Goal: Information Seeking & Learning: Learn about a topic

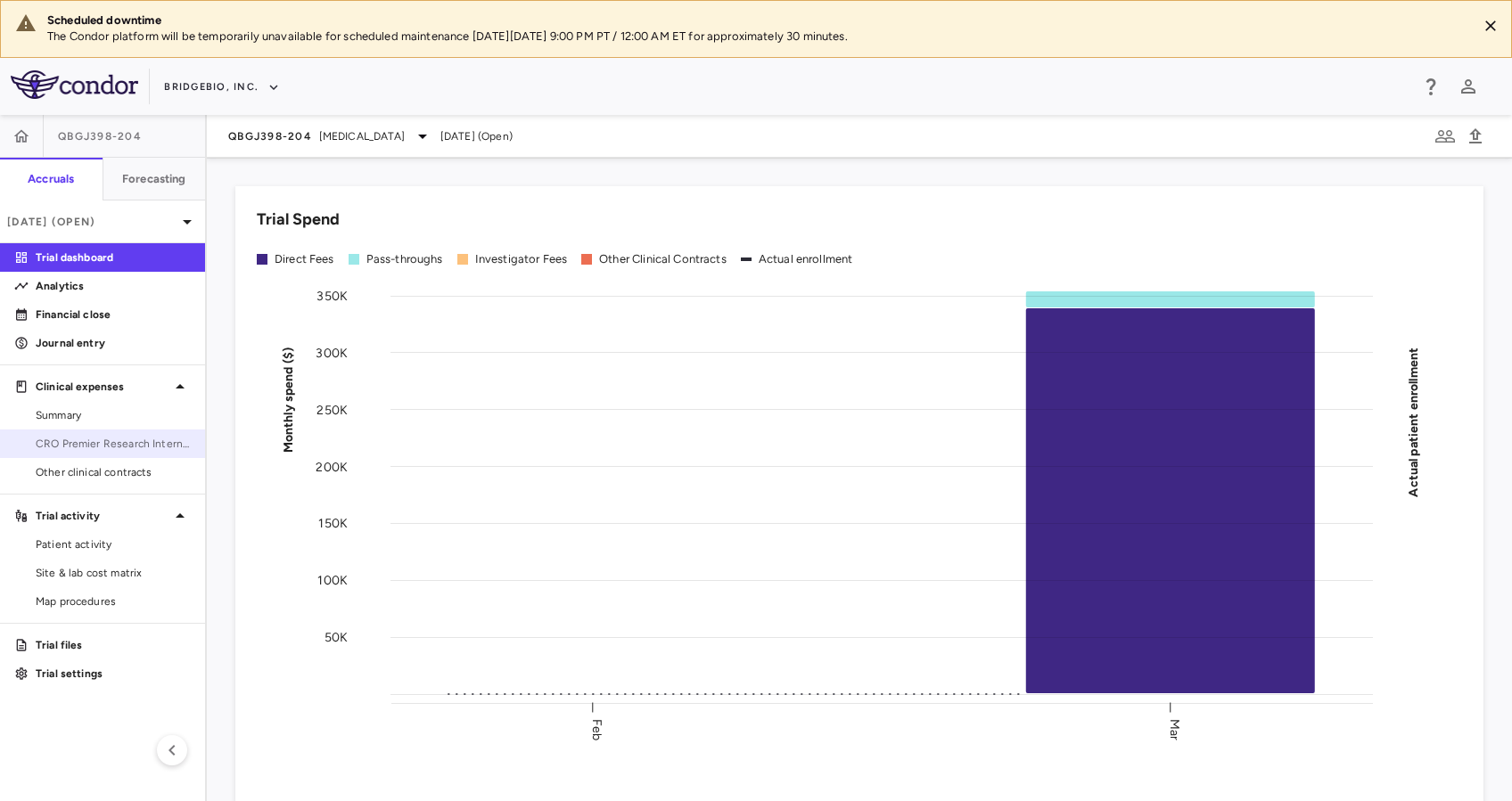
click at [122, 441] on span "CRO Premier Research International LLC" at bounding box center [113, 444] width 155 height 16
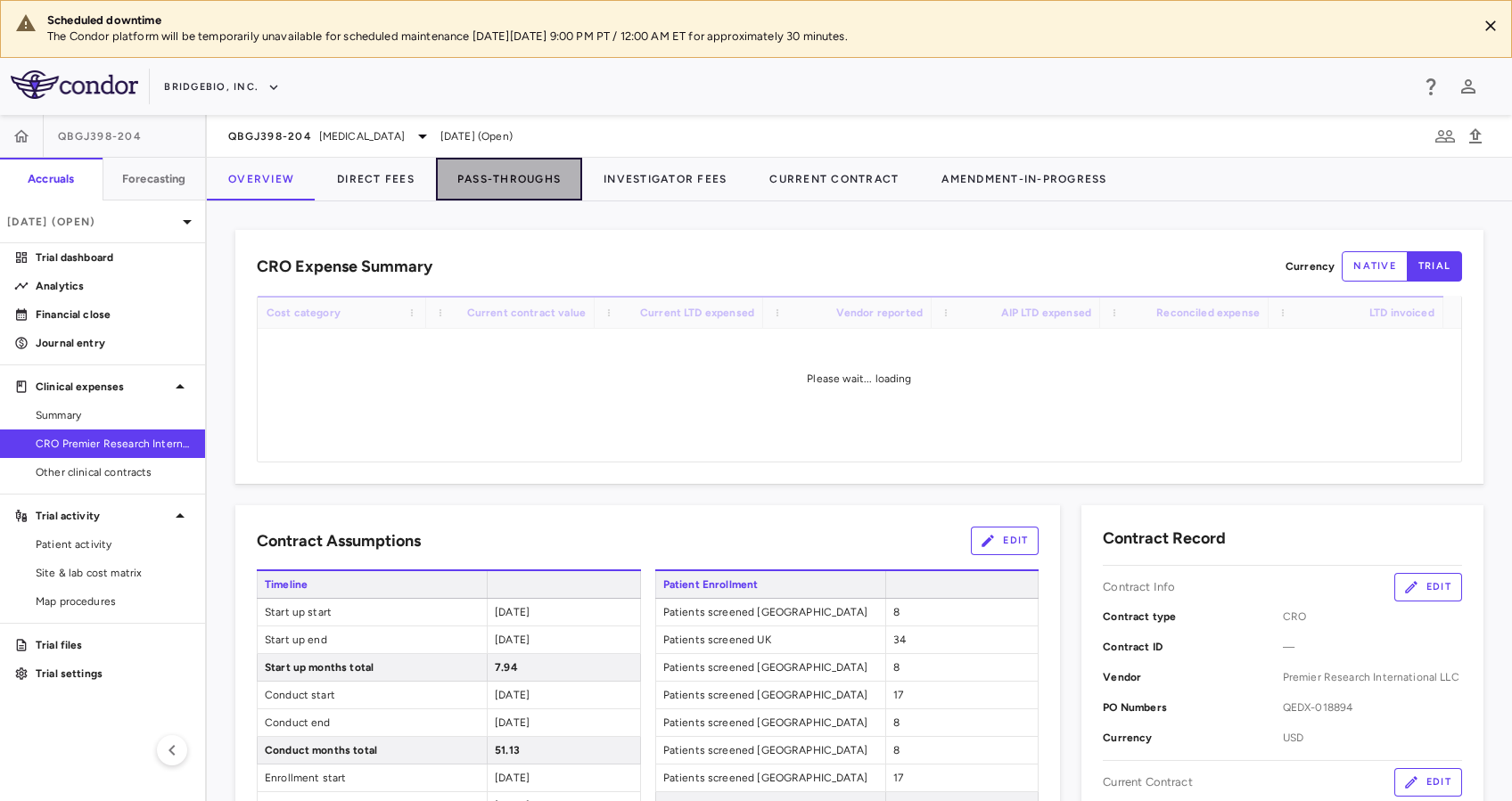
click at [526, 172] on button "Pass-Throughs" at bounding box center [509, 179] width 146 height 43
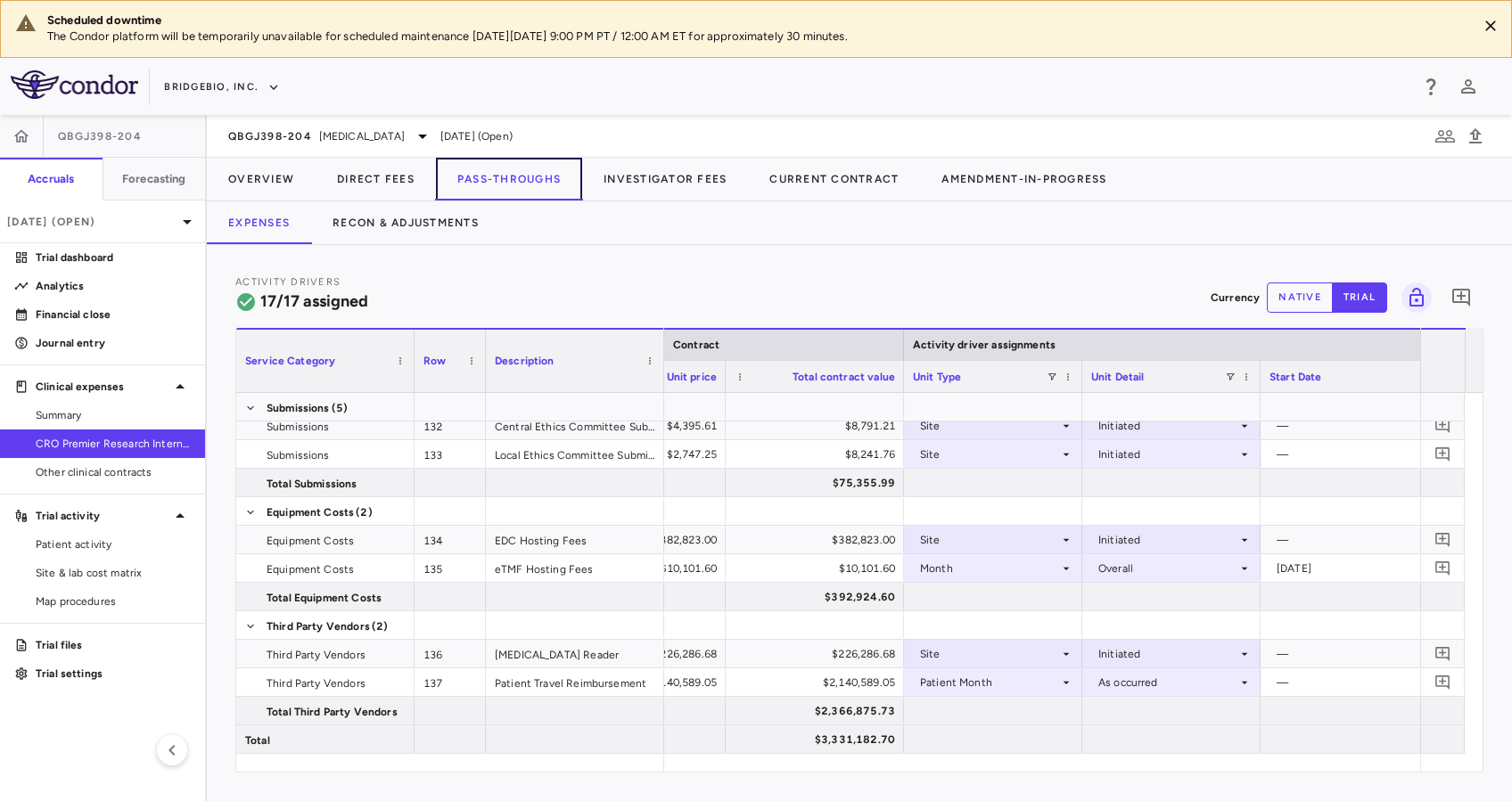
scroll to position [0, 963]
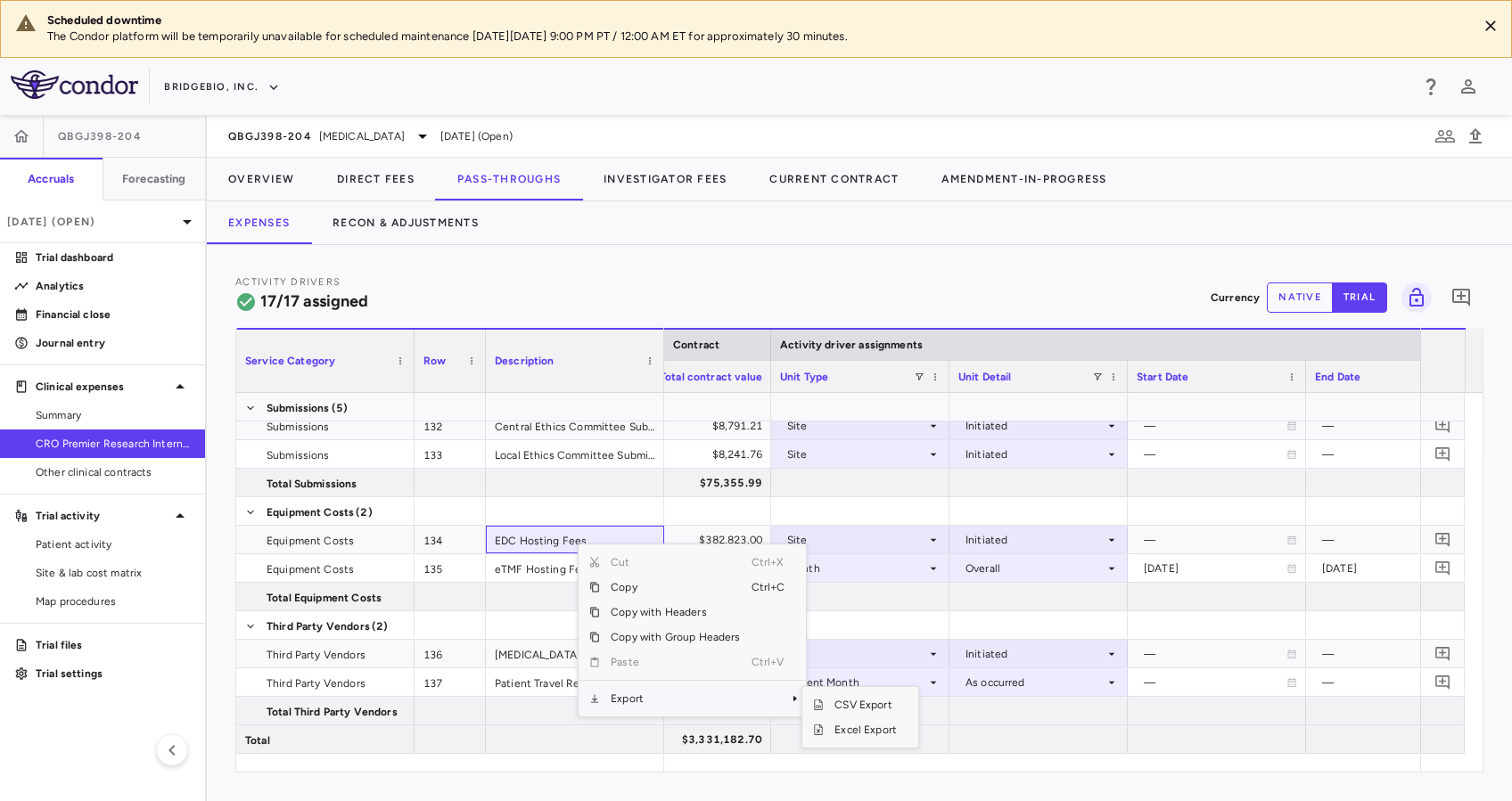
click at [683, 694] on span "Export" at bounding box center [674, 698] width 151 height 25
click at [858, 726] on span "Excel Export" at bounding box center [866, 729] width 84 height 25
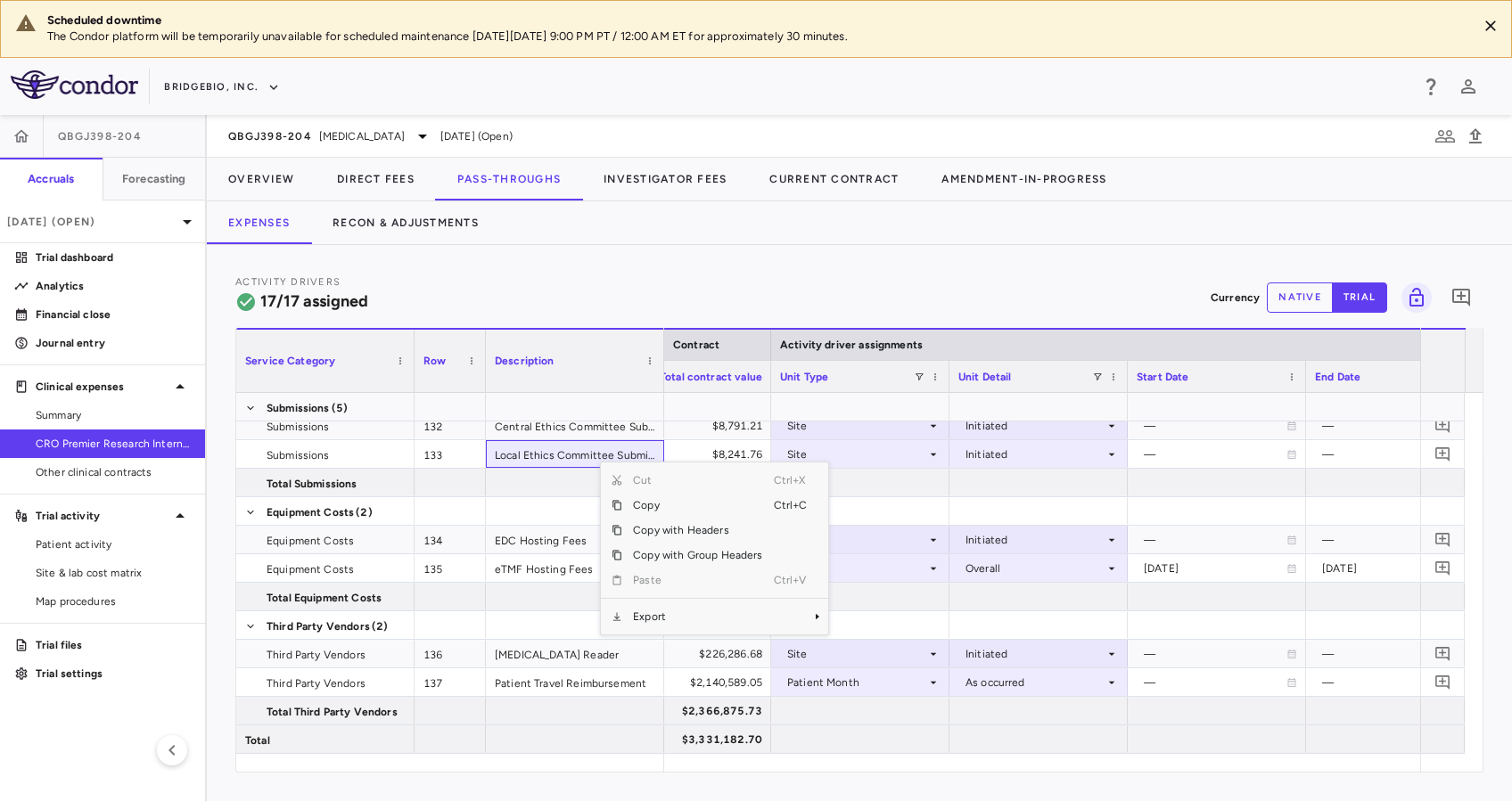
click at [832, 221] on div "Expenses Recon & Adjustments" at bounding box center [860, 223] width 1305 height 43
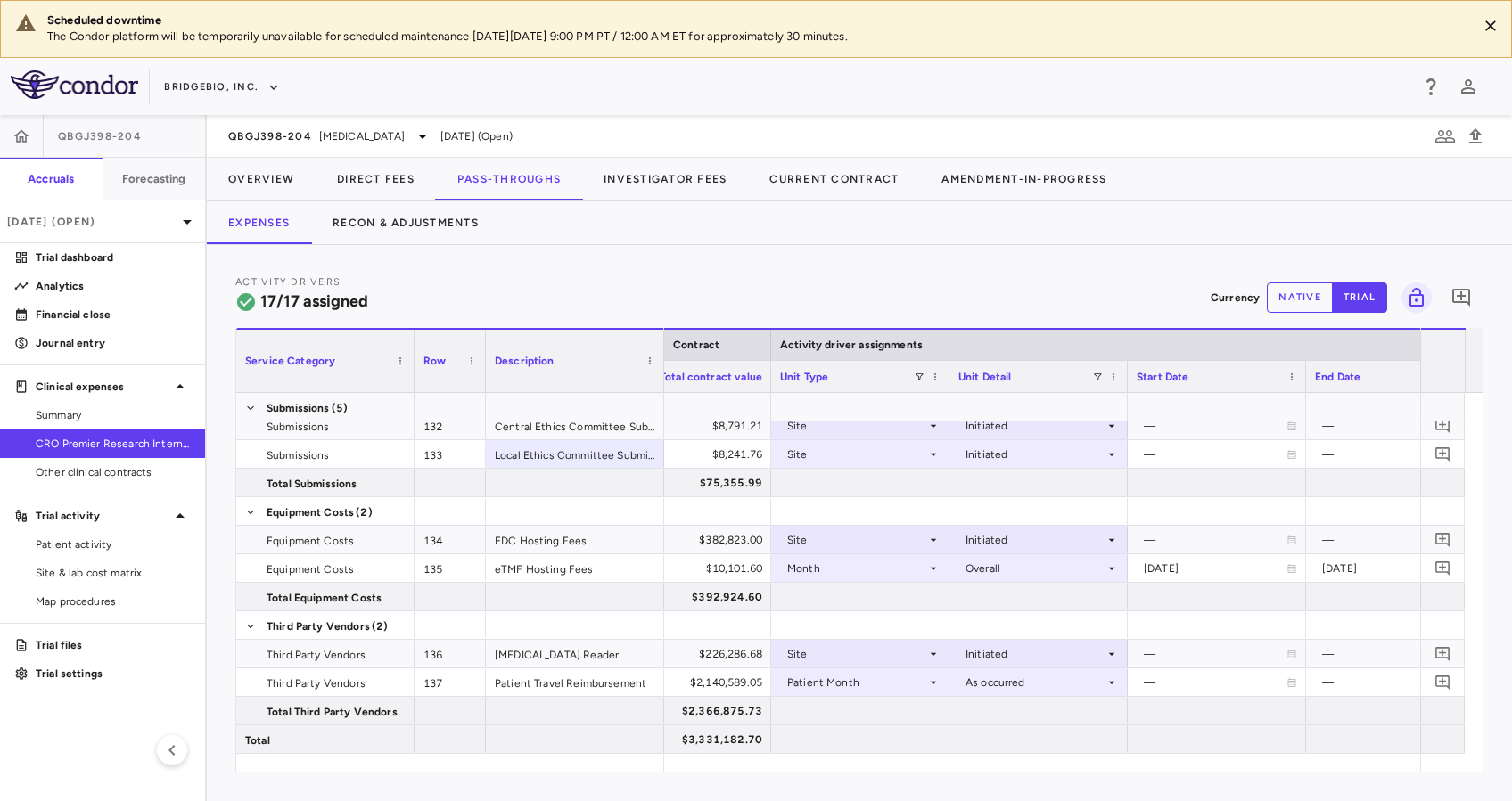
click at [487, 287] on div "Activity Drivers 17/17 assigned Currency native trial 0" at bounding box center [860, 297] width 1248 height 47
click at [1099, 546] on div "Initiated" at bounding box center [1035, 539] width 139 height 28
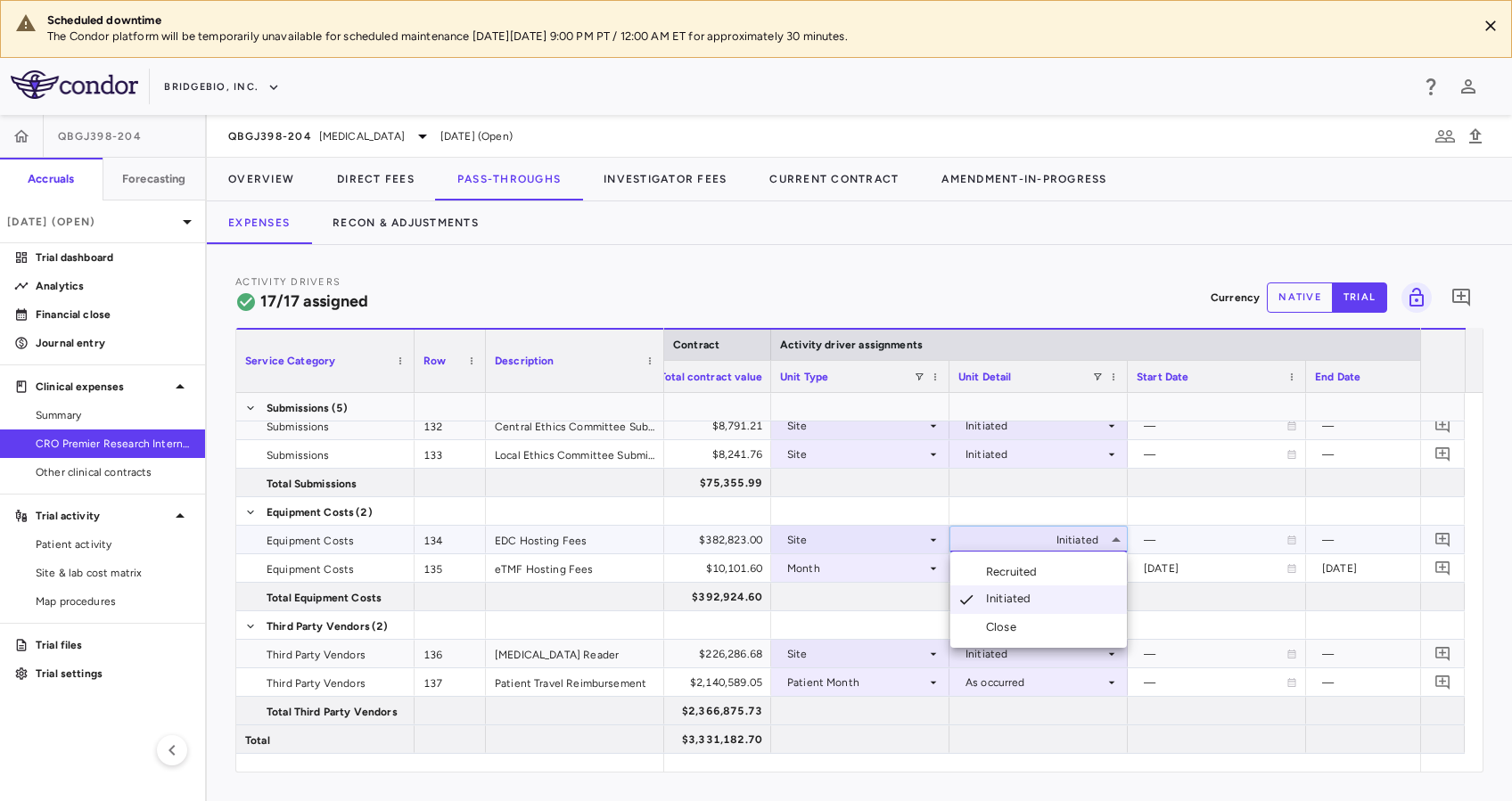
click at [1048, 570] on li "Recruited" at bounding box center [1038, 571] width 176 height 26
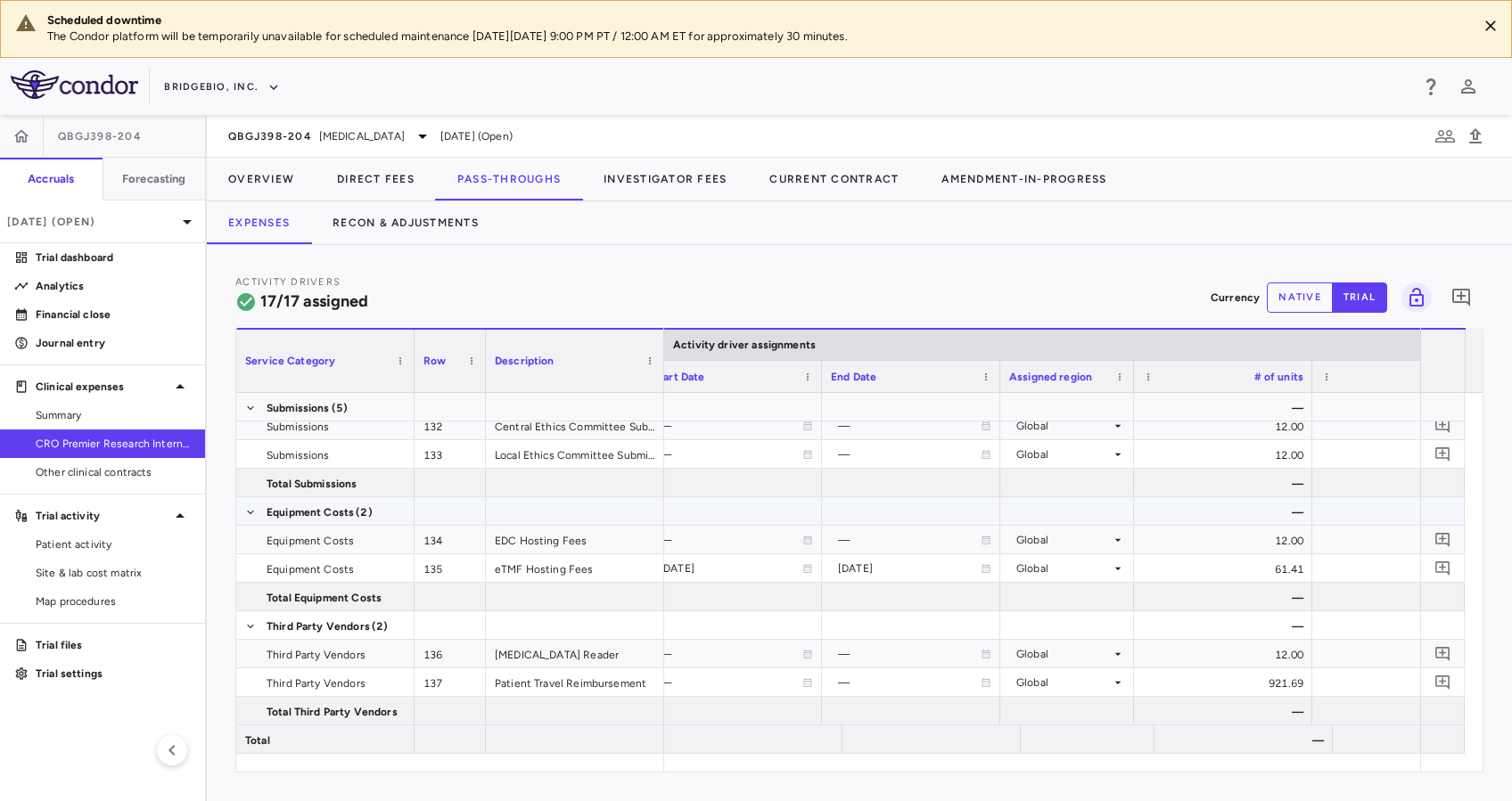
scroll to position [0, 1462]
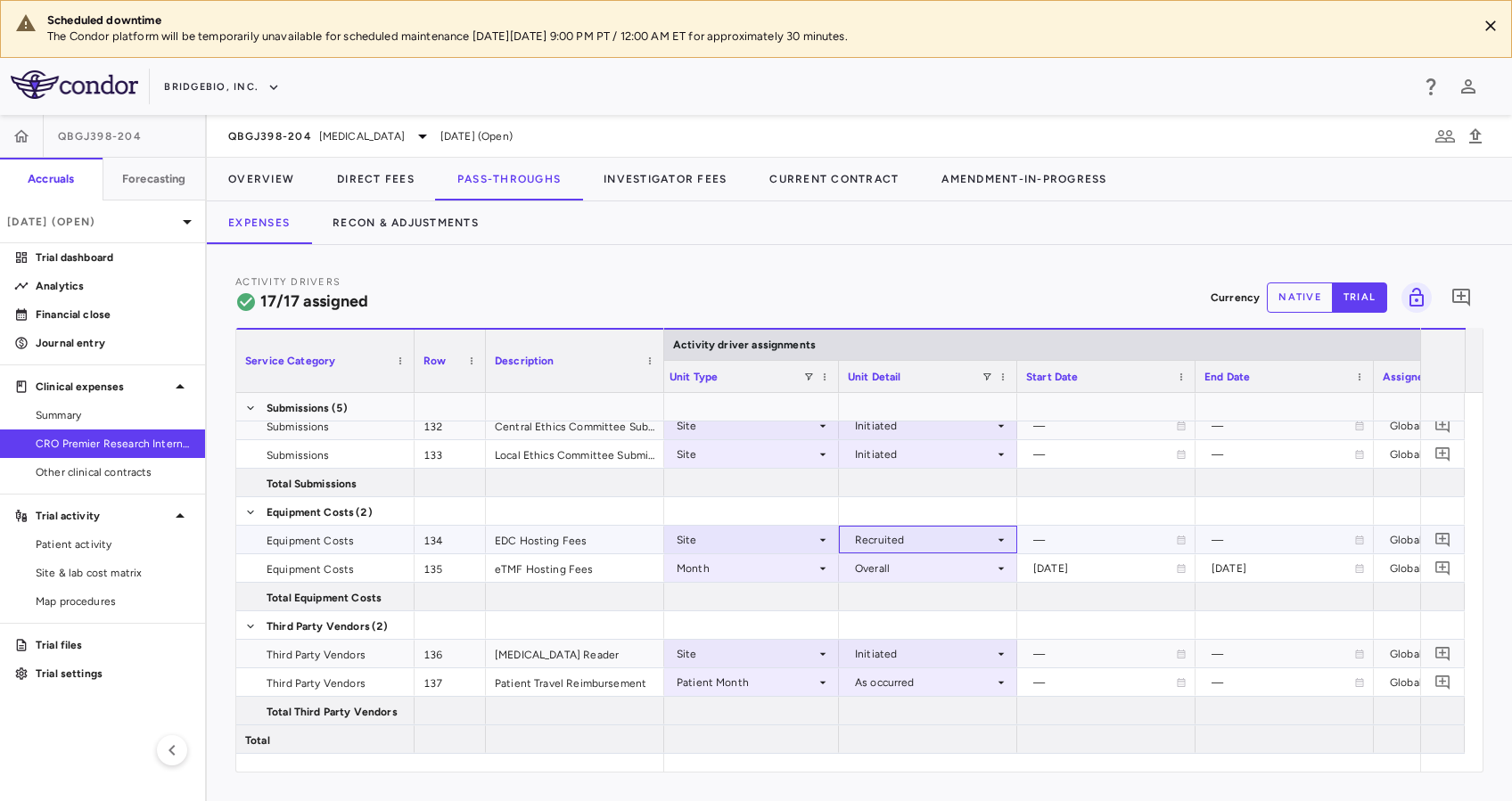
click at [996, 535] on icon at bounding box center [1001, 540] width 15 height 15
click at [948, 589] on li "Initiated" at bounding box center [926, 600] width 176 height 26
click at [860, 287] on div "Activity Drivers 17/17 assigned Currency native trial 0" at bounding box center [860, 297] width 1248 height 47
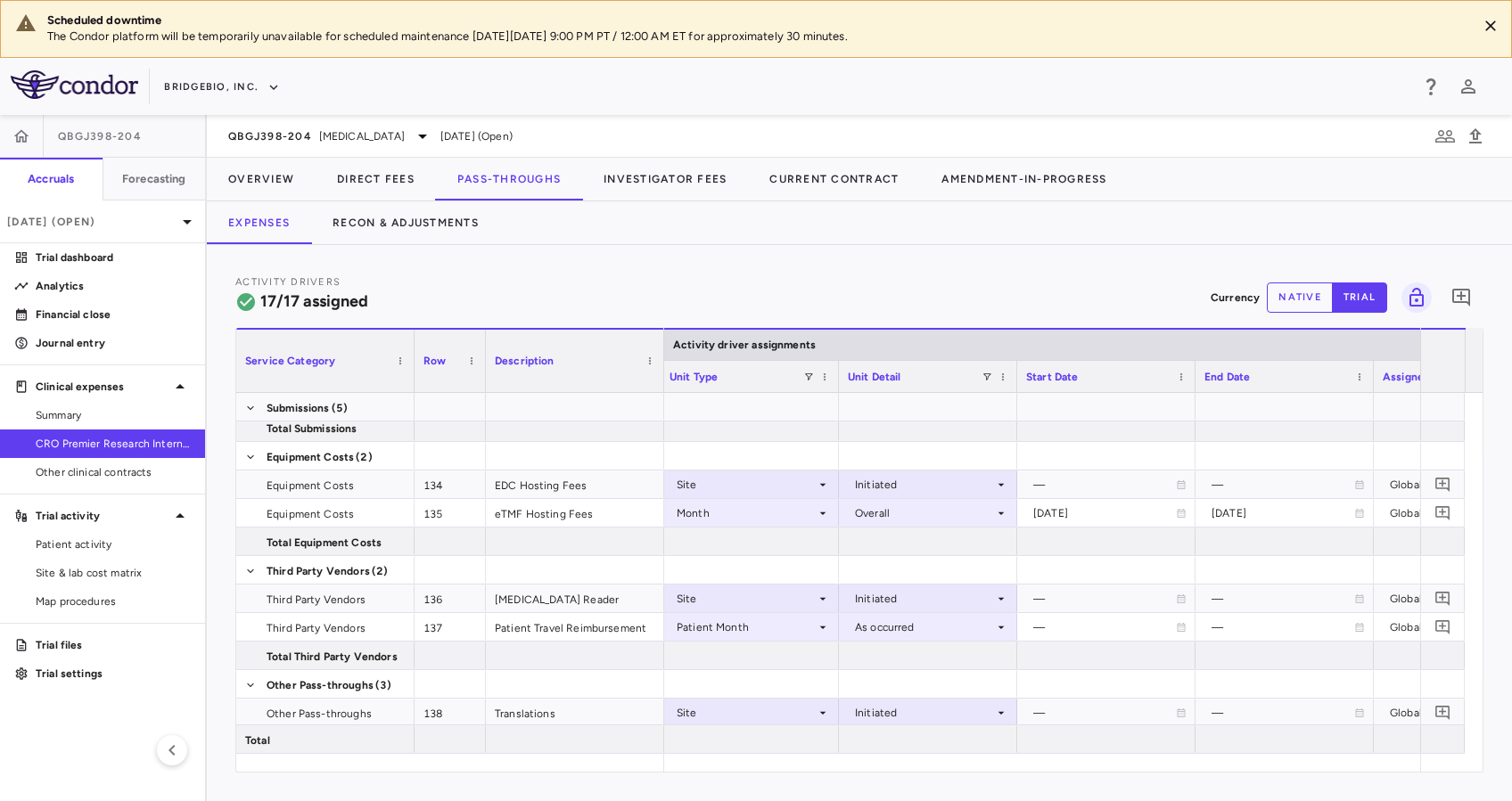
click at [556, 270] on div "Activity Drivers 17/17 assigned Currency native trial 0 Service Category Drag h…" at bounding box center [860, 524] width 1305 height 557
click at [82, 280] on p "Analytics" at bounding box center [113, 286] width 155 height 16
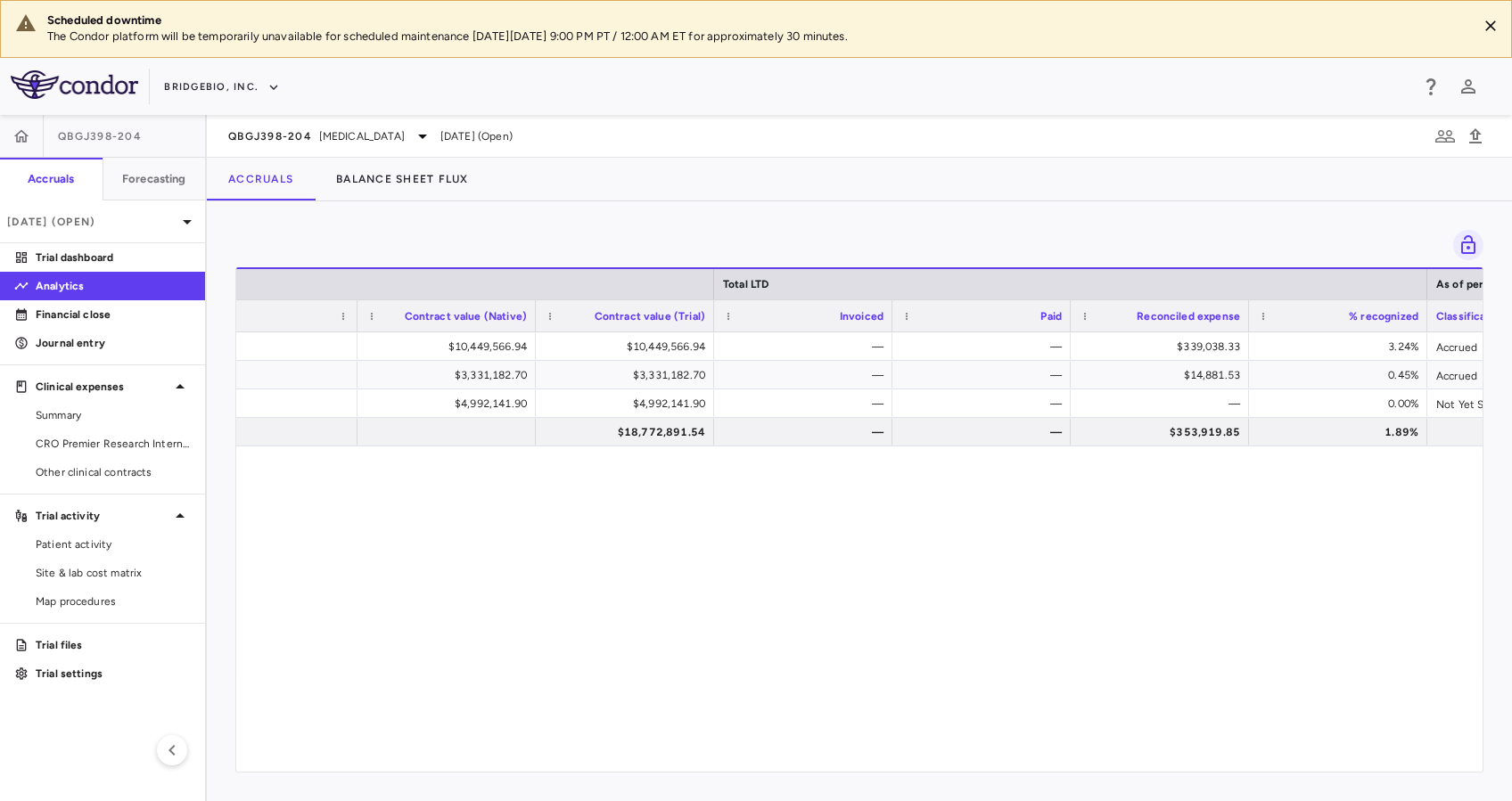
scroll to position [0, 773]
click at [349, 139] on span "[MEDICAL_DATA]" at bounding box center [362, 137] width 86 height 16
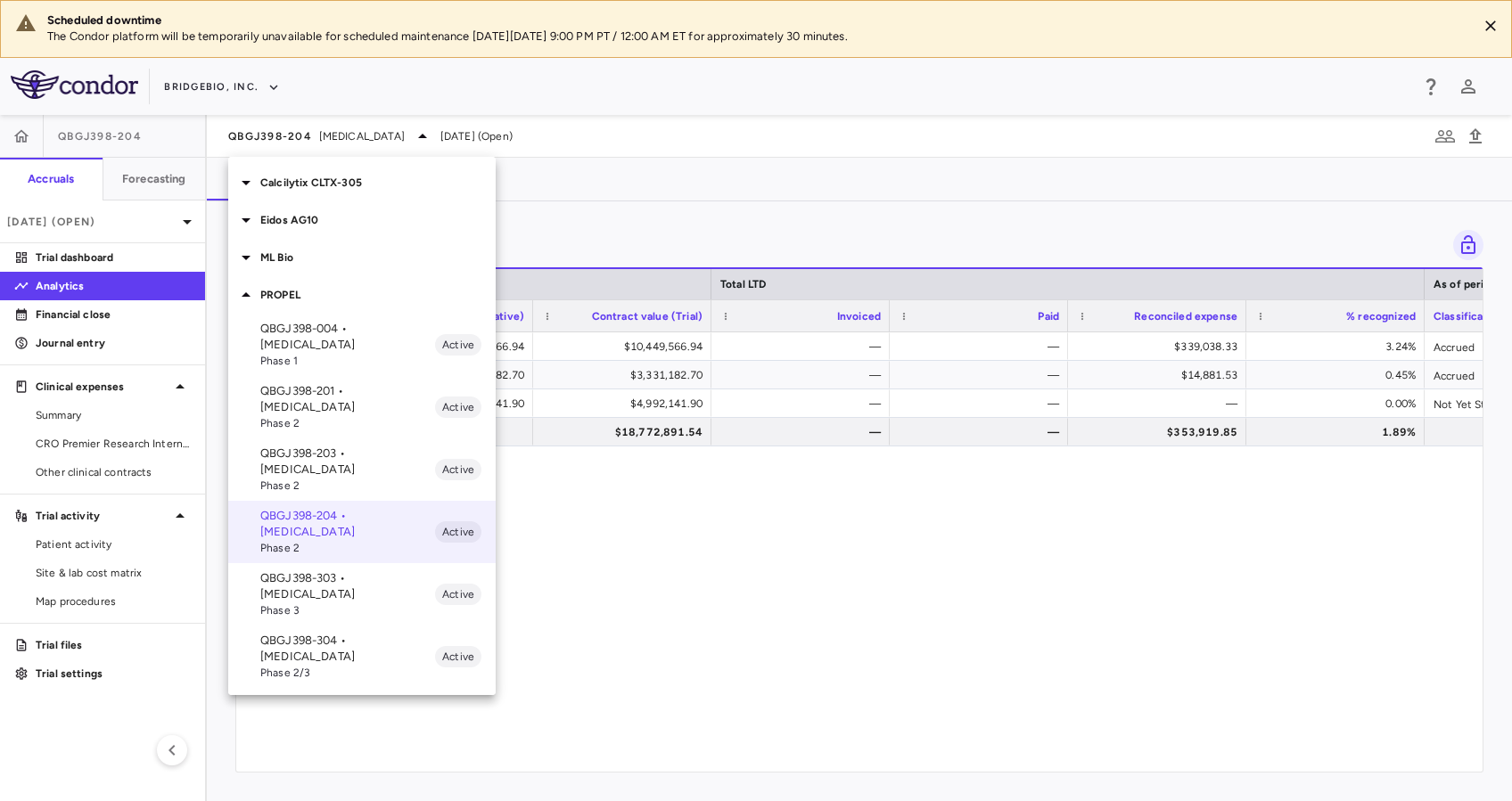
click at [357, 340] on p "QBGJ398-004 • [MEDICAL_DATA]" at bounding box center [347, 337] width 174 height 32
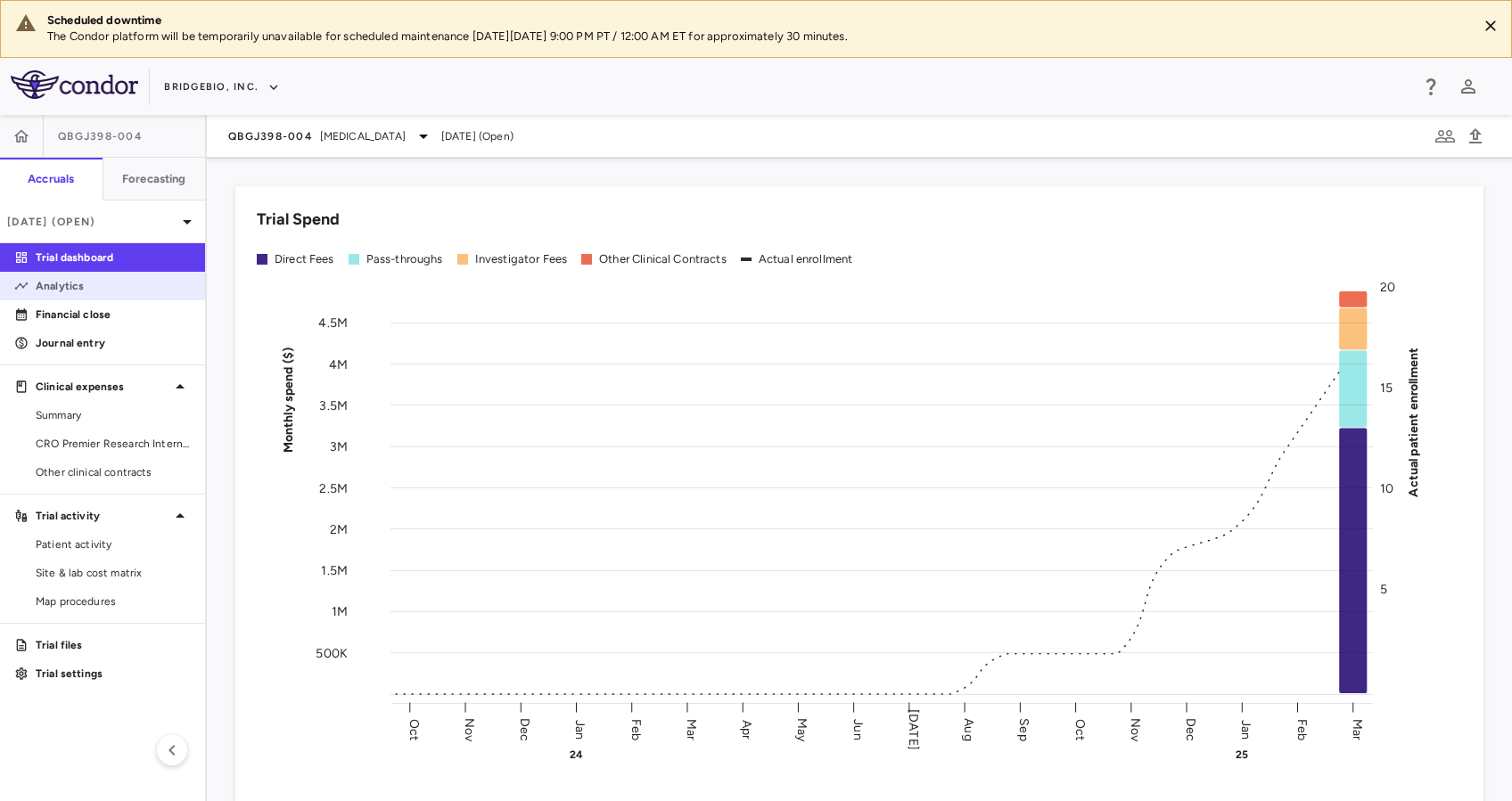
click at [87, 283] on p "Analytics" at bounding box center [113, 286] width 155 height 16
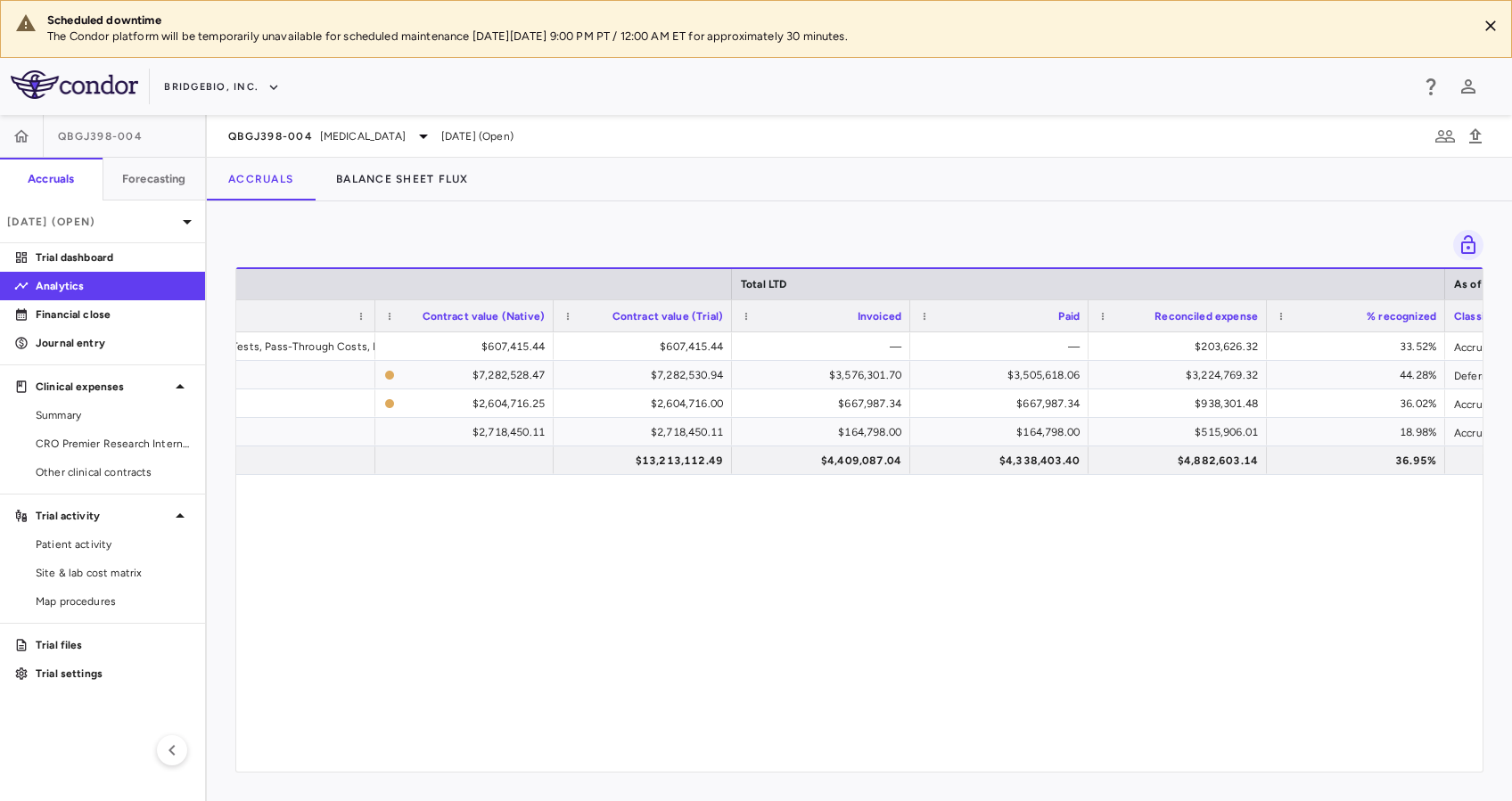
scroll to position [0, 756]
click at [422, 136] on icon at bounding box center [422, 136] width 21 height 21
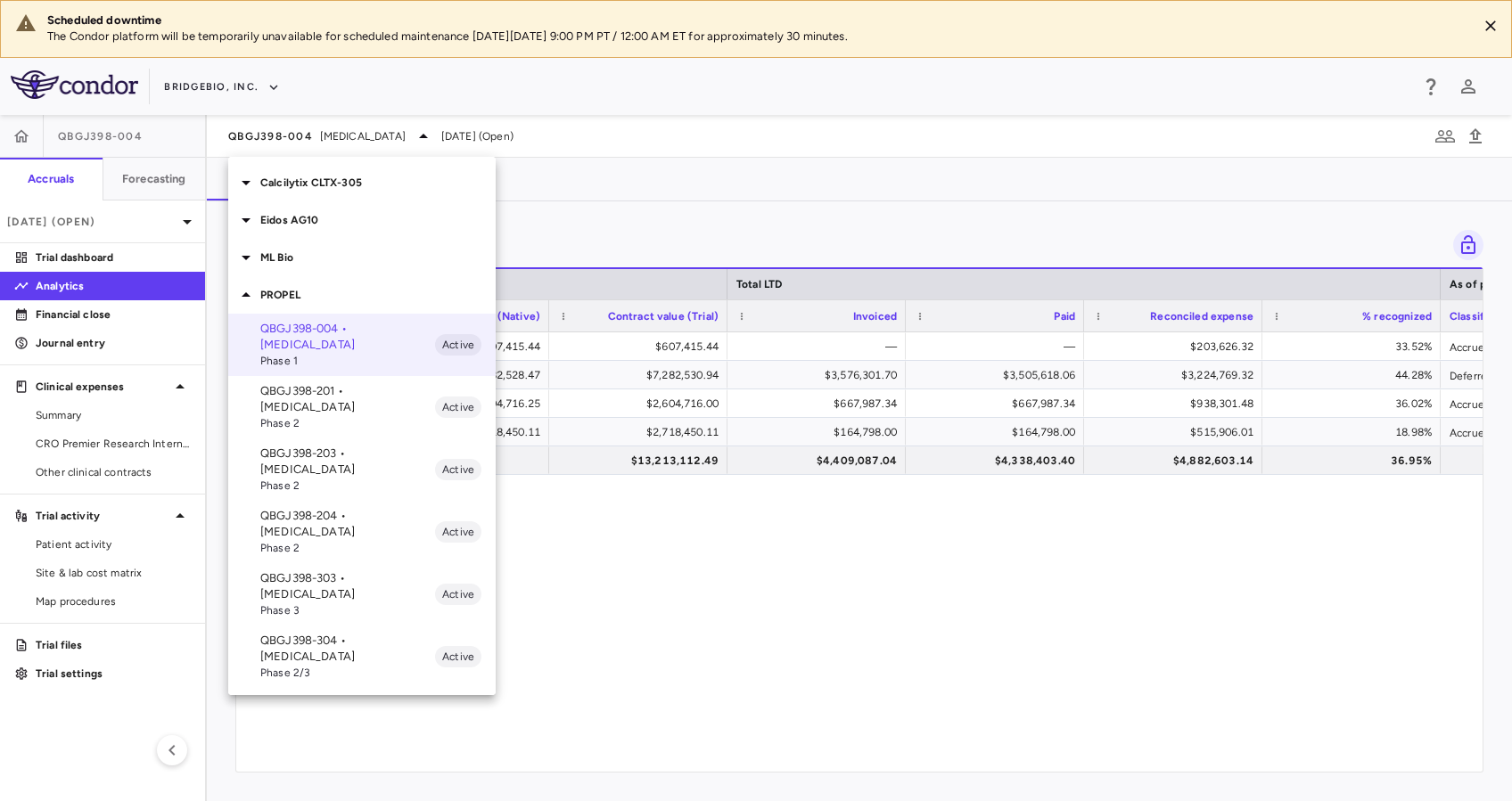
click at [347, 415] on span "Phase 2" at bounding box center [347, 423] width 174 height 16
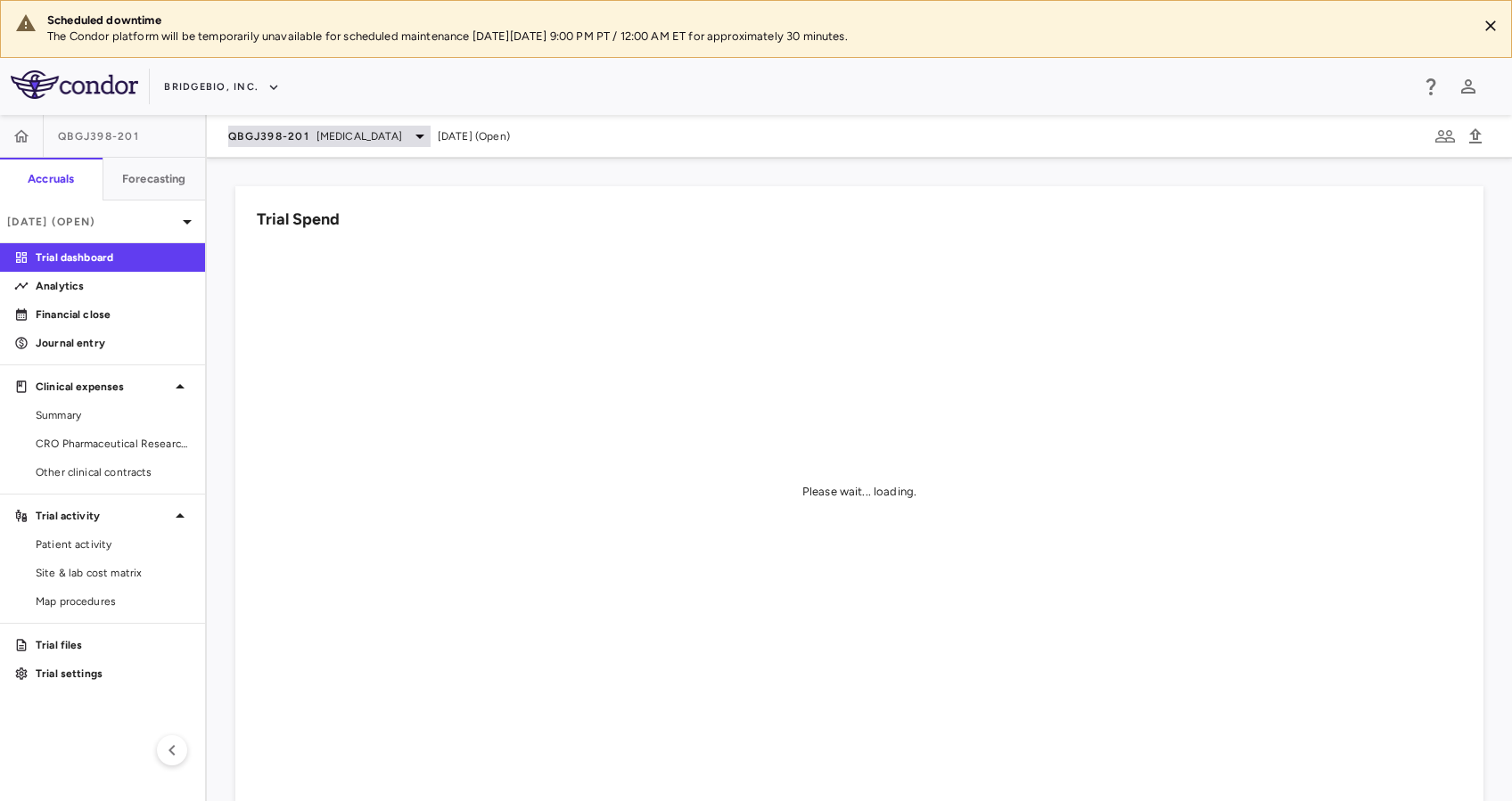
click at [357, 137] on span "[MEDICAL_DATA]" at bounding box center [360, 137] width 86 height 16
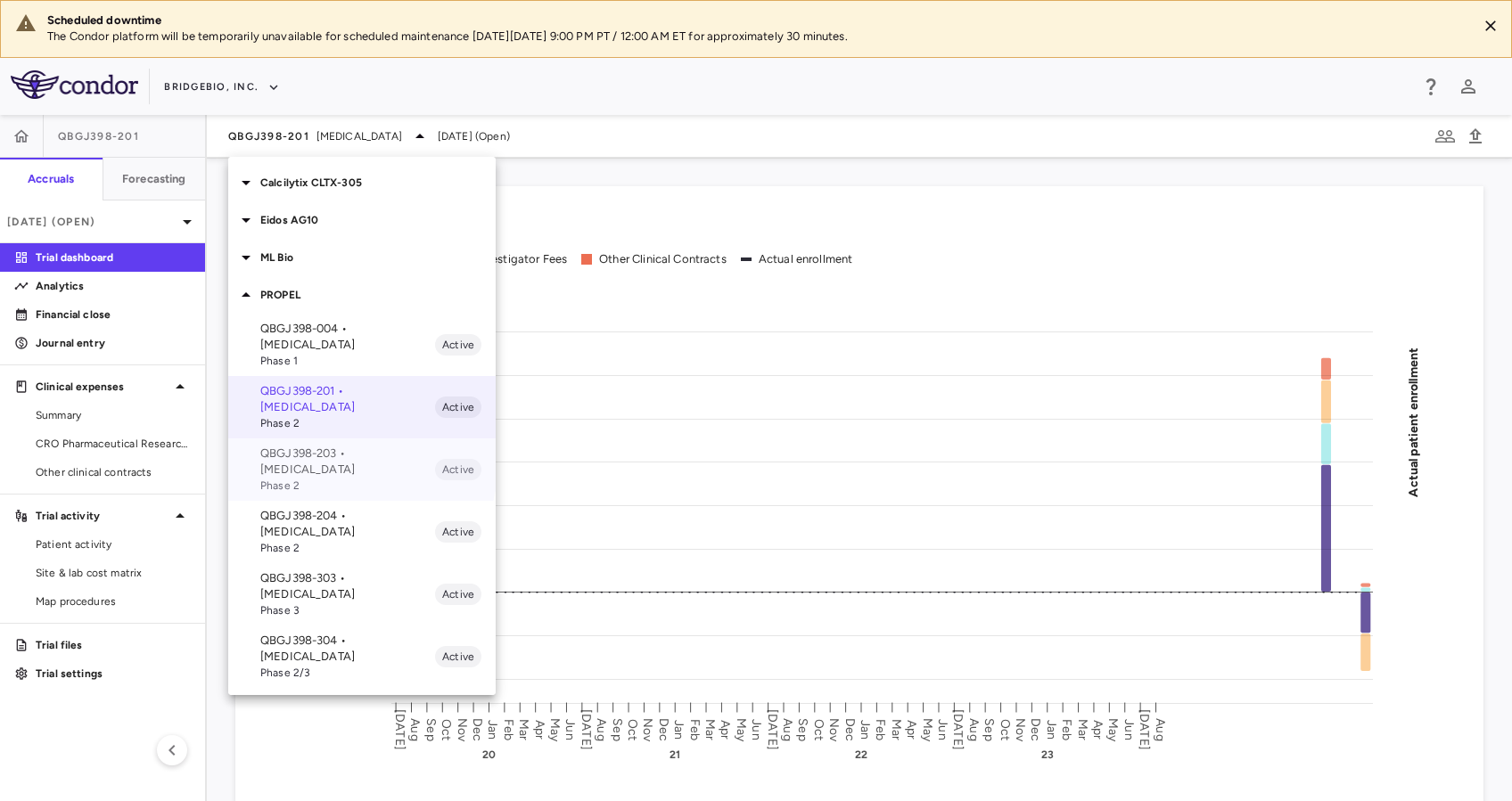
click at [349, 478] on span "Phase 2" at bounding box center [347, 486] width 174 height 16
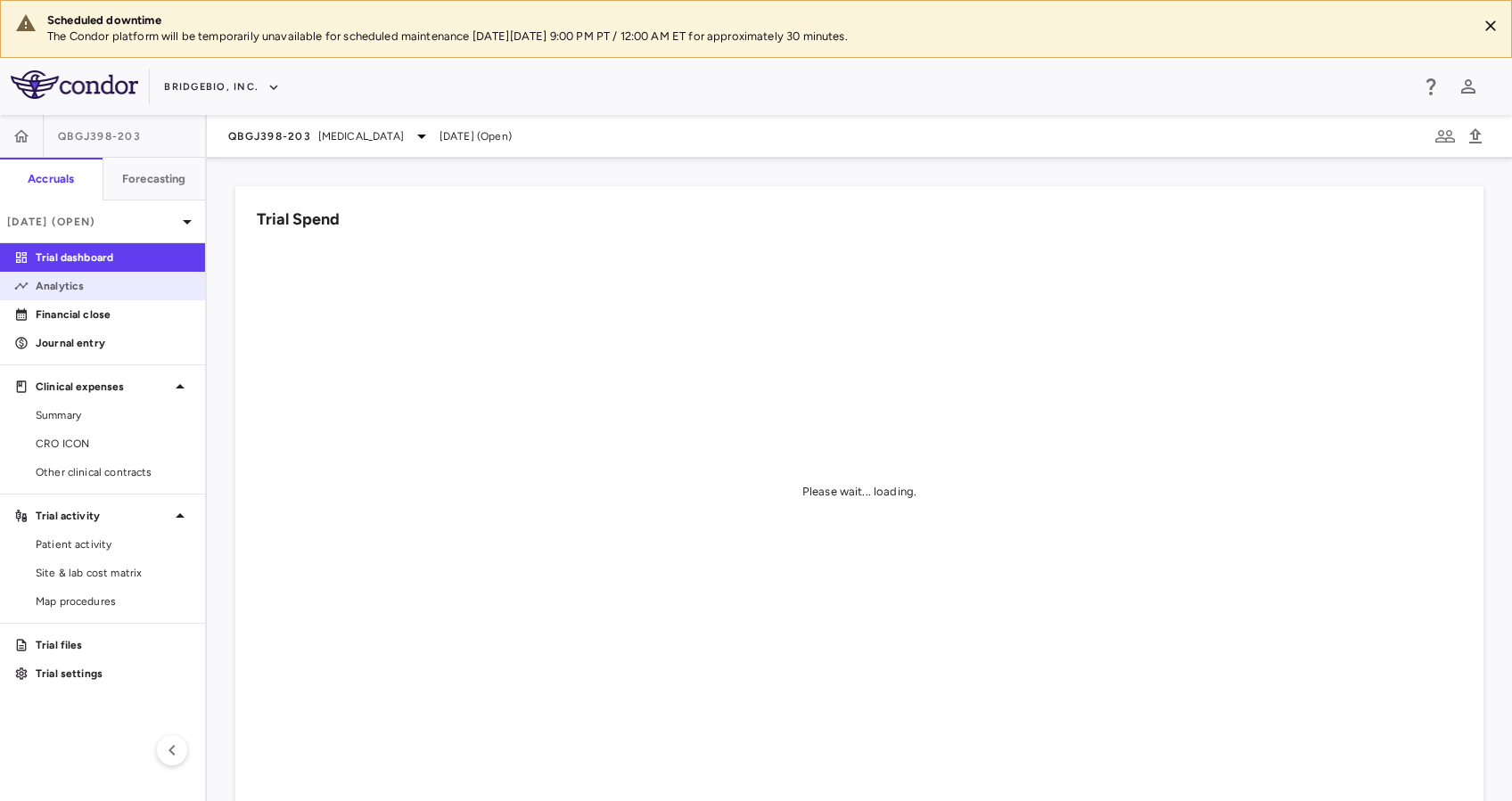
click at [134, 295] on link "Analytics" at bounding box center [102, 286] width 205 height 26
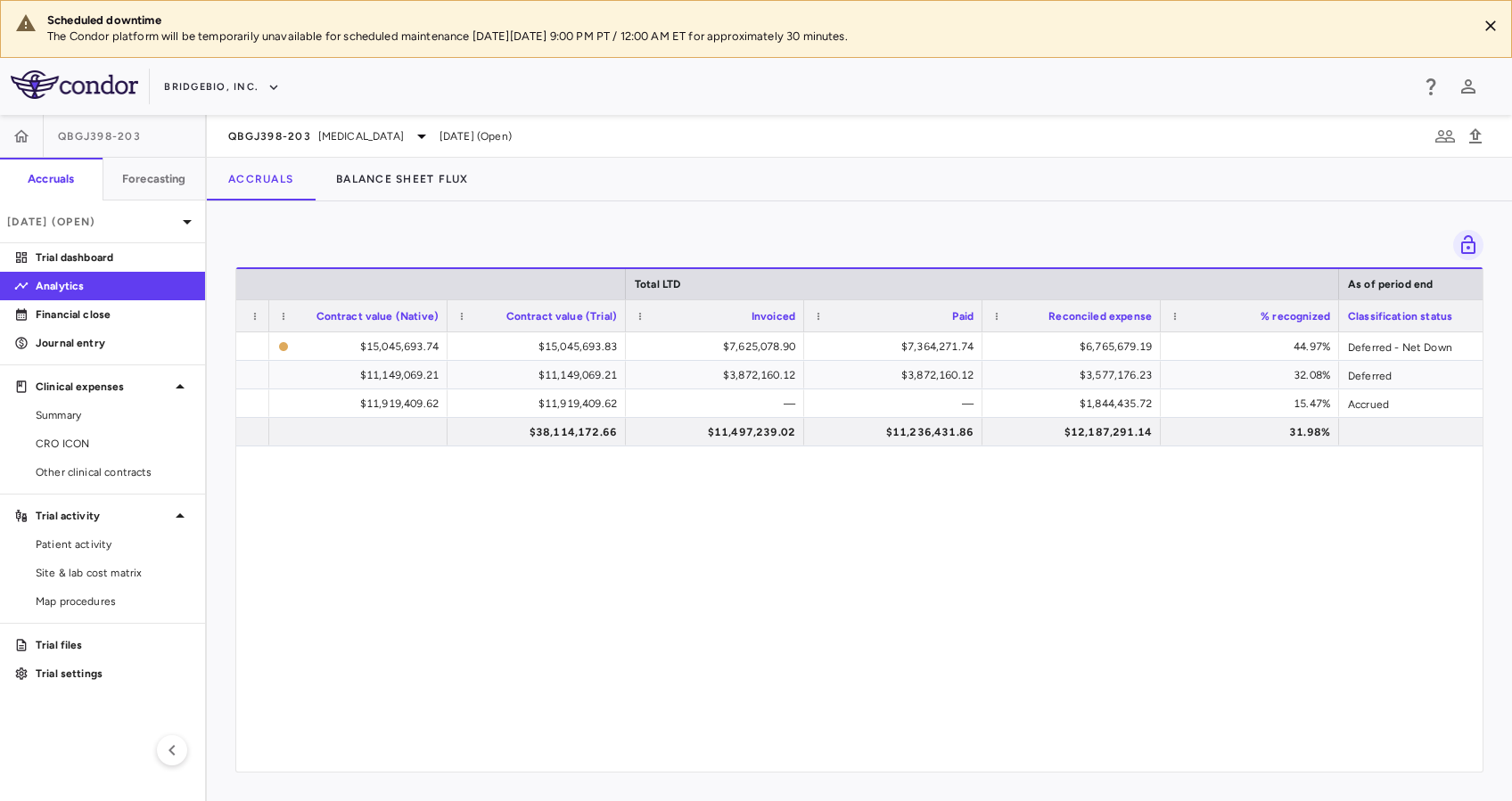
scroll to position [0, 851]
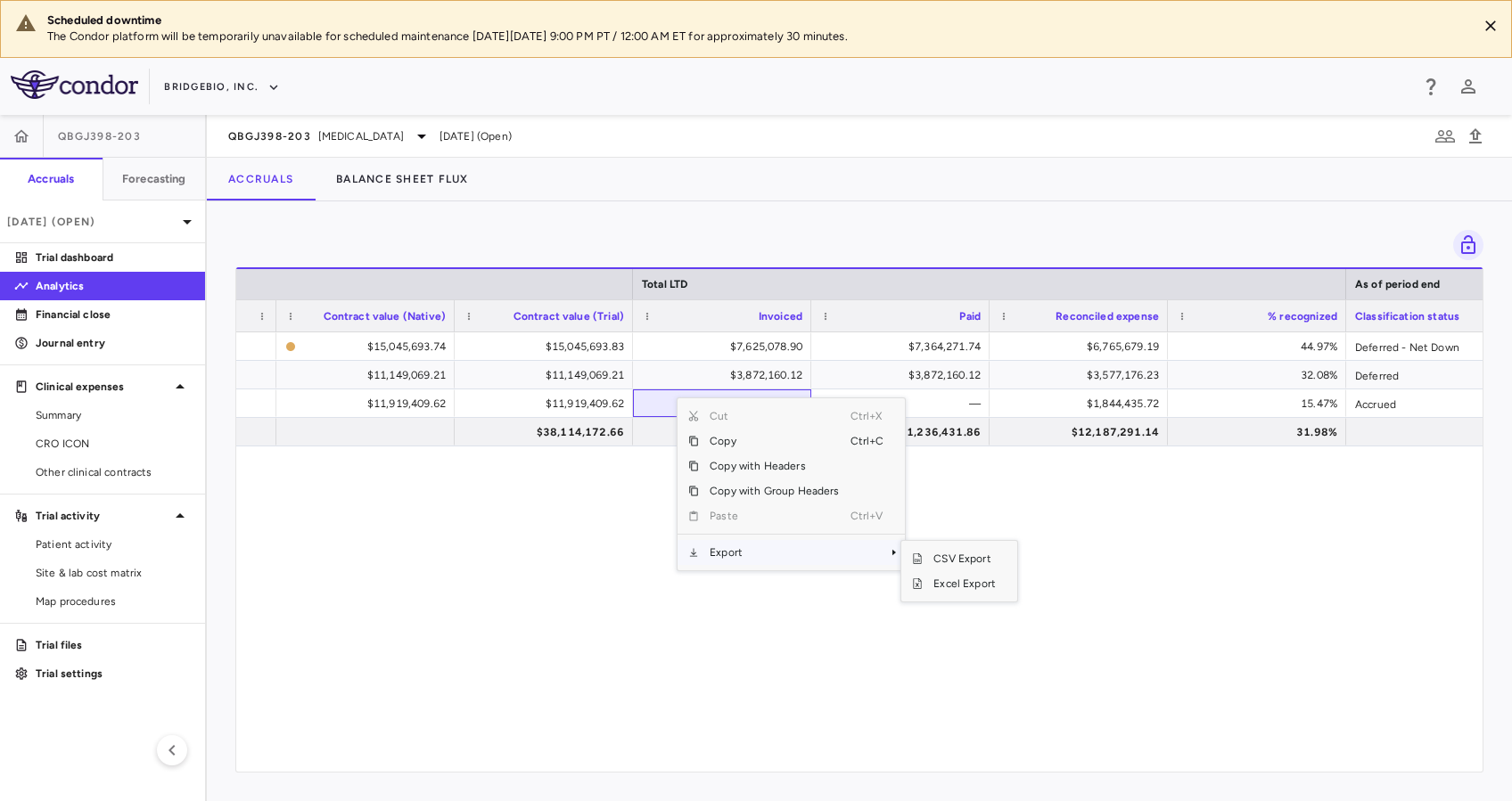
click at [773, 544] on span "Export" at bounding box center [774, 552] width 151 height 25
click at [984, 585] on span "Excel Export" at bounding box center [965, 583] width 84 height 25
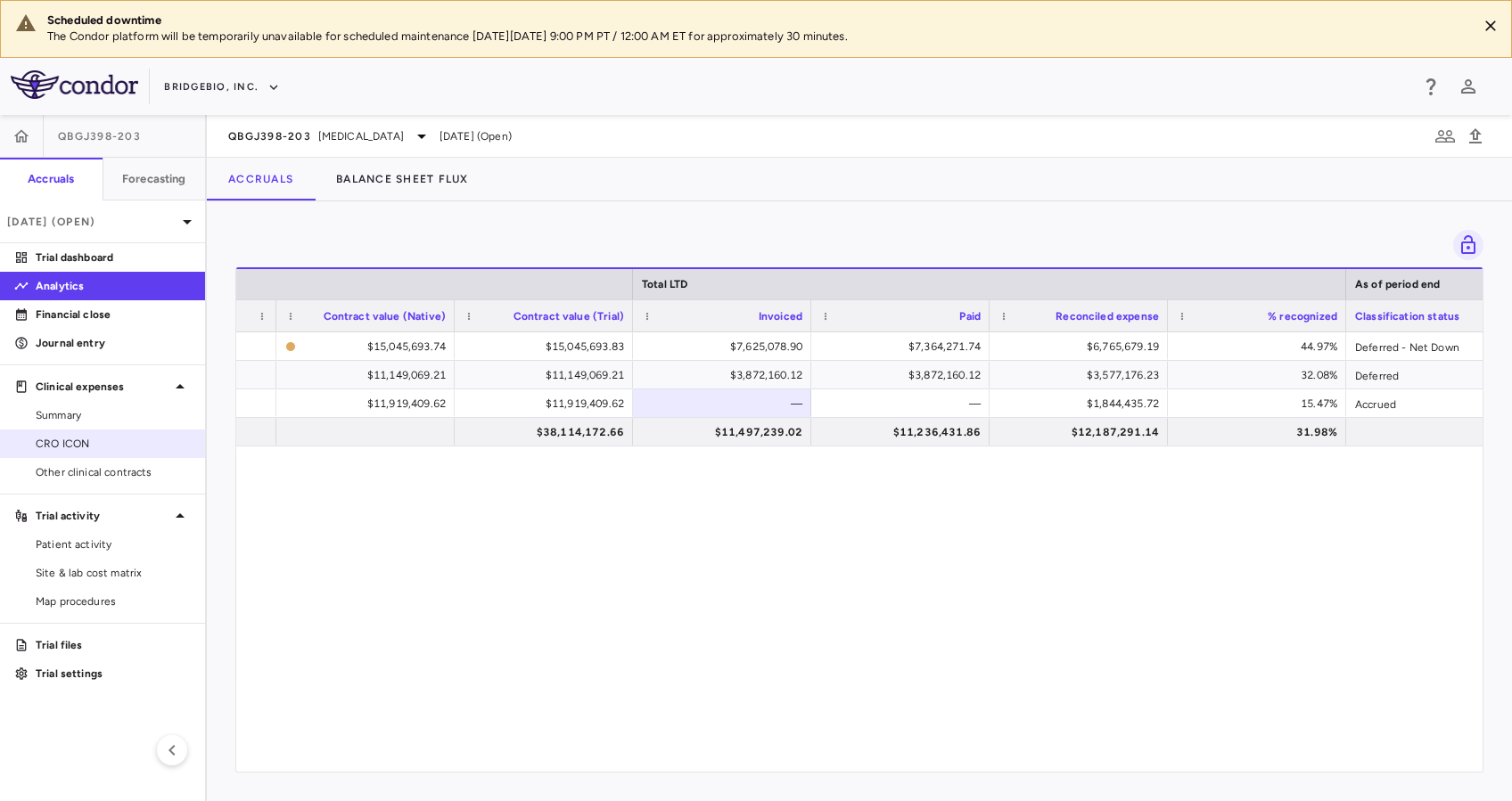
click at [117, 441] on span "CRO ICON" at bounding box center [113, 444] width 155 height 16
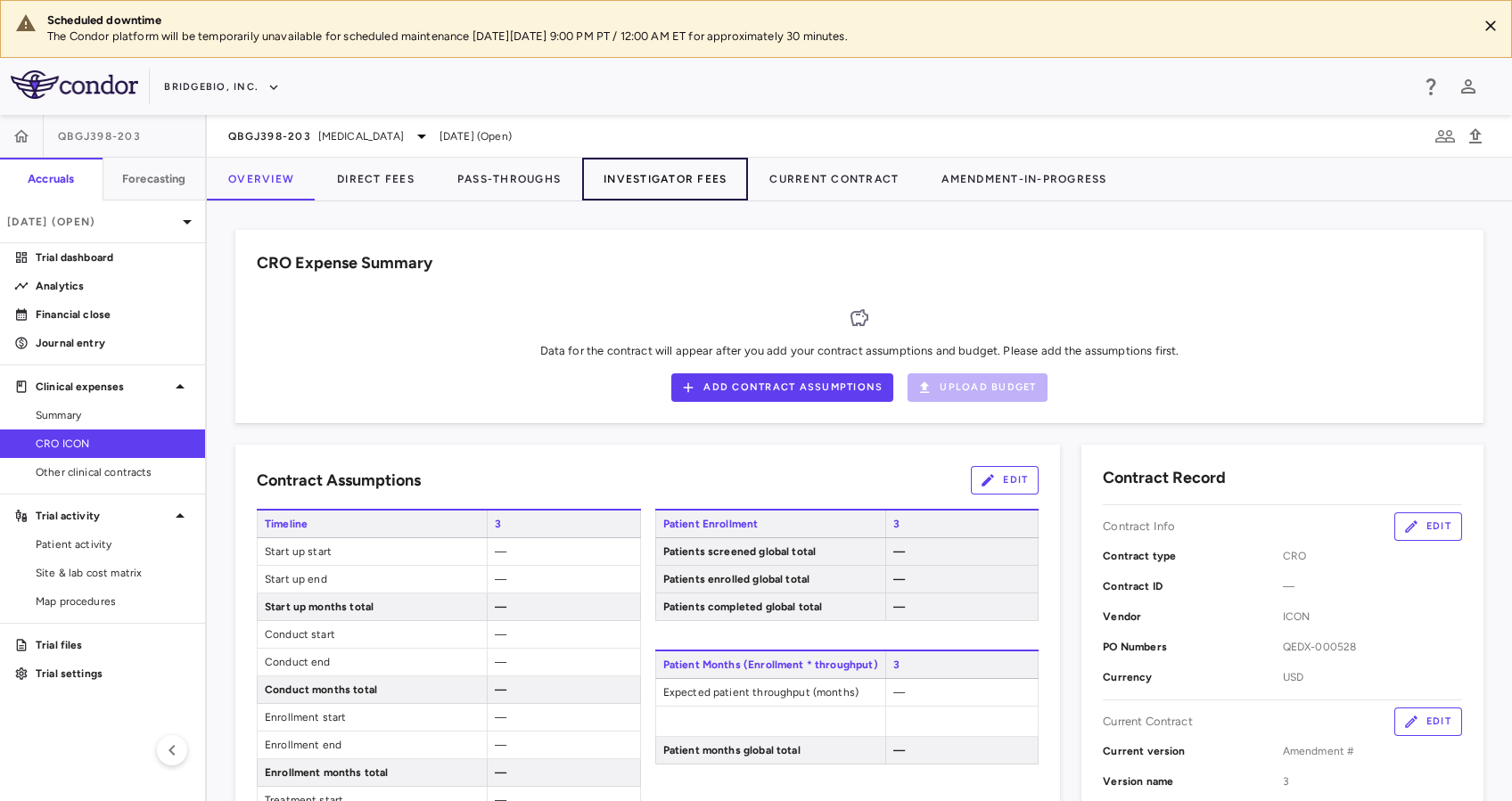
click at [664, 177] on button "Investigator Fees" at bounding box center [665, 179] width 166 height 43
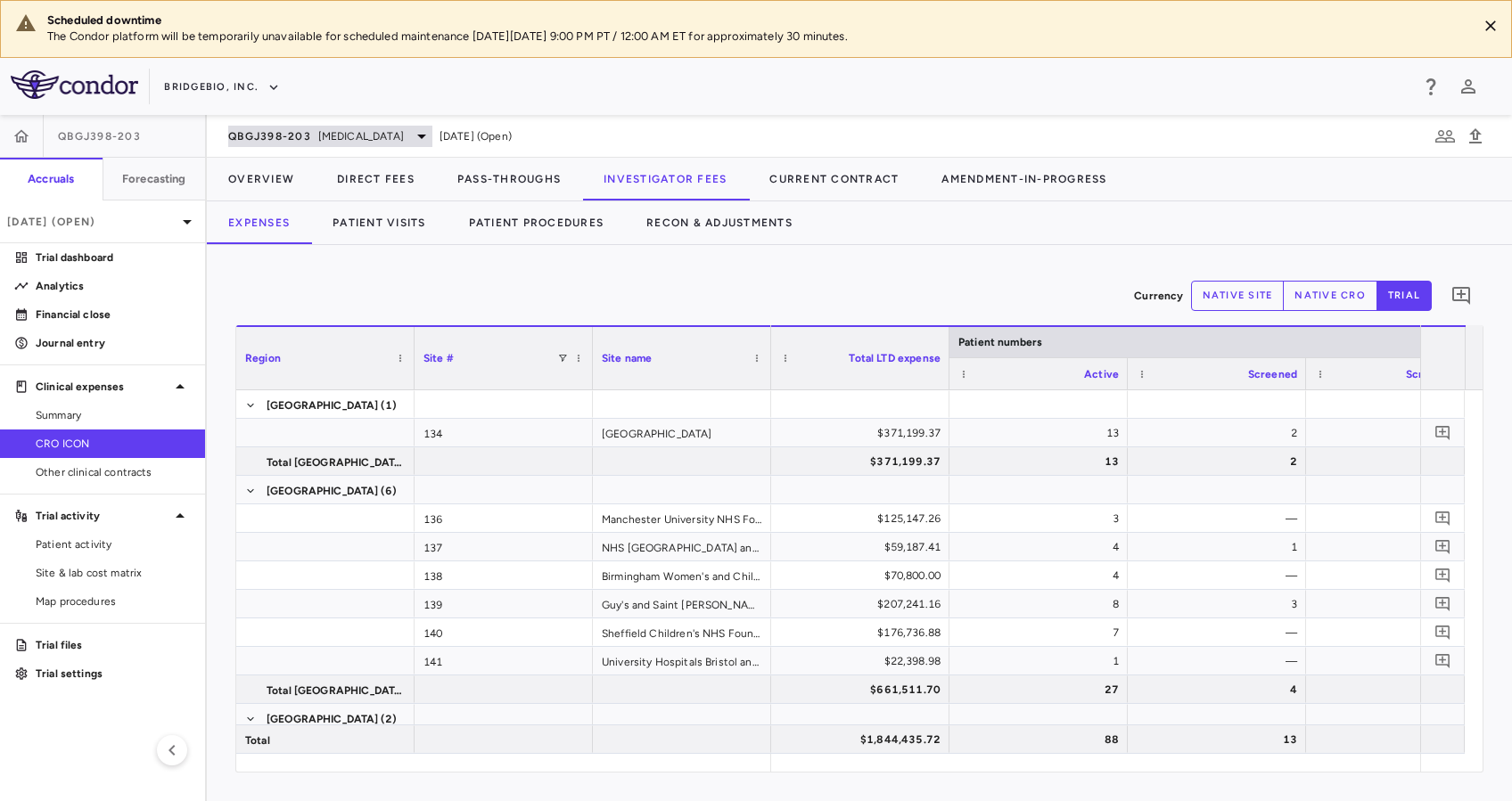
click at [417, 131] on icon at bounding box center [421, 136] width 21 height 21
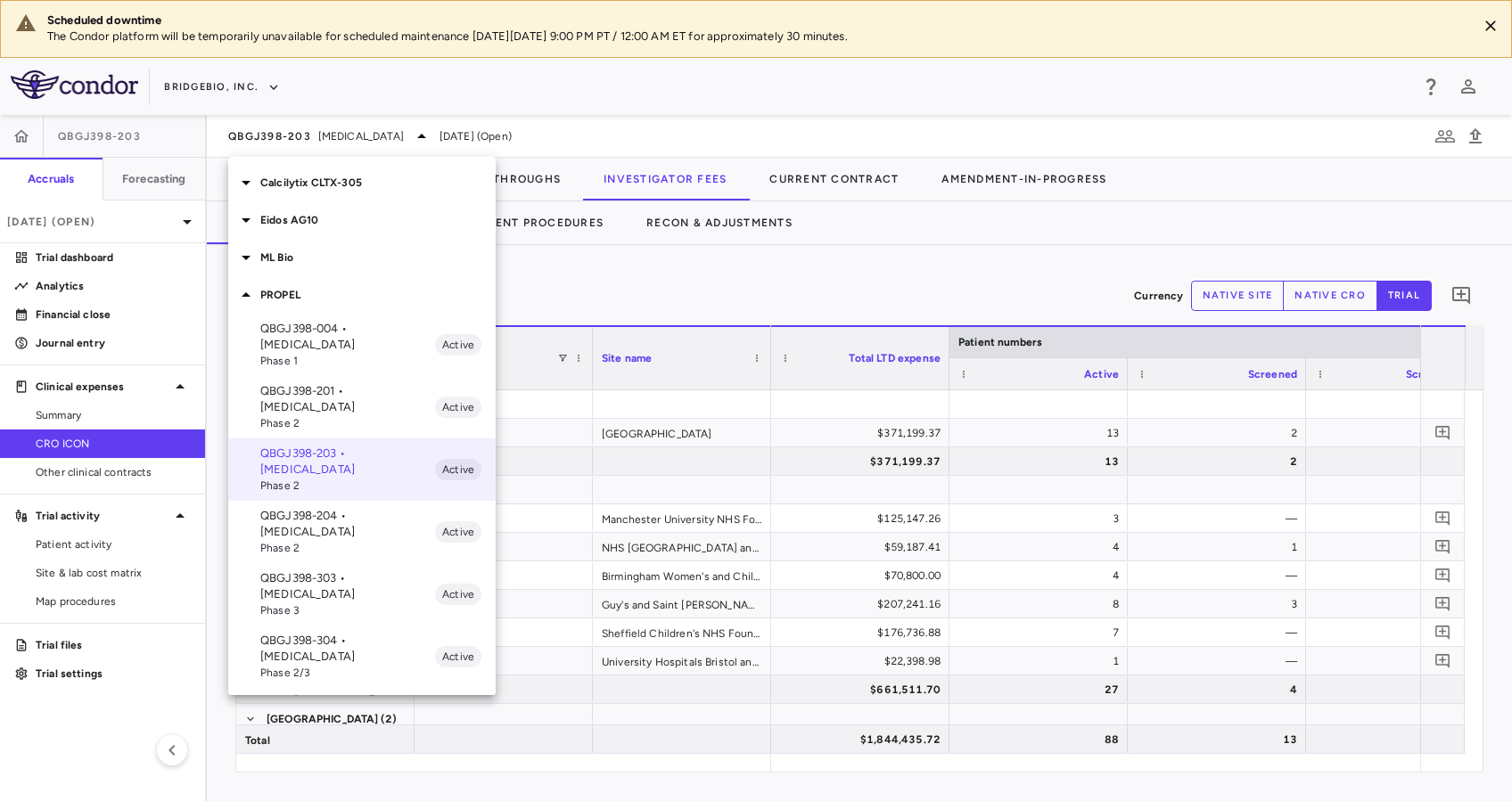
click at [386, 570] on p "QBGJ398-303 • [MEDICAL_DATA]" at bounding box center [347, 586] width 174 height 32
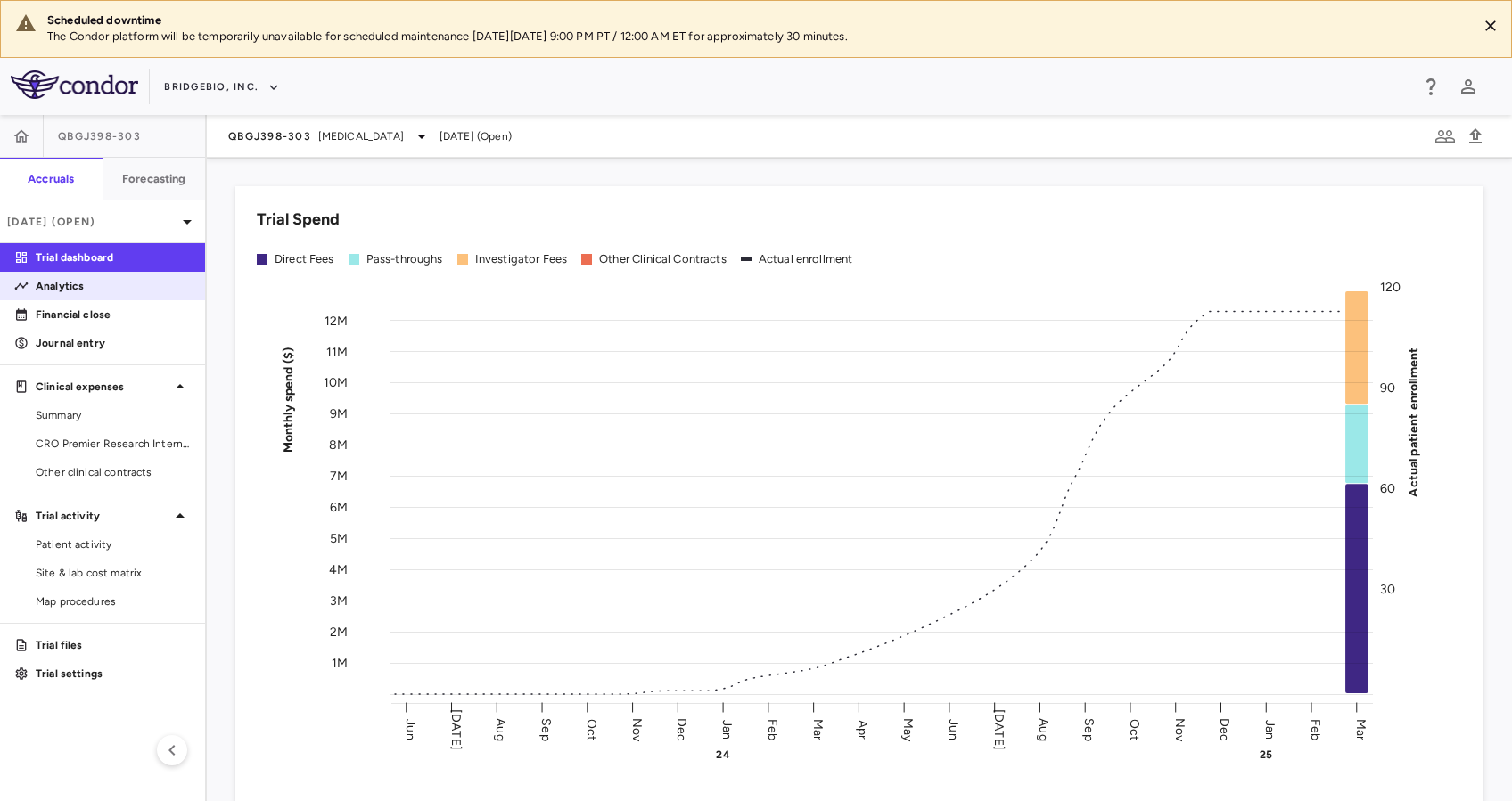
click at [55, 281] on p "Analytics" at bounding box center [113, 286] width 155 height 16
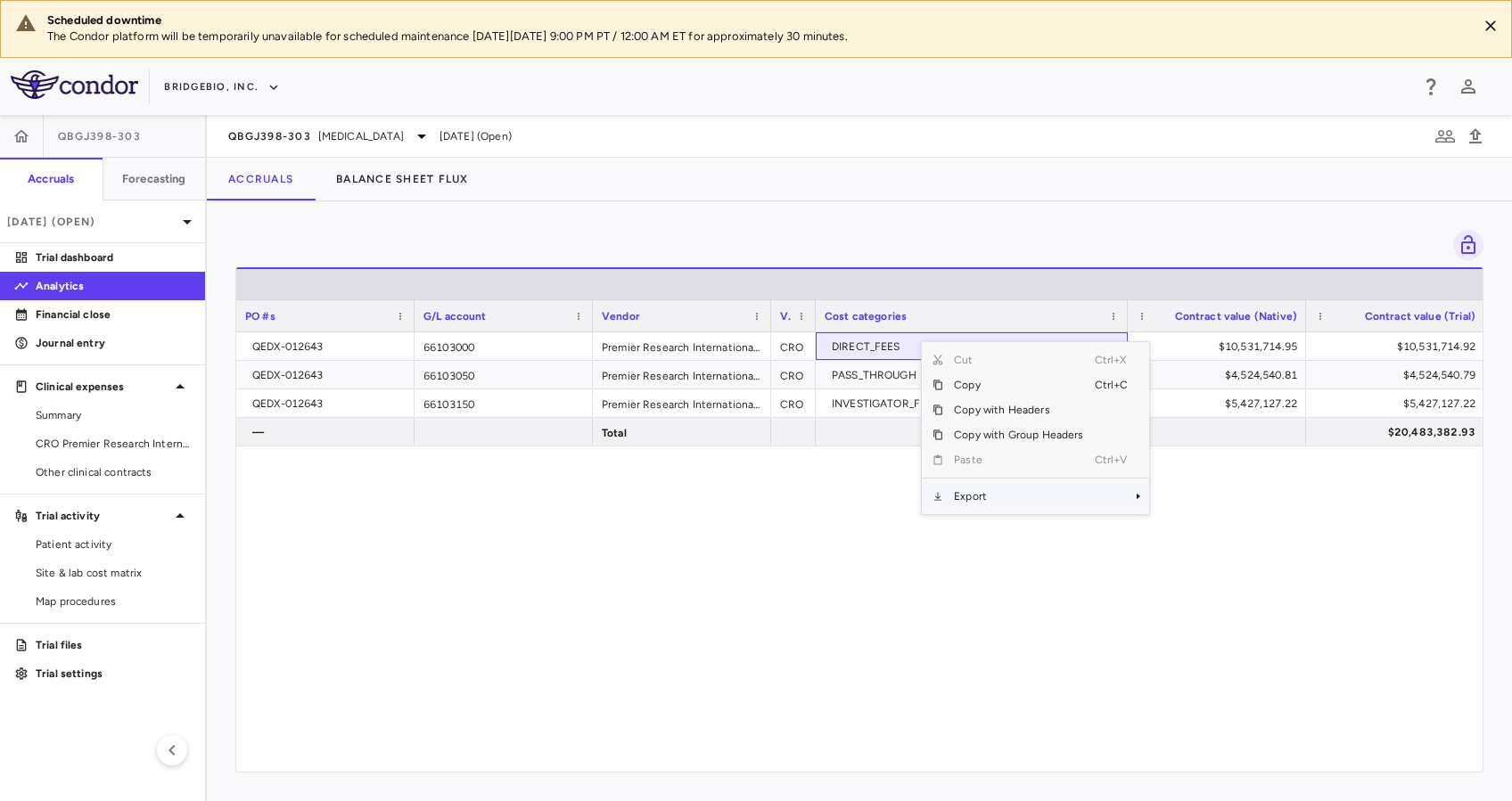
click at [998, 492] on span "Export" at bounding box center [1017, 495] width 151 height 25
click at [1178, 526] on span "Excel Export" at bounding box center [1209, 527] width 84 height 25
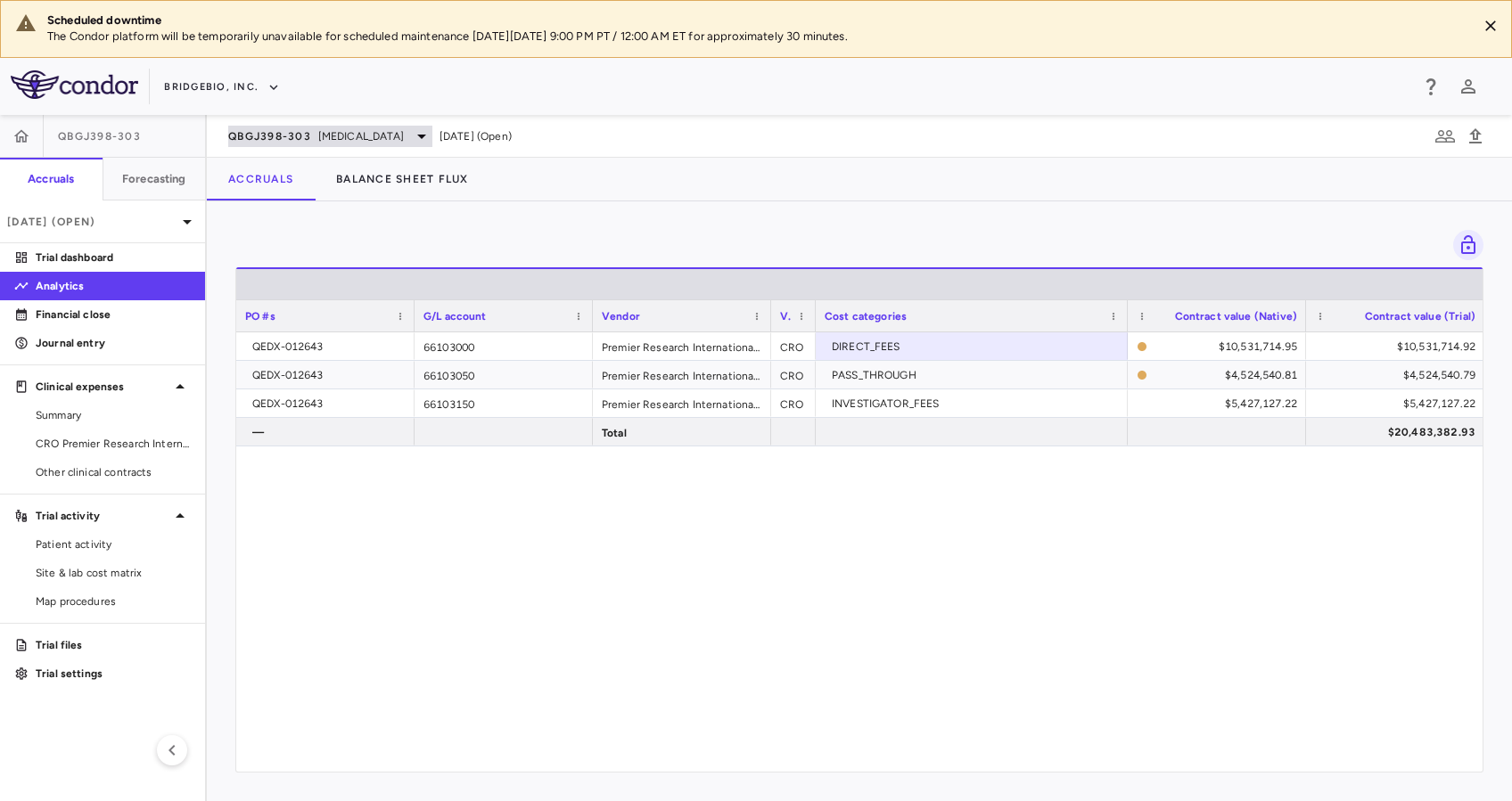
click at [387, 135] on span "[MEDICAL_DATA]" at bounding box center [361, 137] width 86 height 16
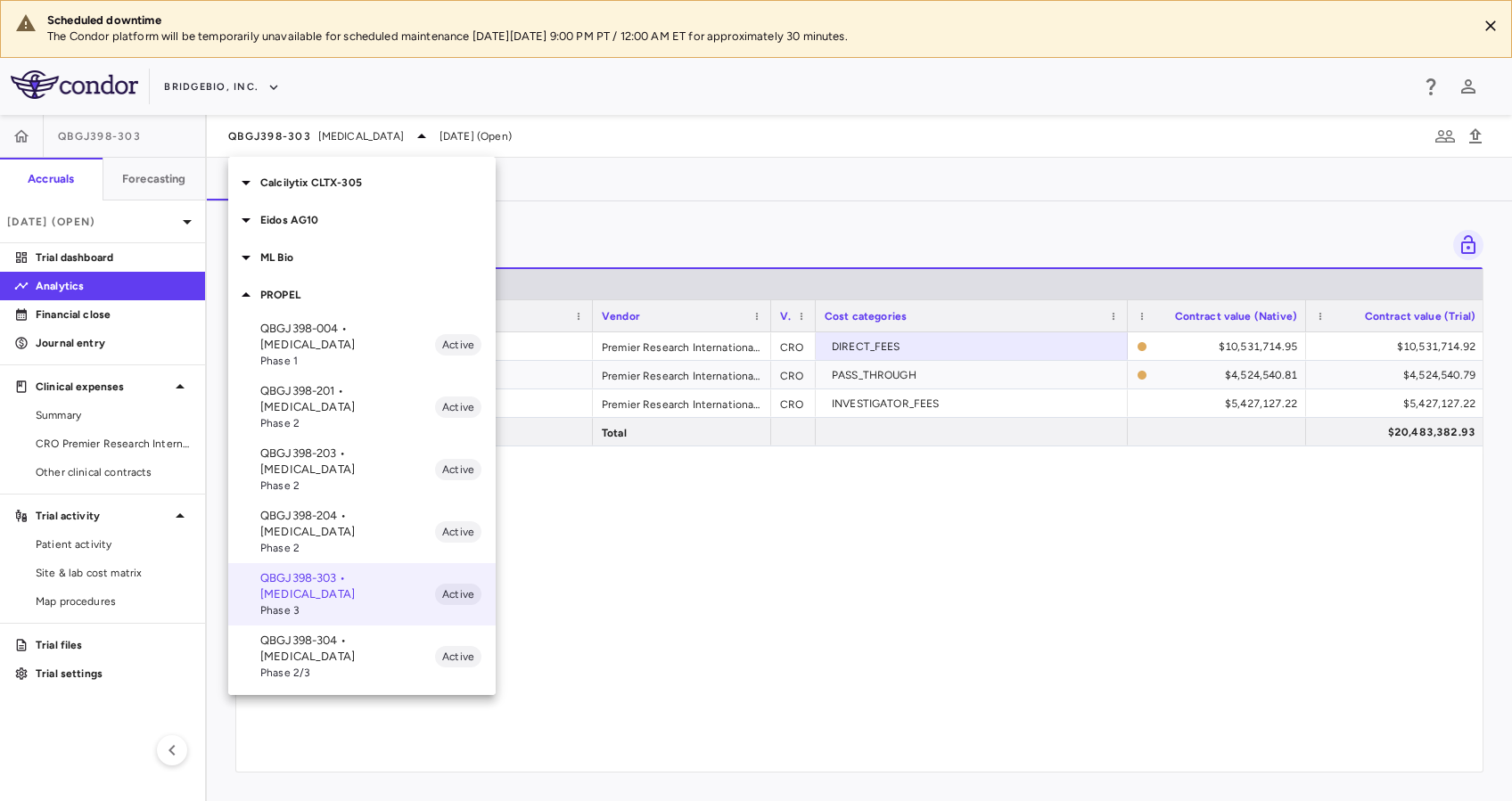
click at [354, 633] on p "QBGJ398-304 • [MEDICAL_DATA]" at bounding box center [347, 649] width 174 height 32
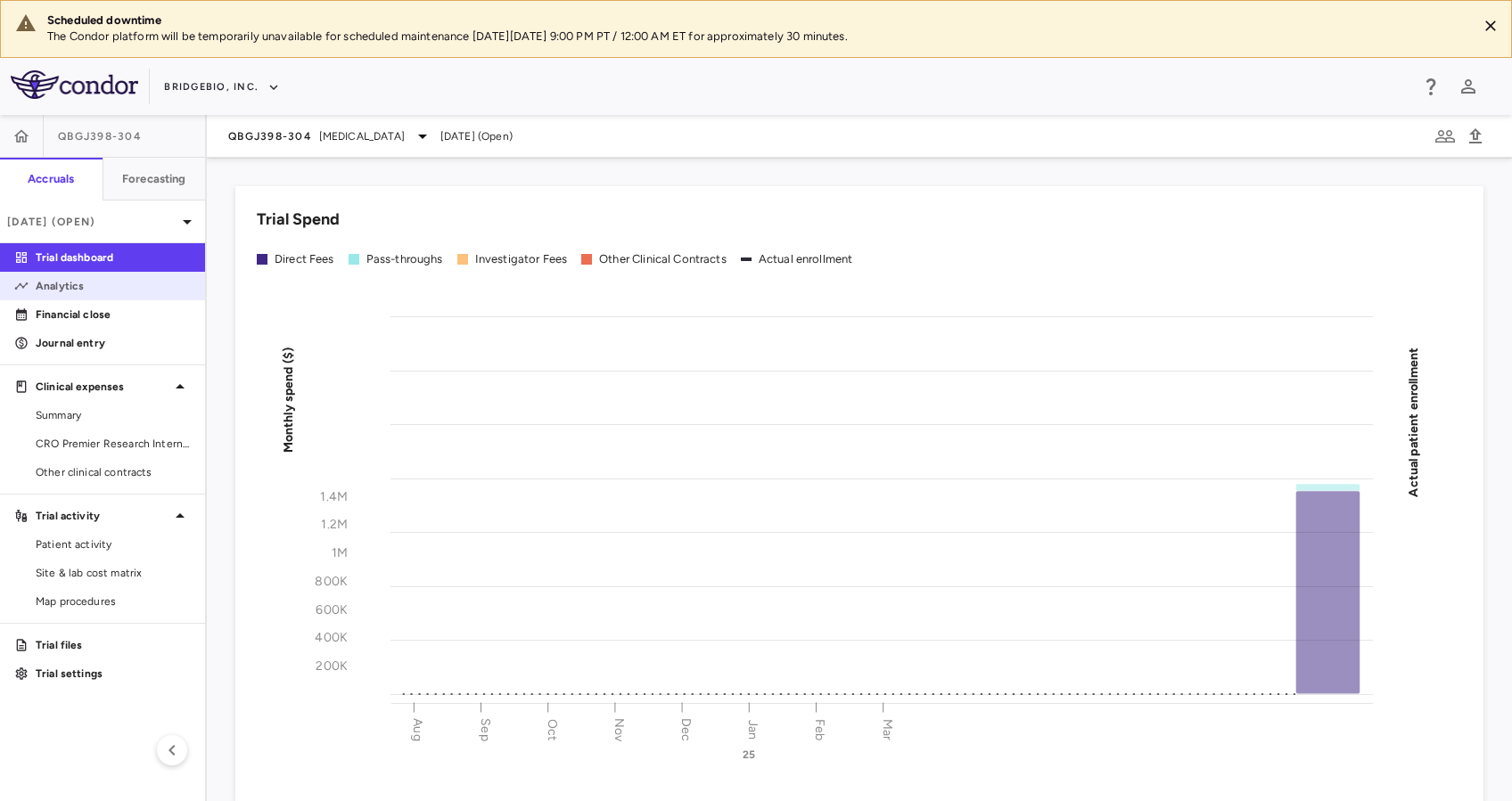
click at [107, 286] on p "Analytics" at bounding box center [113, 286] width 155 height 16
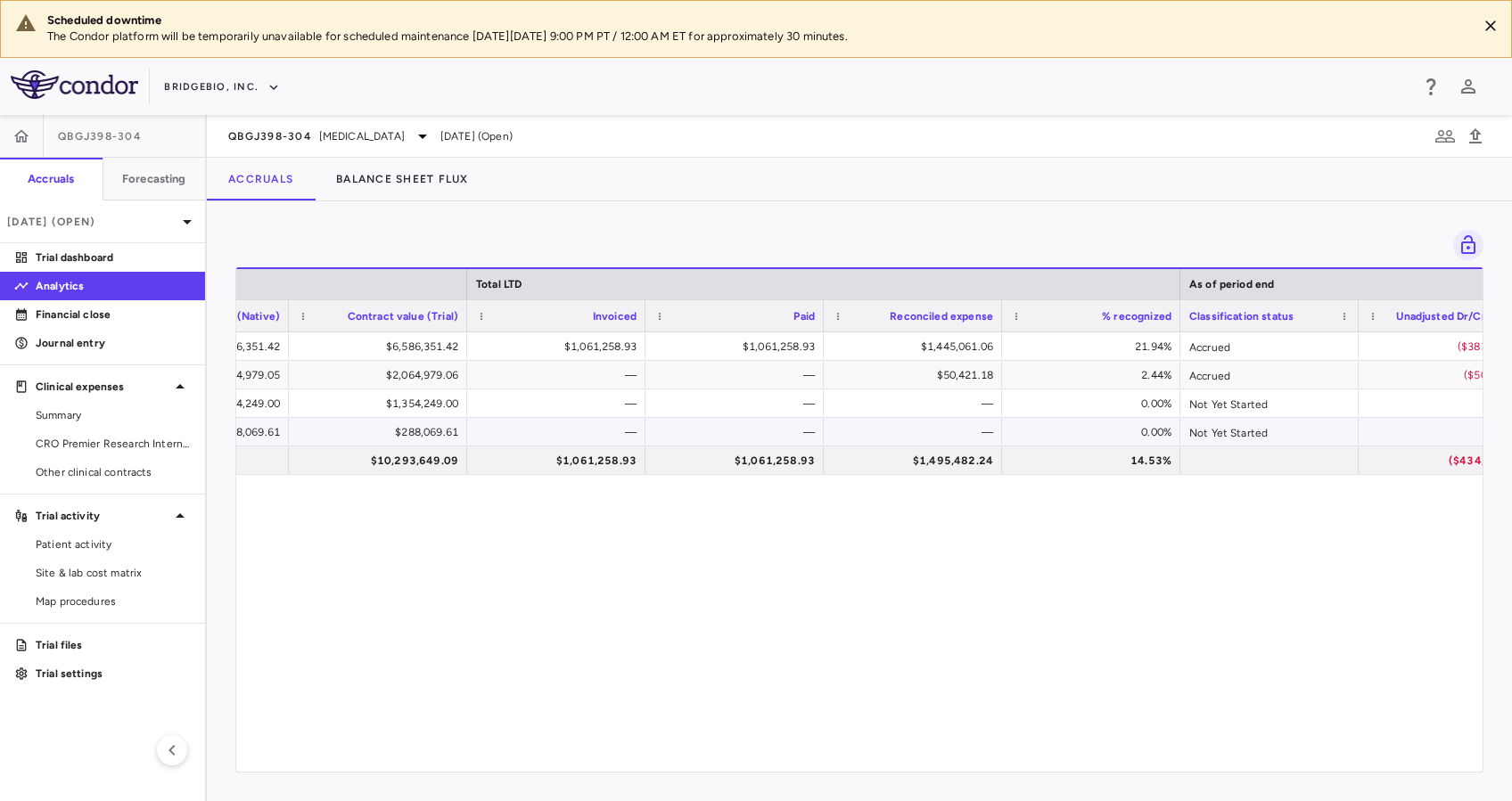
scroll to position [0, 1039]
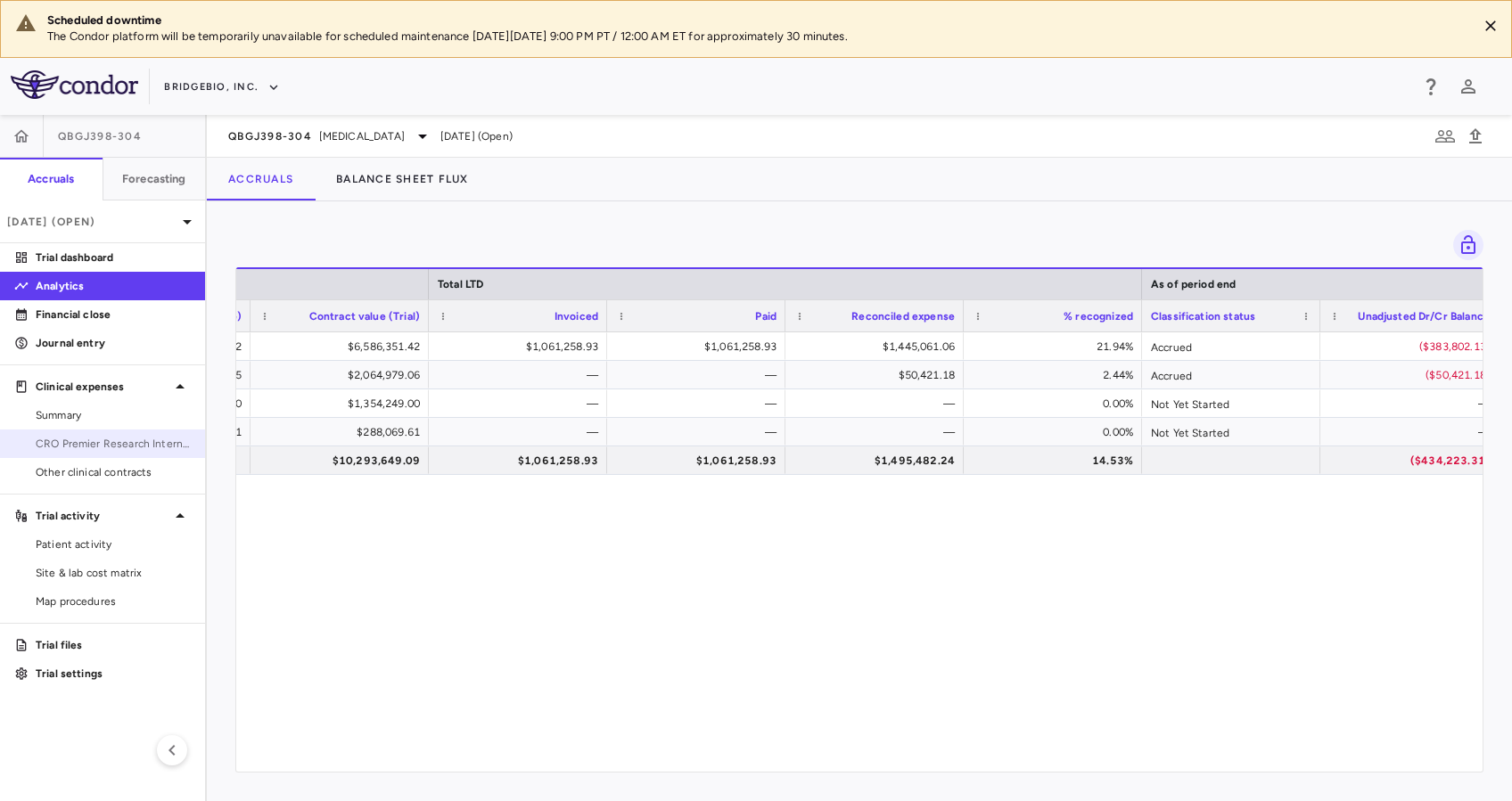
click at [110, 432] on link "CRO Premier Research International LLC" at bounding box center [102, 443] width 205 height 26
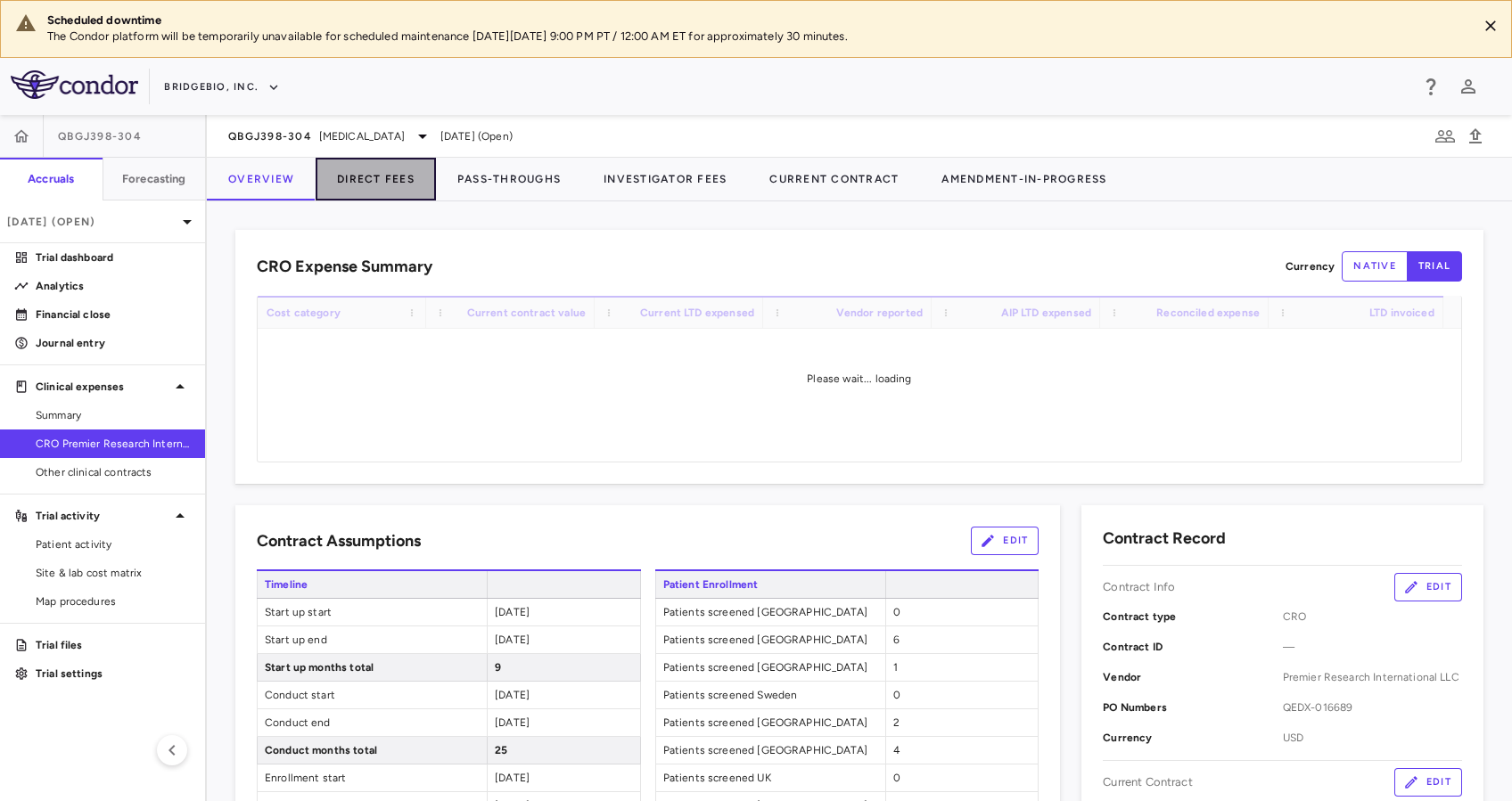
click at [372, 185] on button "Direct Fees" at bounding box center [376, 179] width 120 height 43
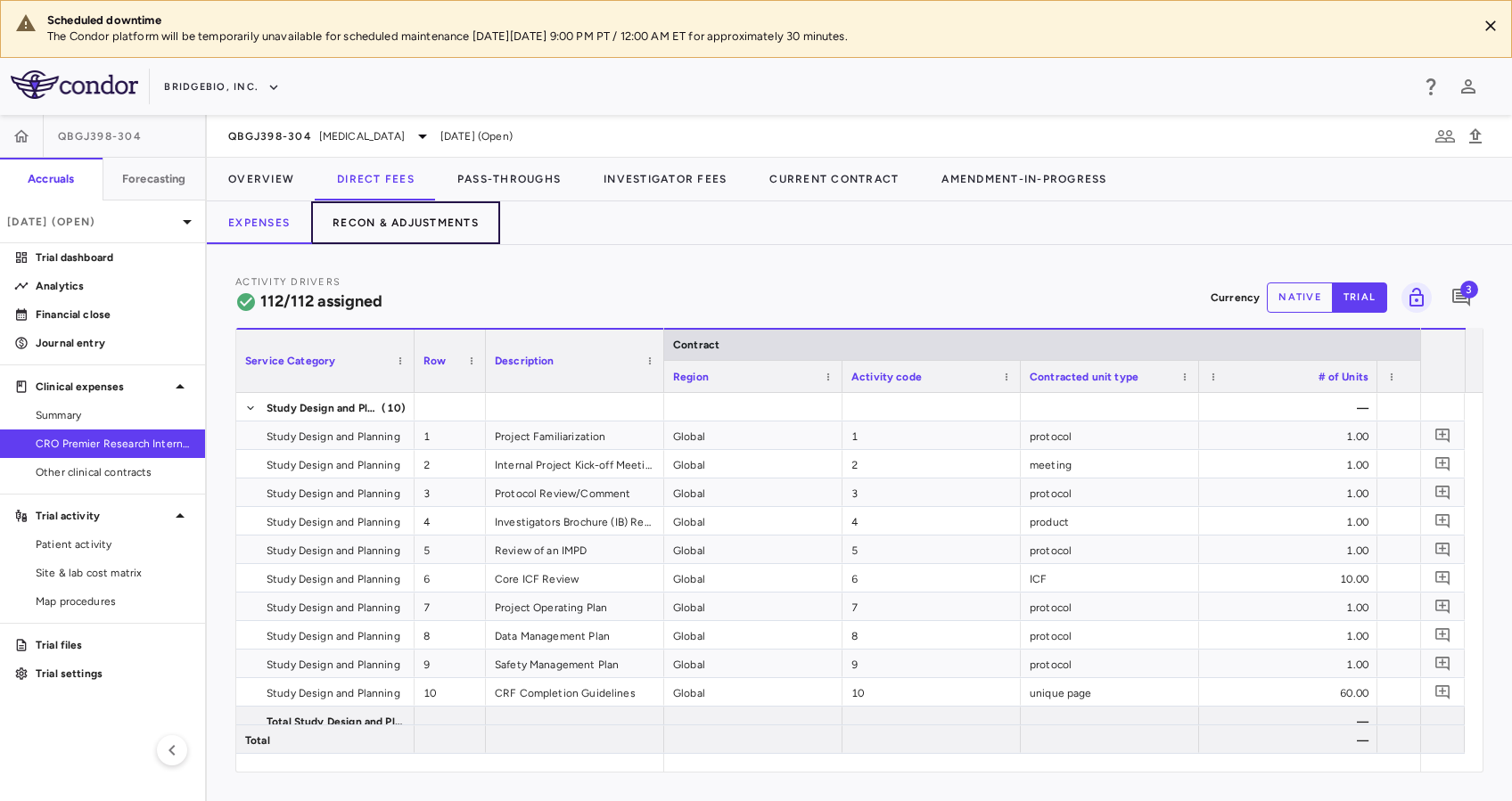
click at [425, 228] on button "Recon & Adjustments" at bounding box center [405, 223] width 189 height 43
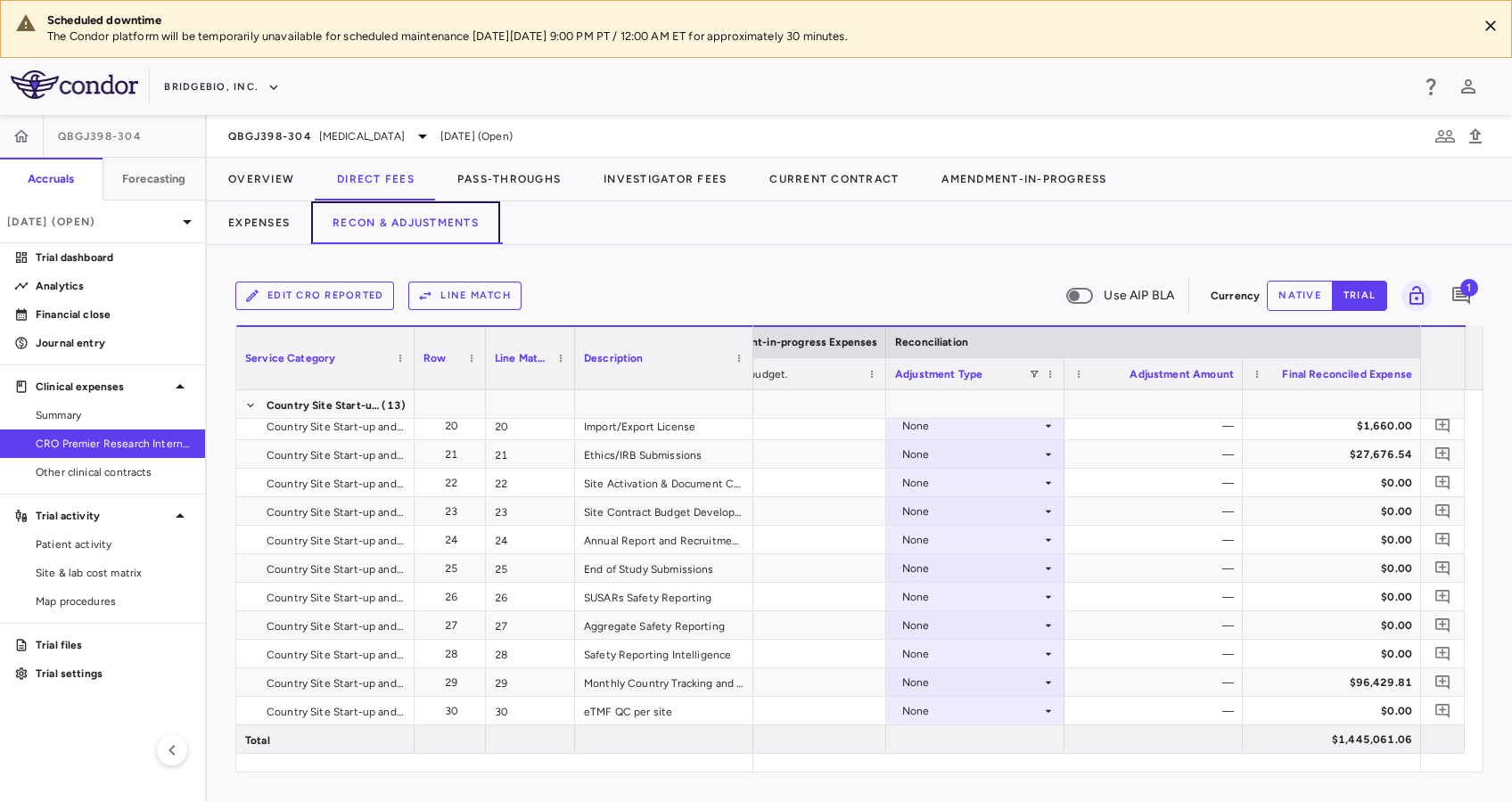
scroll to position [723, 0]
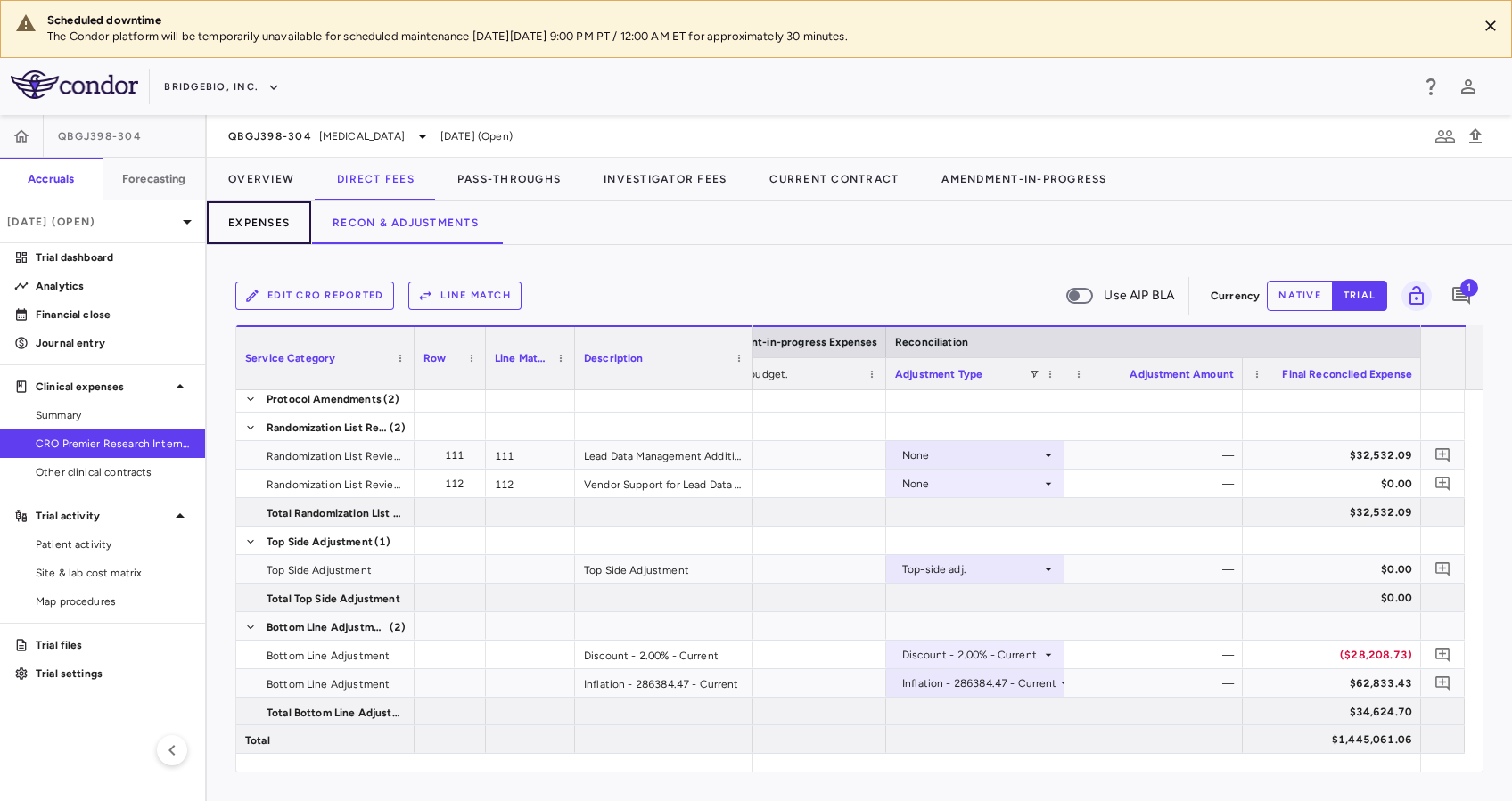
click at [292, 226] on button "Expenses" at bounding box center [259, 223] width 104 height 43
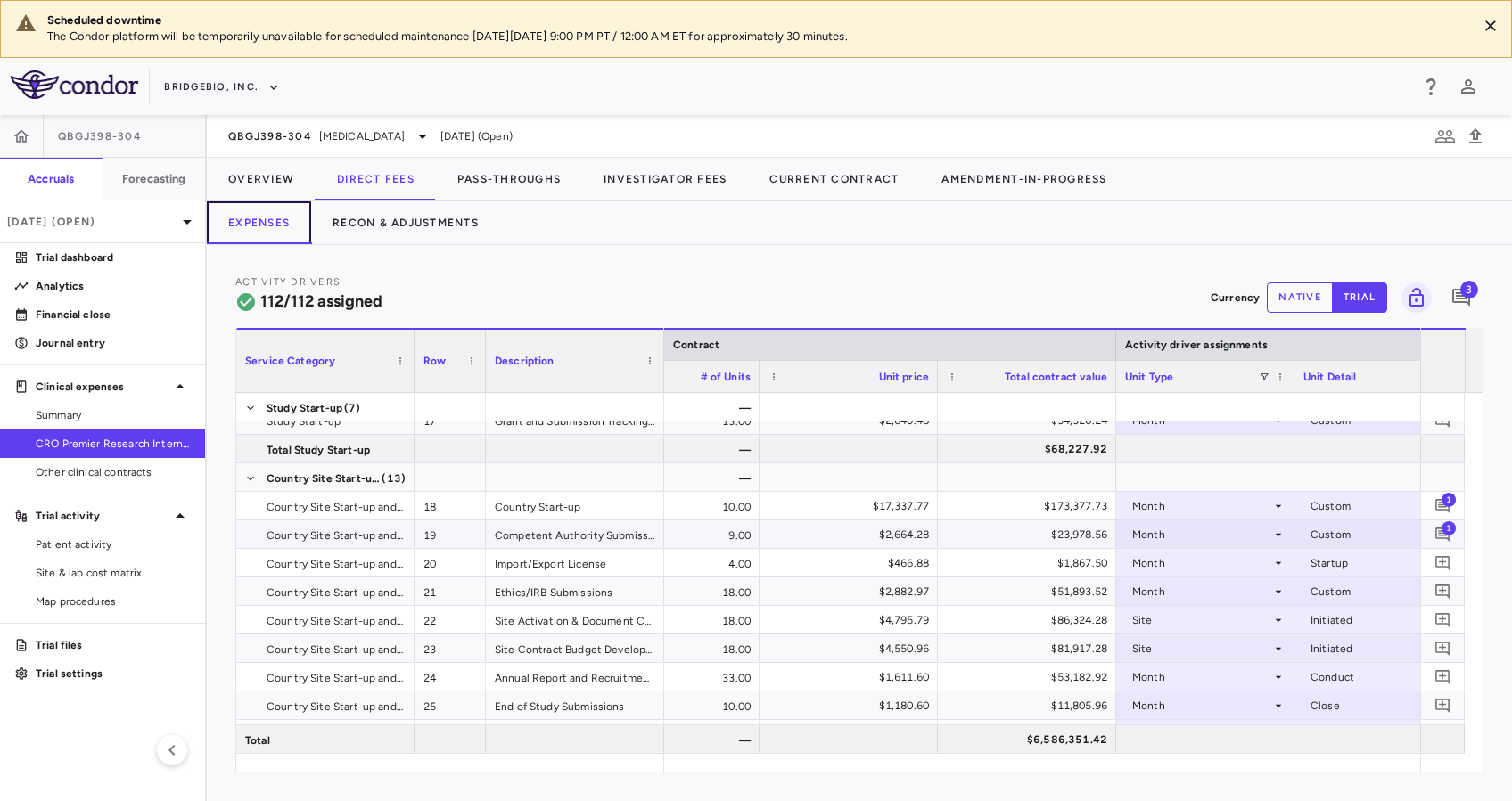
scroll to position [0, 660]
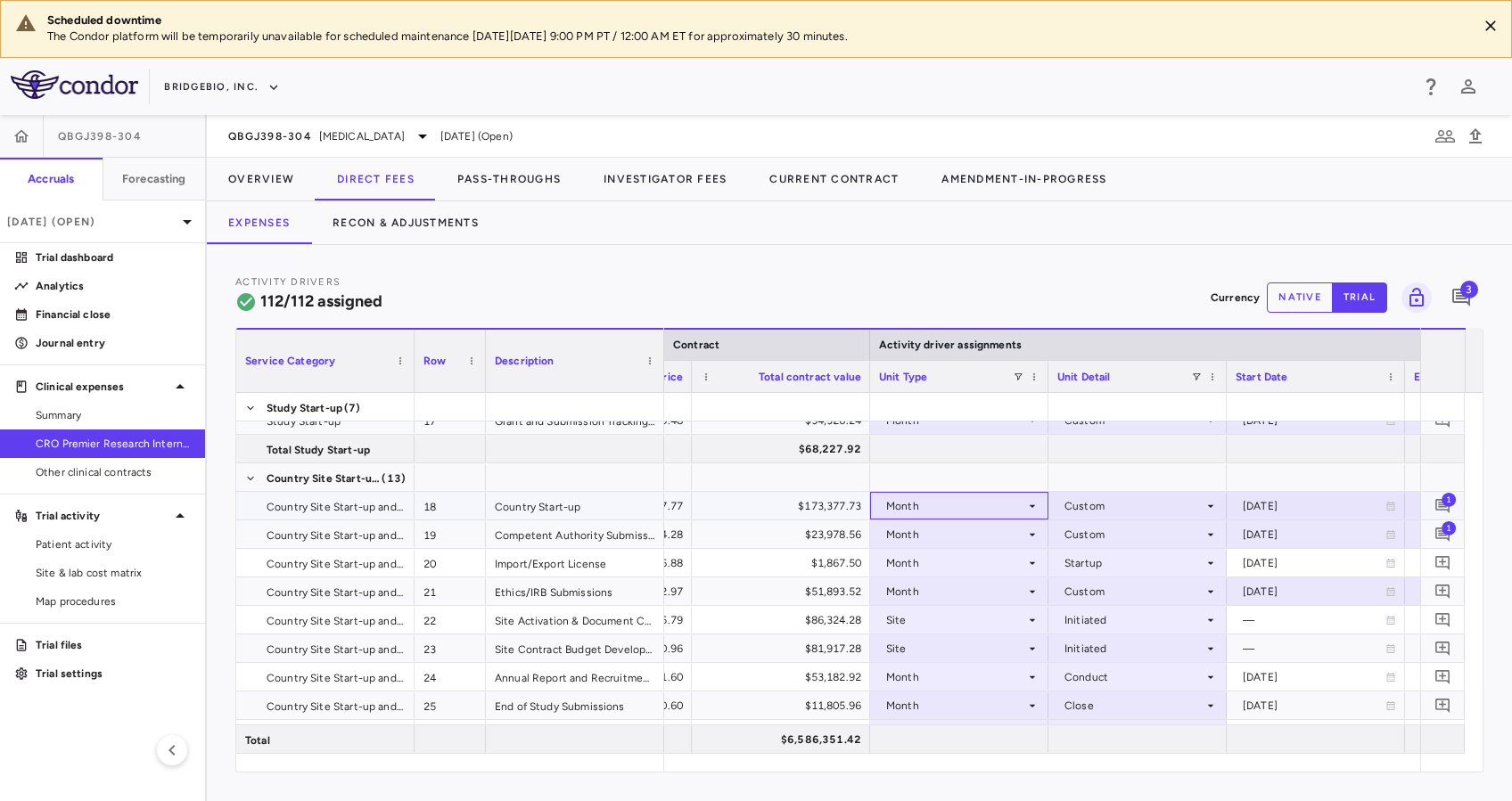
click at [1027, 495] on div "Month" at bounding box center [959, 505] width 161 height 26
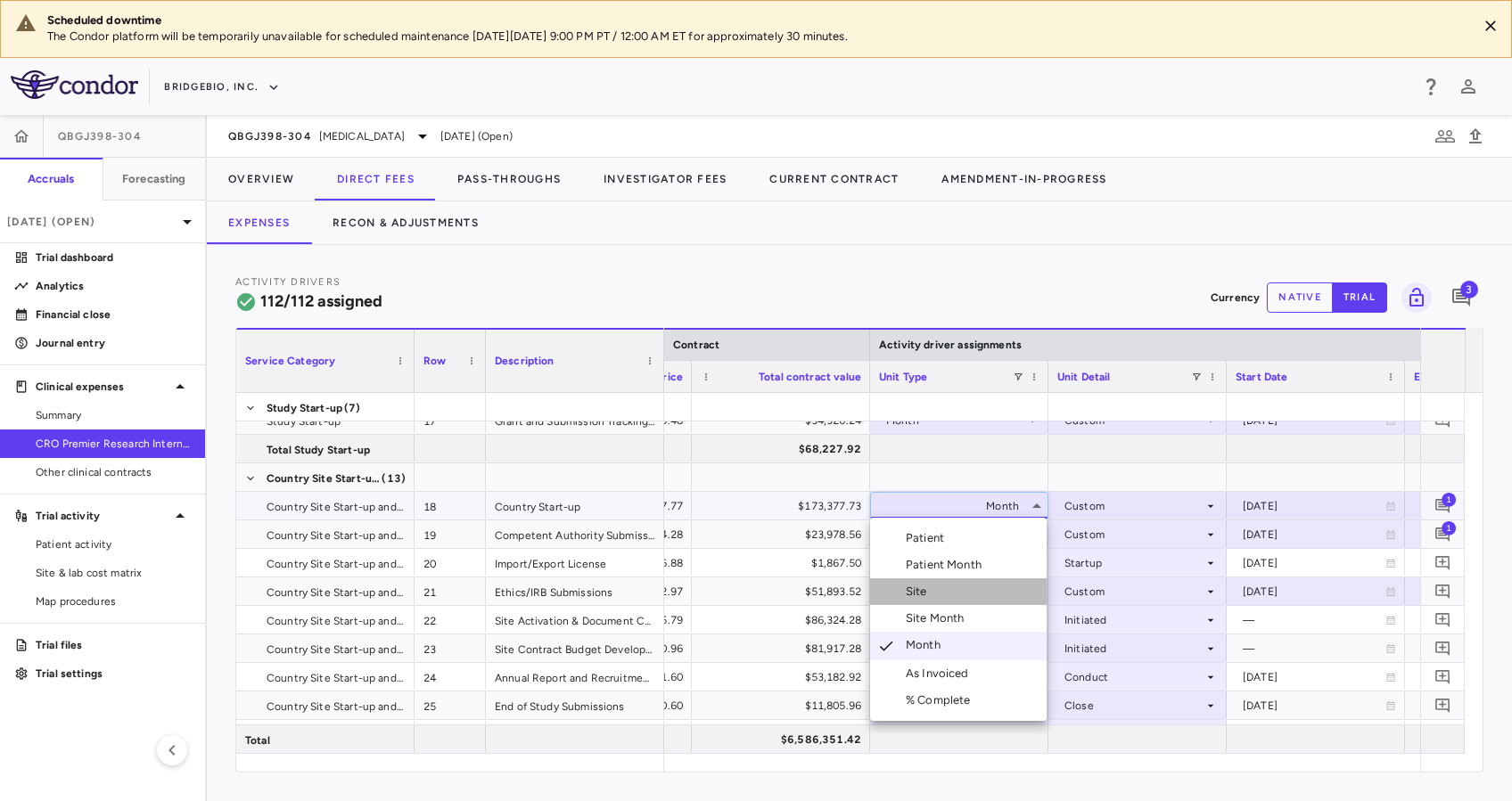
click at [942, 585] on li "Site" at bounding box center [957, 591] width 176 height 26
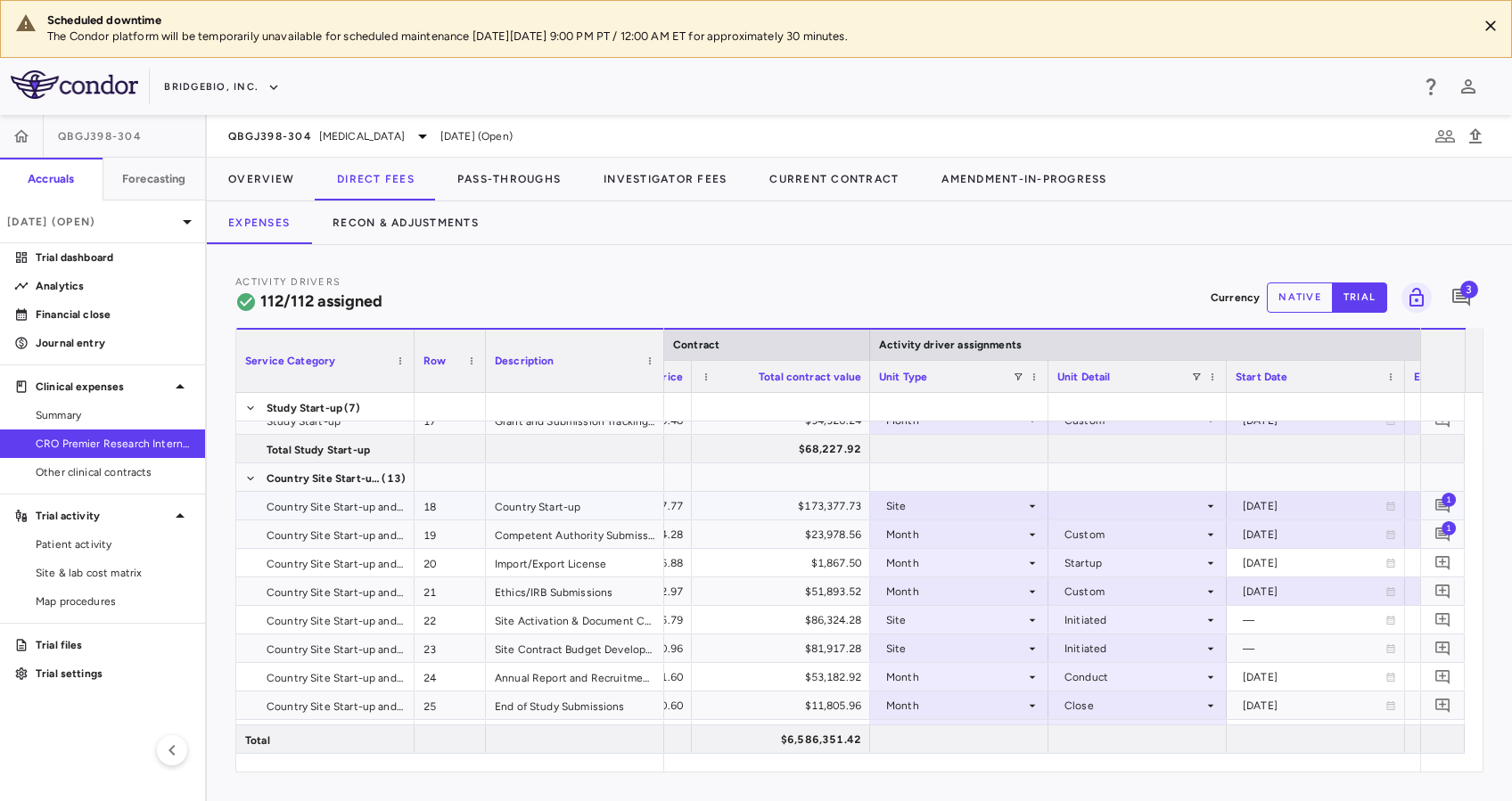
click at [1208, 503] on icon at bounding box center [1211, 506] width 15 height 15
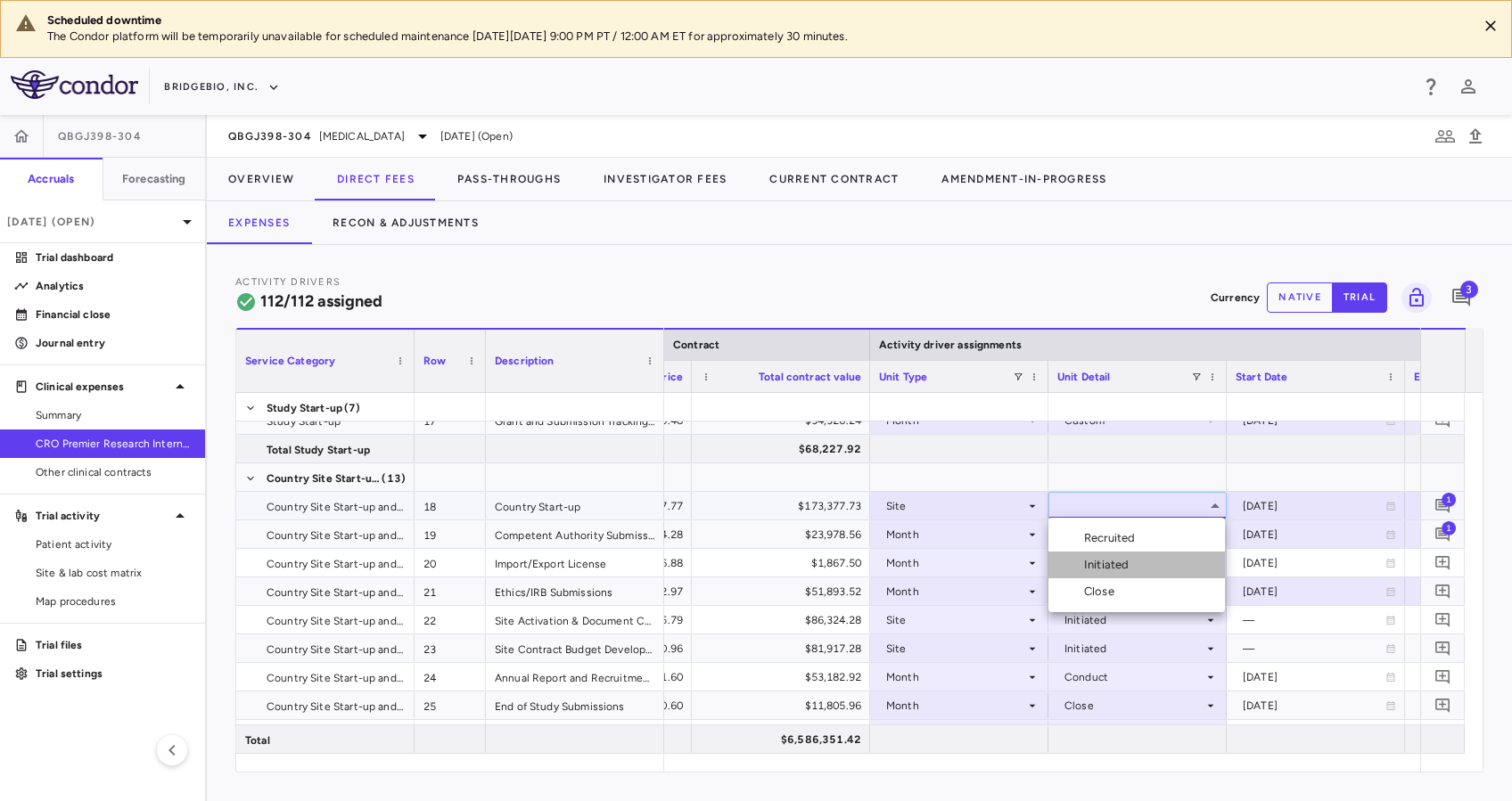
click at [1133, 557] on div "Initiated" at bounding box center [1110, 566] width 52 height 16
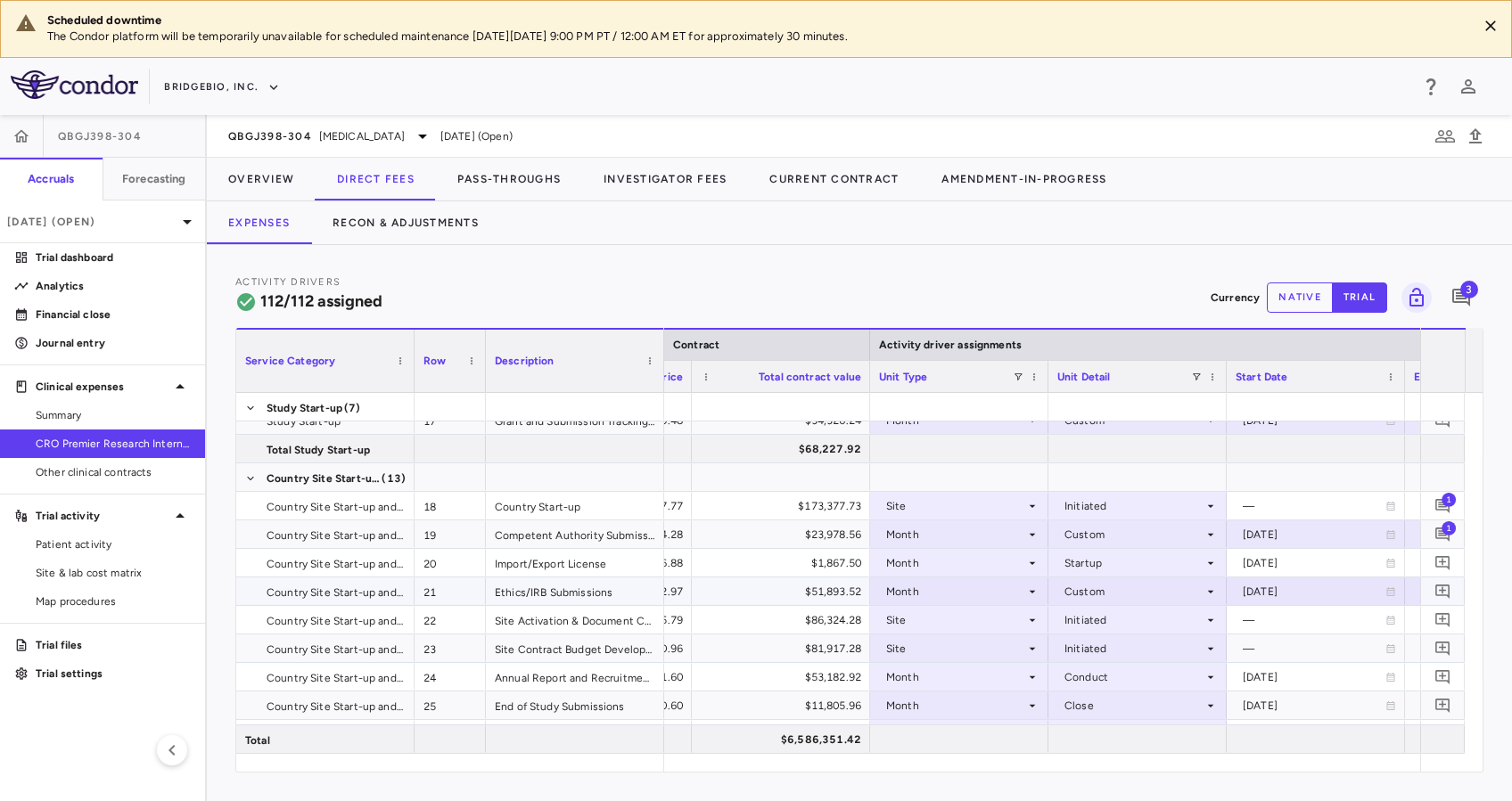
click at [1014, 588] on div "Month" at bounding box center [955, 591] width 139 height 28
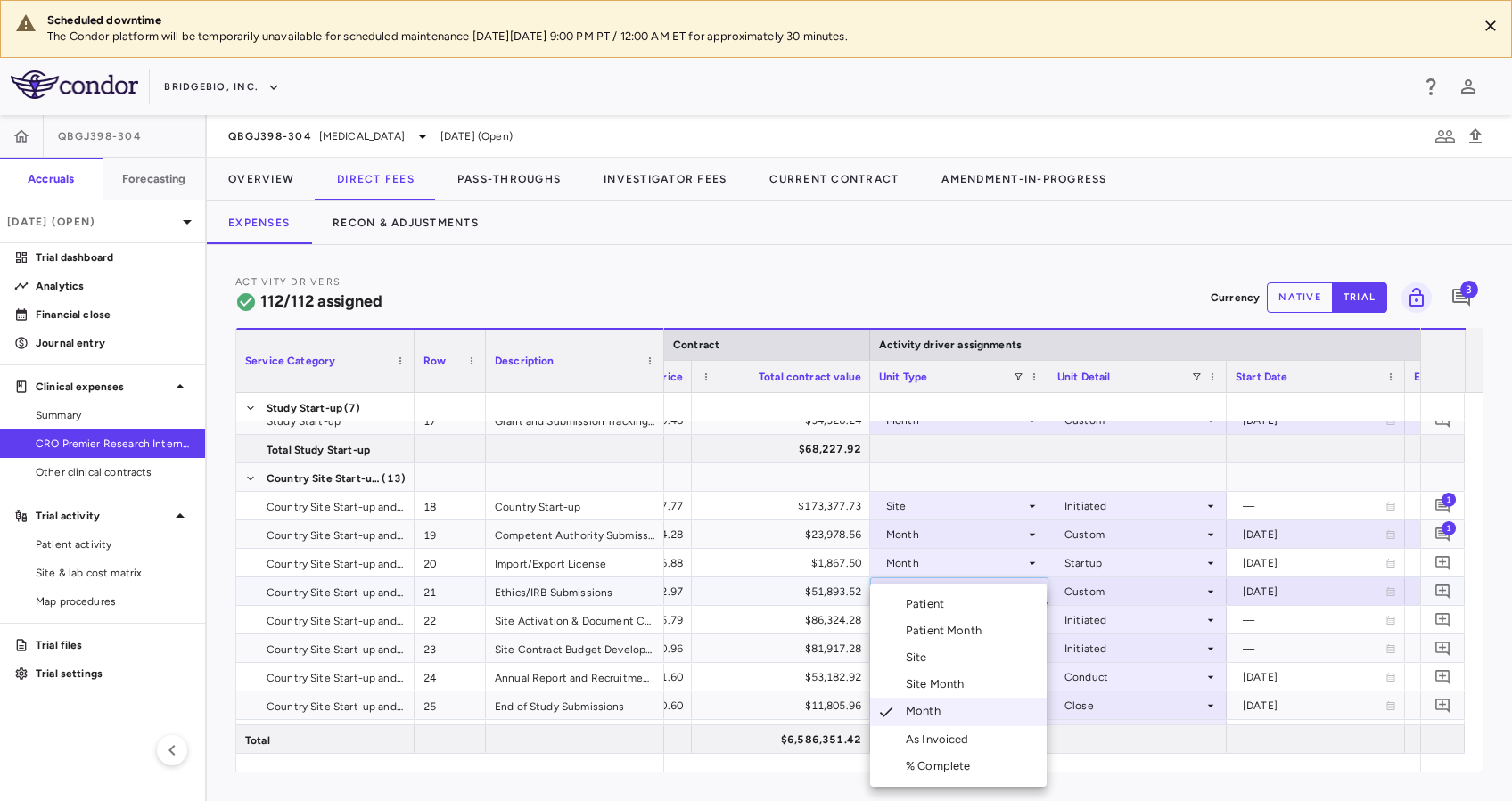
click at [1172, 582] on div at bounding box center [756, 400] width 1512 height 801
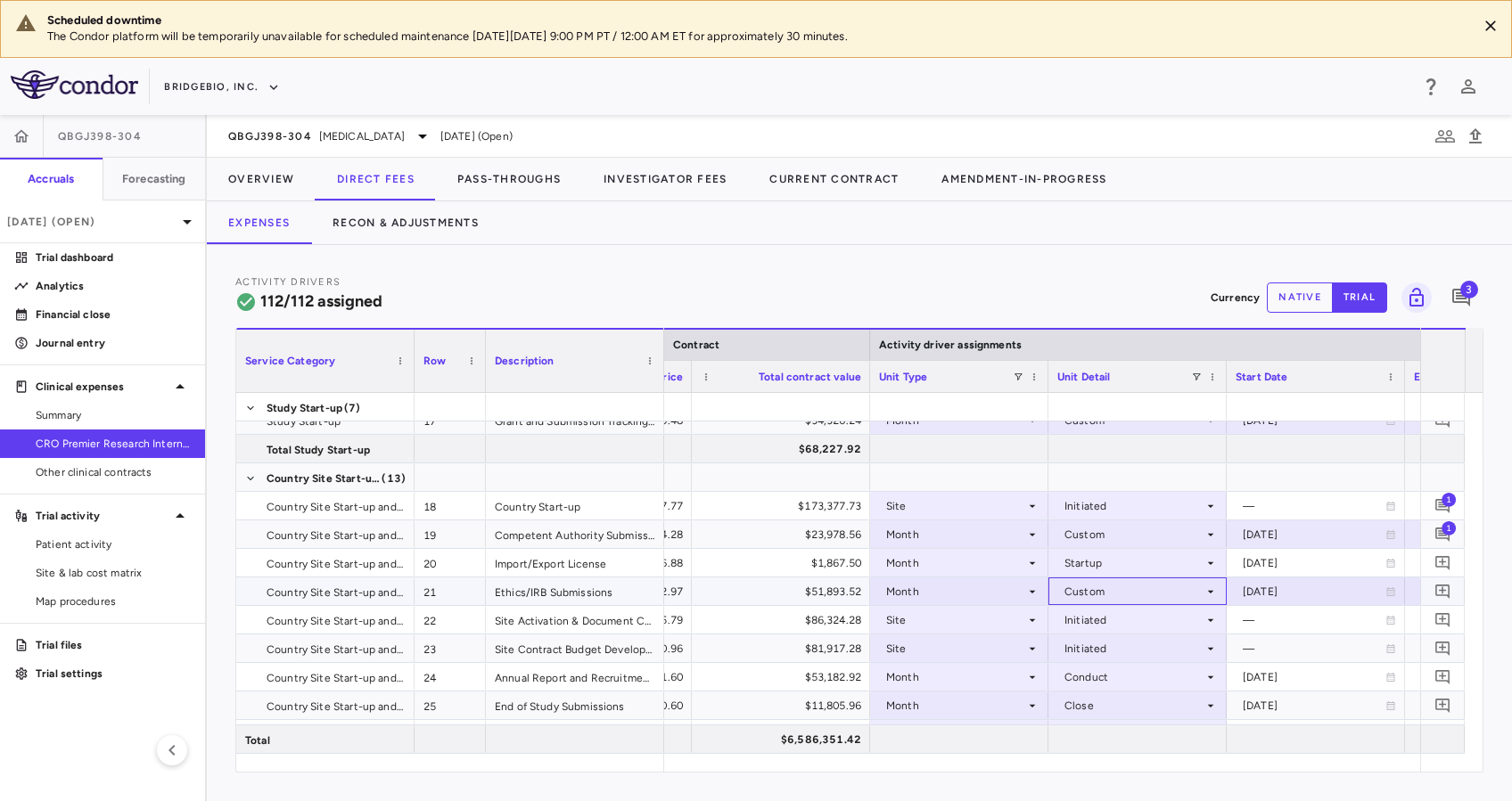
click at [1206, 588] on icon at bounding box center [1211, 592] width 15 height 15
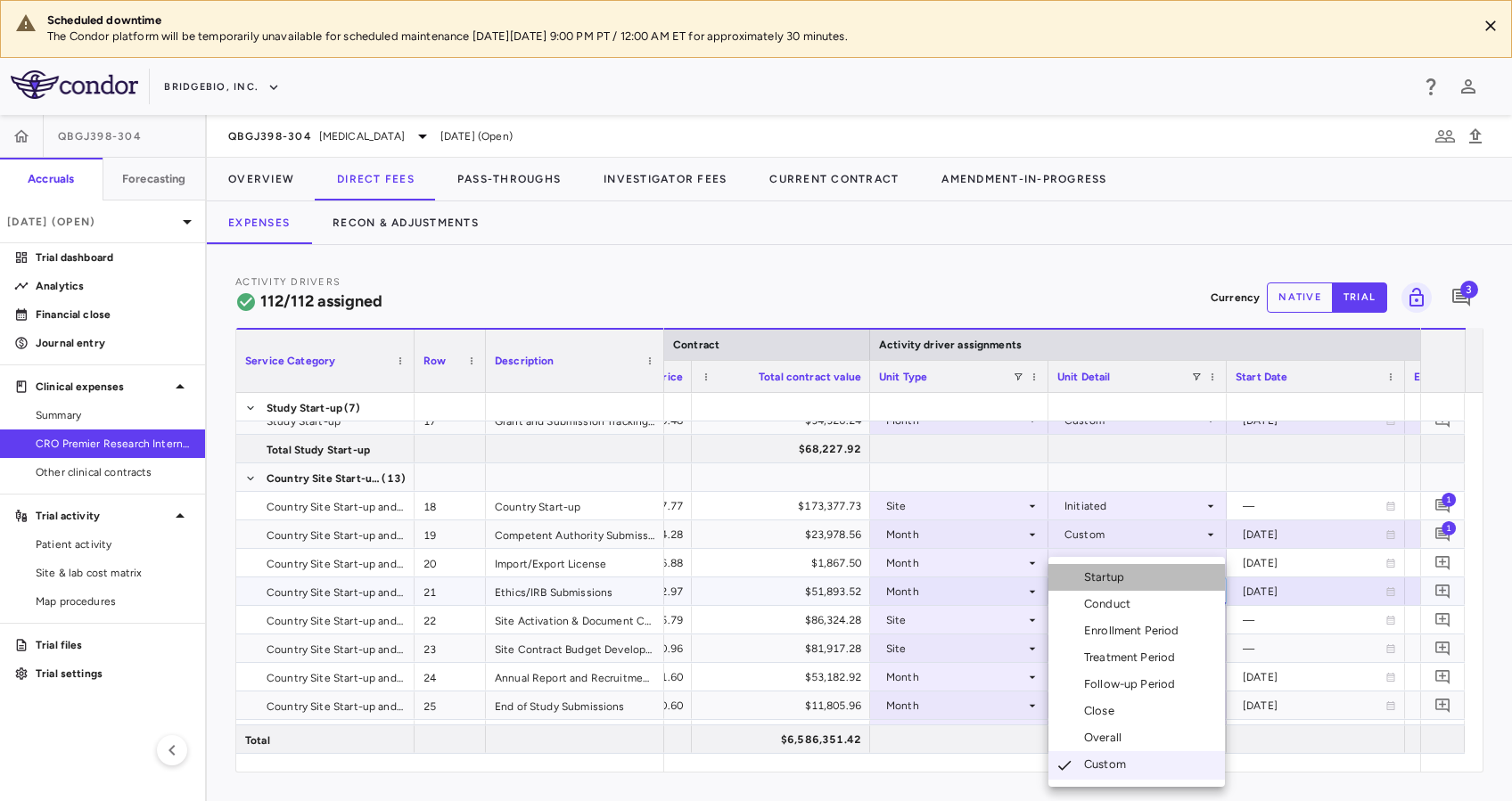
click at [1116, 577] on div "Startup" at bounding box center [1108, 577] width 47 height 16
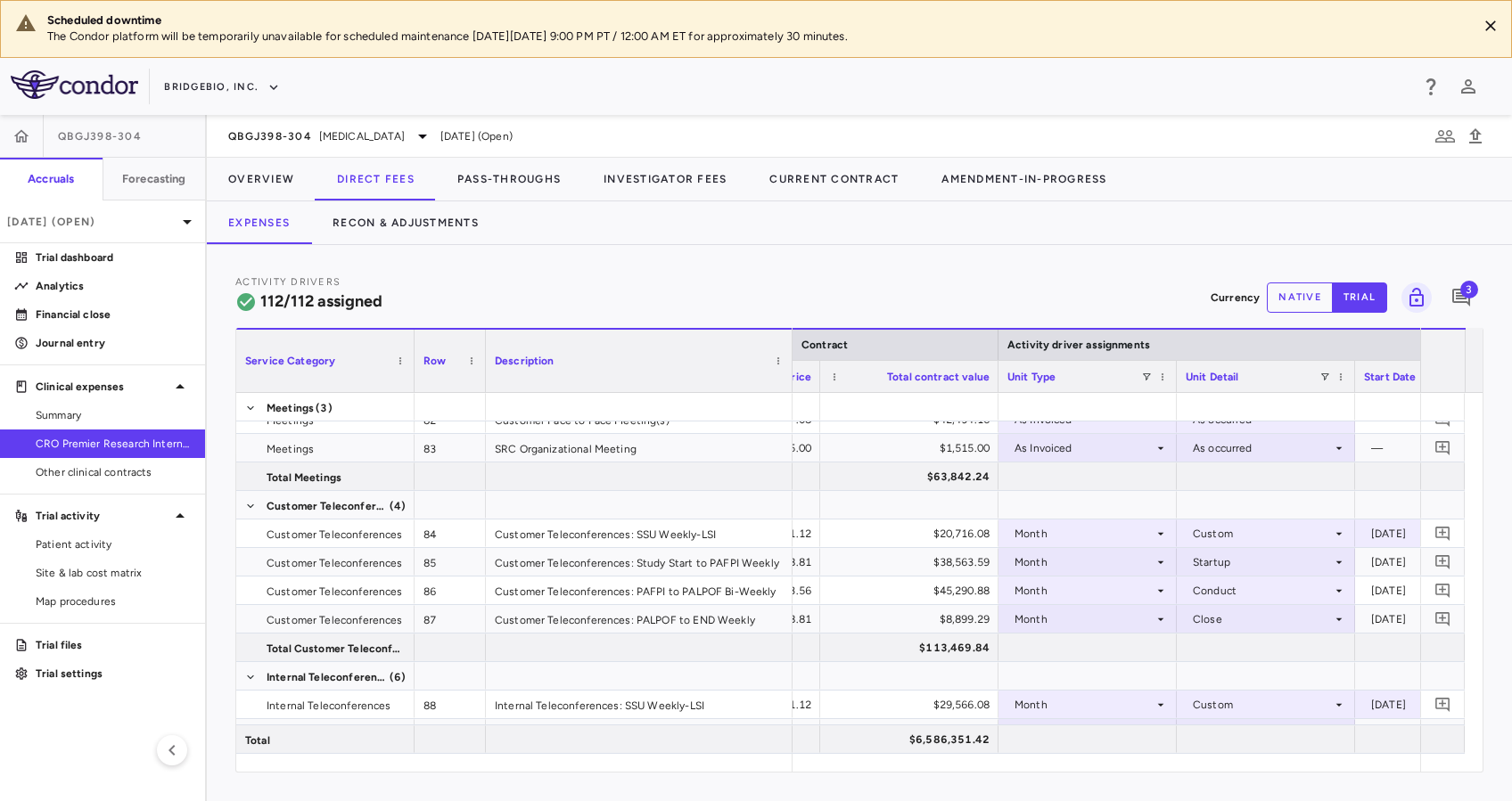
drag, startPoint x: 662, startPoint y: 353, endPoint x: 789, endPoint y: 353, distance: 127.0
click at [789, 353] on div at bounding box center [791, 360] width 7 height 62
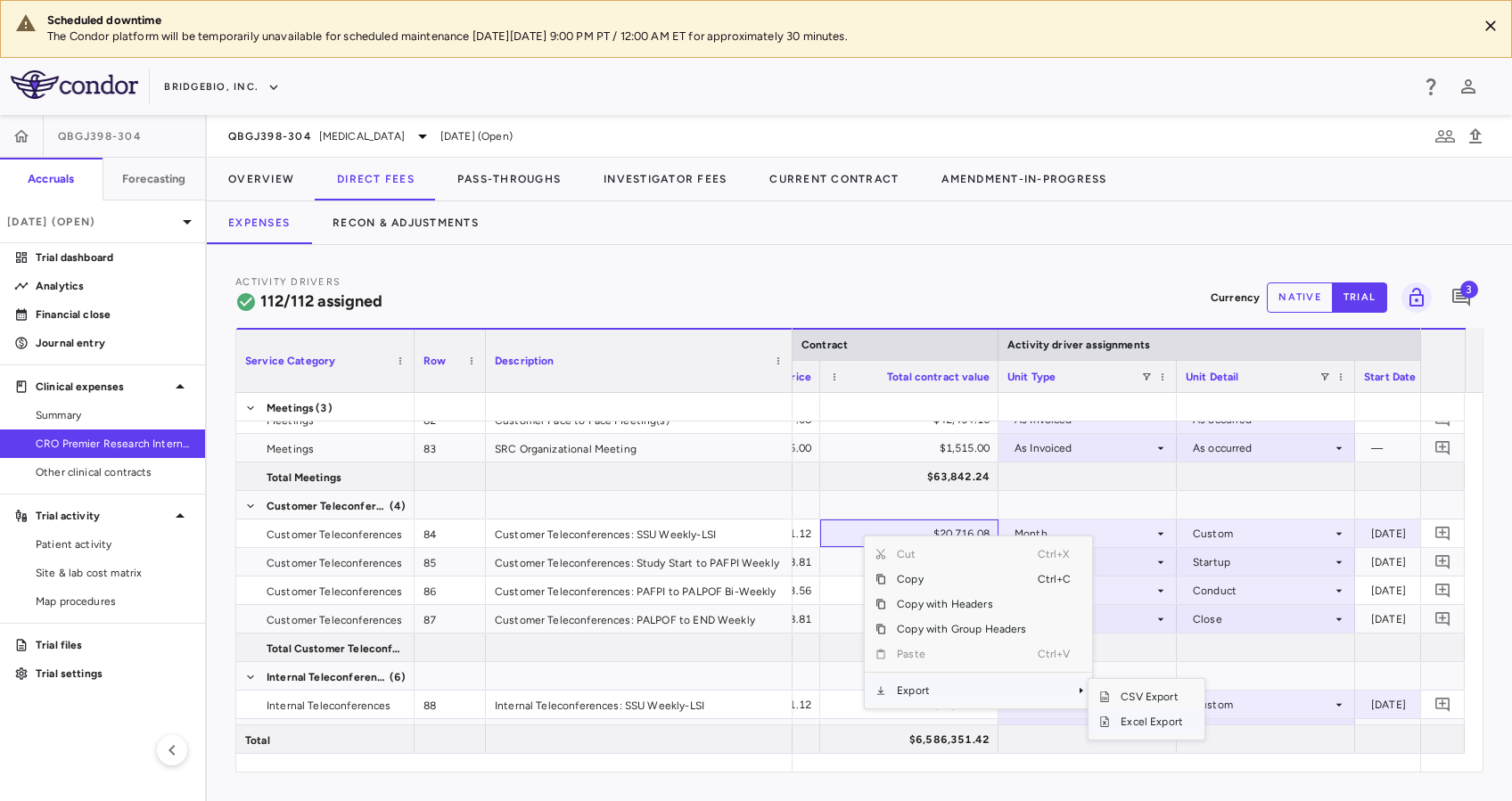
click at [1134, 718] on span "Excel Export" at bounding box center [1152, 722] width 84 height 25
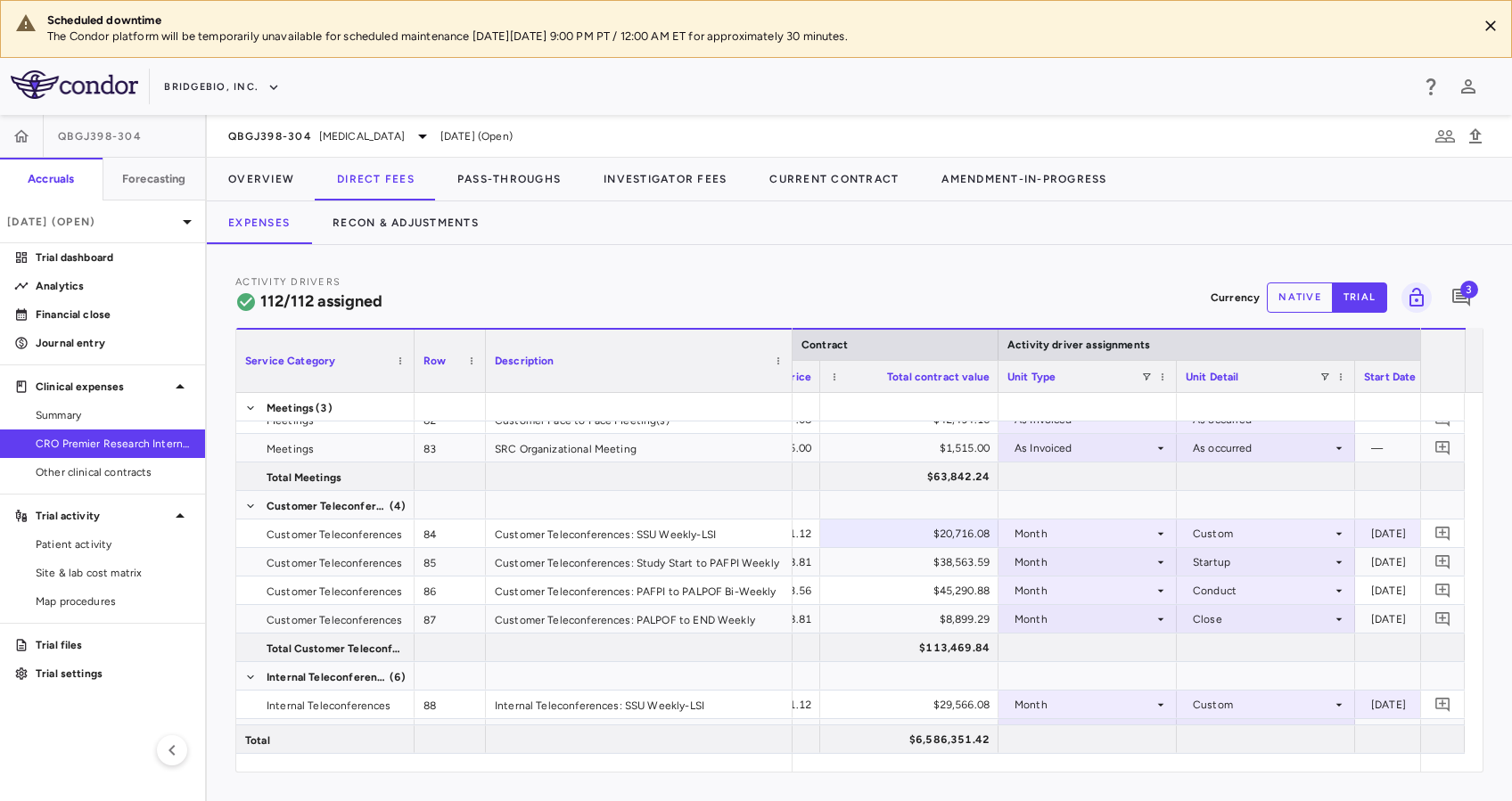
click at [782, 304] on div "Activity Drivers 112/112 assigned Currency native trial 3" at bounding box center [860, 297] width 1248 height 47
click at [445, 224] on button "Recon & Adjustments" at bounding box center [405, 223] width 189 height 43
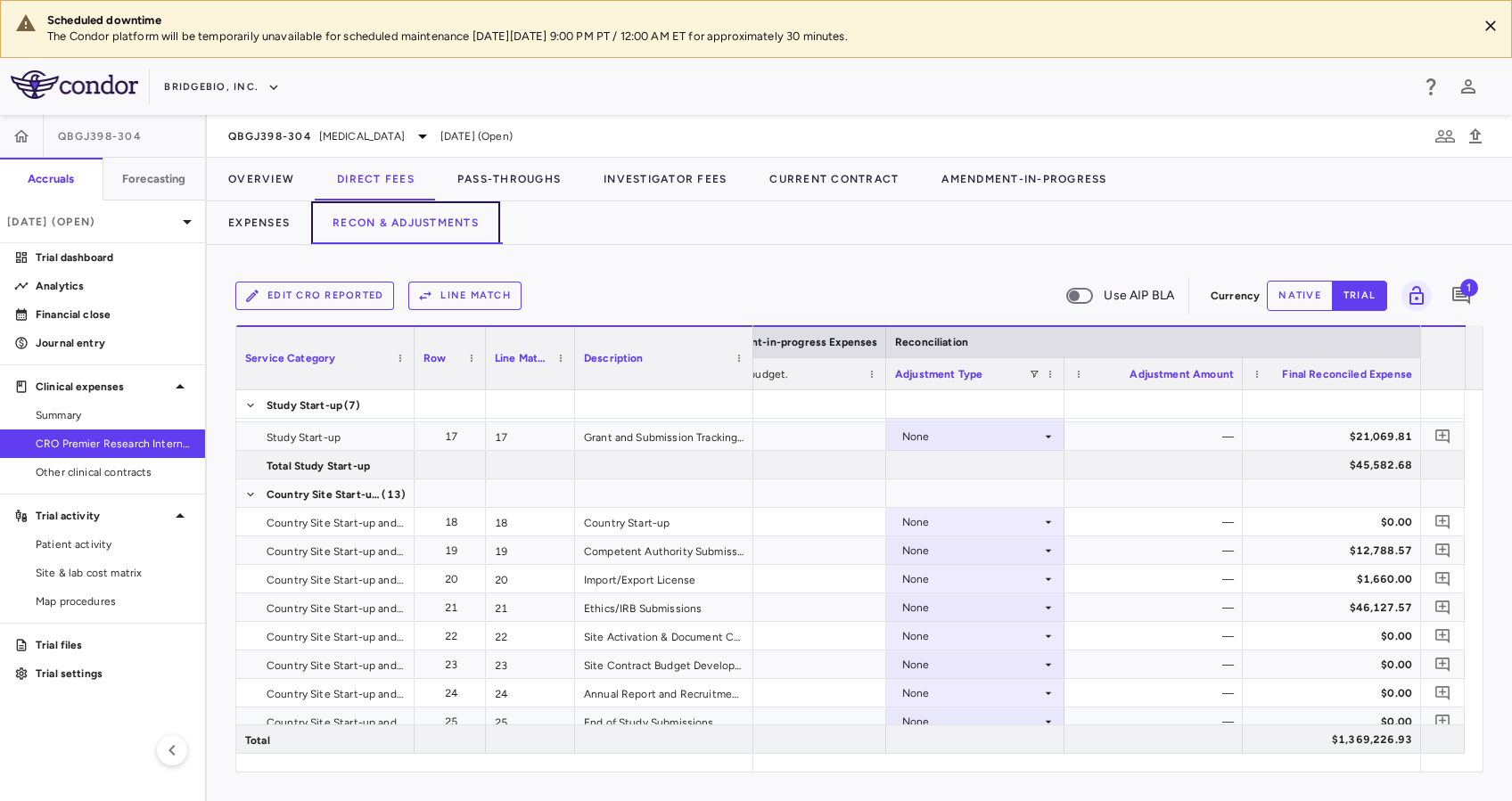
scroll to position [557, 0]
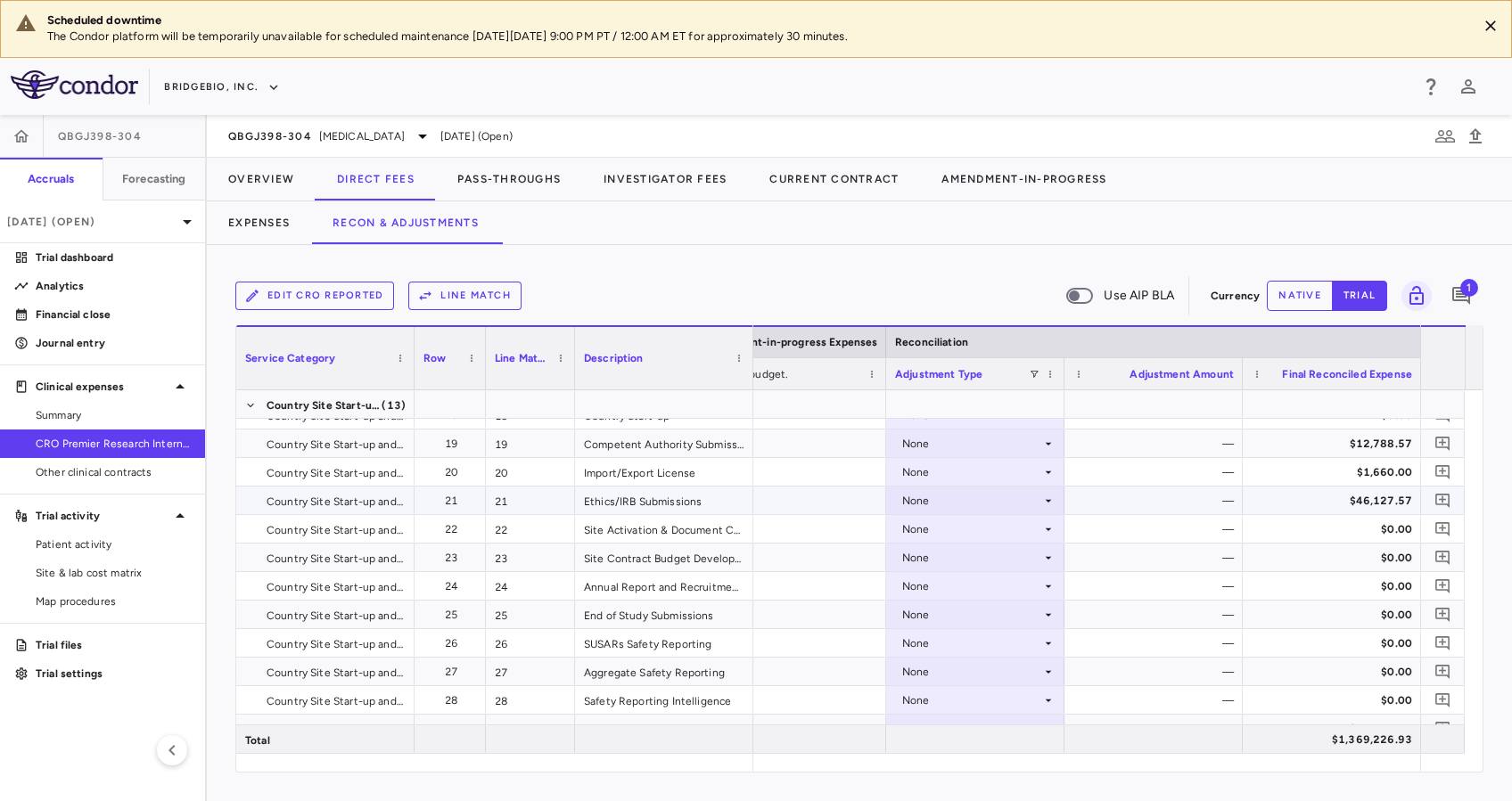
click at [1030, 505] on div "None" at bounding box center [972, 500] width 139 height 28
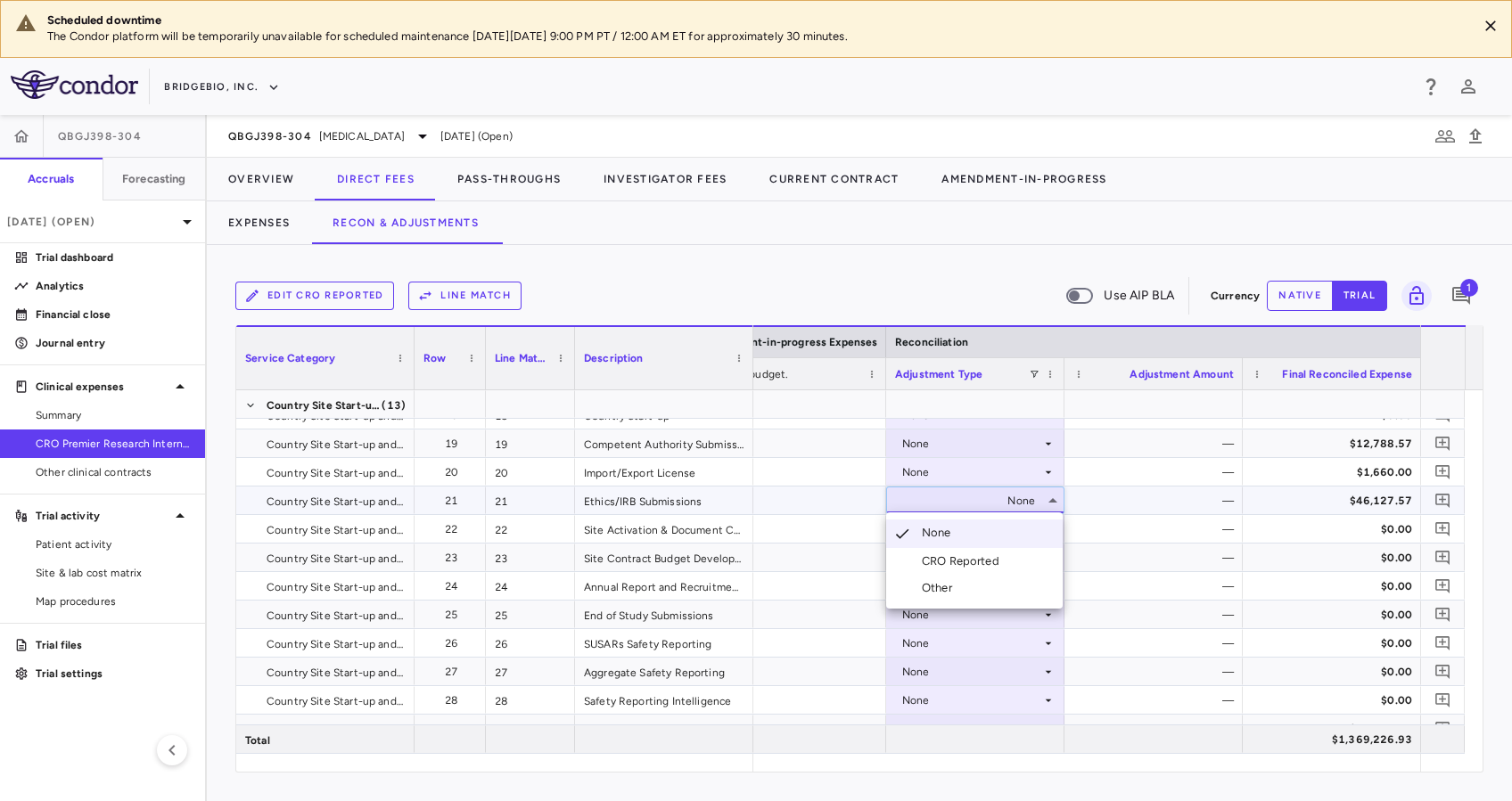
click at [999, 561] on div "CRO Reported" at bounding box center [964, 562] width 85 height 16
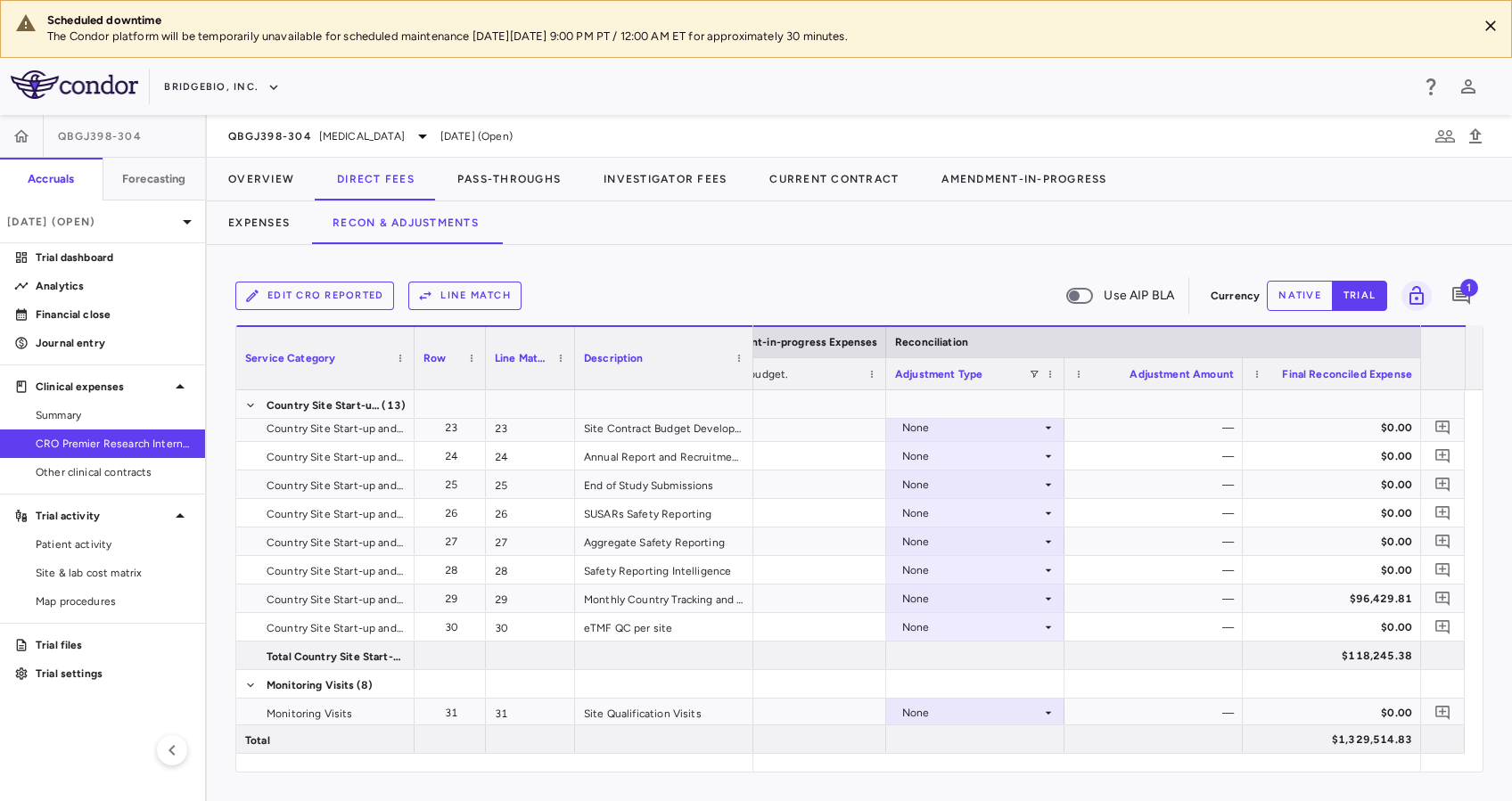
scroll to position [806, 0]
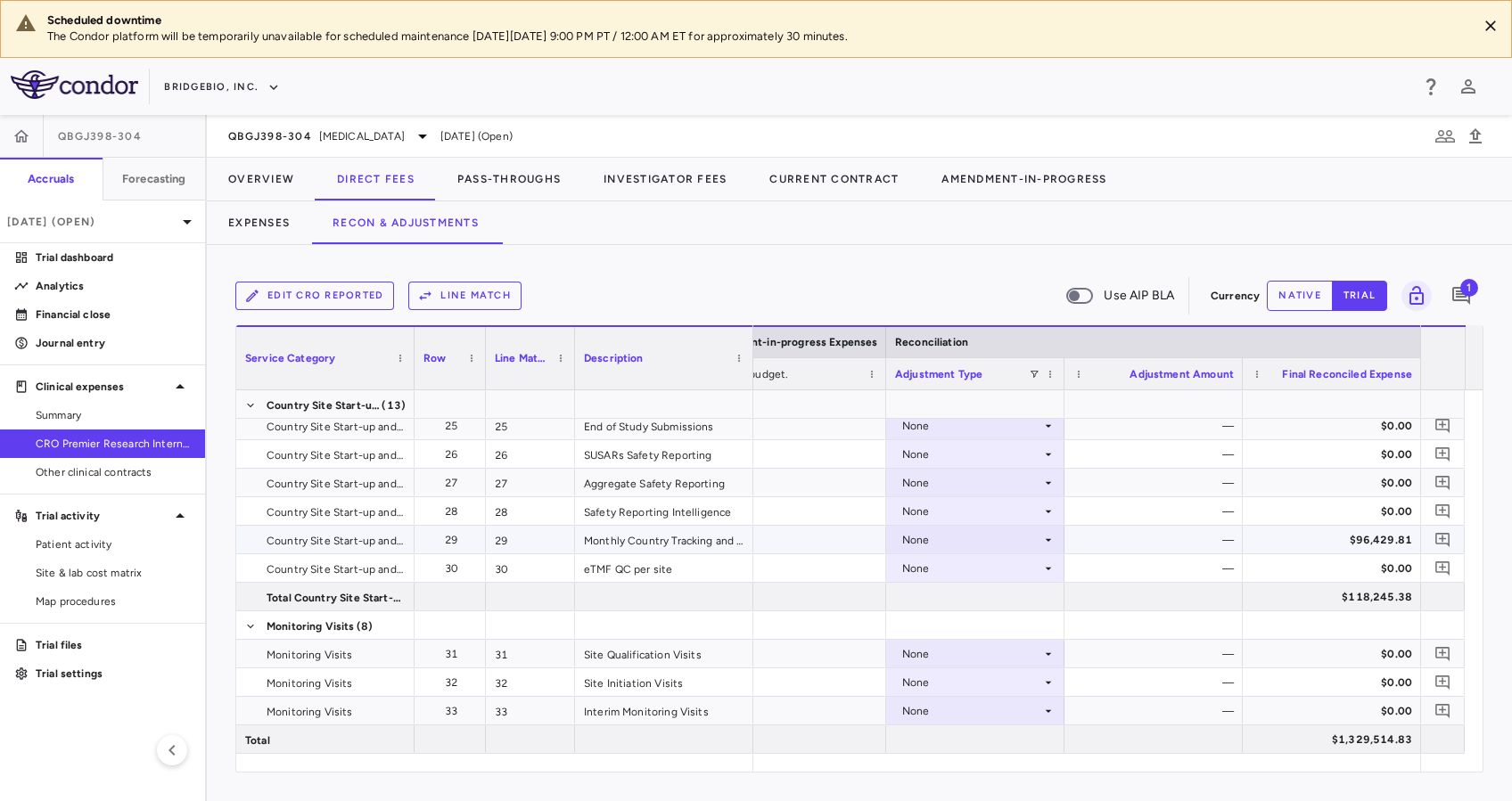
click at [1041, 542] on icon at bounding box center [1048, 540] width 15 height 15
click at [1006, 601] on div "CRO Reported" at bounding box center [964, 601] width 85 height 16
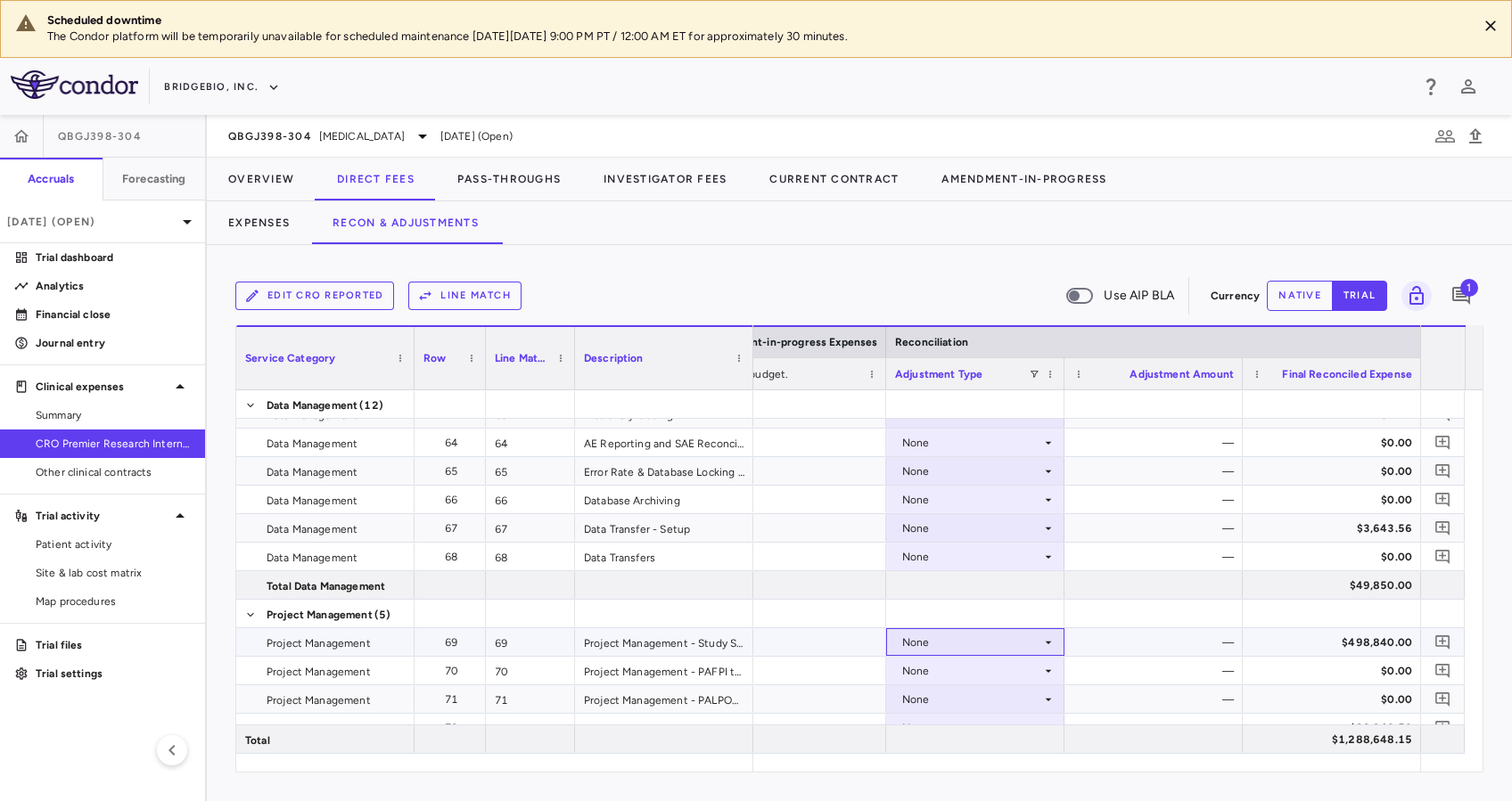
click at [1037, 641] on div "None" at bounding box center [972, 642] width 139 height 28
click at [949, 708] on div "CRO Reported" at bounding box center [964, 703] width 85 height 16
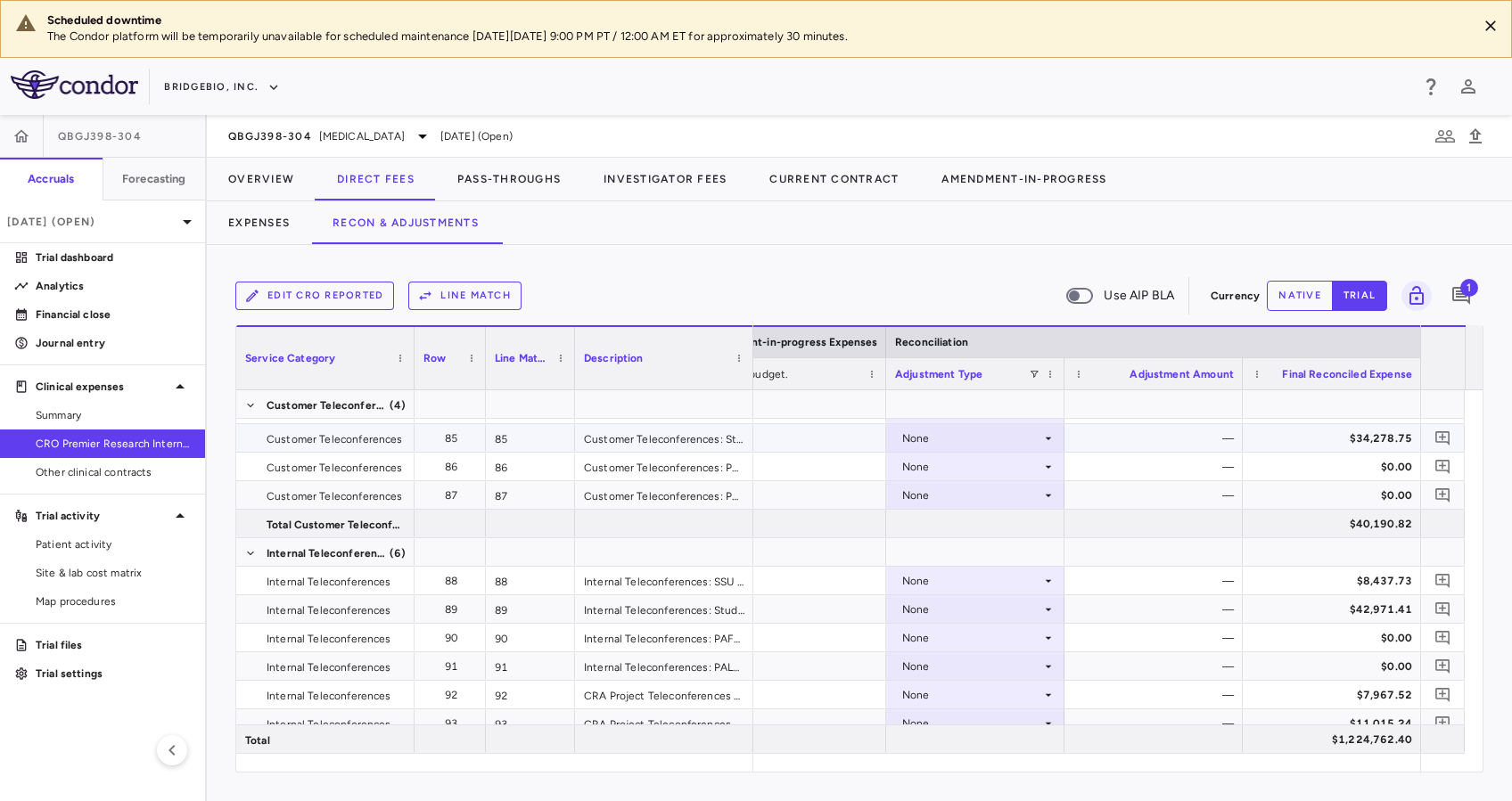
click at [1042, 436] on icon at bounding box center [1048, 439] width 15 height 15
click at [999, 494] on div "CRO Reported" at bounding box center [964, 499] width 85 height 16
click at [1036, 608] on div "None" at bounding box center [972, 609] width 139 height 28
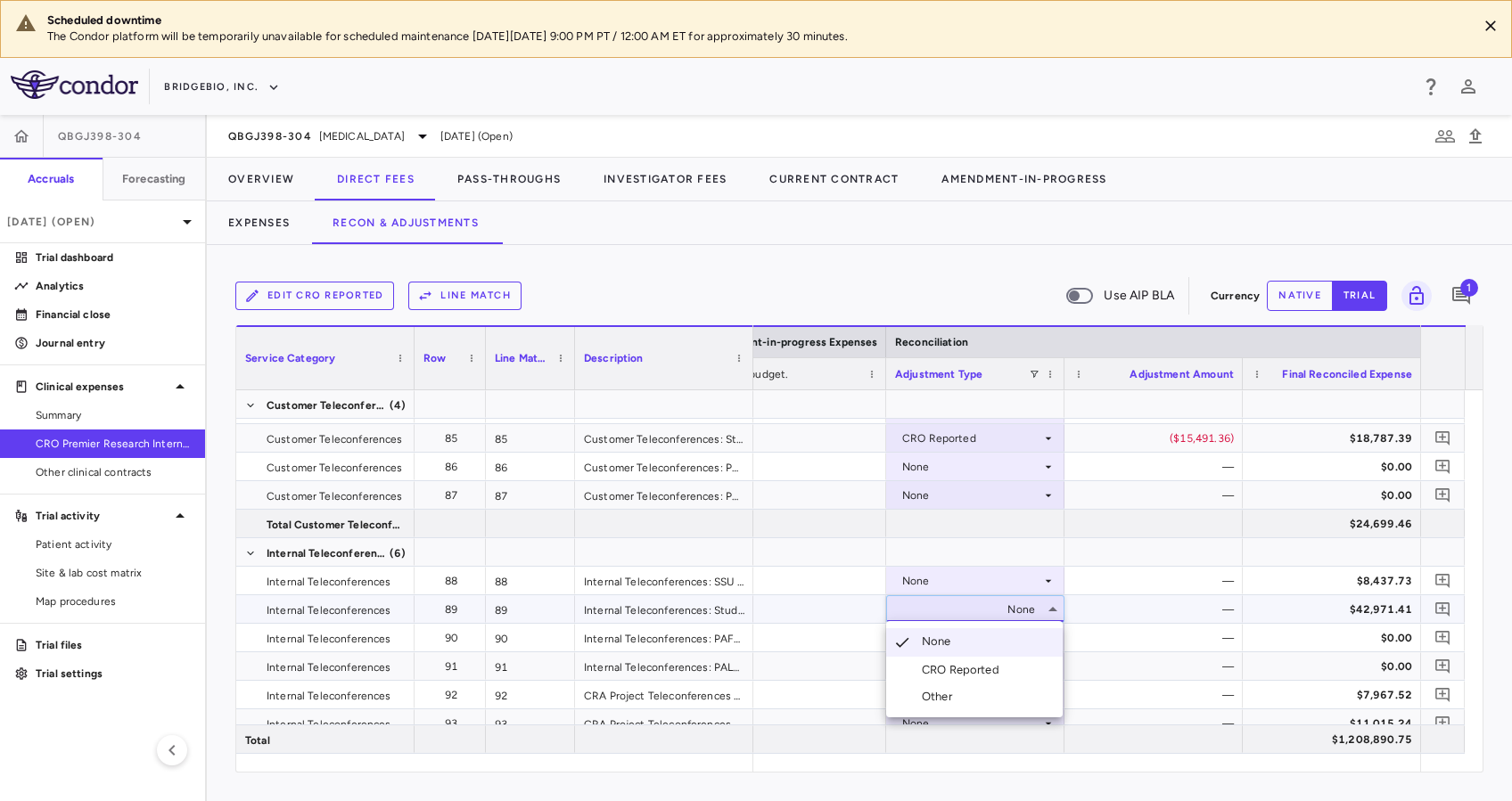
click at [1027, 660] on li "CRO Reported" at bounding box center [974, 670] width 176 height 26
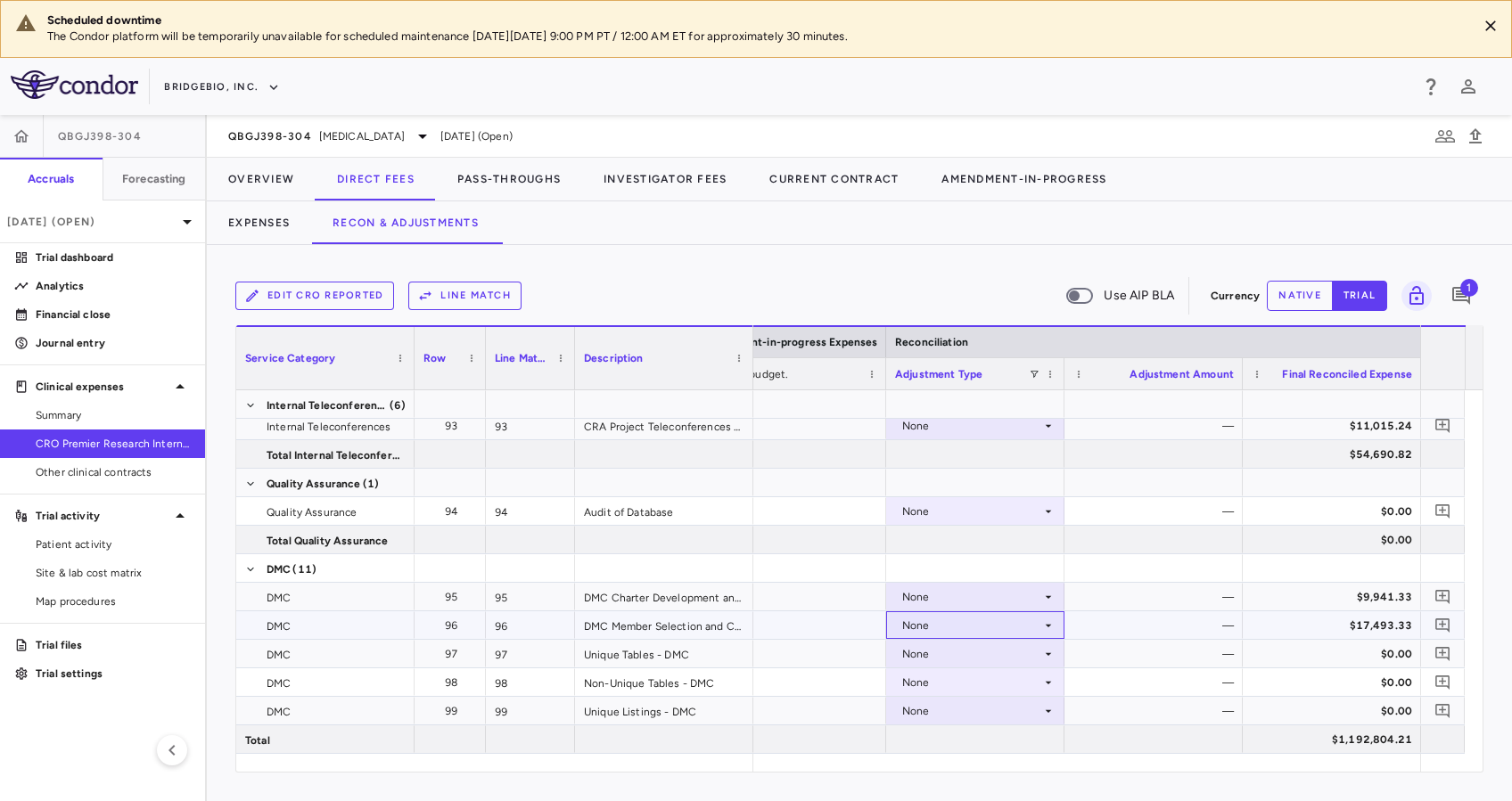
click at [1048, 626] on icon at bounding box center [1048, 625] width 6 height 3
click at [965, 689] on div "CRO Reported" at bounding box center [964, 687] width 85 height 16
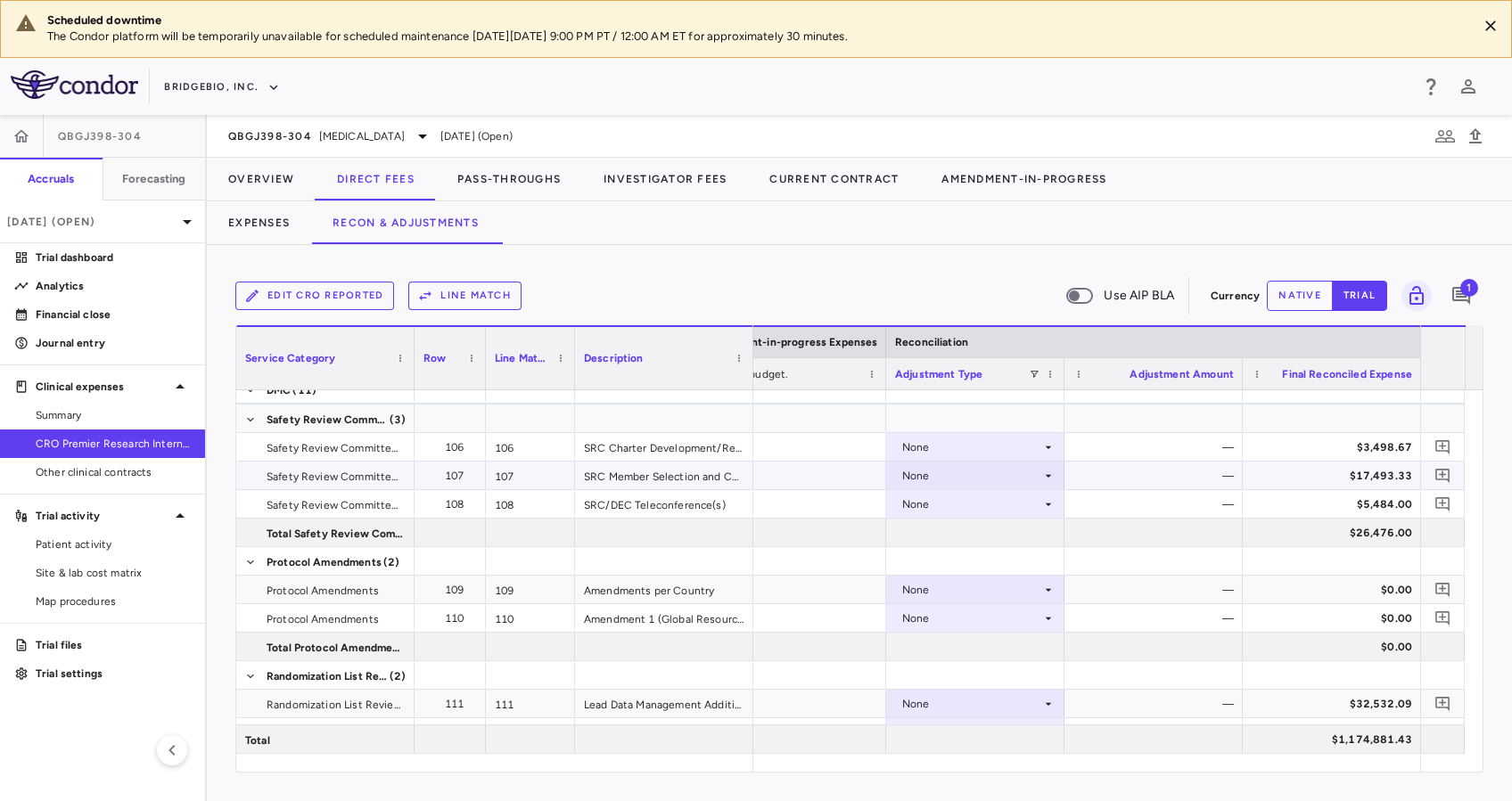
click at [1028, 471] on div "None" at bounding box center [972, 475] width 139 height 28
click at [825, 479] on div at bounding box center [756, 400] width 1512 height 801
click at [1050, 472] on icon at bounding box center [1048, 476] width 15 height 15
click at [999, 536] on li "Other" at bounding box center [974, 536] width 176 height 26
click at [1043, 473] on icon at bounding box center [1048, 476] width 15 height 15
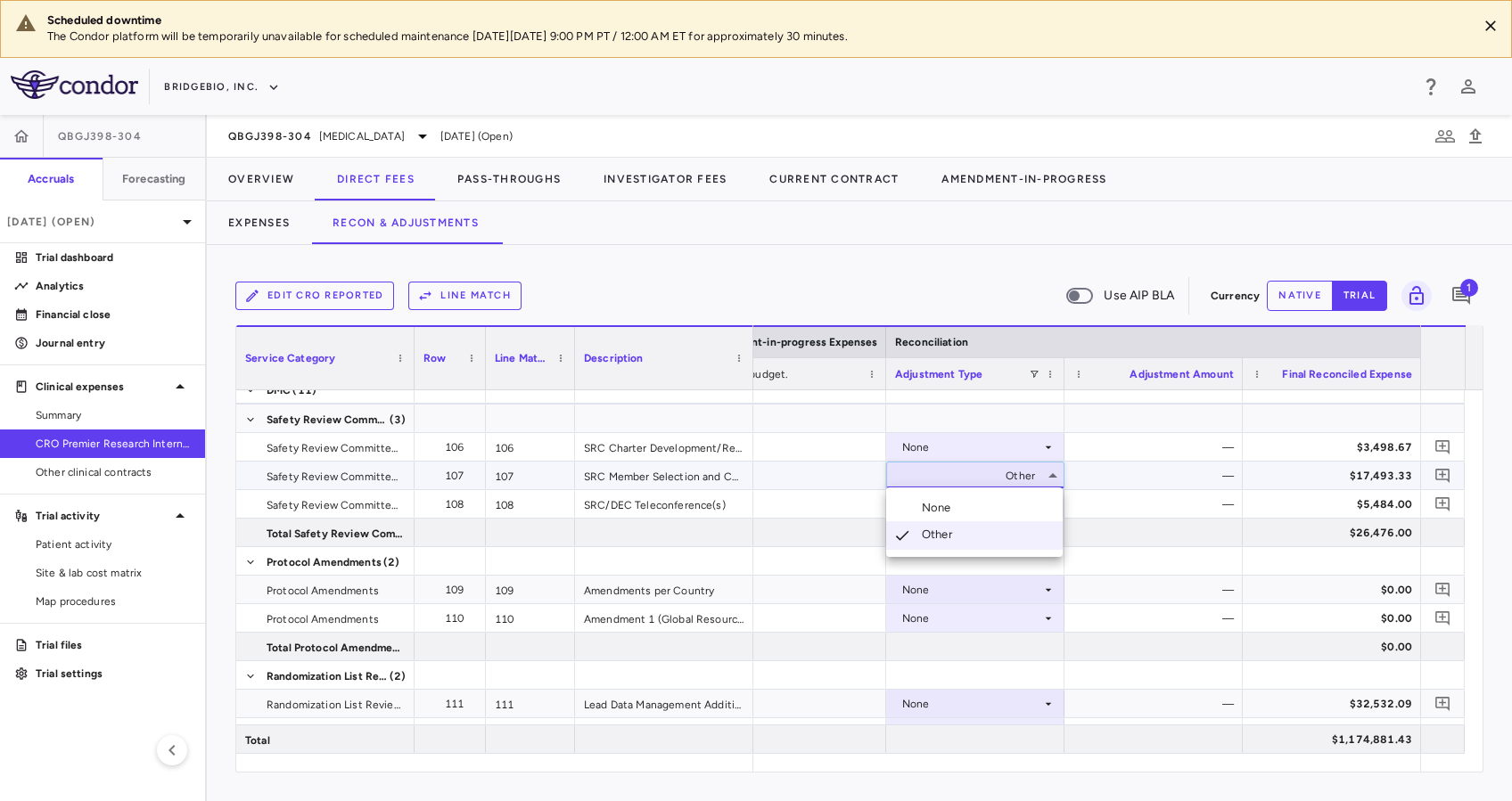
click at [984, 499] on li "None" at bounding box center [974, 507] width 176 height 26
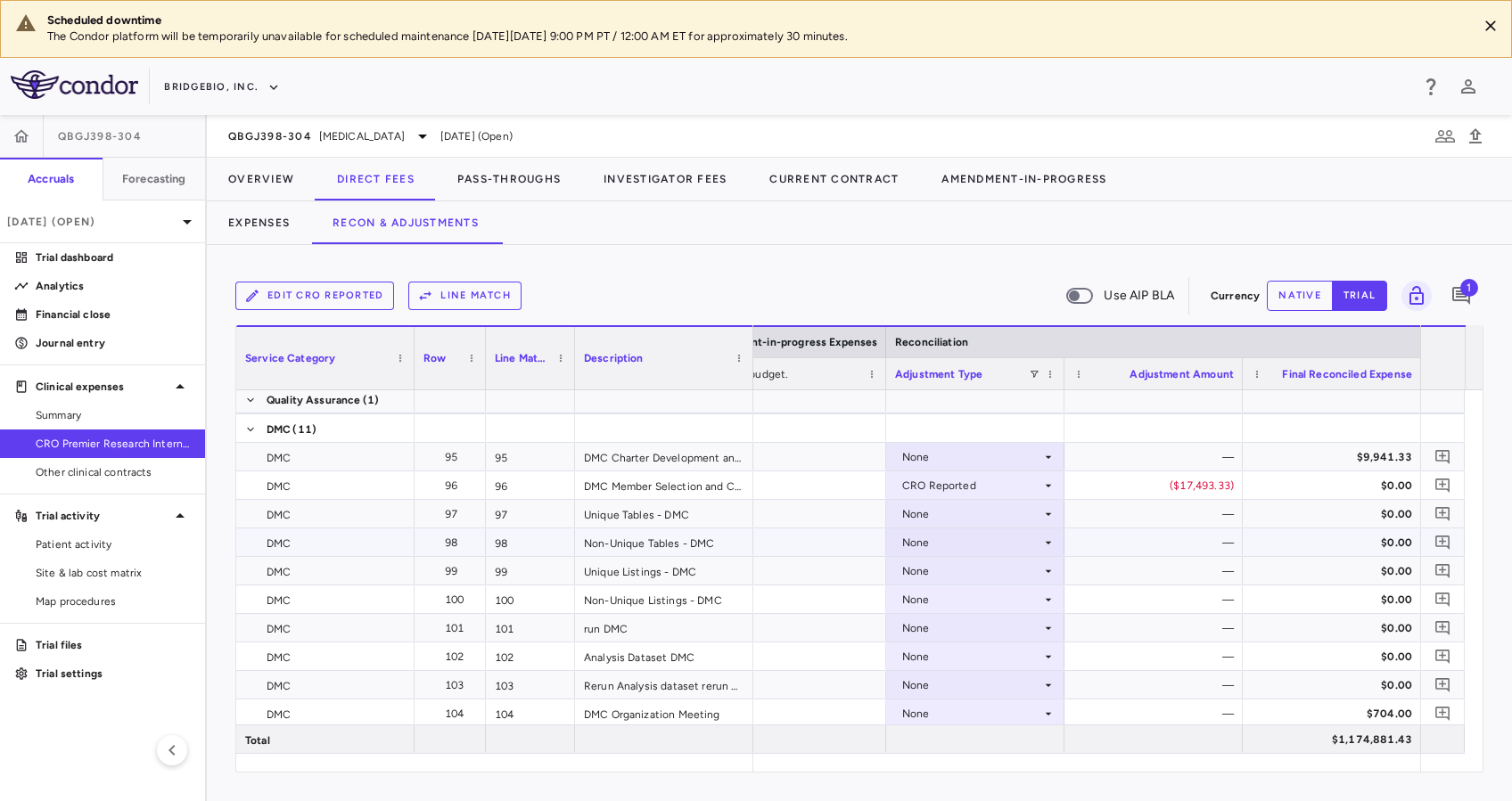
scroll to position [3627, 0]
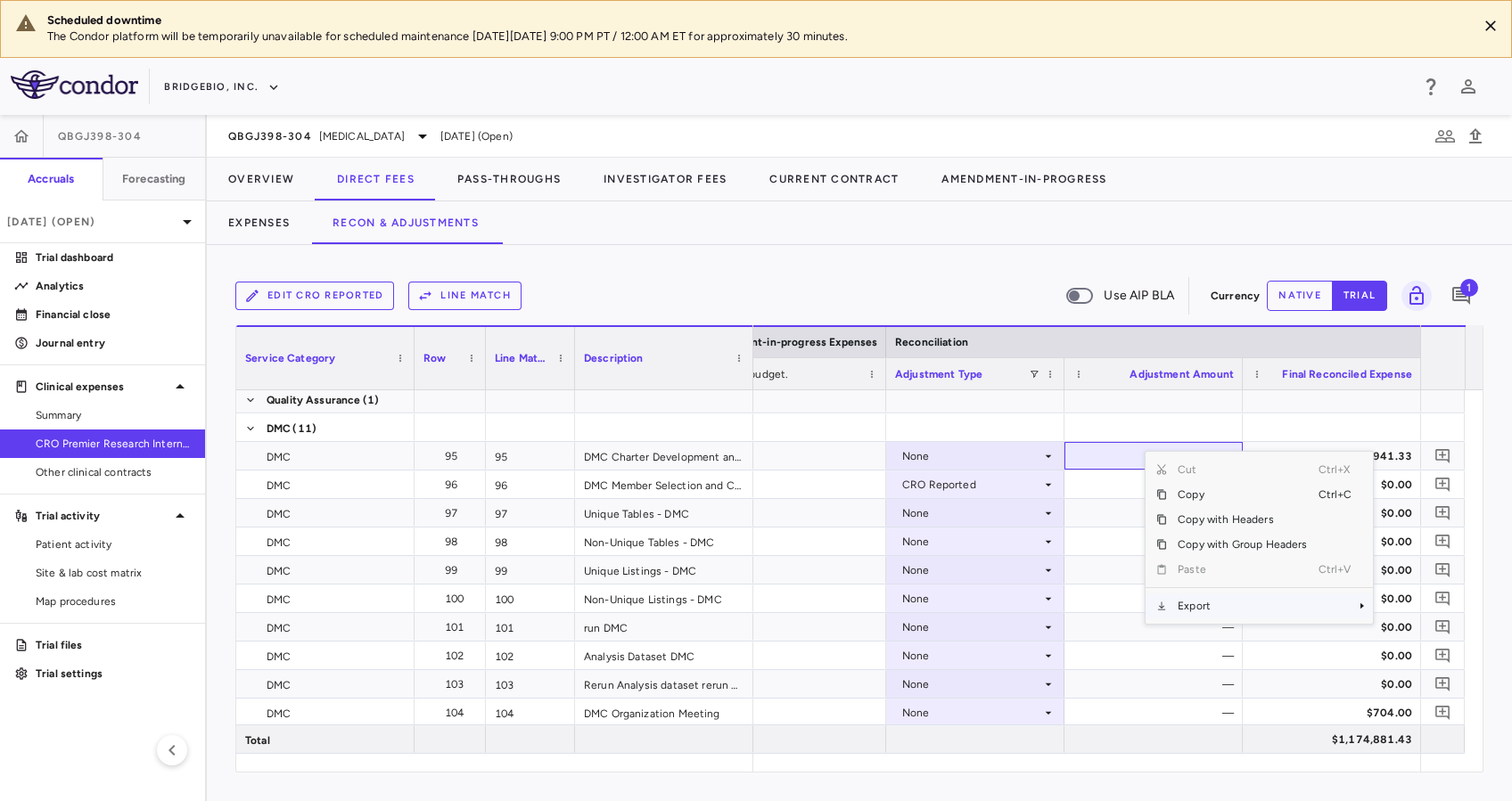
click at [1205, 603] on span "Export" at bounding box center [1242, 606] width 151 height 25
click at [1276, 596] on span "Export" at bounding box center [1242, 606] width 151 height 25
click at [1420, 634] on span "Excel Export" at bounding box center [1433, 637] width 84 height 25
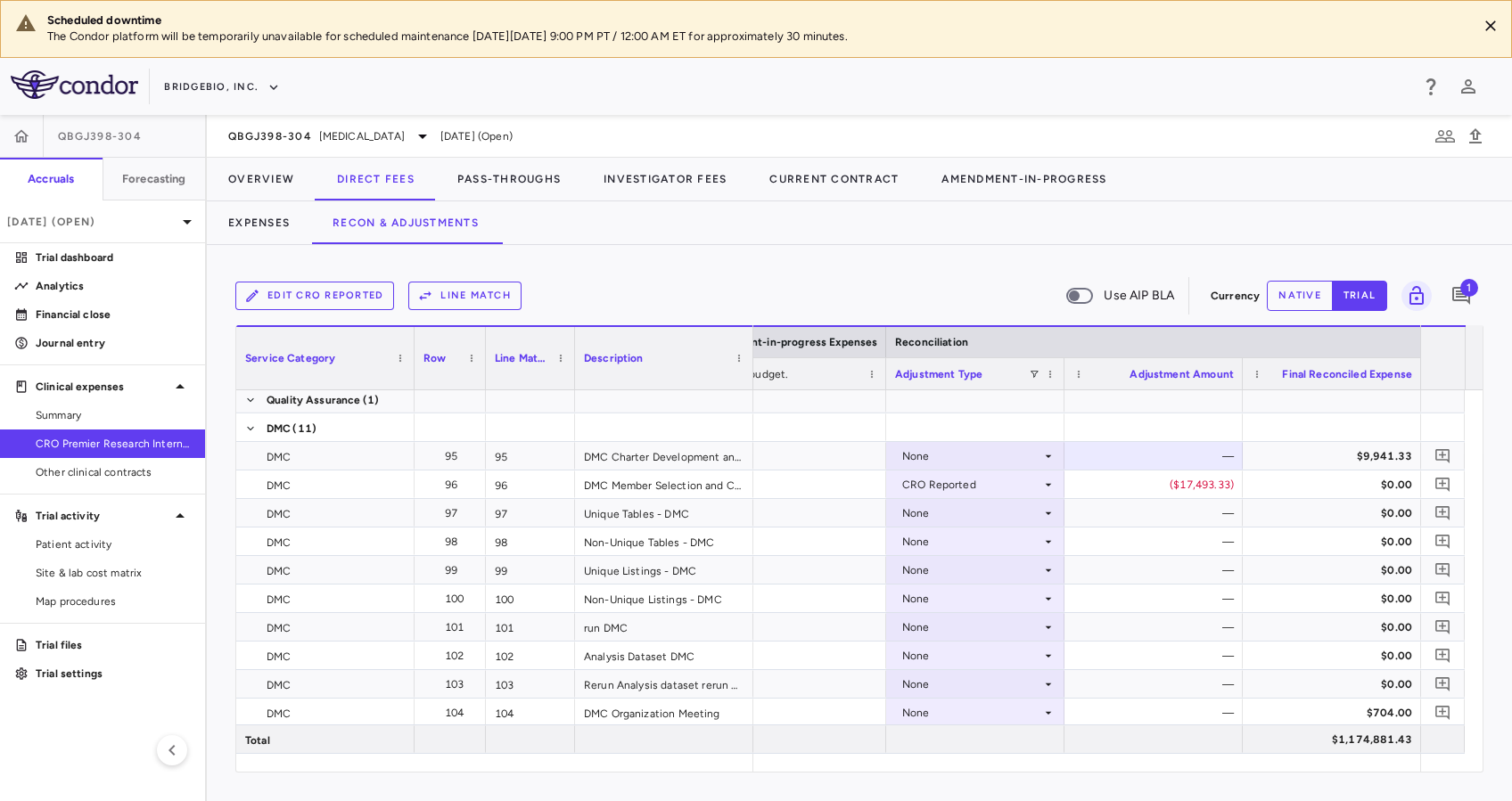
click at [706, 291] on div "Edit CRO reported Line Match Use AIP BLA" at bounding box center [719, 296] width 968 height 37
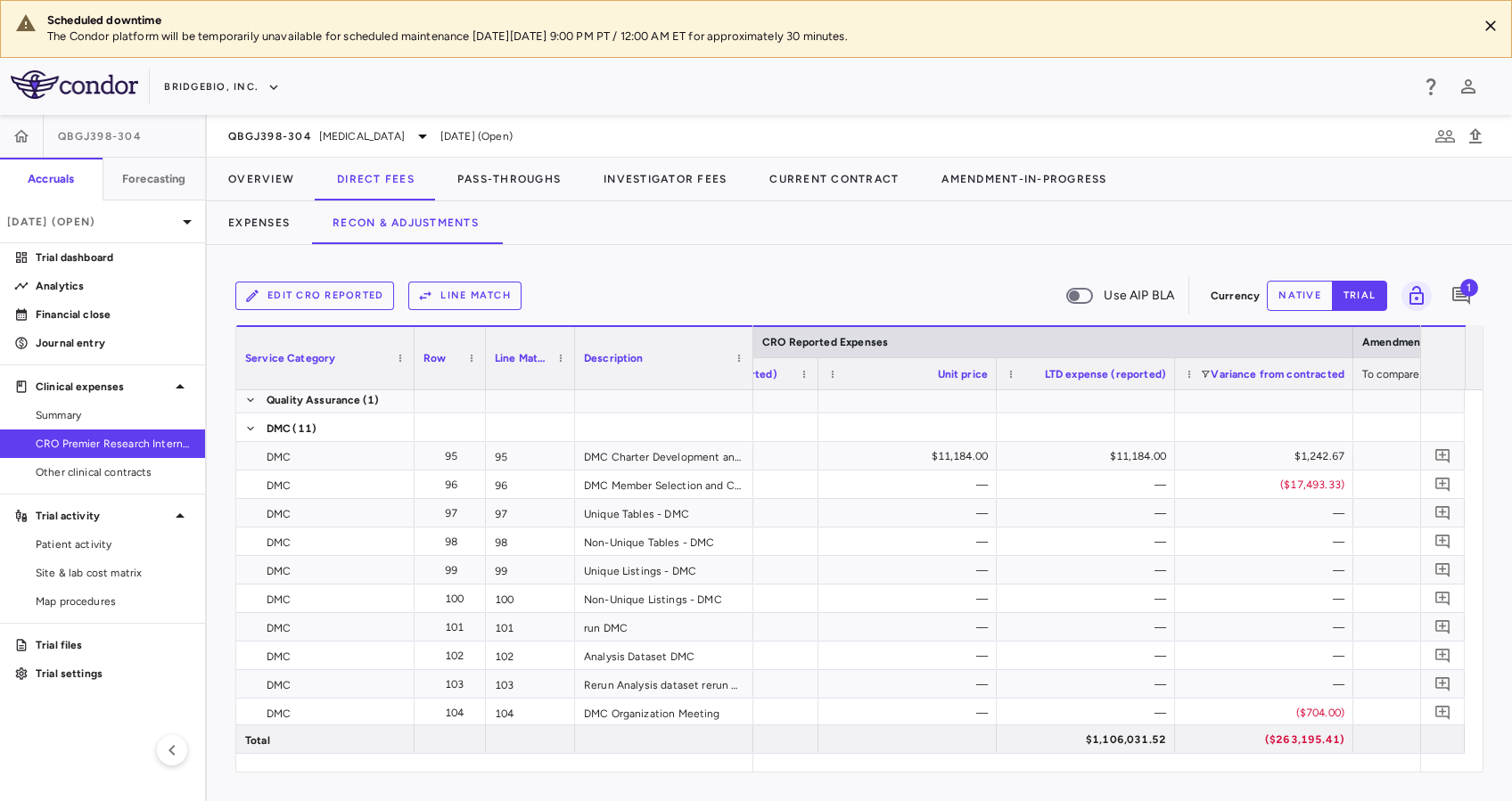
scroll to position [0, 2044]
click at [470, 169] on button "Pass-Throughs" at bounding box center [509, 179] width 146 height 43
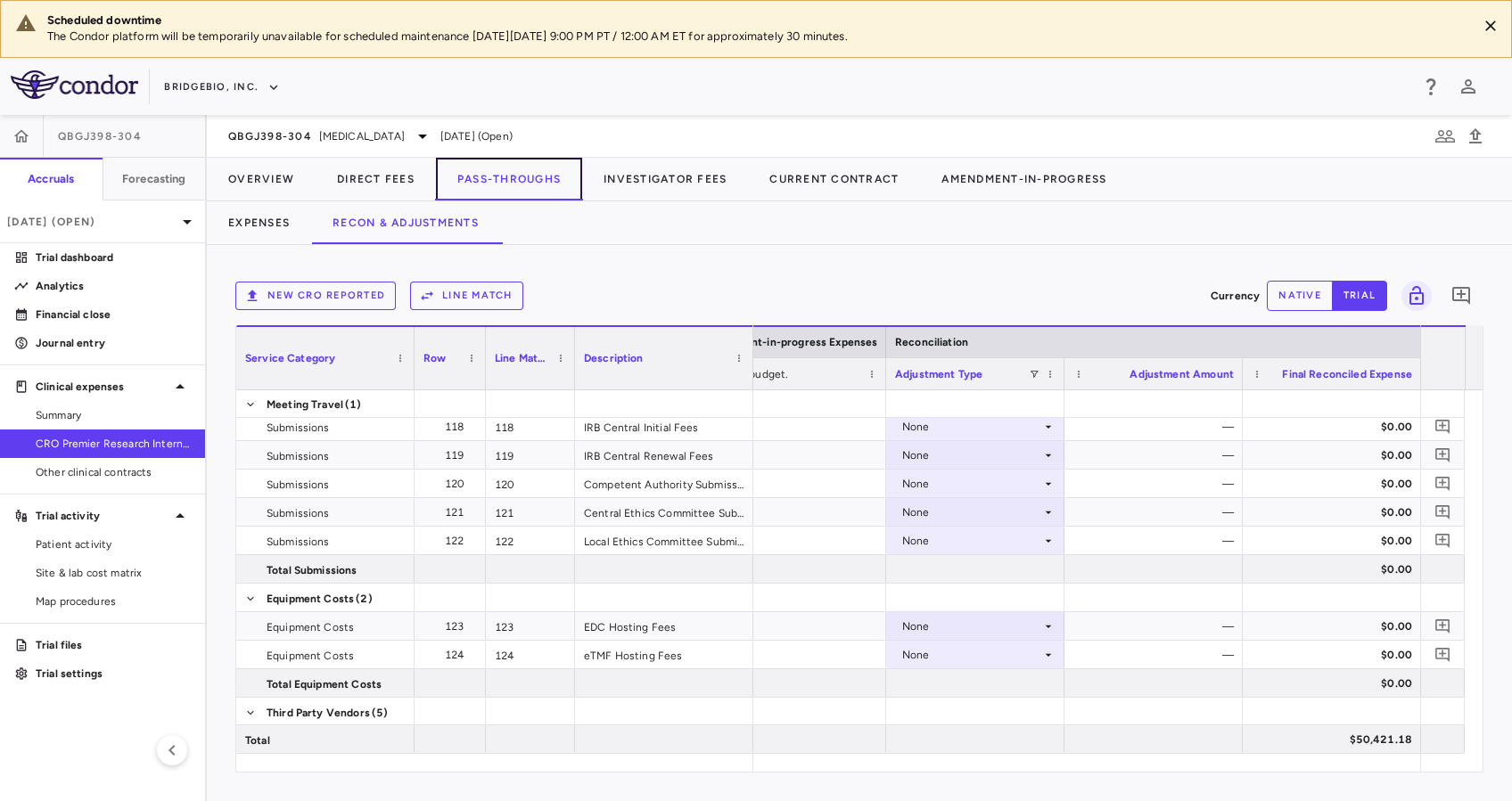
scroll to position [324, 0]
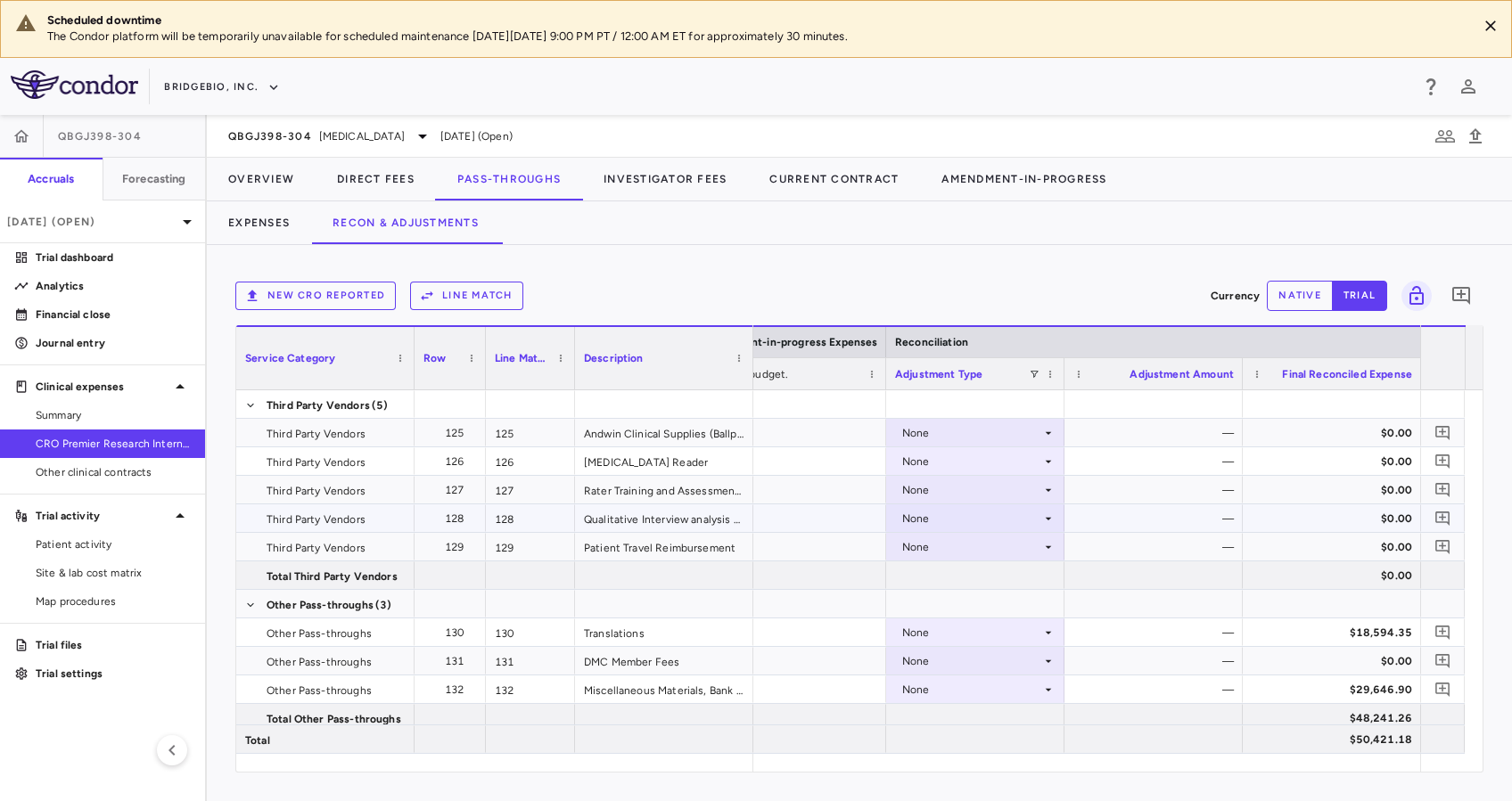
click at [1041, 513] on icon at bounding box center [1048, 519] width 15 height 15
click at [1017, 571] on li "CRO Reported" at bounding box center [974, 578] width 176 height 26
click at [1044, 545] on icon at bounding box center [1048, 547] width 15 height 15
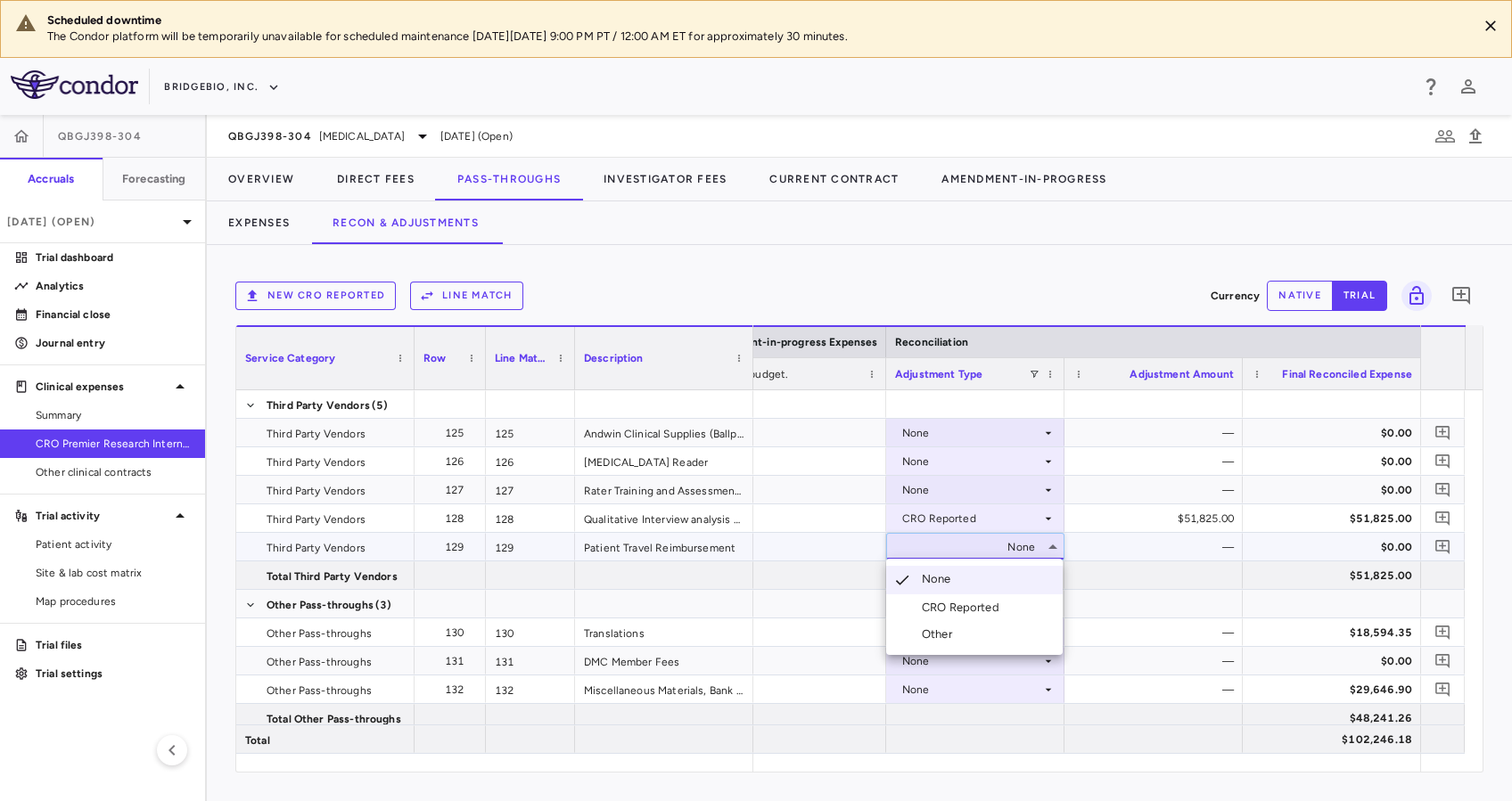
click at [993, 603] on div "CRO Reported" at bounding box center [964, 608] width 85 height 16
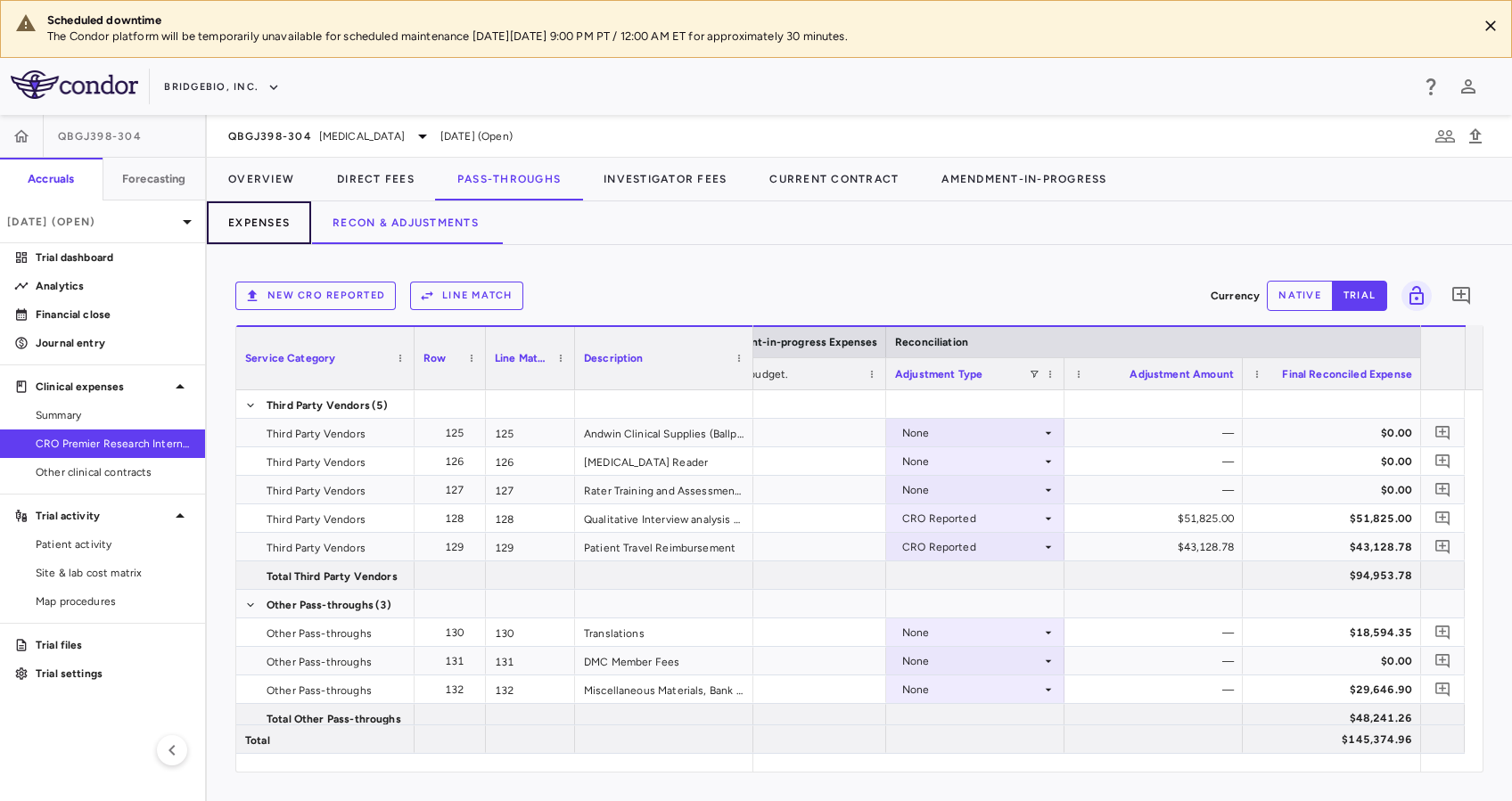
click at [259, 218] on button "Expenses" at bounding box center [259, 223] width 104 height 43
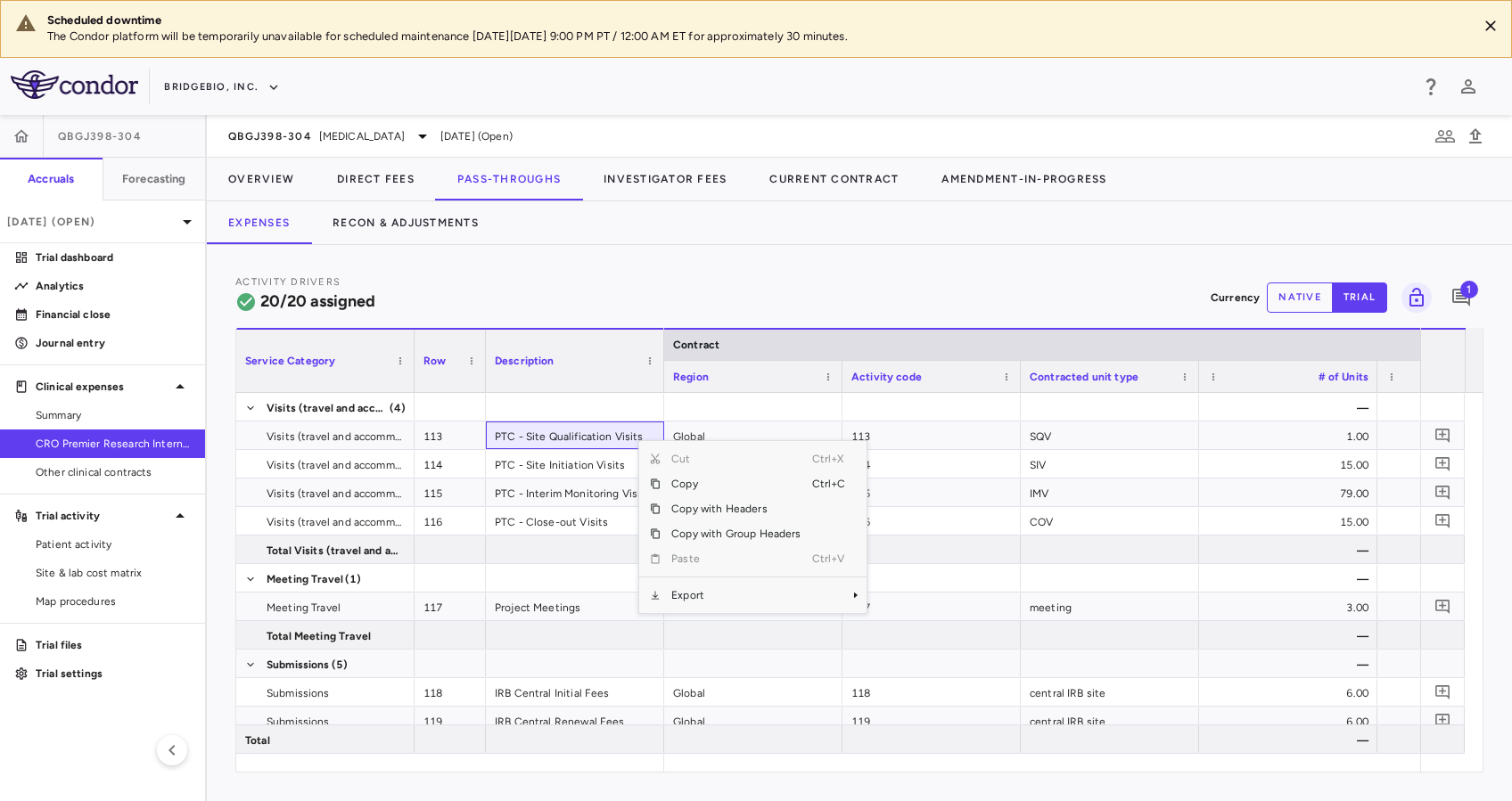
click at [698, 580] on div "Context Menu" at bounding box center [735, 577] width 151 height 12
click at [711, 592] on span "Export" at bounding box center [735, 595] width 151 height 25
click at [894, 623] on span "Excel Export" at bounding box center [926, 626] width 84 height 25
click at [537, 278] on div "Activity Drivers 20/20 assigned Currency native trial 1" at bounding box center [860, 297] width 1248 height 47
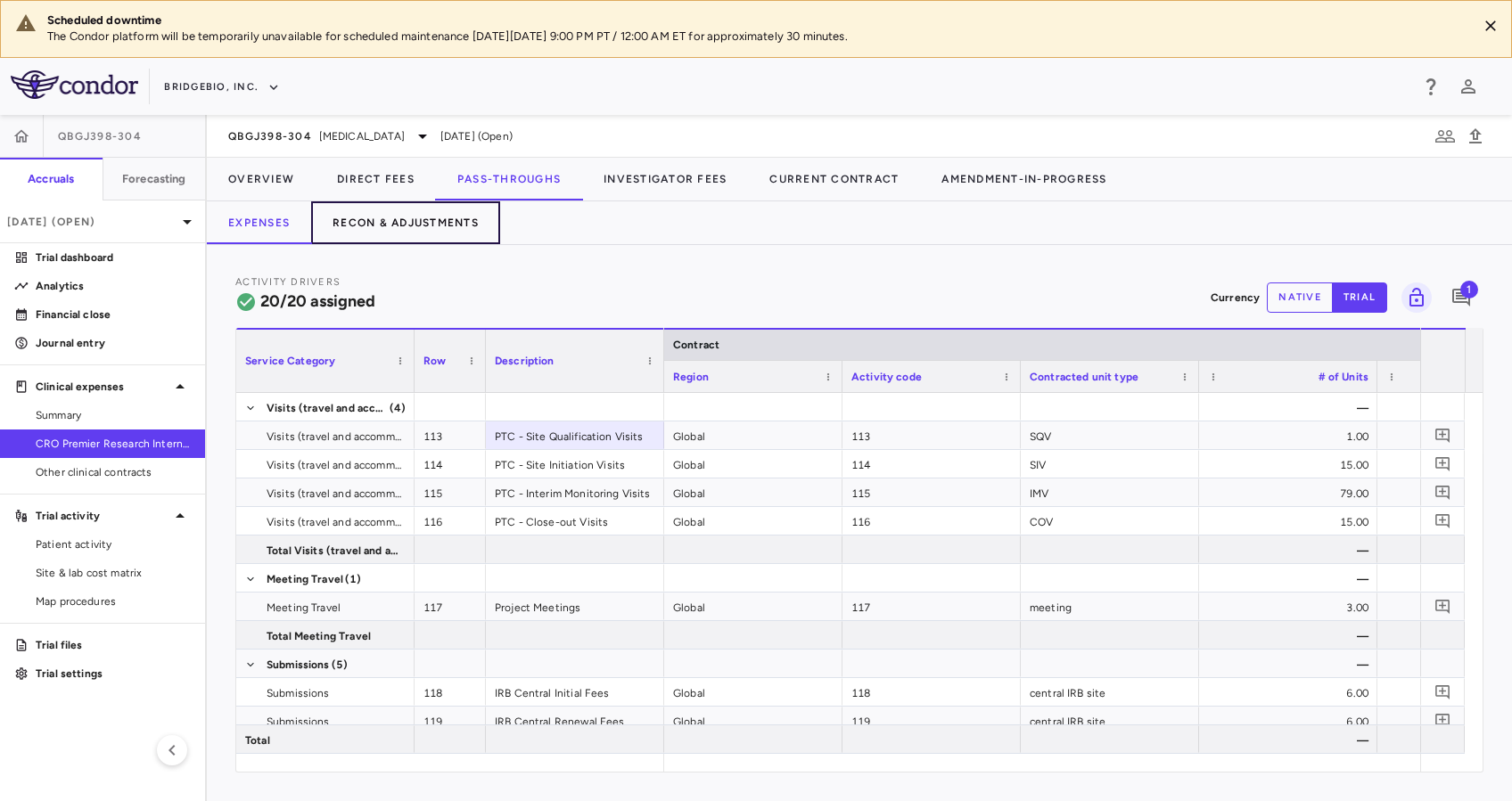
click at [433, 218] on button "Recon & Adjustments" at bounding box center [405, 223] width 189 height 43
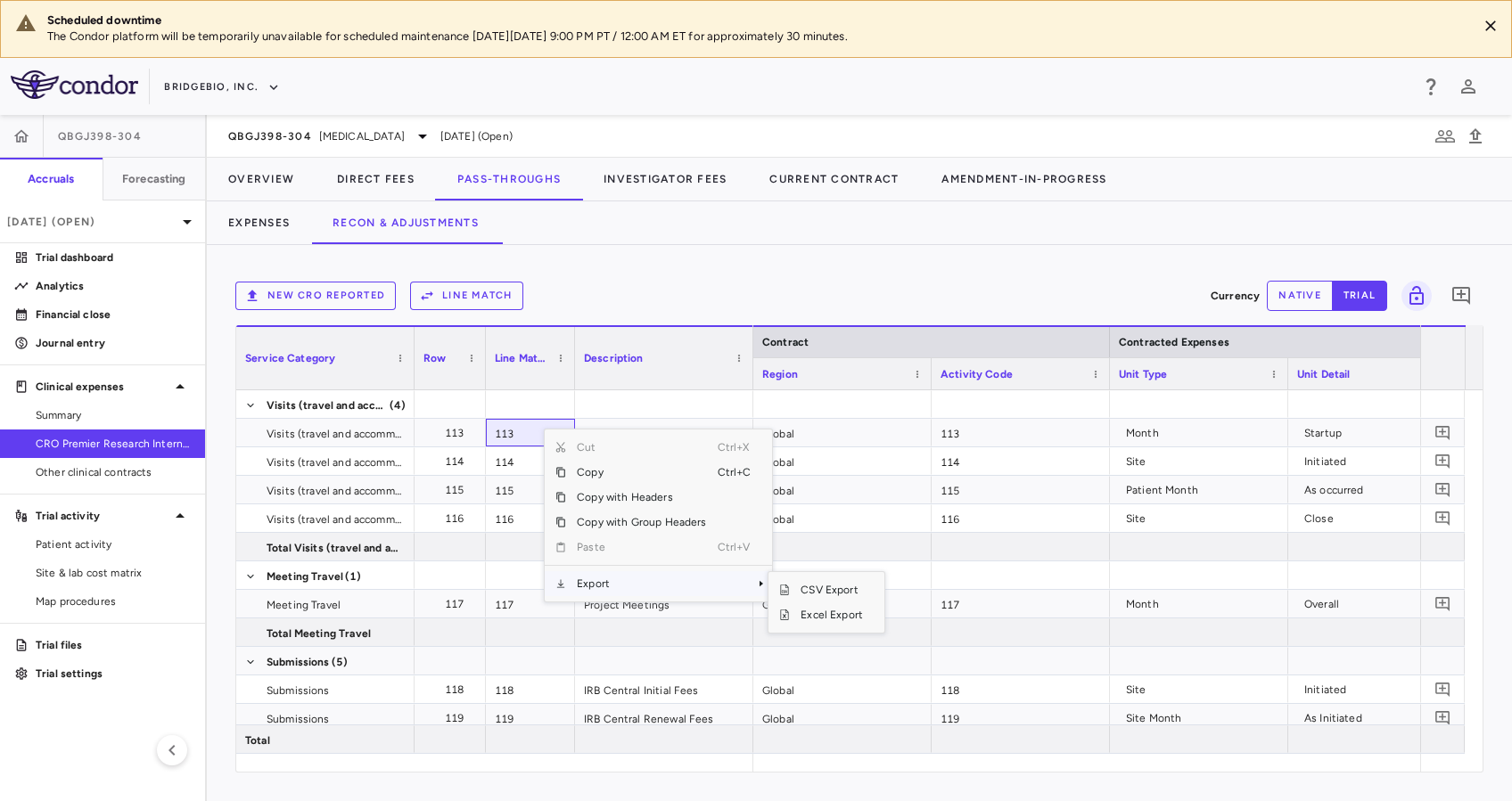
click at [620, 587] on span "Export" at bounding box center [641, 583] width 151 height 25
click at [851, 612] on span "Excel Export" at bounding box center [831, 614] width 84 height 25
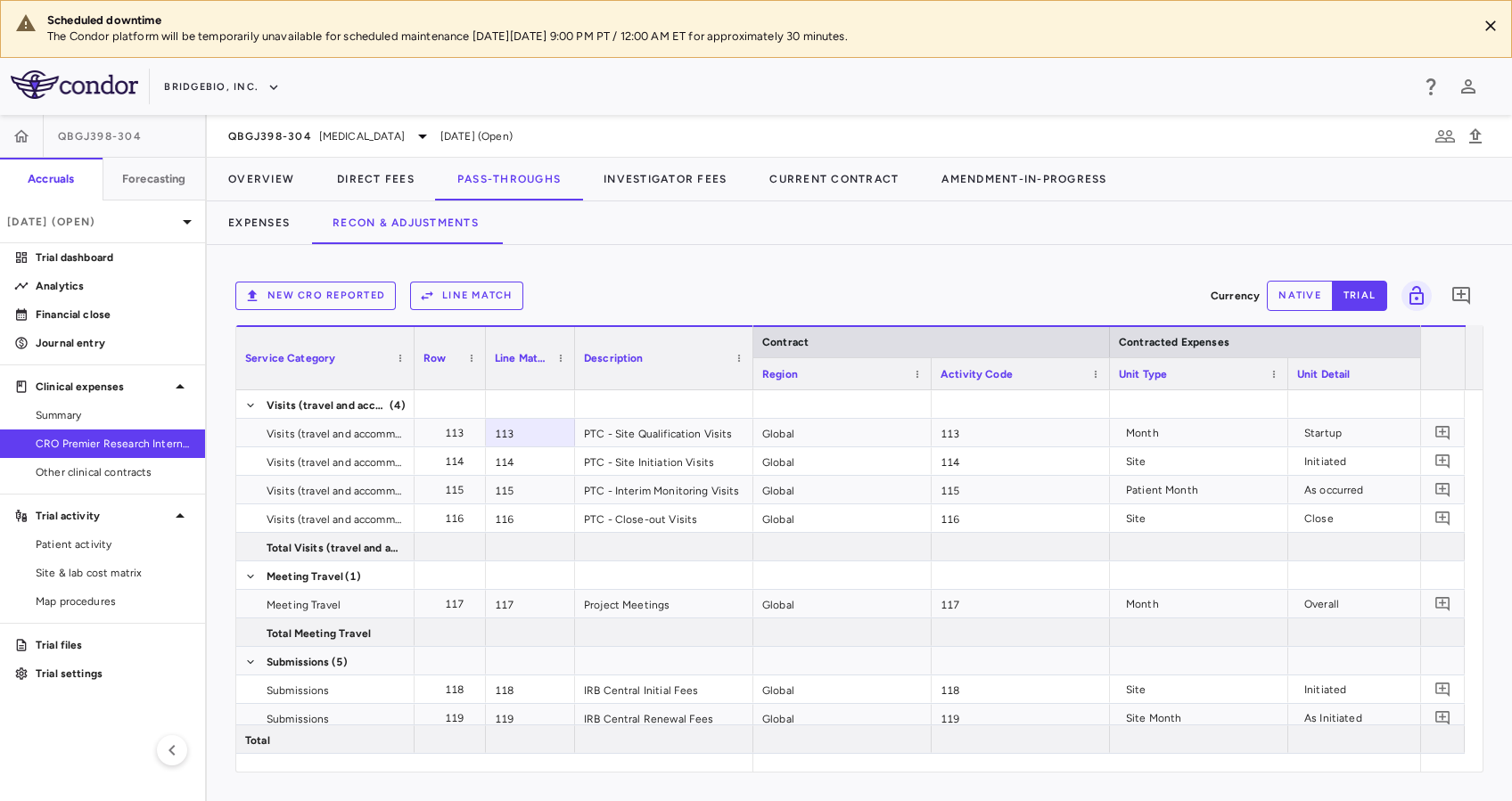
click at [613, 251] on div "New CRO reported Line Match Currency native trial 0 Service Category Drag here …" at bounding box center [860, 524] width 1305 height 557
click at [56, 293] on link "Analytics" at bounding box center [102, 286] width 205 height 26
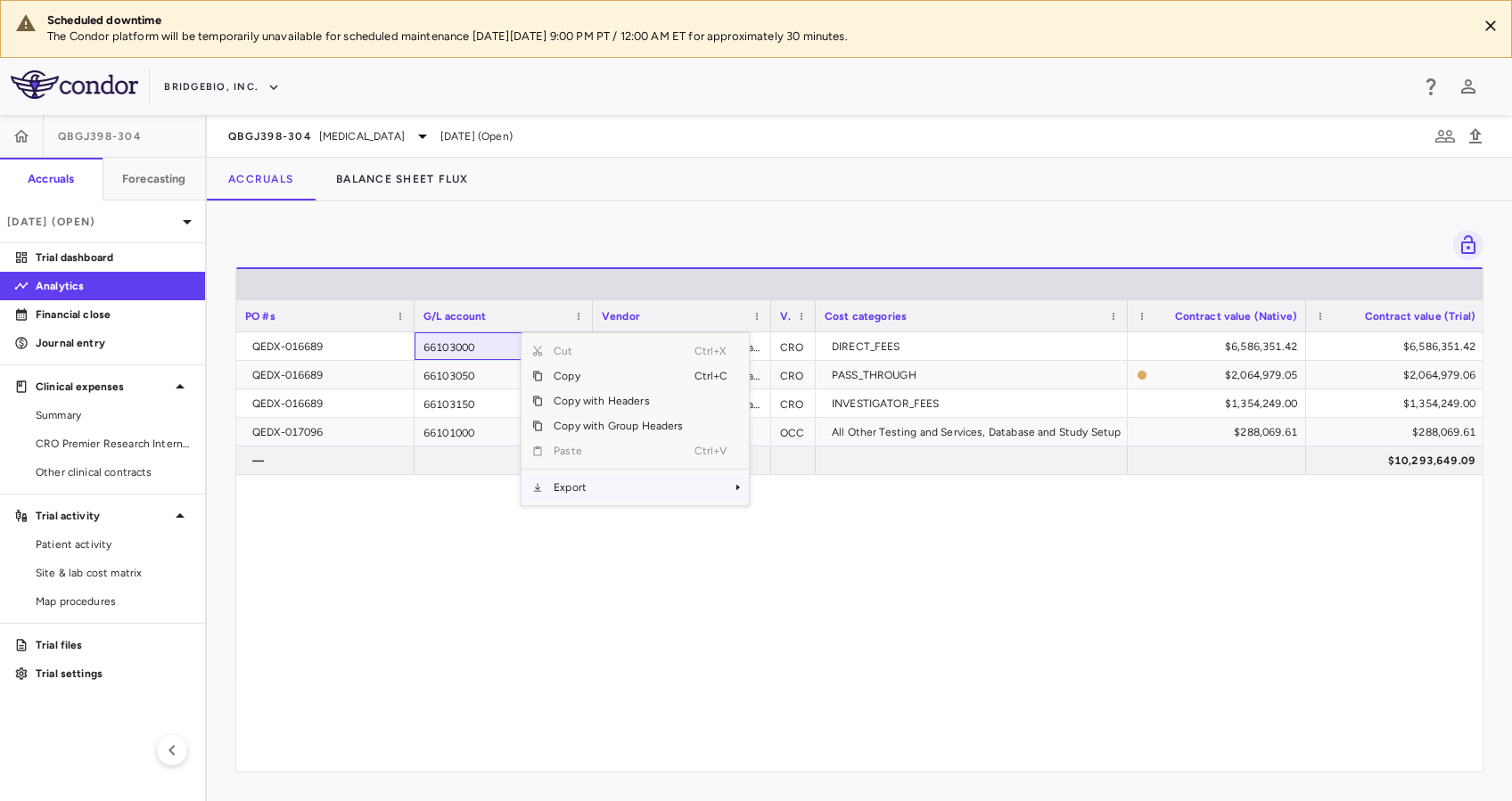
click at [563, 484] on span "Export" at bounding box center [618, 487] width 151 height 25
click at [779, 516] on span "Excel Export" at bounding box center [808, 518] width 84 height 25
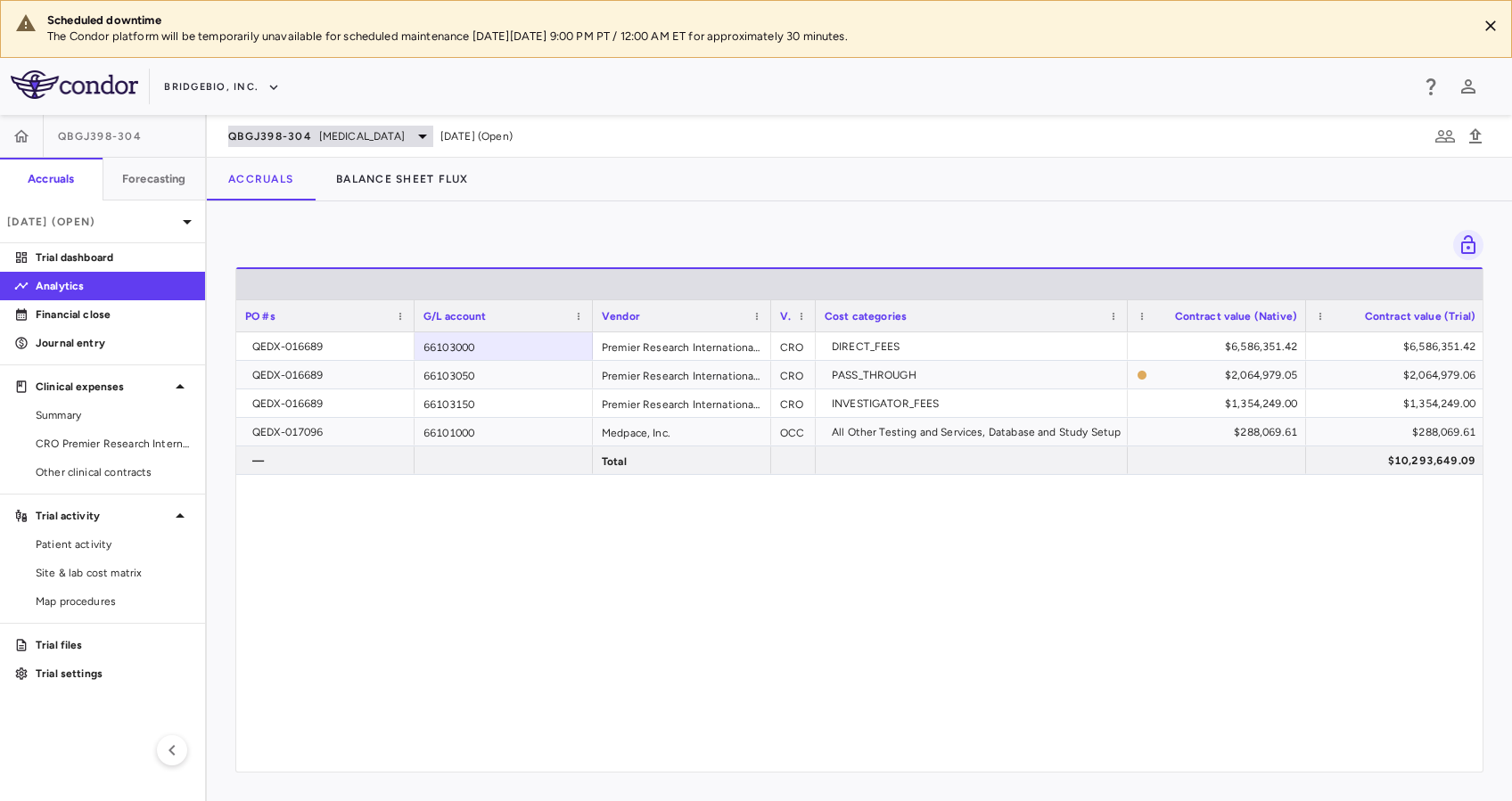
click at [384, 126] on div "QBGJ398-304 [MEDICAL_DATA]" at bounding box center [330, 136] width 205 height 21
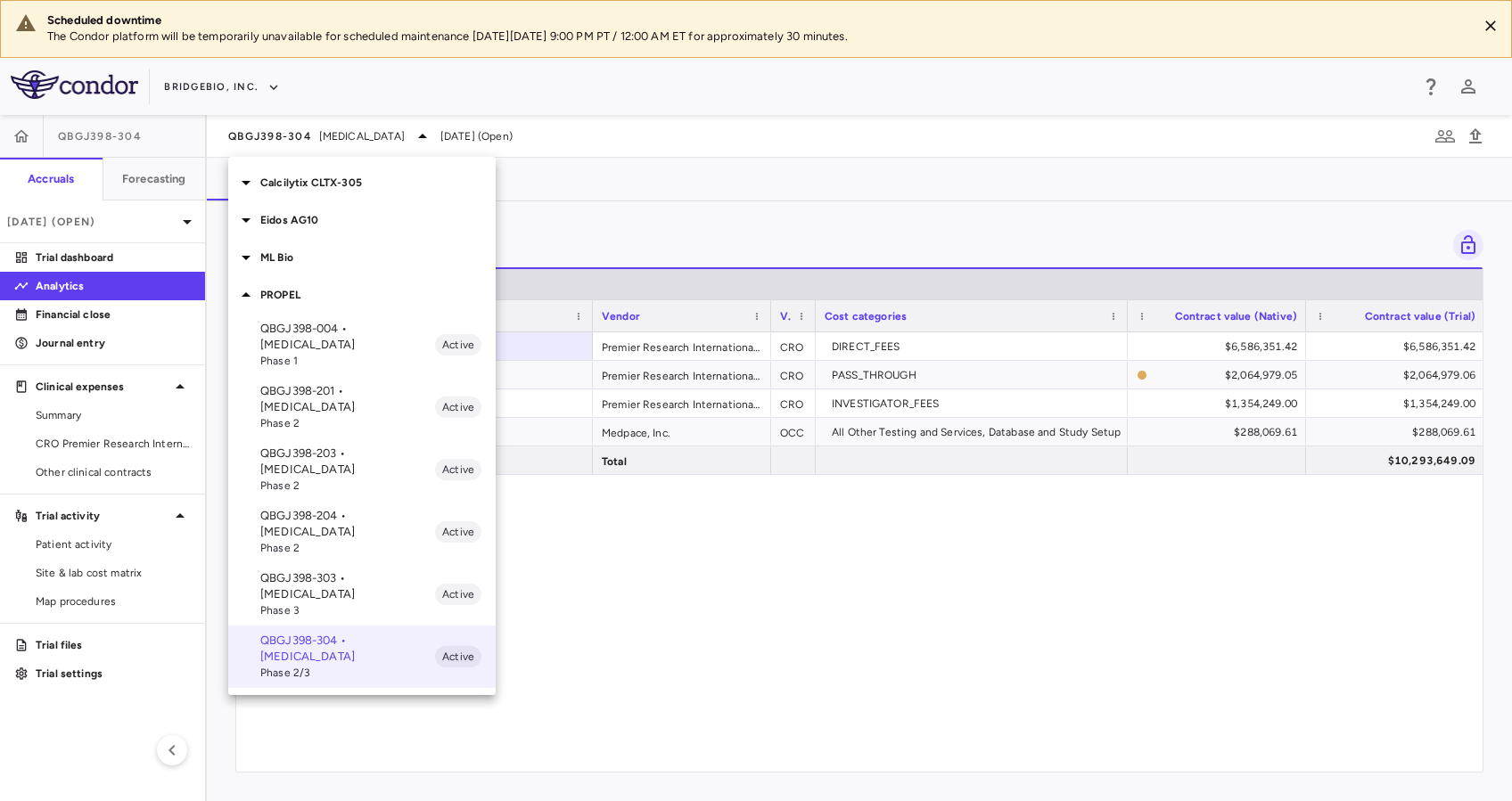
click at [335, 265] on div "ML Bio" at bounding box center [361, 257] width 267 height 37
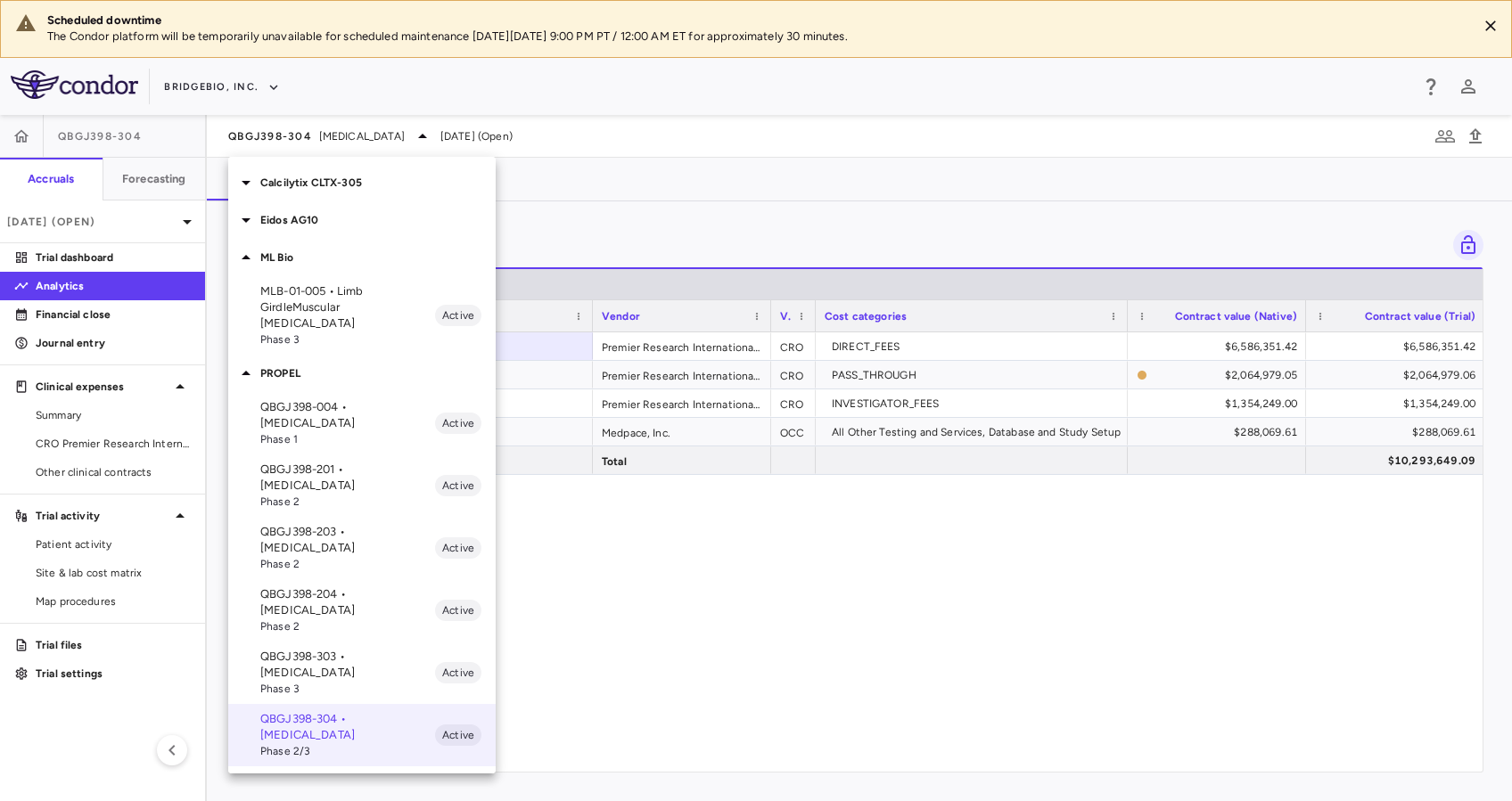
click at [349, 313] on p "MLB-01-005 • Limb GirdleMuscular [MEDICAL_DATA]" at bounding box center [347, 307] width 174 height 48
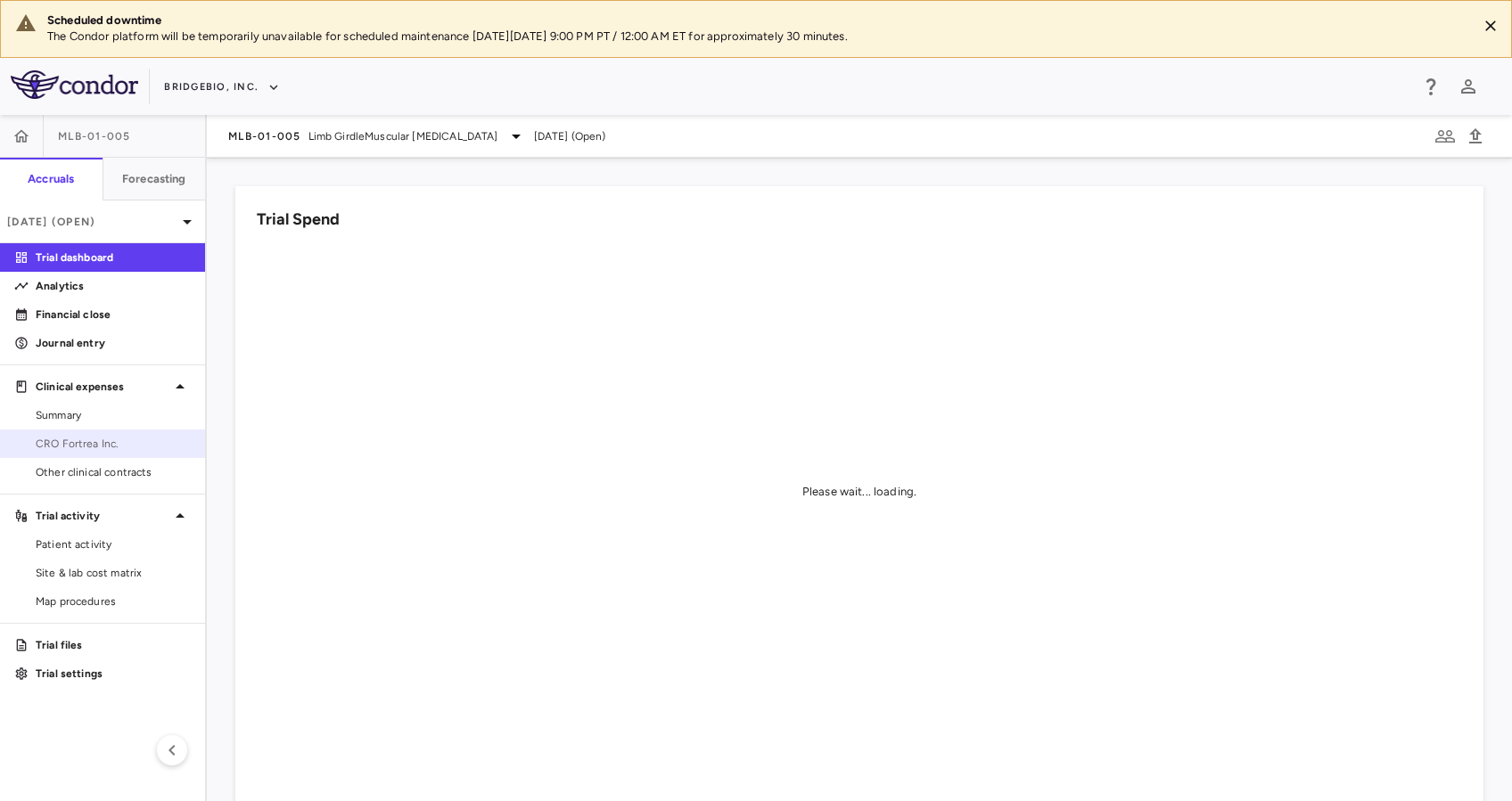
click at [101, 445] on span "CRO Fortrea Inc." at bounding box center [113, 444] width 155 height 16
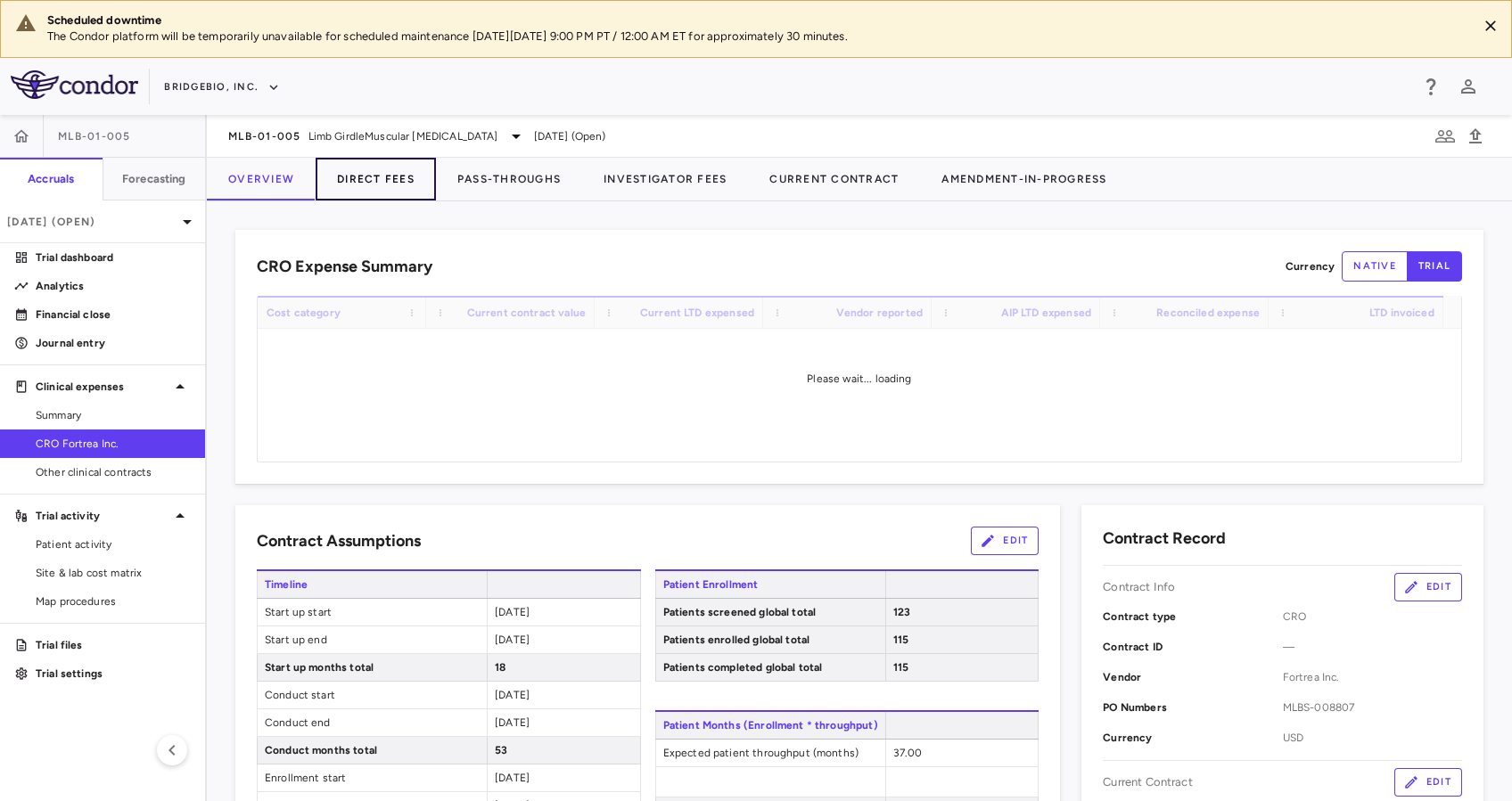
click at [370, 178] on button "Direct Fees" at bounding box center [376, 179] width 120 height 43
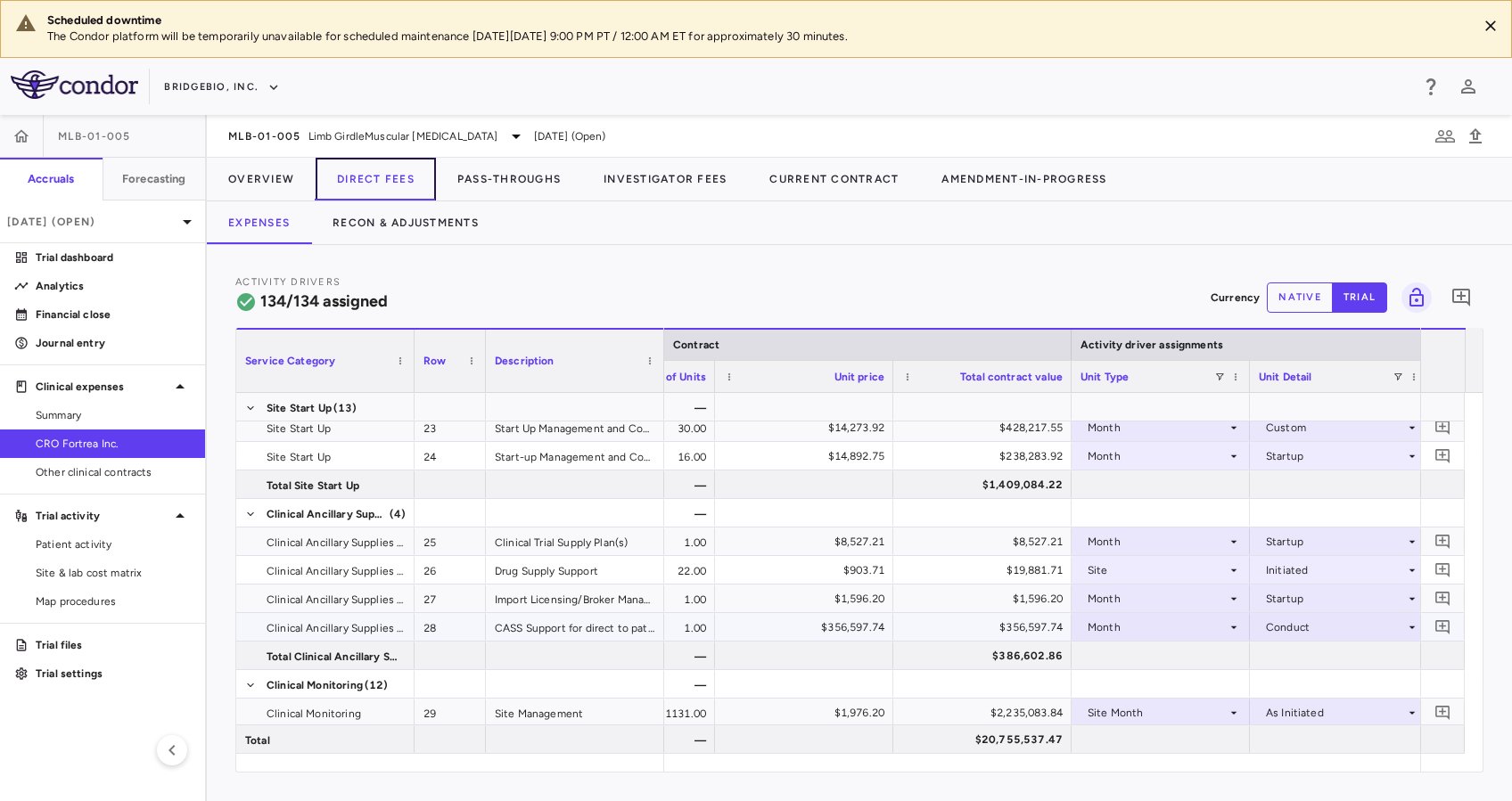
scroll to position [0, 671]
click at [1345, 631] on div "Conduct" at bounding box center [1327, 627] width 139 height 28
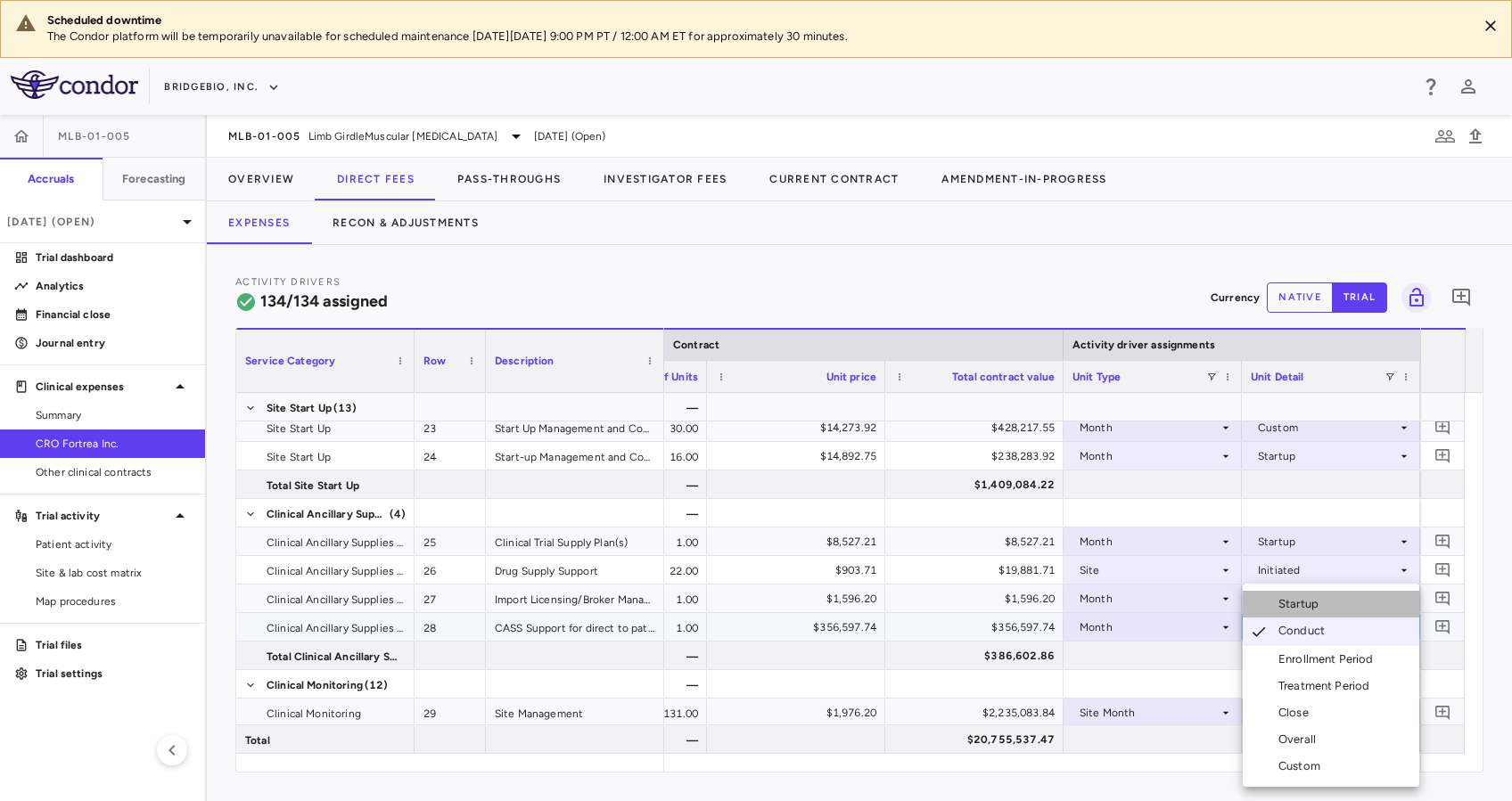
click at [1307, 606] on div "Startup" at bounding box center [1302, 604] width 47 height 16
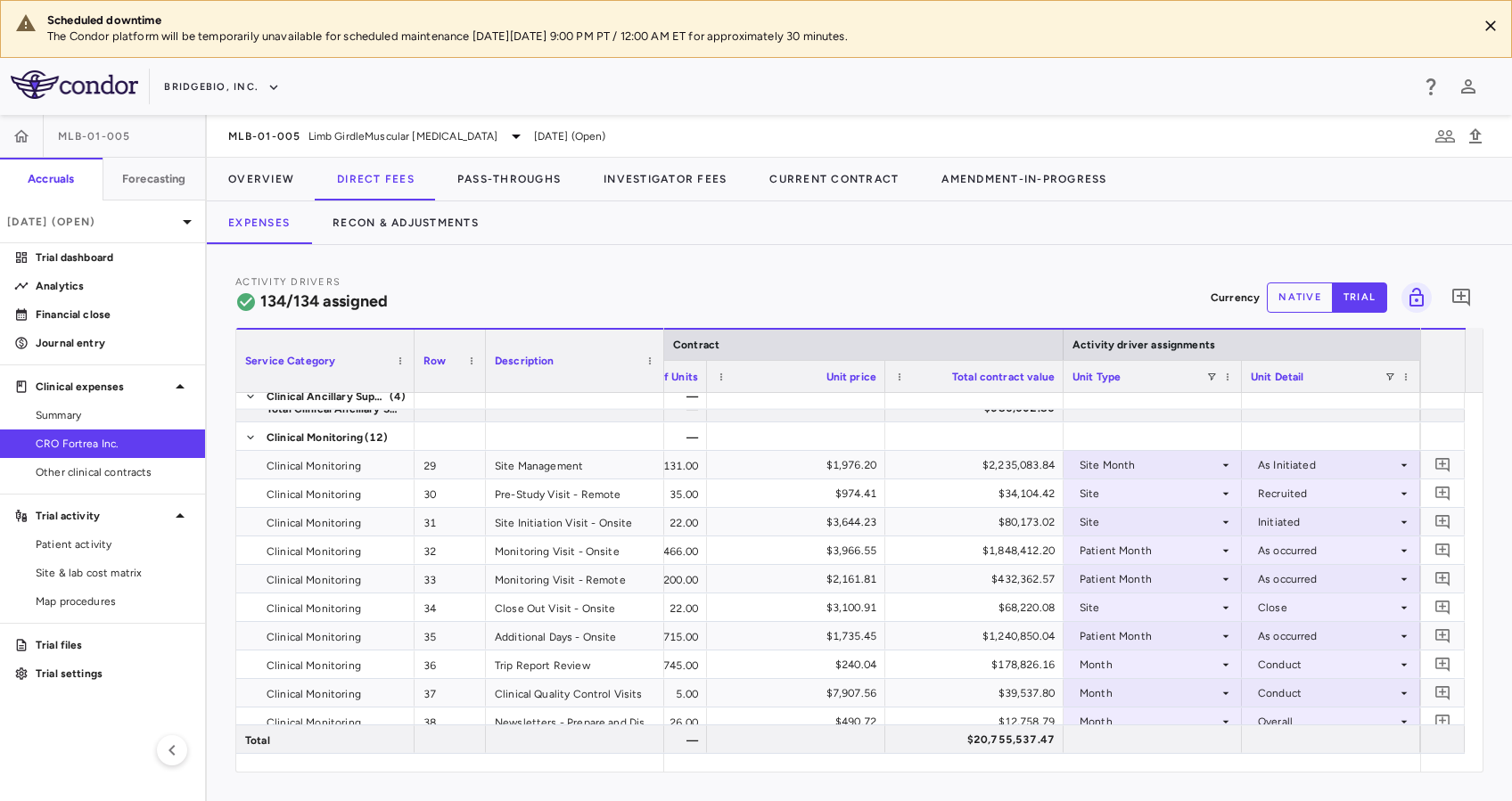
scroll to position [1066, 0]
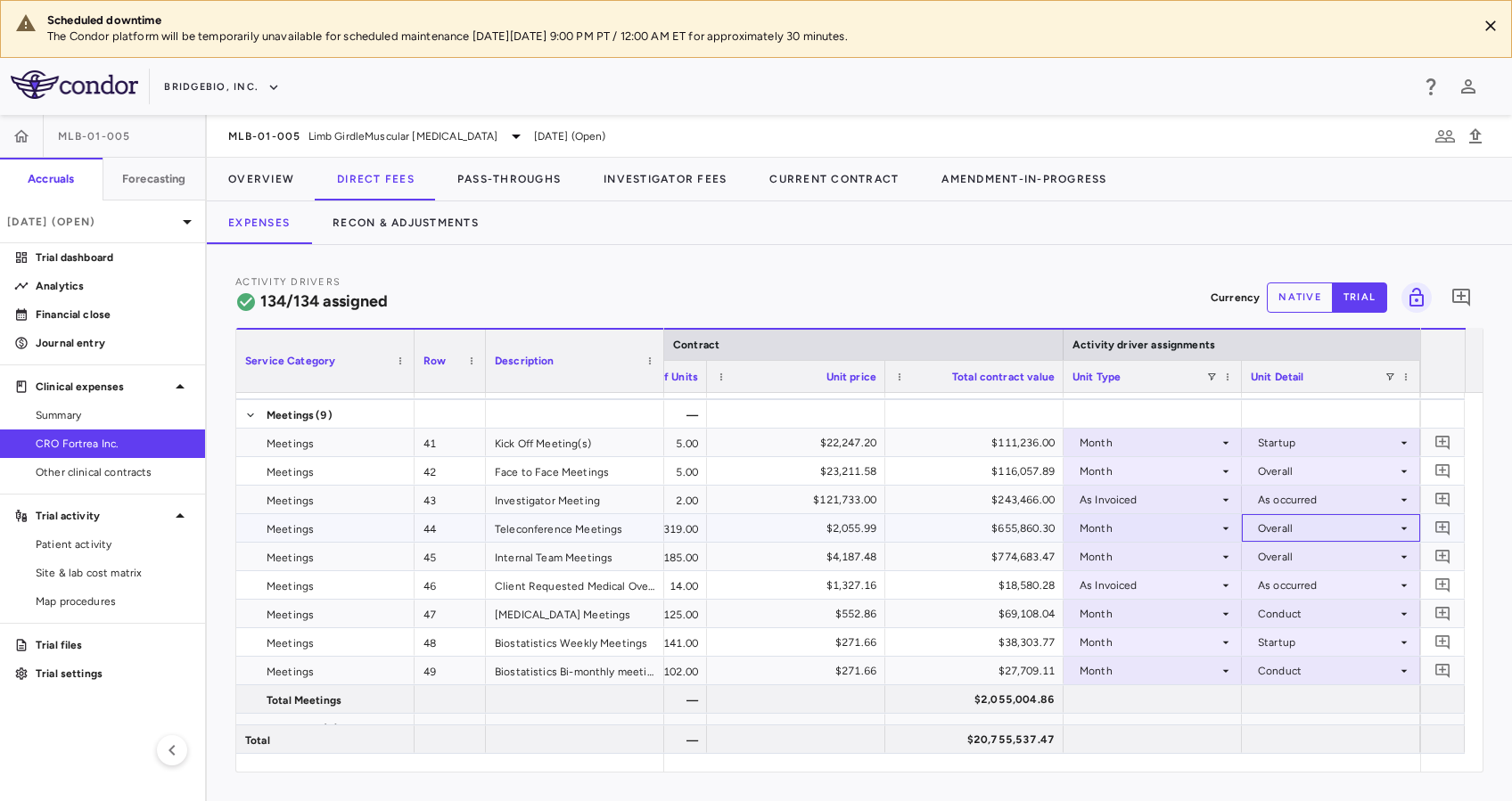
click at [1391, 522] on div "Overall" at bounding box center [1327, 528] width 139 height 28
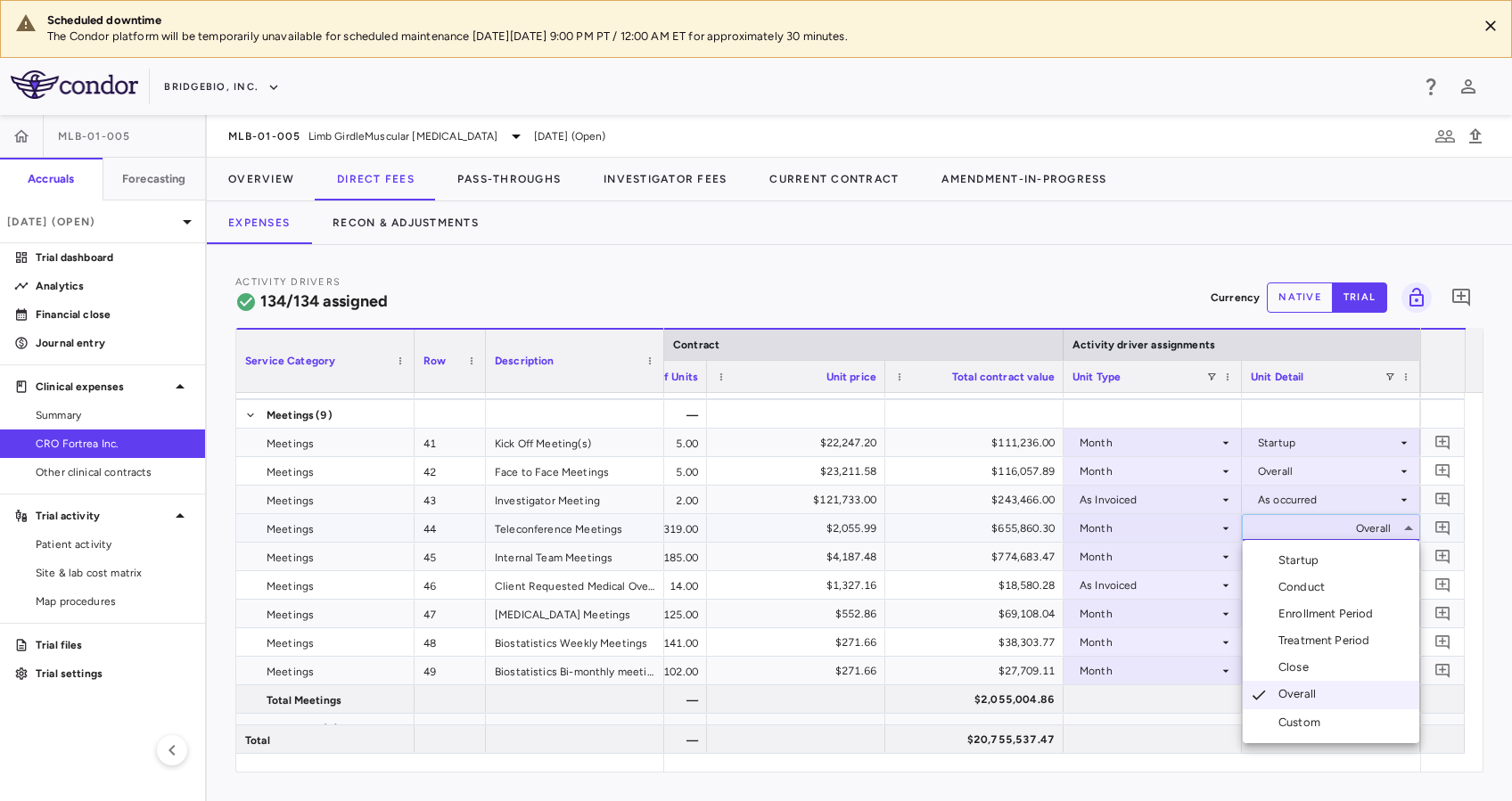
click at [1325, 720] on div "Custom" at bounding box center [1303, 723] width 49 height 16
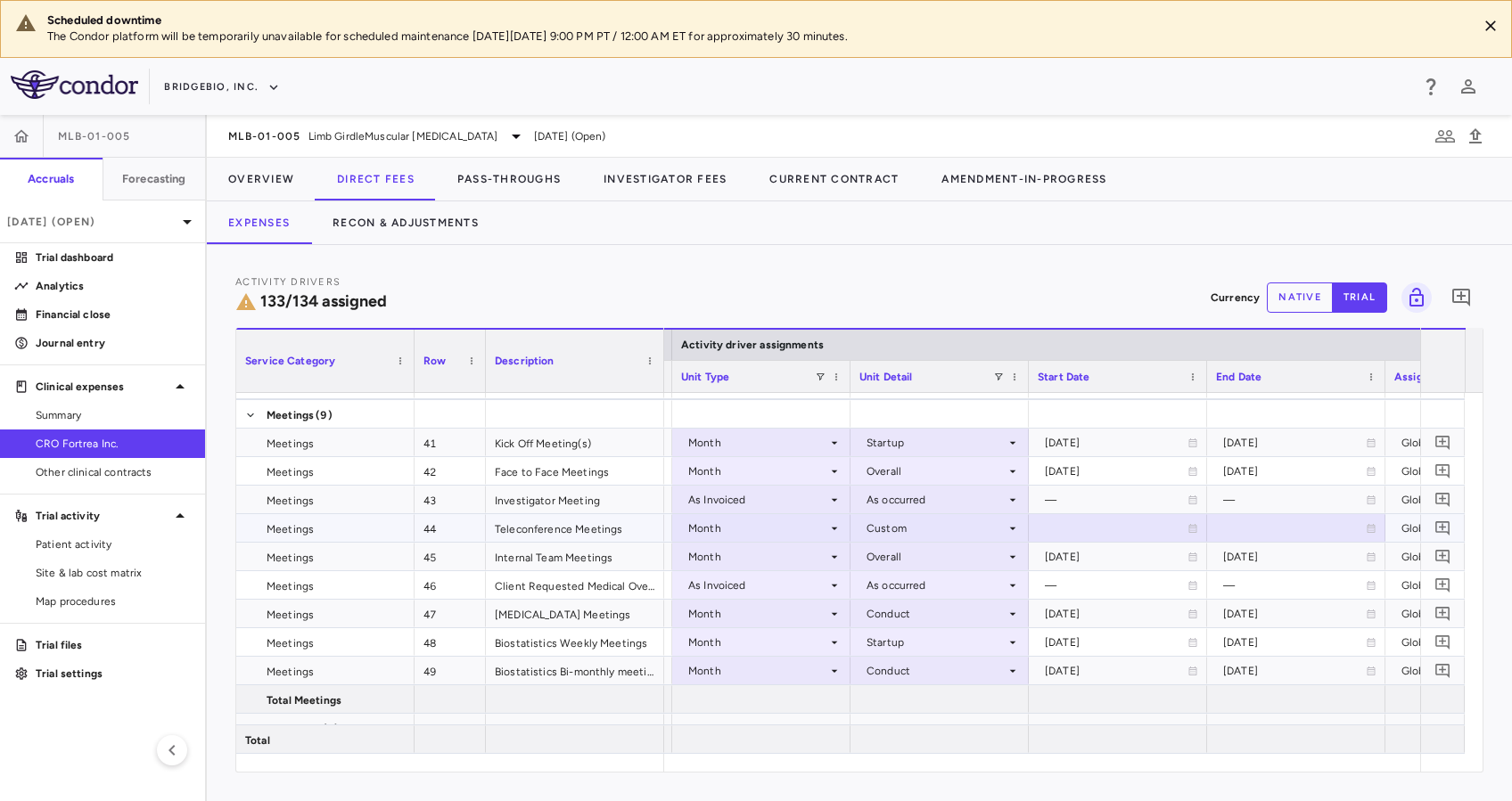
click at [1372, 527] on icon at bounding box center [1371, 528] width 11 height 11
click at [1372, 527] on icon "Choose date, selected date is Aug 13, 2025" at bounding box center [1371, 530] width 16 height 16
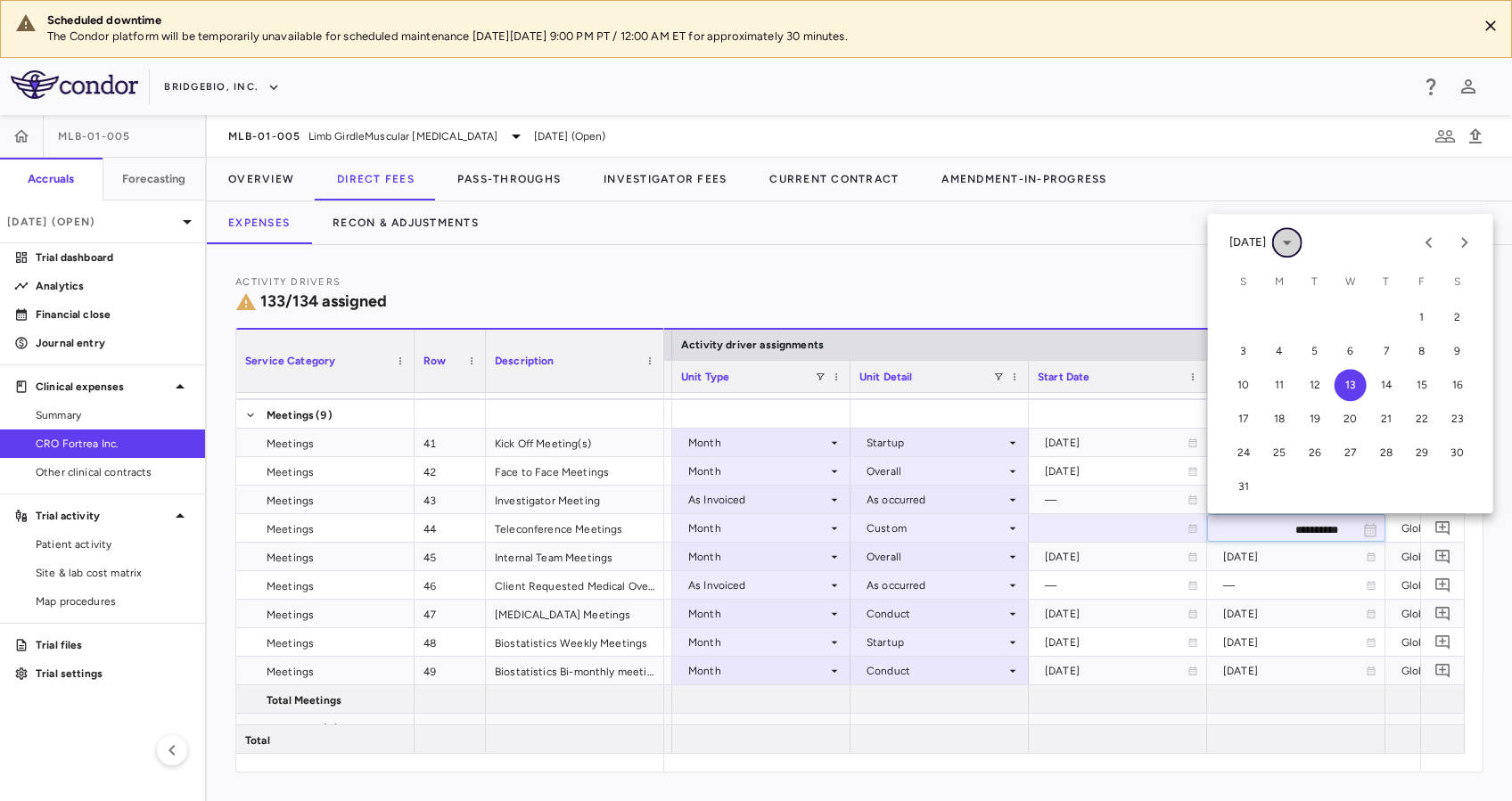
click at [1298, 246] on icon "calendar view is open, switch to year view" at bounding box center [1287, 242] width 21 height 21
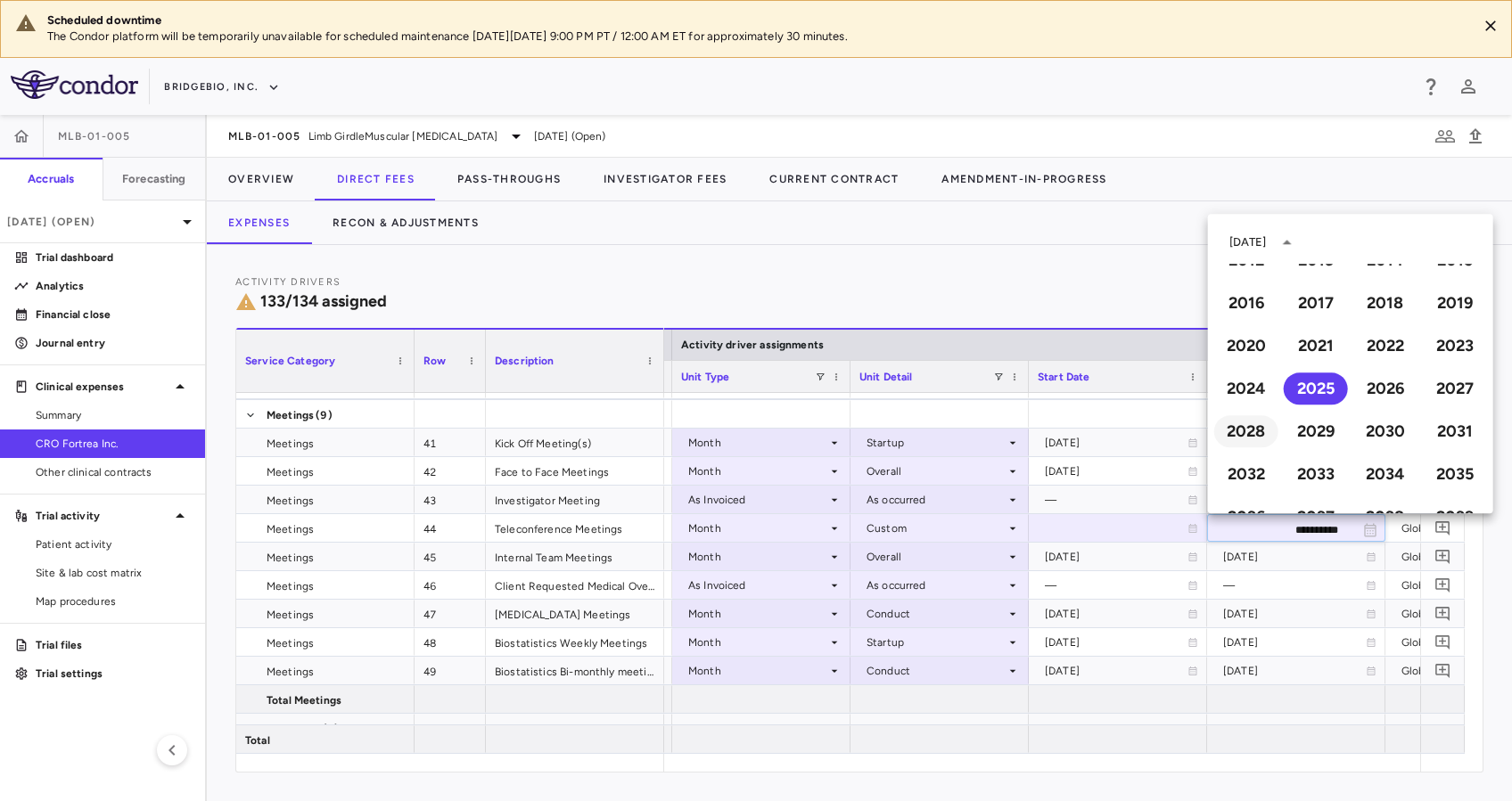
click at [1245, 434] on button "2028" at bounding box center [1246, 431] width 64 height 32
type input "**********"
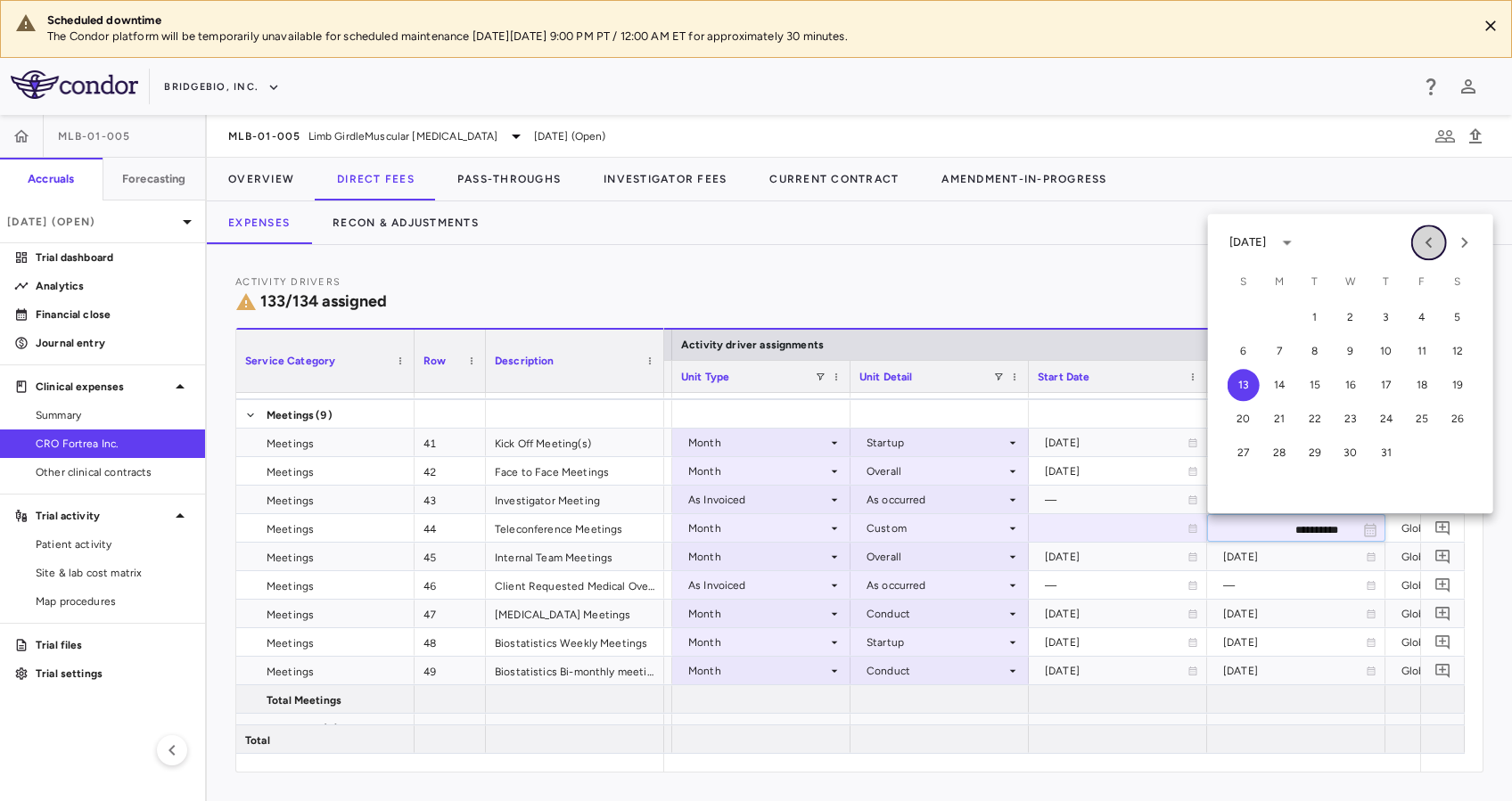
click at [1425, 246] on icon "Previous month" at bounding box center [1428, 242] width 21 height 21
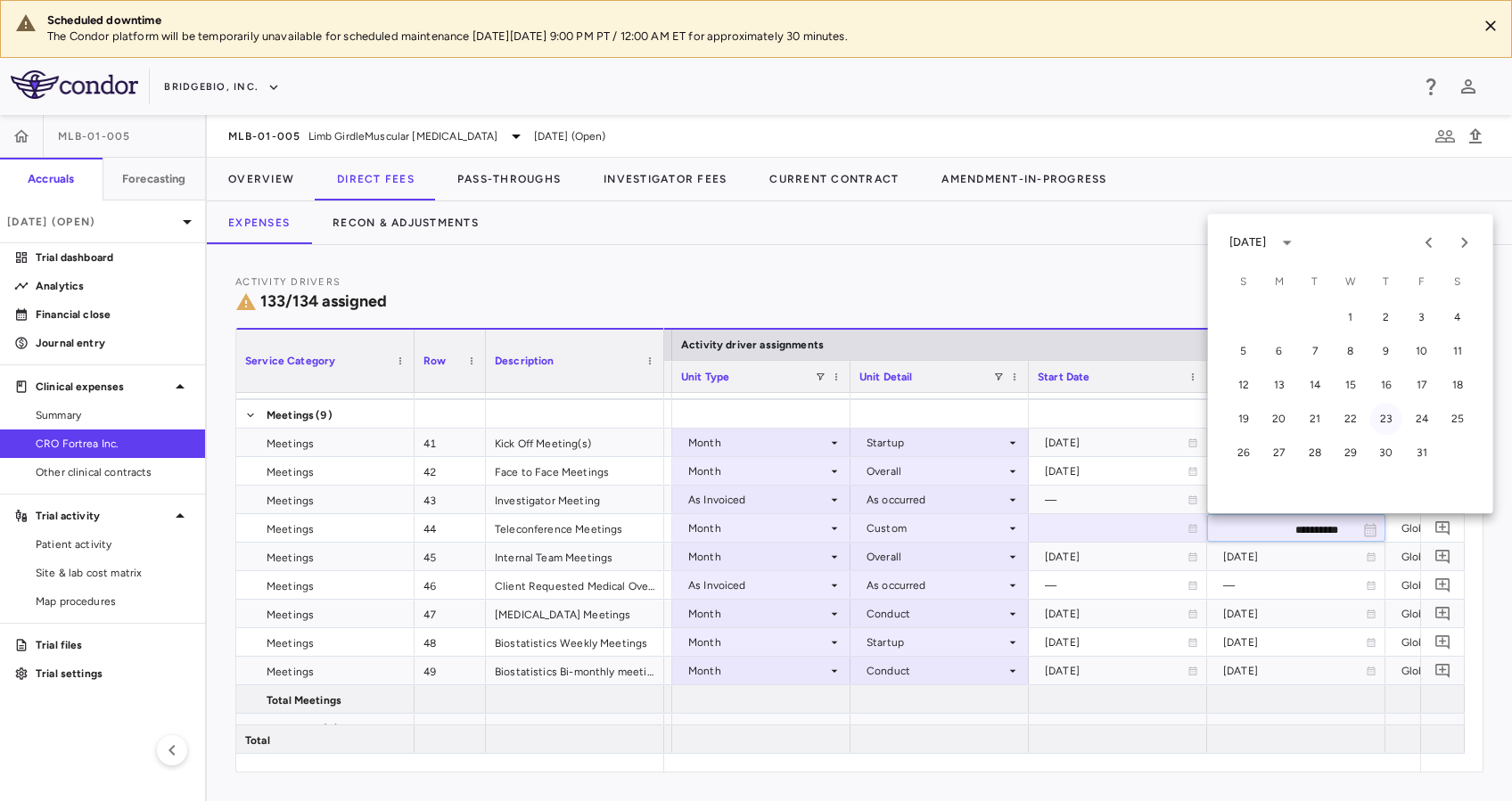
click at [1392, 422] on button "23" at bounding box center [1385, 419] width 32 height 32
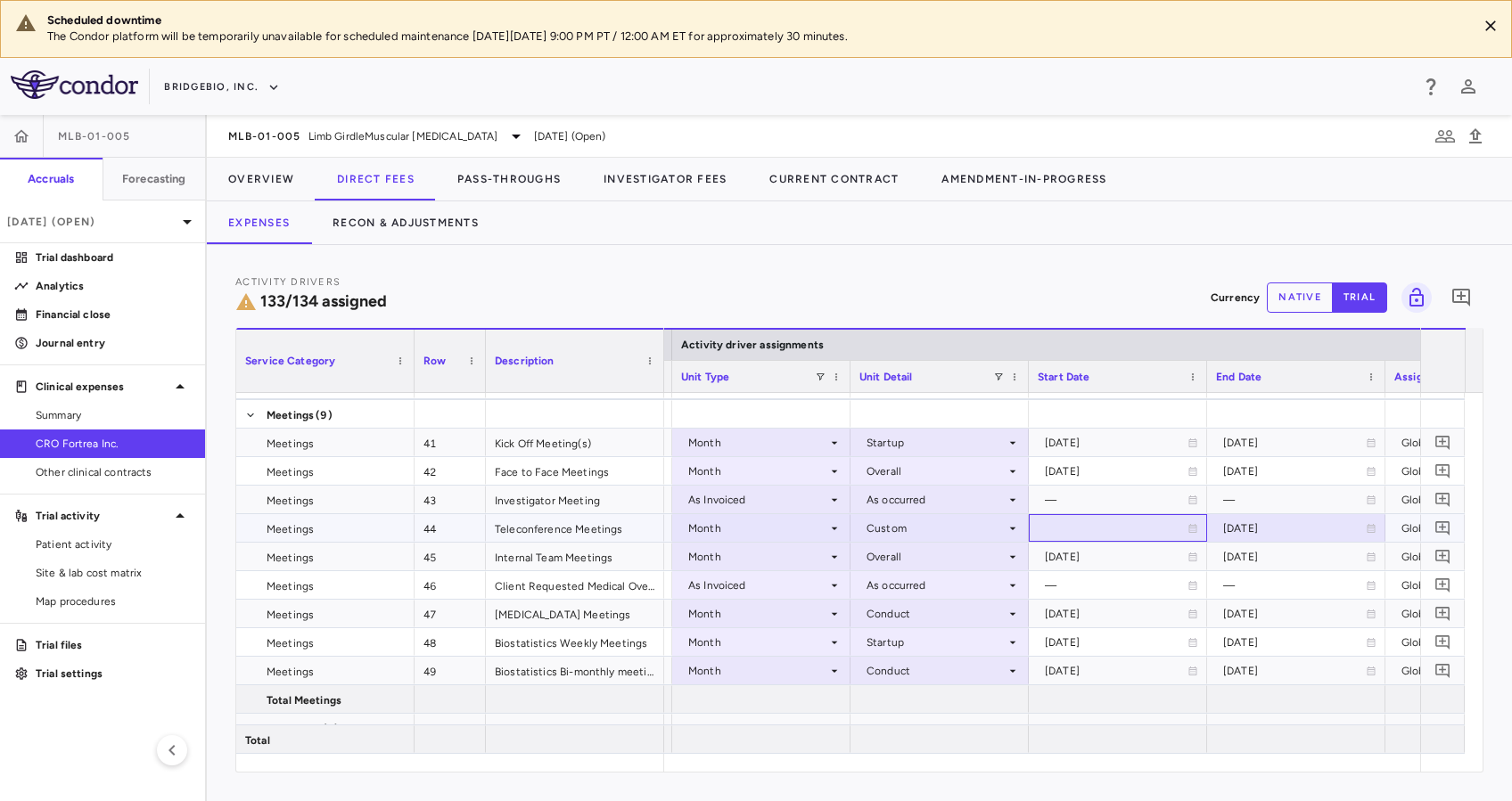
click at [1191, 524] on icon at bounding box center [1193, 528] width 8 height 9
click at [1191, 523] on icon "Choose date, selected date is Aug 13, 2025" at bounding box center [1192, 529] width 13 height 14
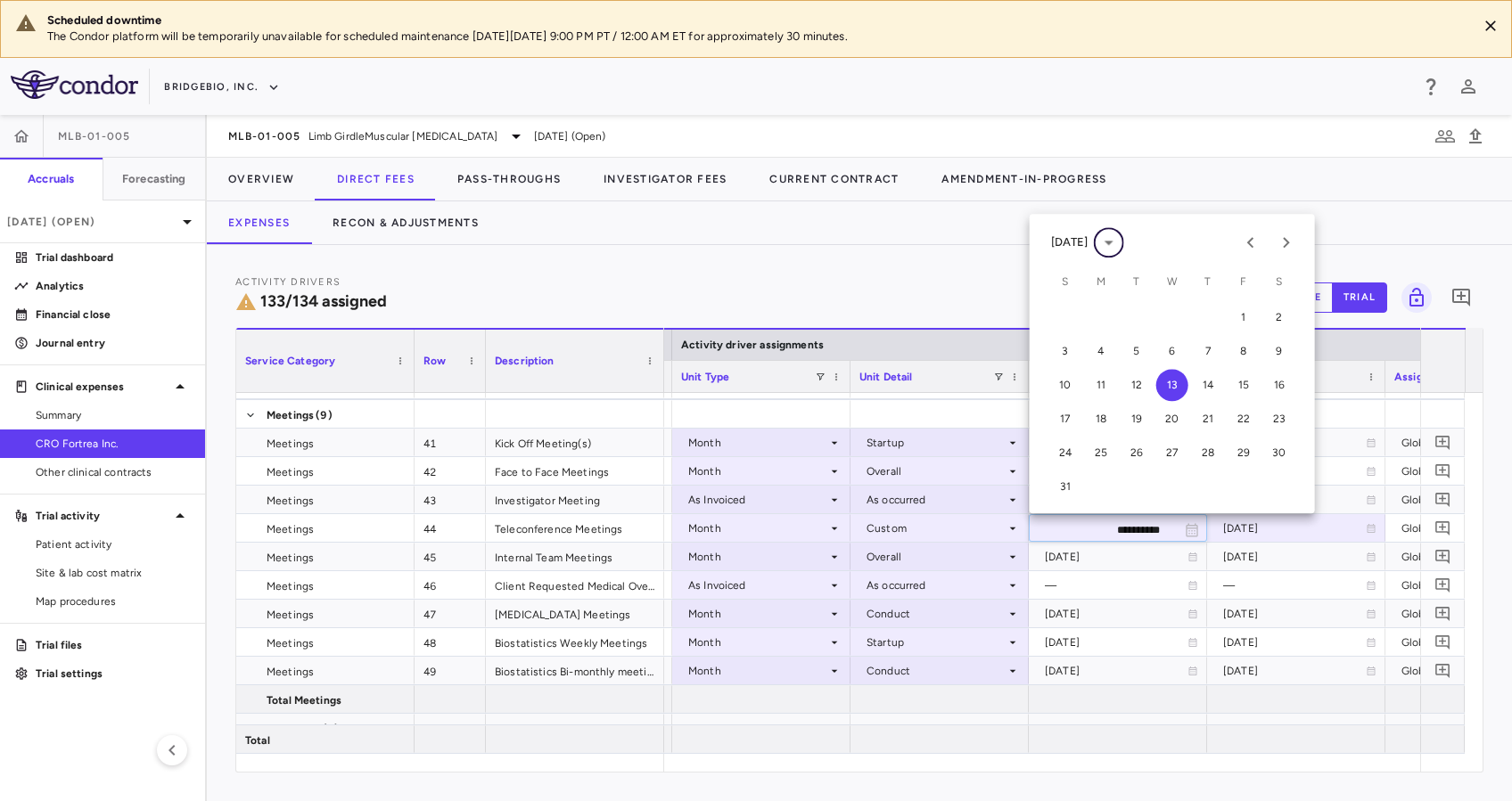
click at [1124, 244] on button "calendar view is open, switch to year view" at bounding box center [1109, 242] width 30 height 30
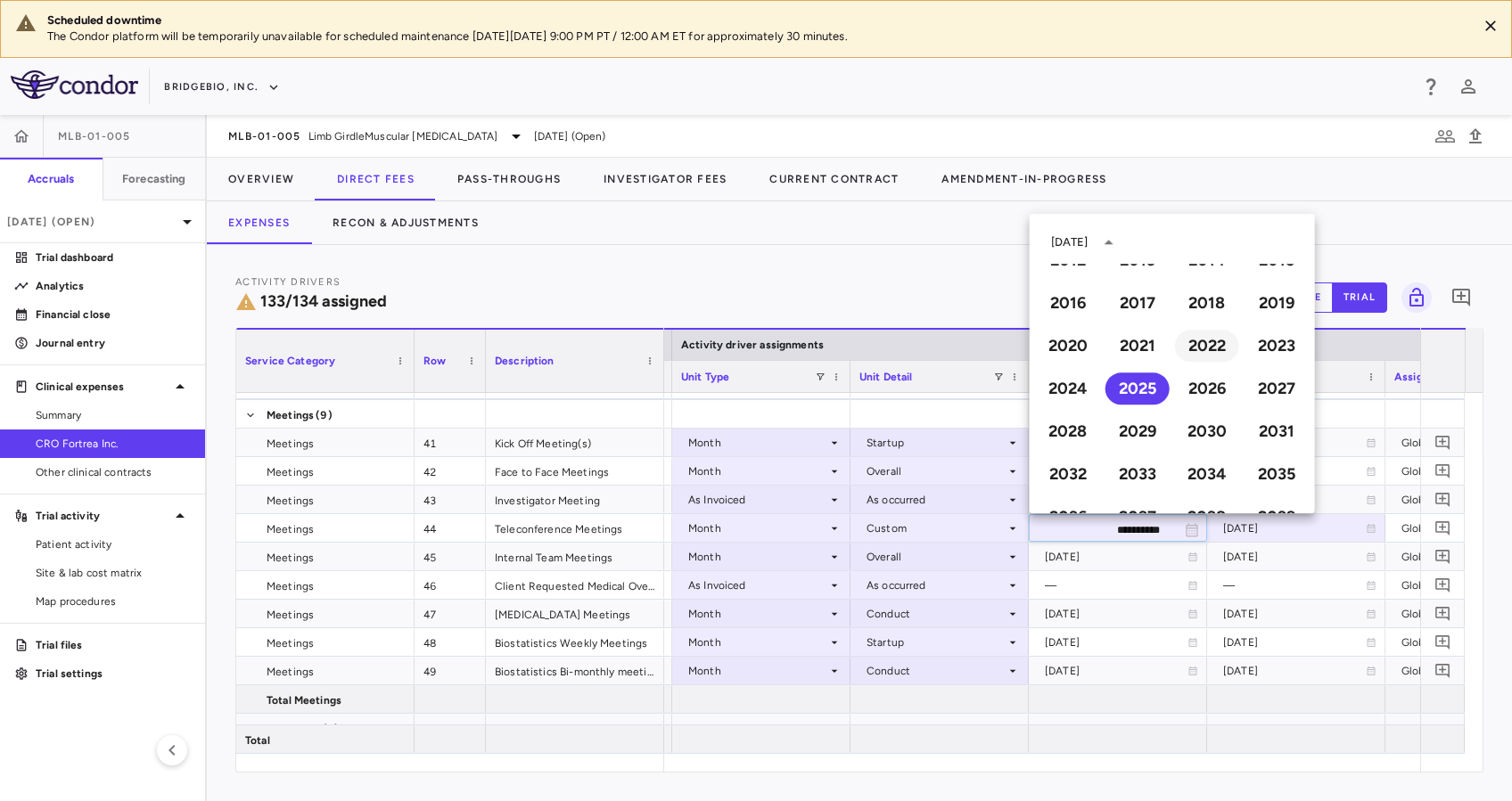
click at [1204, 348] on button "2022" at bounding box center [1206, 345] width 64 height 32
type input "**********"
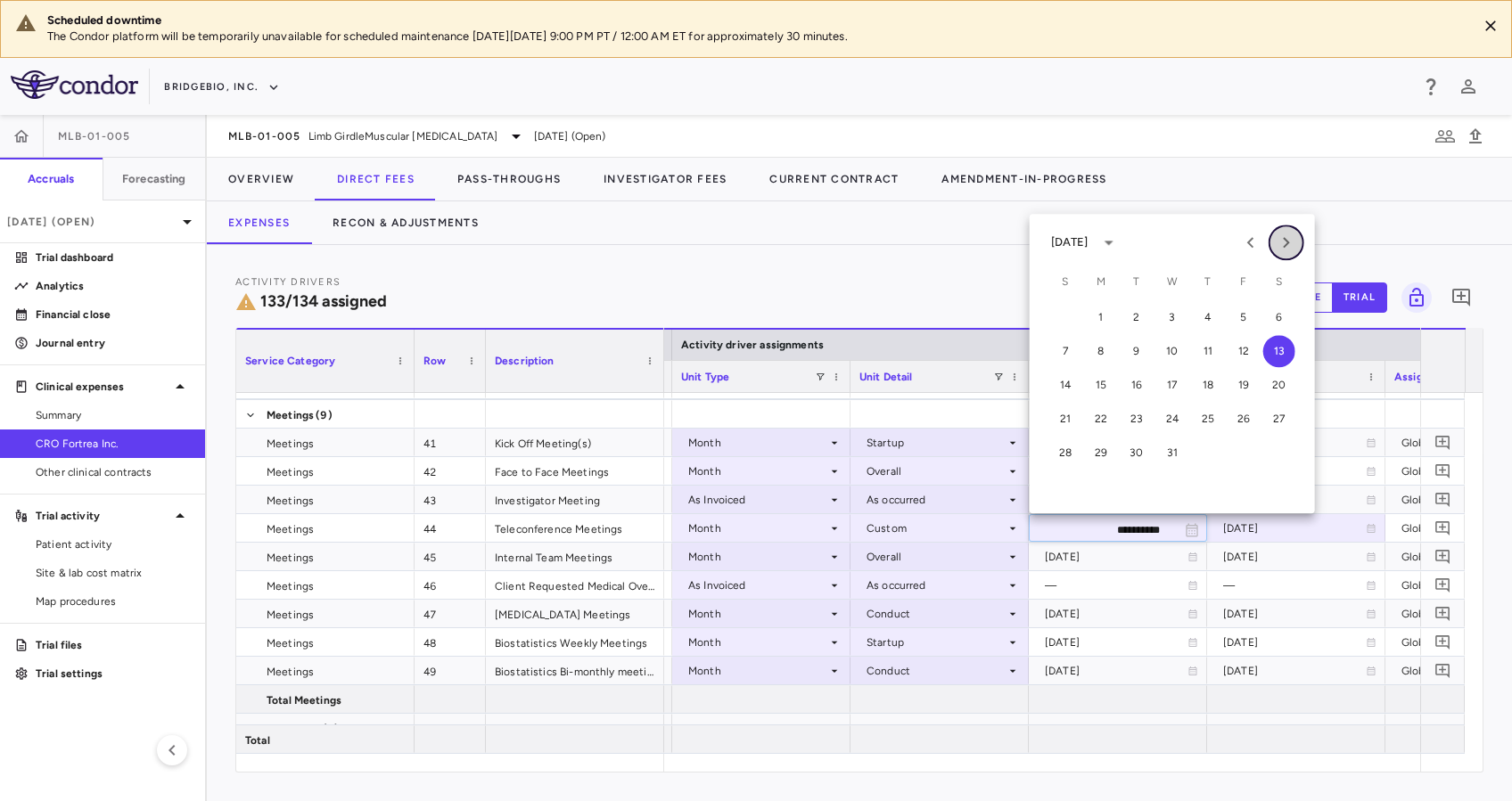
click at [1287, 234] on icon "Next month" at bounding box center [1286, 242] width 21 height 21
click at [1139, 326] on button "1" at bounding box center [1136, 317] width 32 height 32
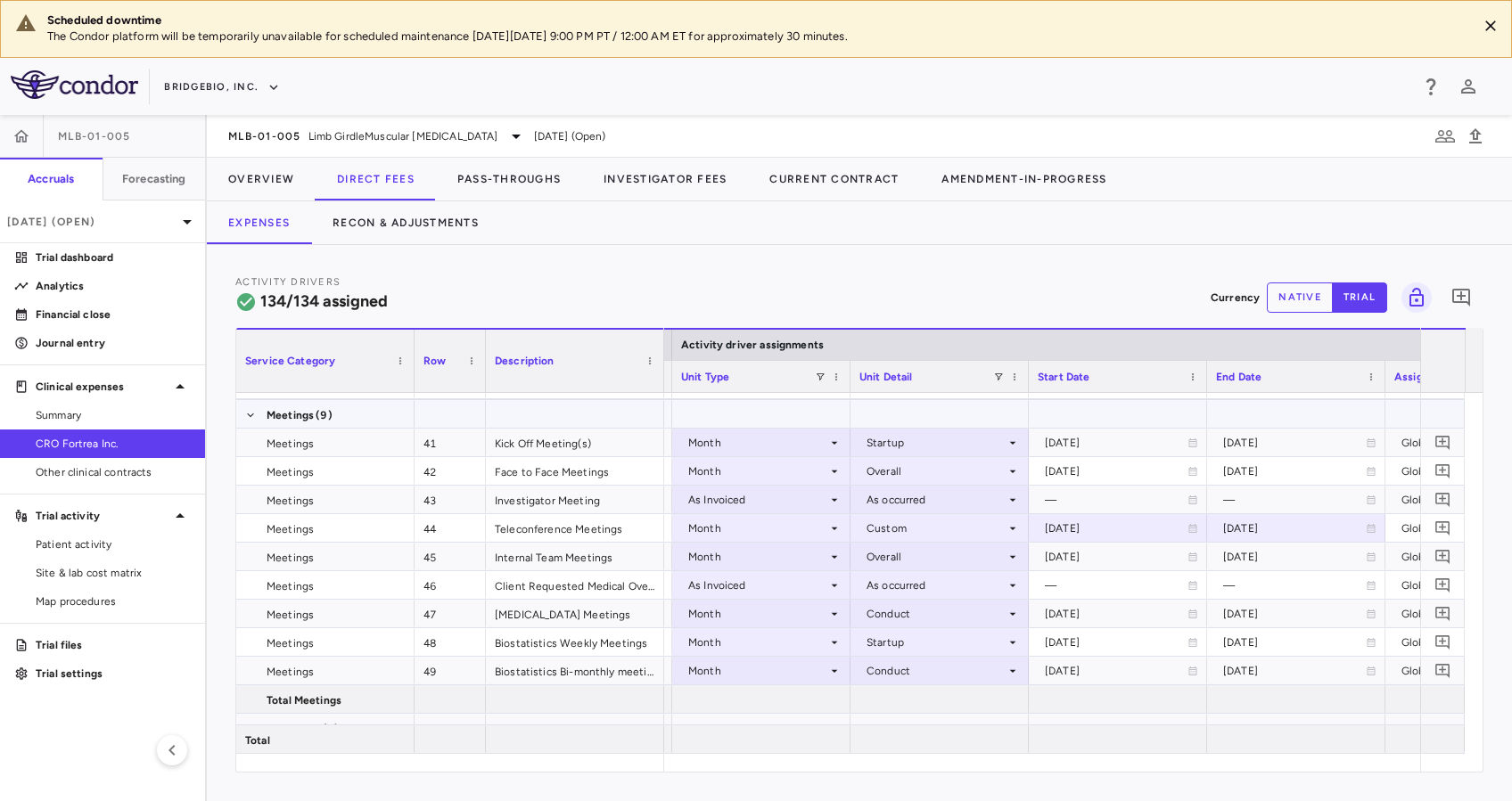
click at [1287, 403] on div at bounding box center [1296, 414] width 161 height 26
click at [973, 558] on div "Overall" at bounding box center [935, 557] width 139 height 28
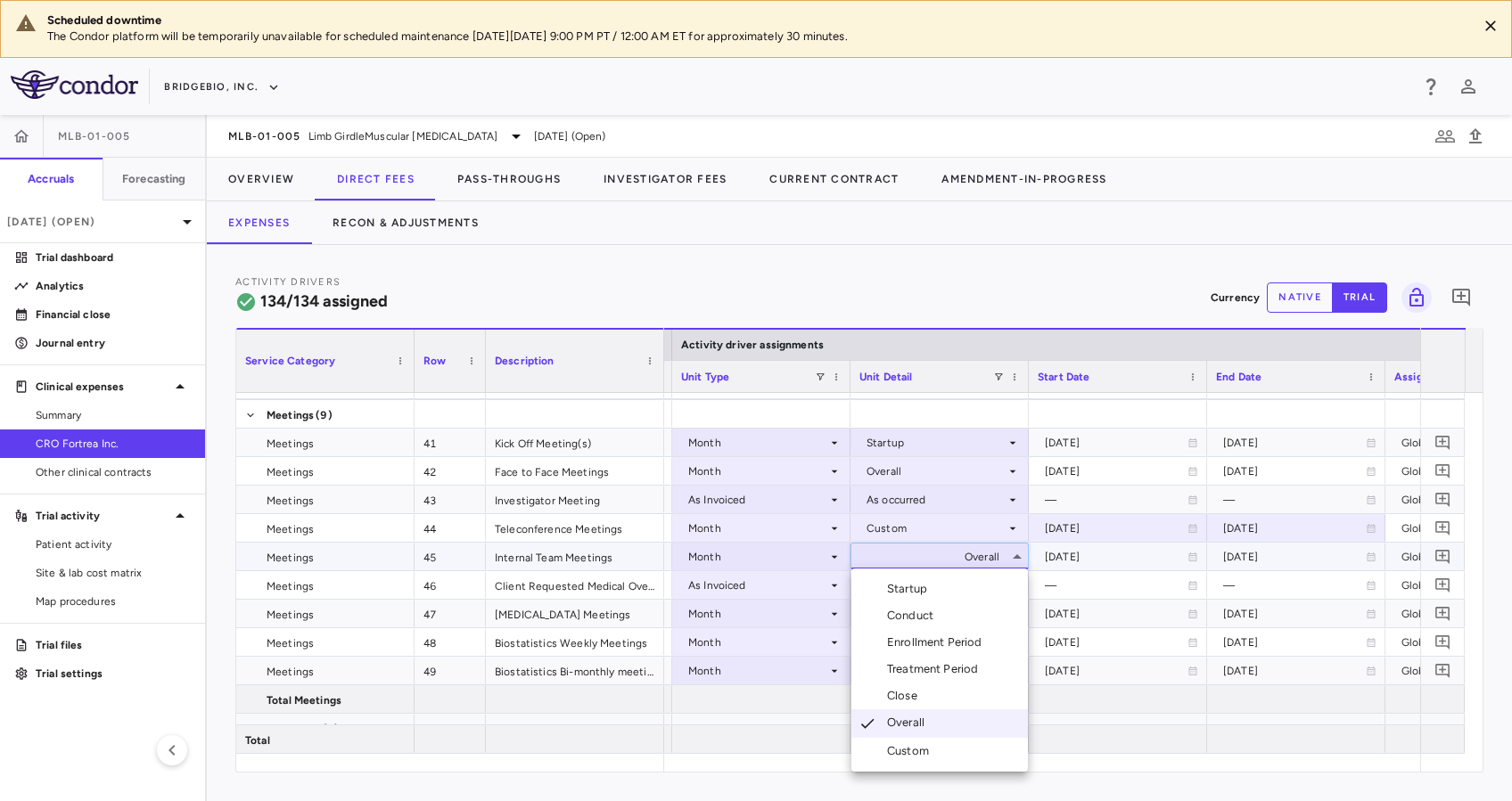
click at [927, 744] on div "Custom" at bounding box center [912, 752] width 49 height 16
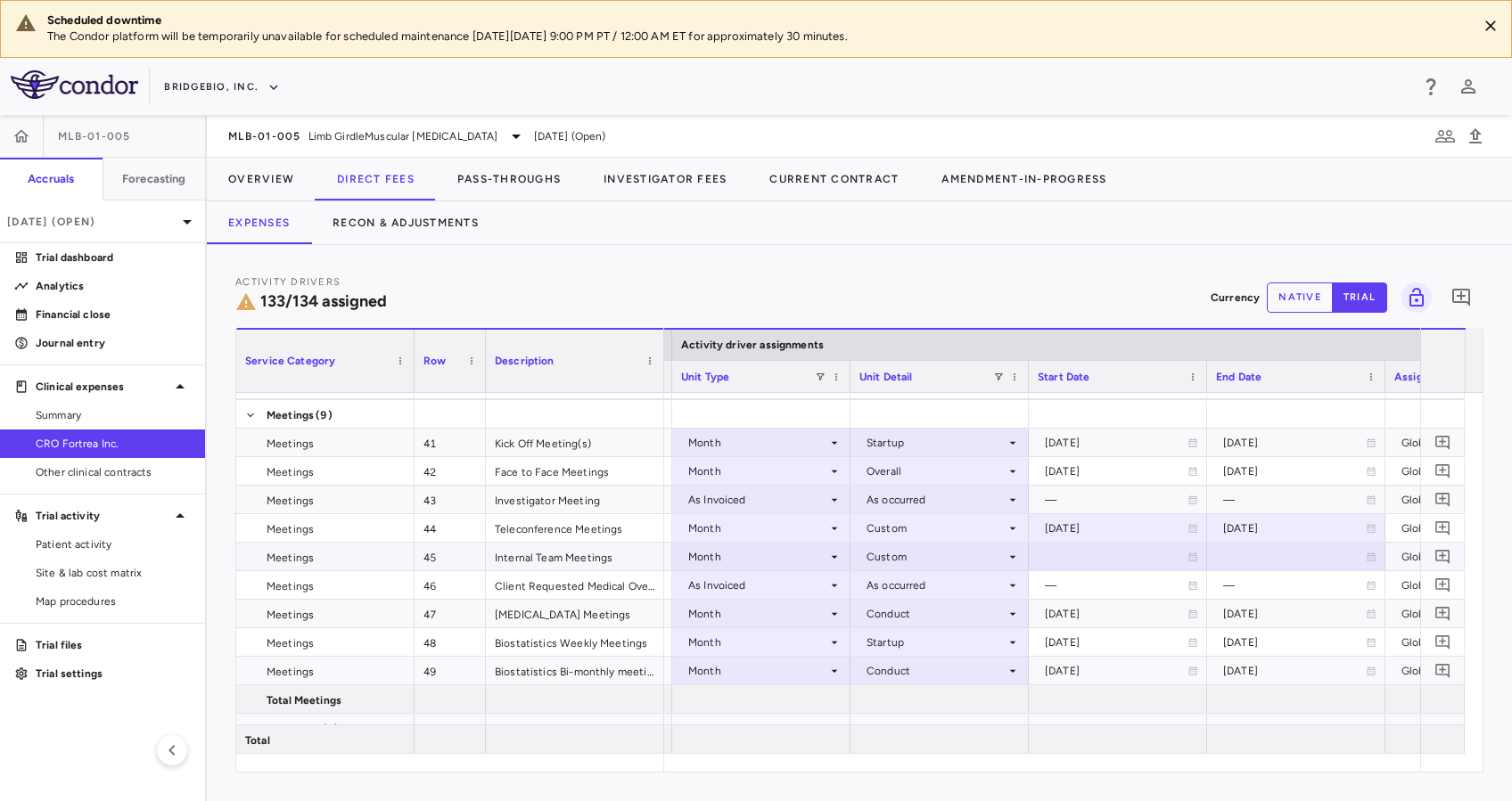
click at [1372, 551] on div at bounding box center [1296, 557] width 178 height 27
click at [1371, 551] on icon "Choose date, selected date is Aug 13, 2025" at bounding box center [1371, 559] width 16 height 16
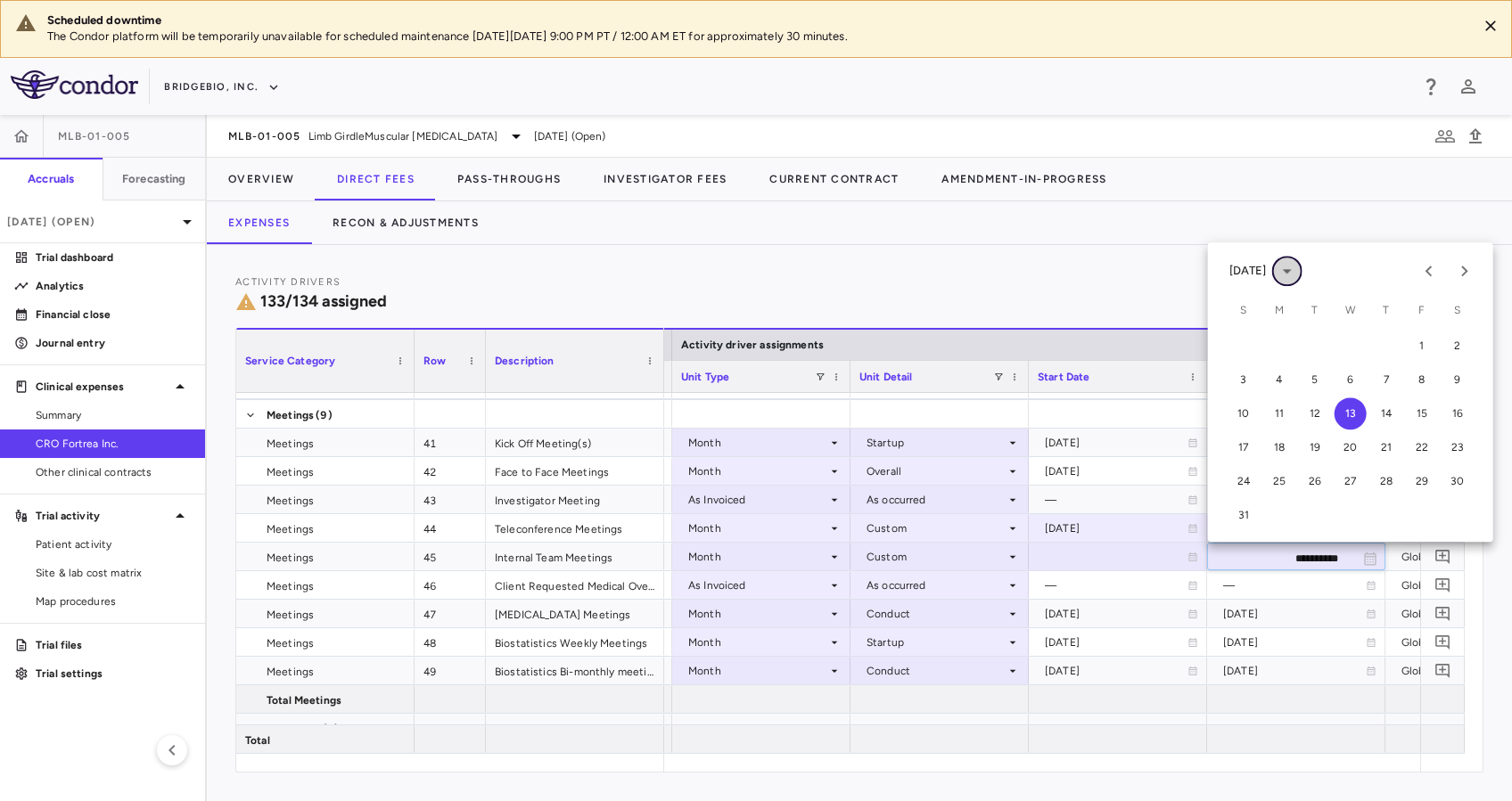
click at [1298, 272] on icon "calendar view is open, switch to year view" at bounding box center [1287, 270] width 21 height 21
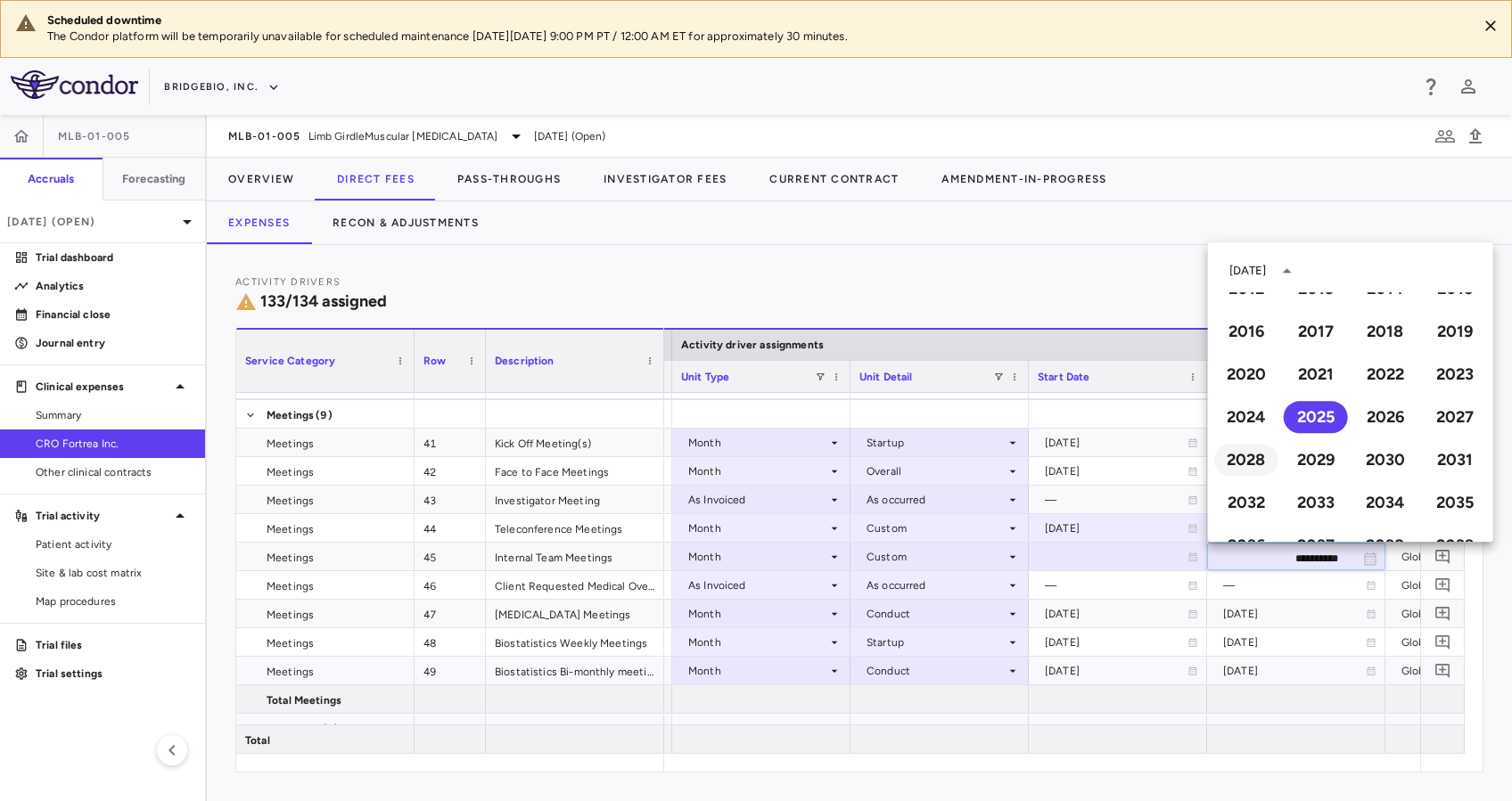
click at [1242, 463] on button "2028" at bounding box center [1246, 459] width 64 height 32
type input "**********"
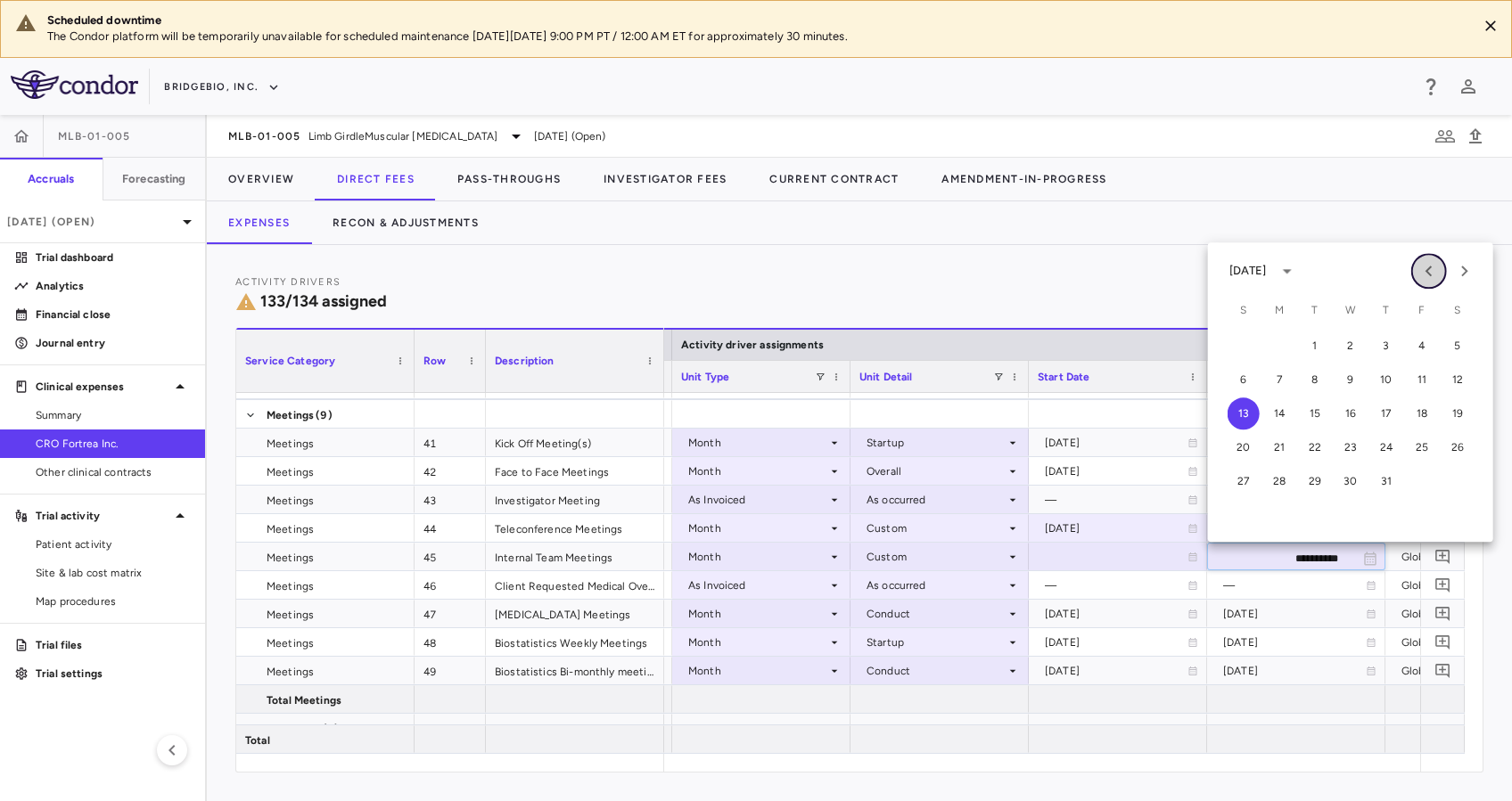
click at [1434, 273] on icon "Previous month" at bounding box center [1428, 270] width 21 height 21
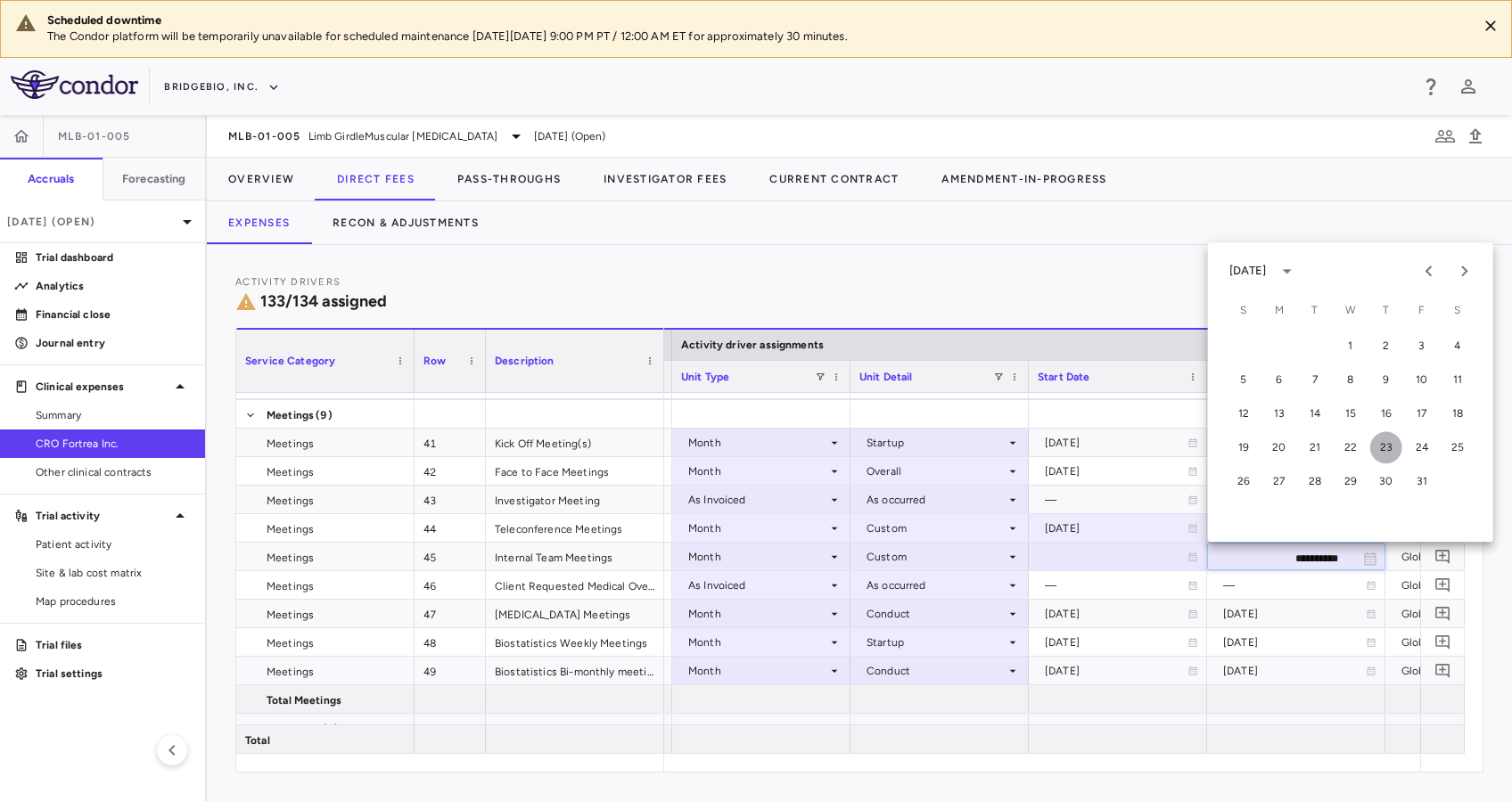
click at [1392, 442] on button "23" at bounding box center [1385, 447] width 32 height 32
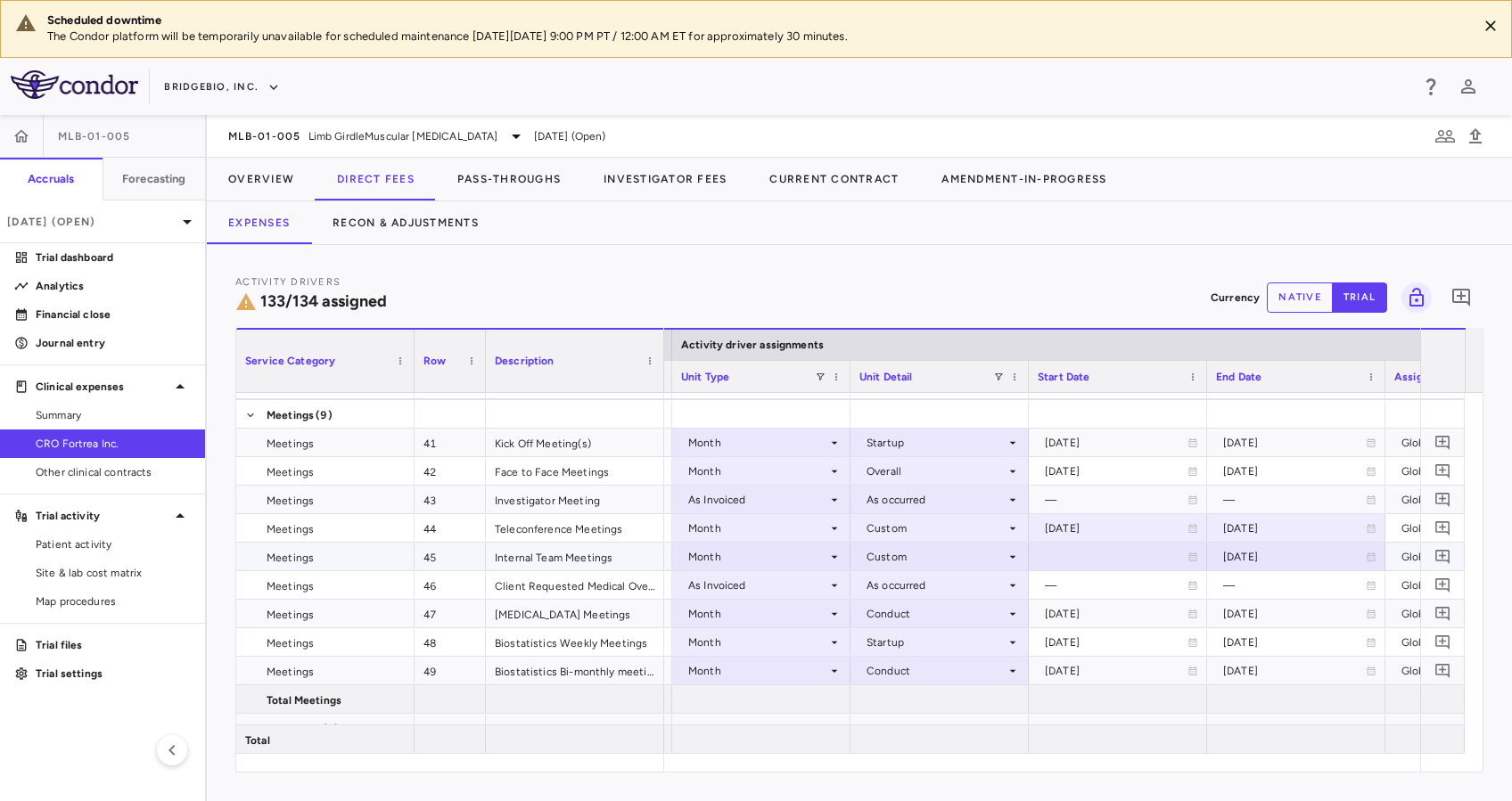
click at [1182, 560] on div at bounding box center [1118, 557] width 161 height 26
click at [1189, 555] on icon "Choose date, selected date is Aug 13, 2025" at bounding box center [1192, 558] width 13 height 14
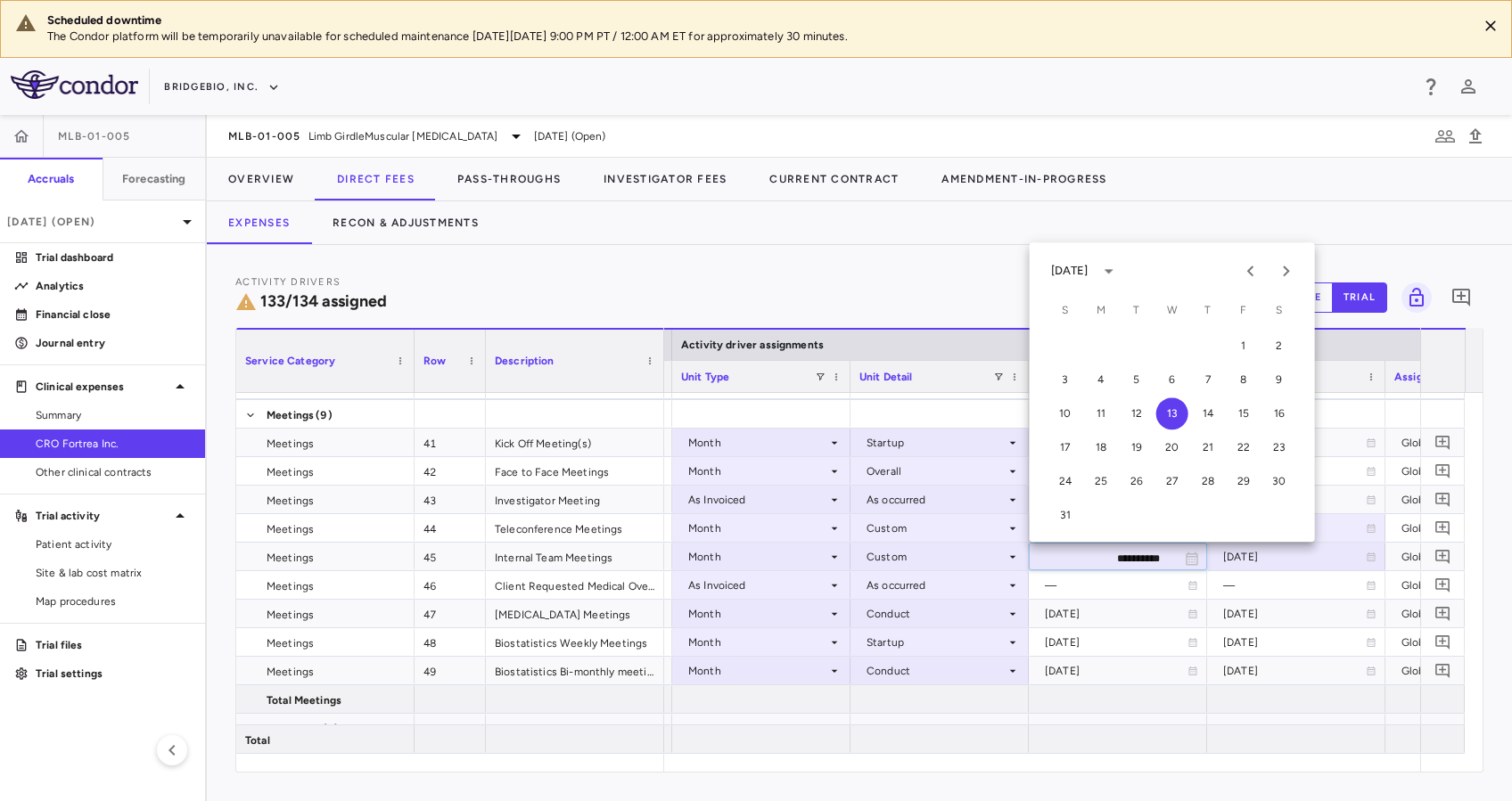
click at [1094, 271] on div "[DATE]" at bounding box center [1072, 271] width 43 height 16
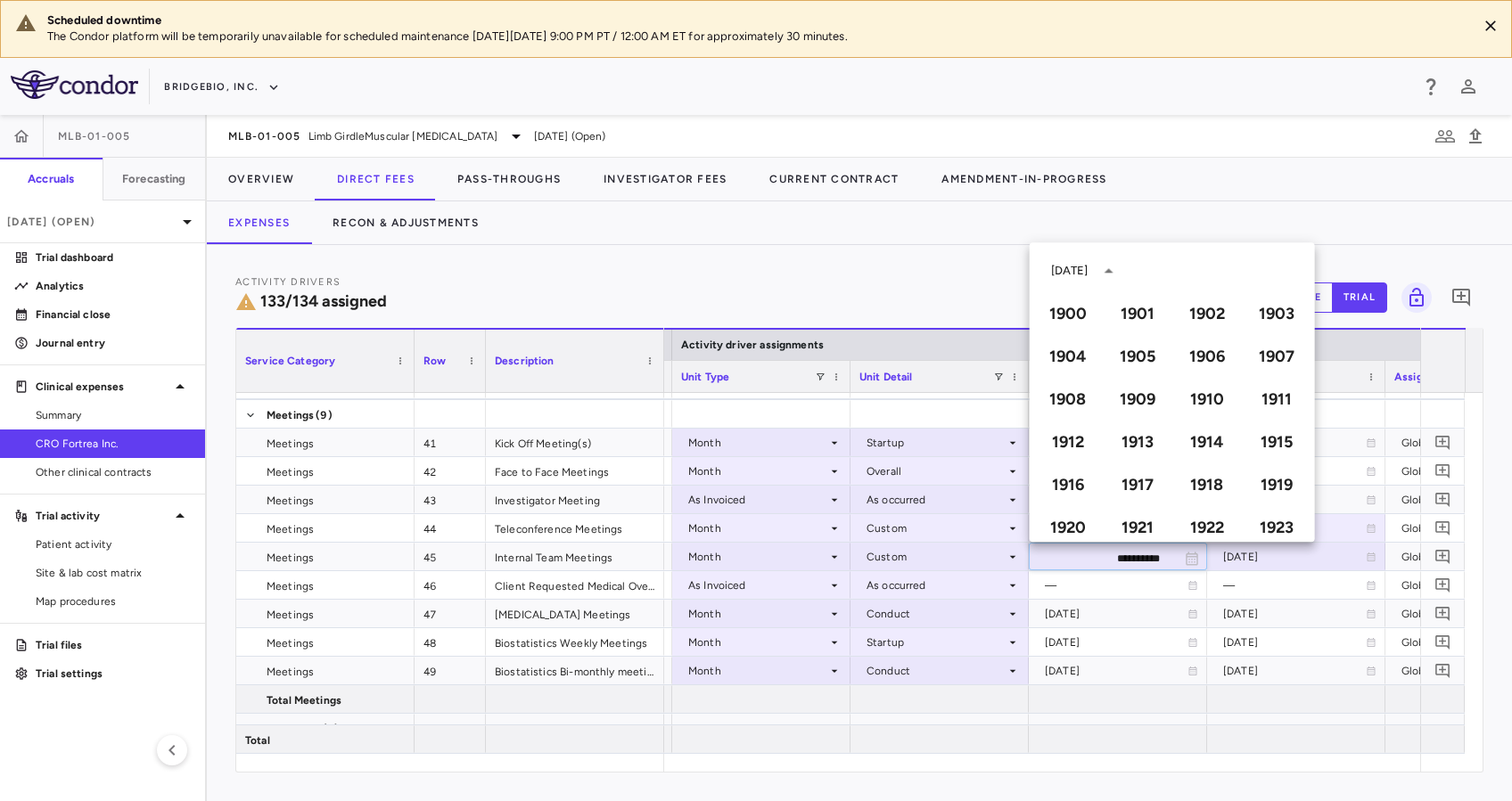
scroll to position [1222, 0]
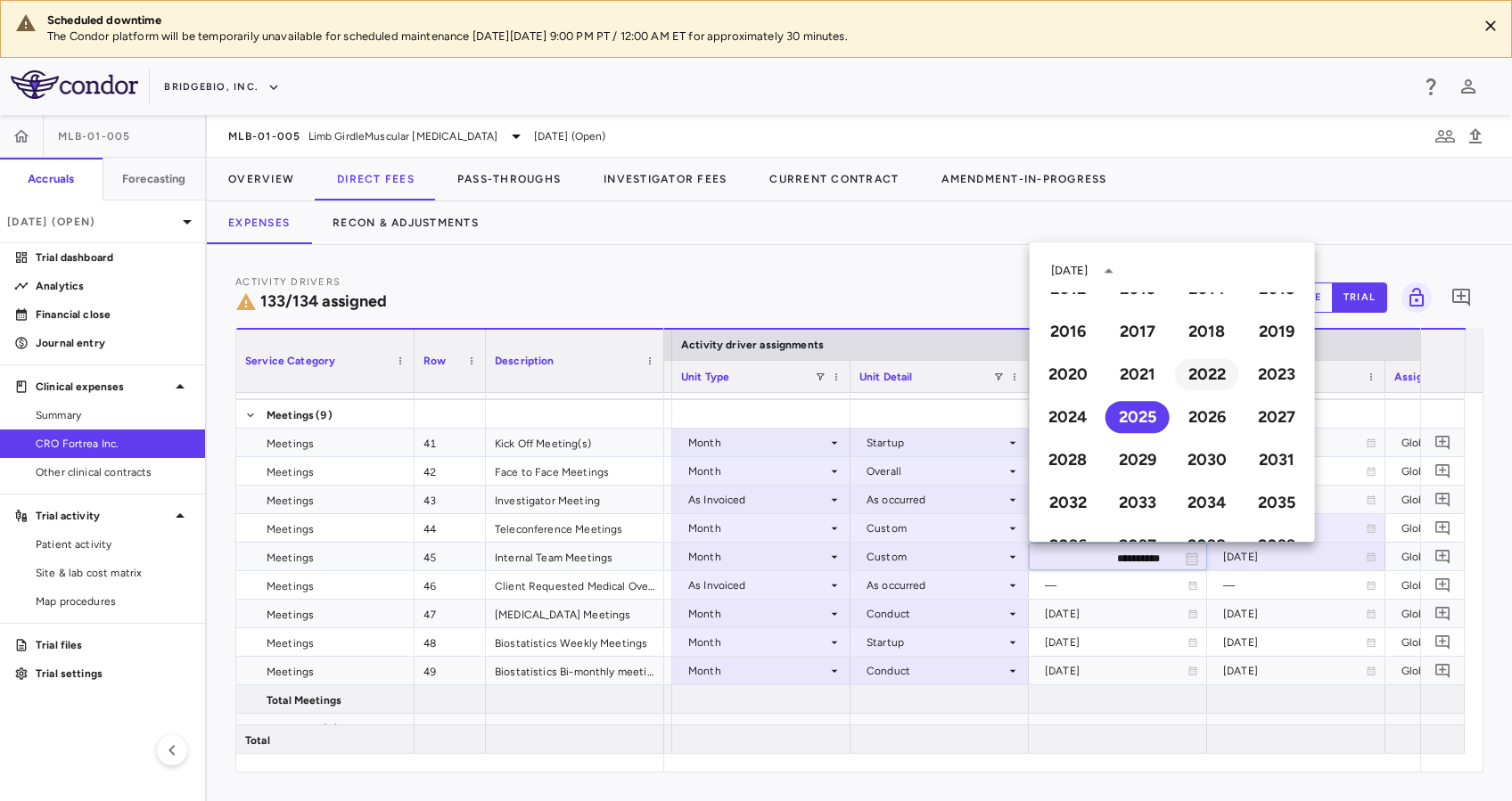
click at [1193, 382] on button "2022" at bounding box center [1206, 374] width 64 height 32
type input "**********"
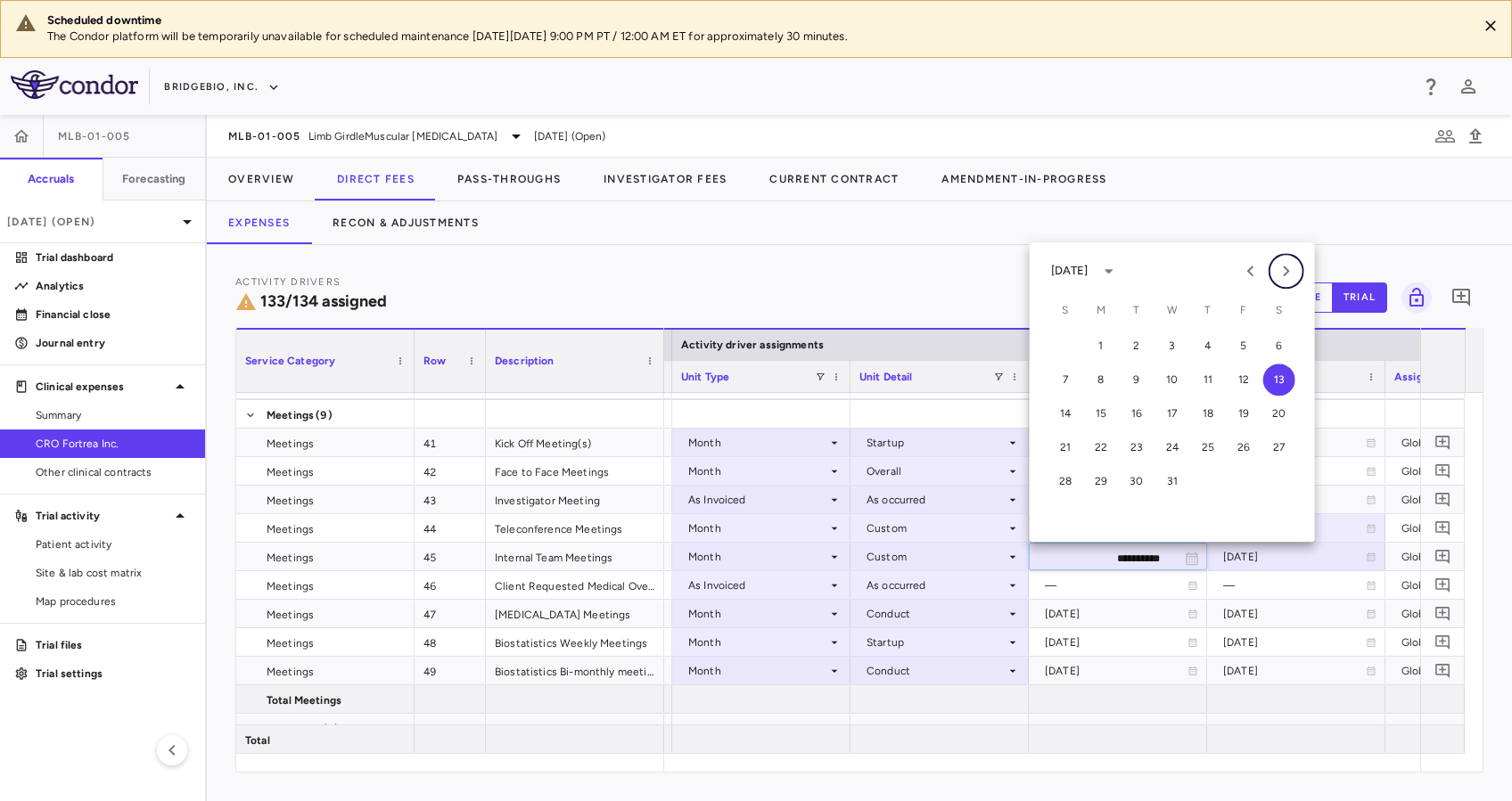
click at [1285, 270] on icon "Next month" at bounding box center [1286, 270] width 21 height 21
click at [1137, 343] on button "1" at bounding box center [1136, 345] width 32 height 32
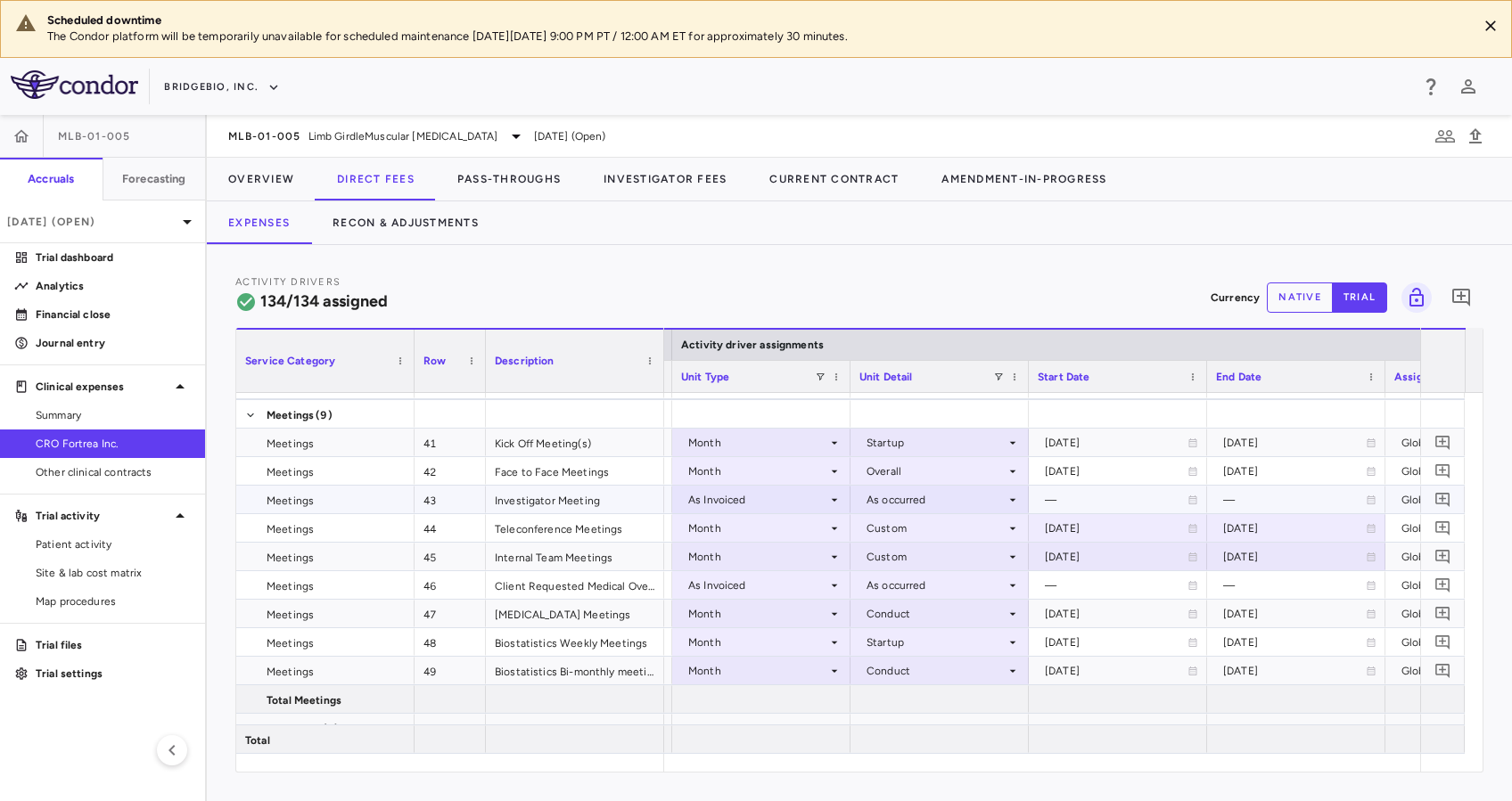
click at [1129, 490] on div "—" at bounding box center [1116, 499] width 142 height 28
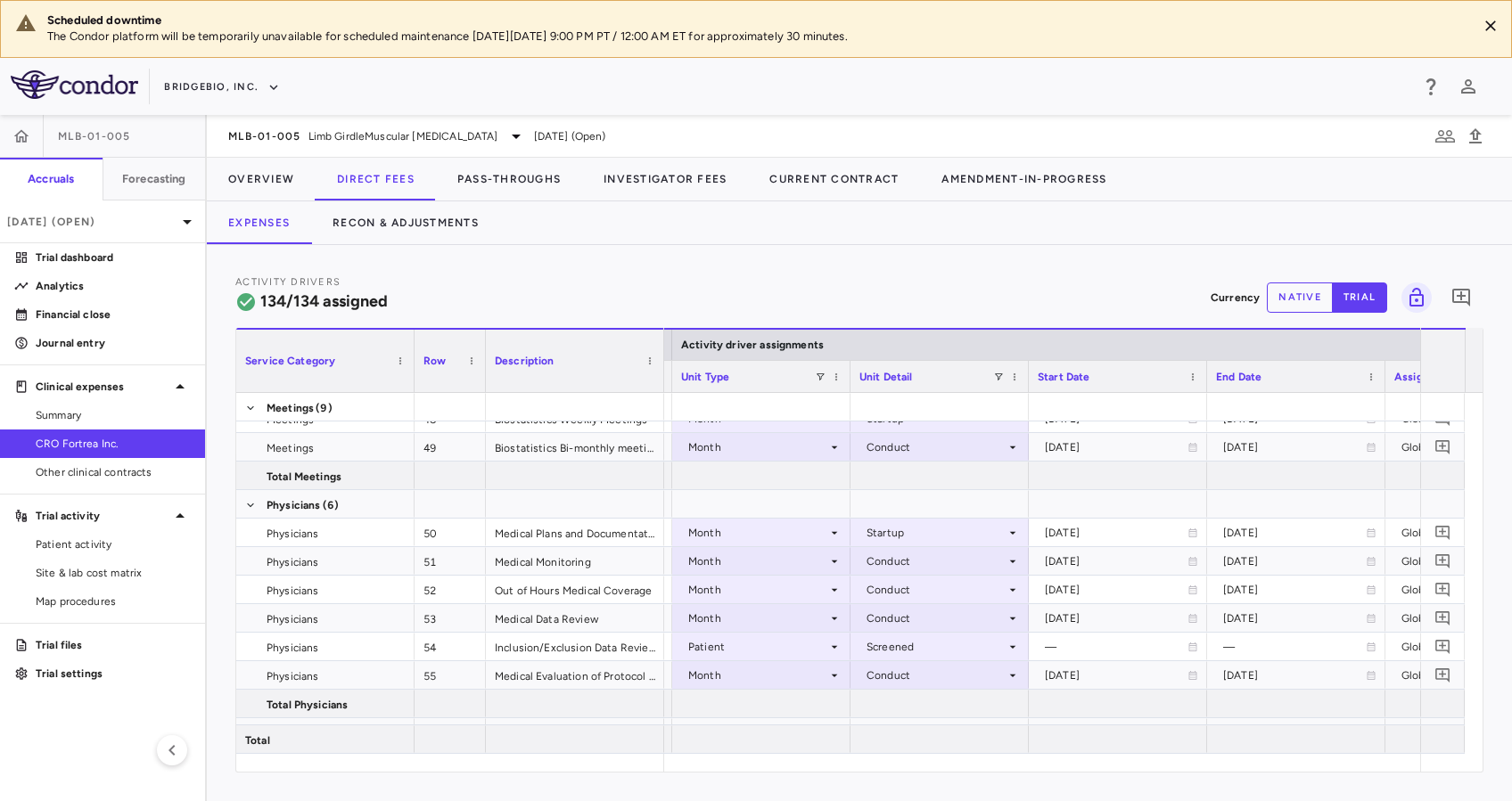
scroll to position [1737, 0]
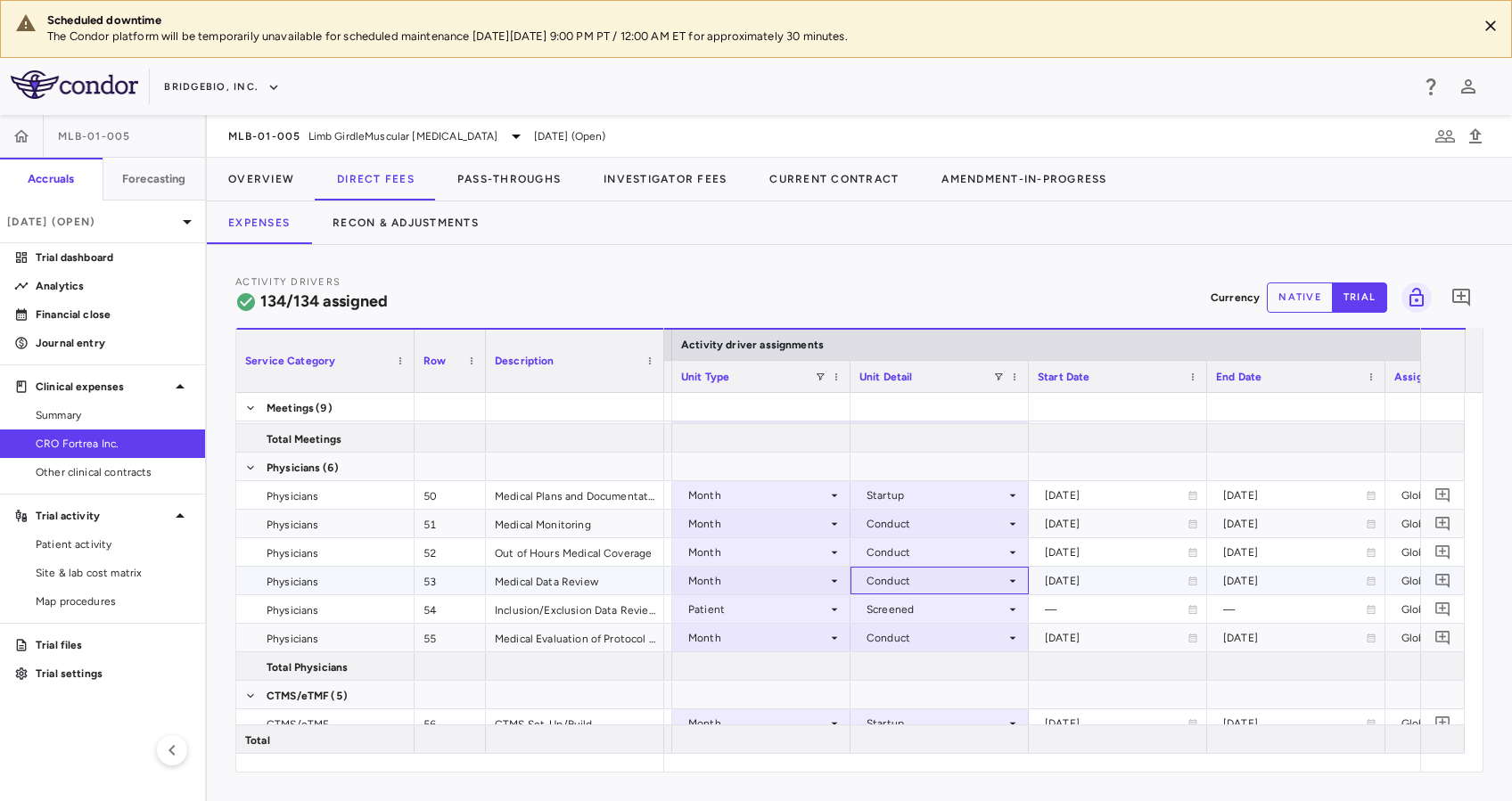
click at [994, 576] on div "Conduct" at bounding box center [935, 580] width 139 height 28
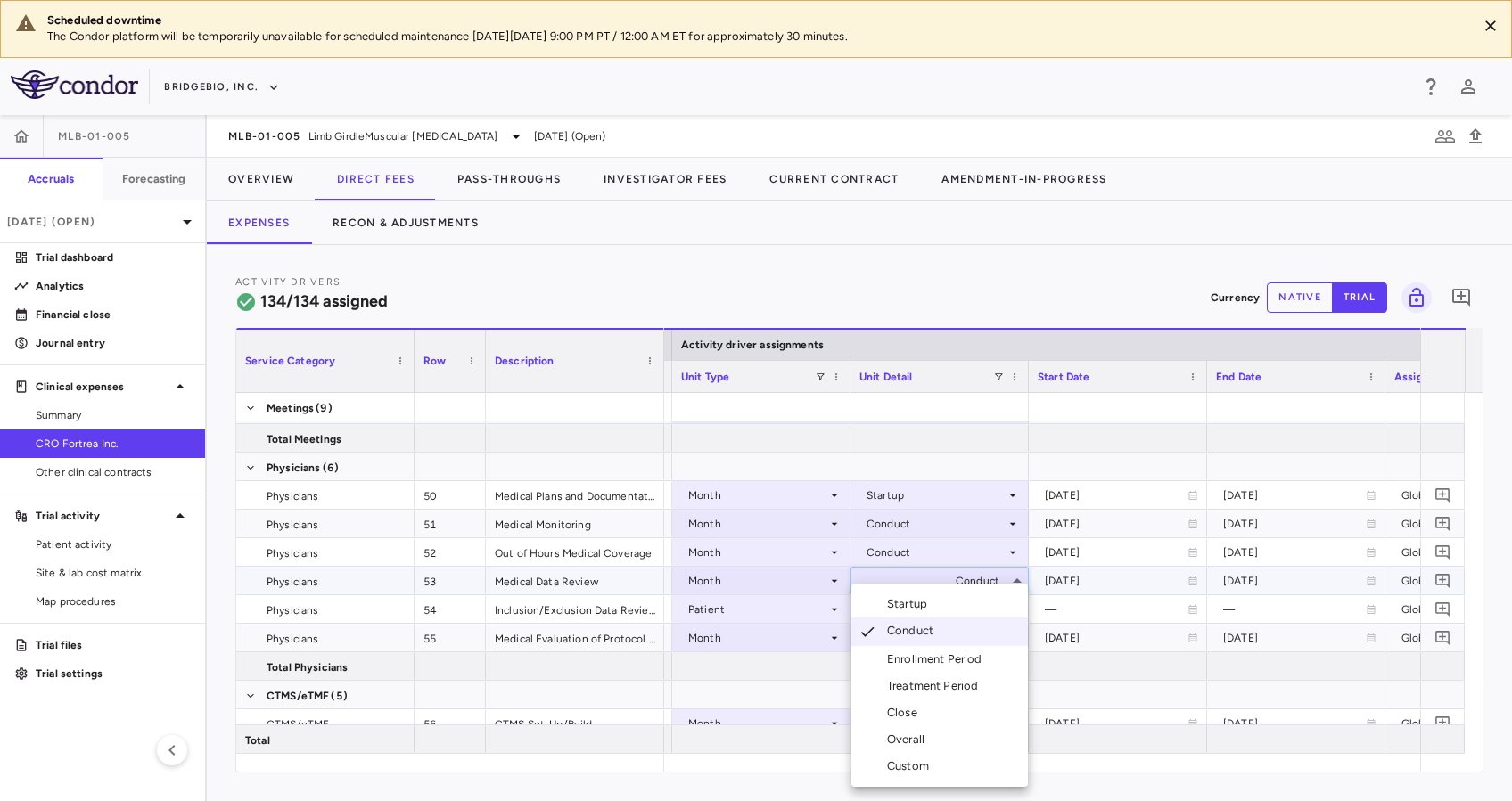
click at [932, 763] on div "Custom" at bounding box center [912, 766] width 49 height 16
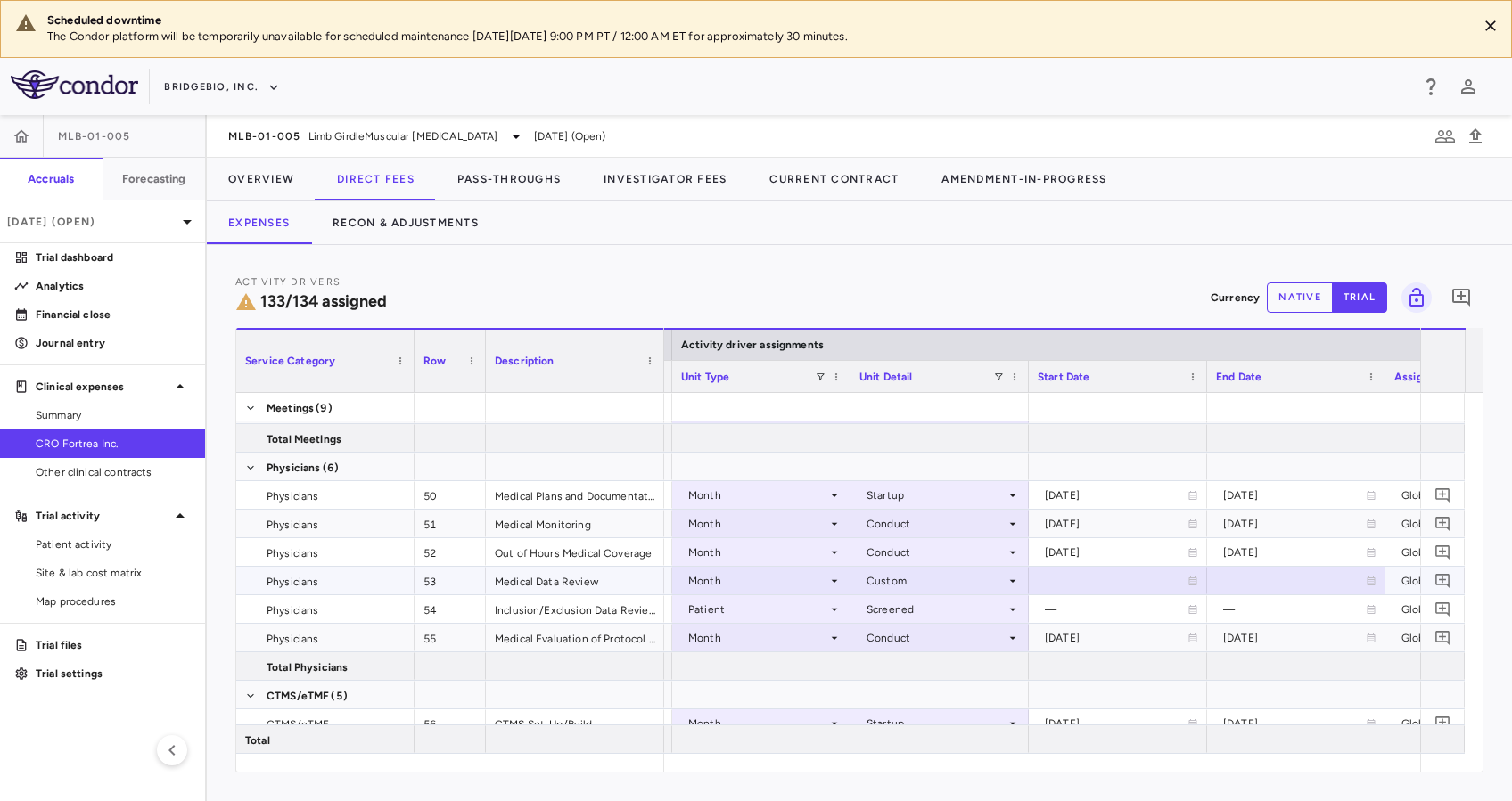
click at [1368, 577] on icon at bounding box center [1371, 581] width 8 height 9
click at [1372, 577] on icon "Choose date, selected date is Aug 13, 2025" at bounding box center [1371, 583] width 16 height 16
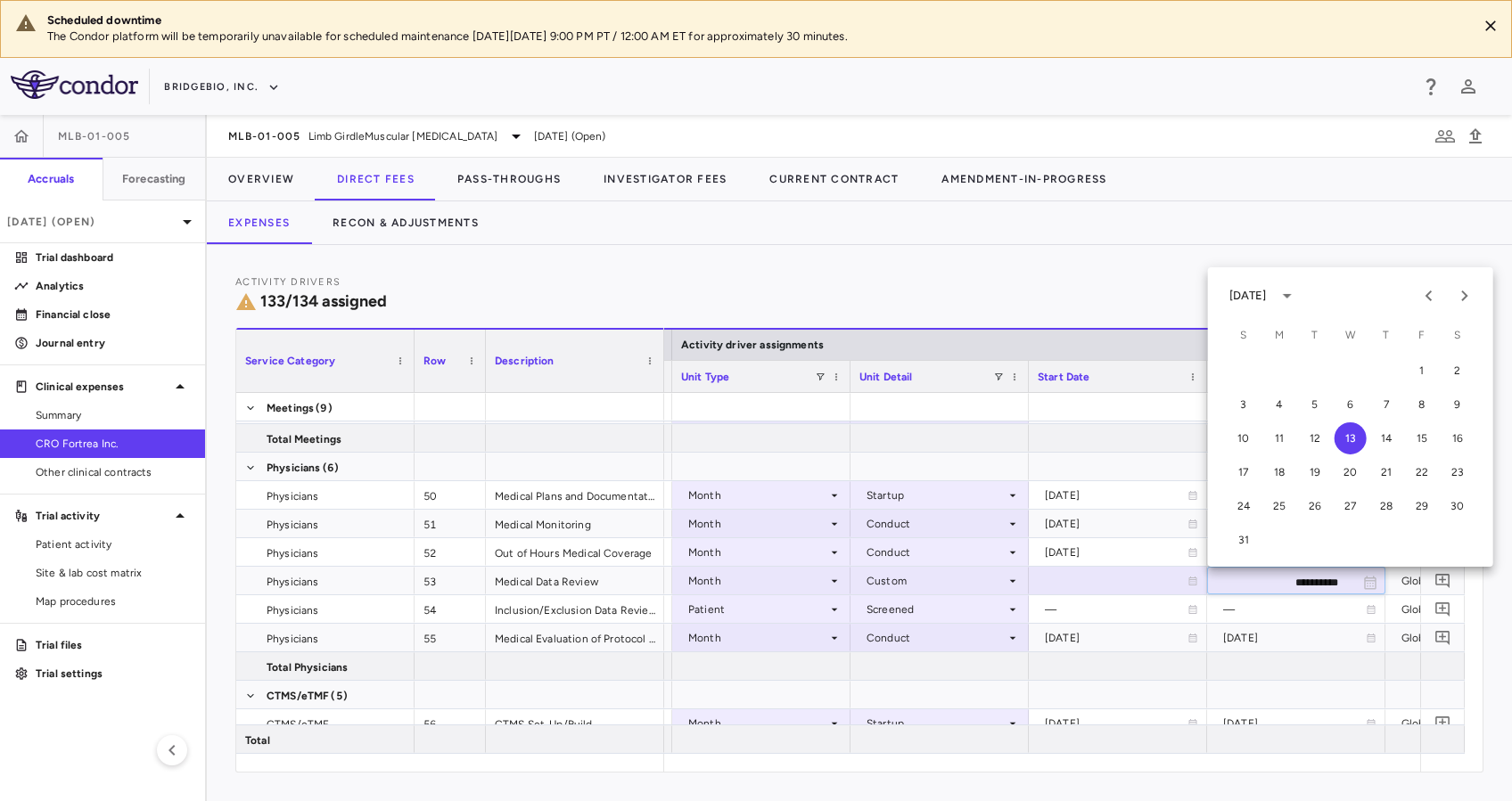
click at [1267, 291] on div "[DATE]" at bounding box center [1247, 296] width 37 height 16
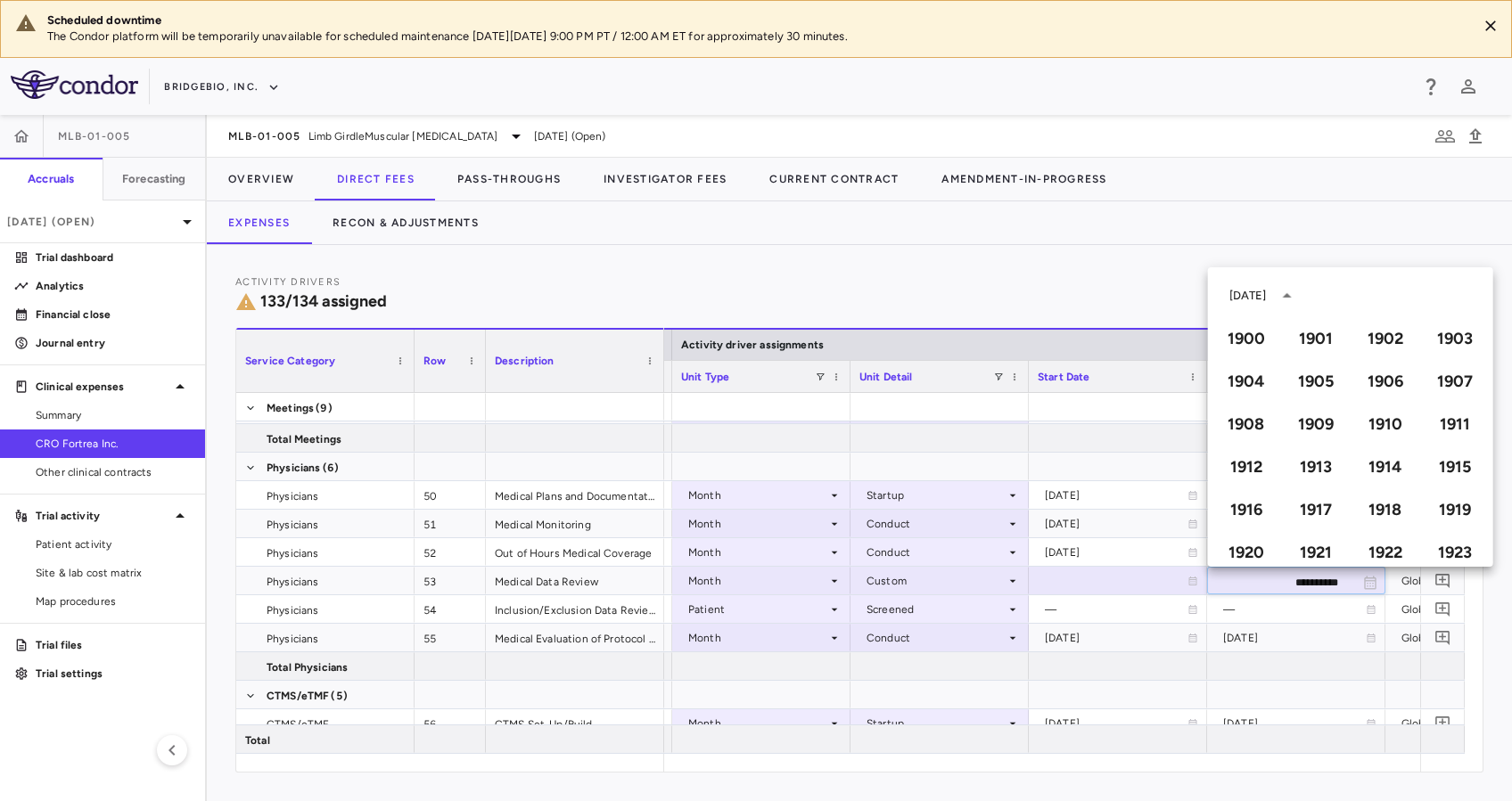
scroll to position [1222, 0]
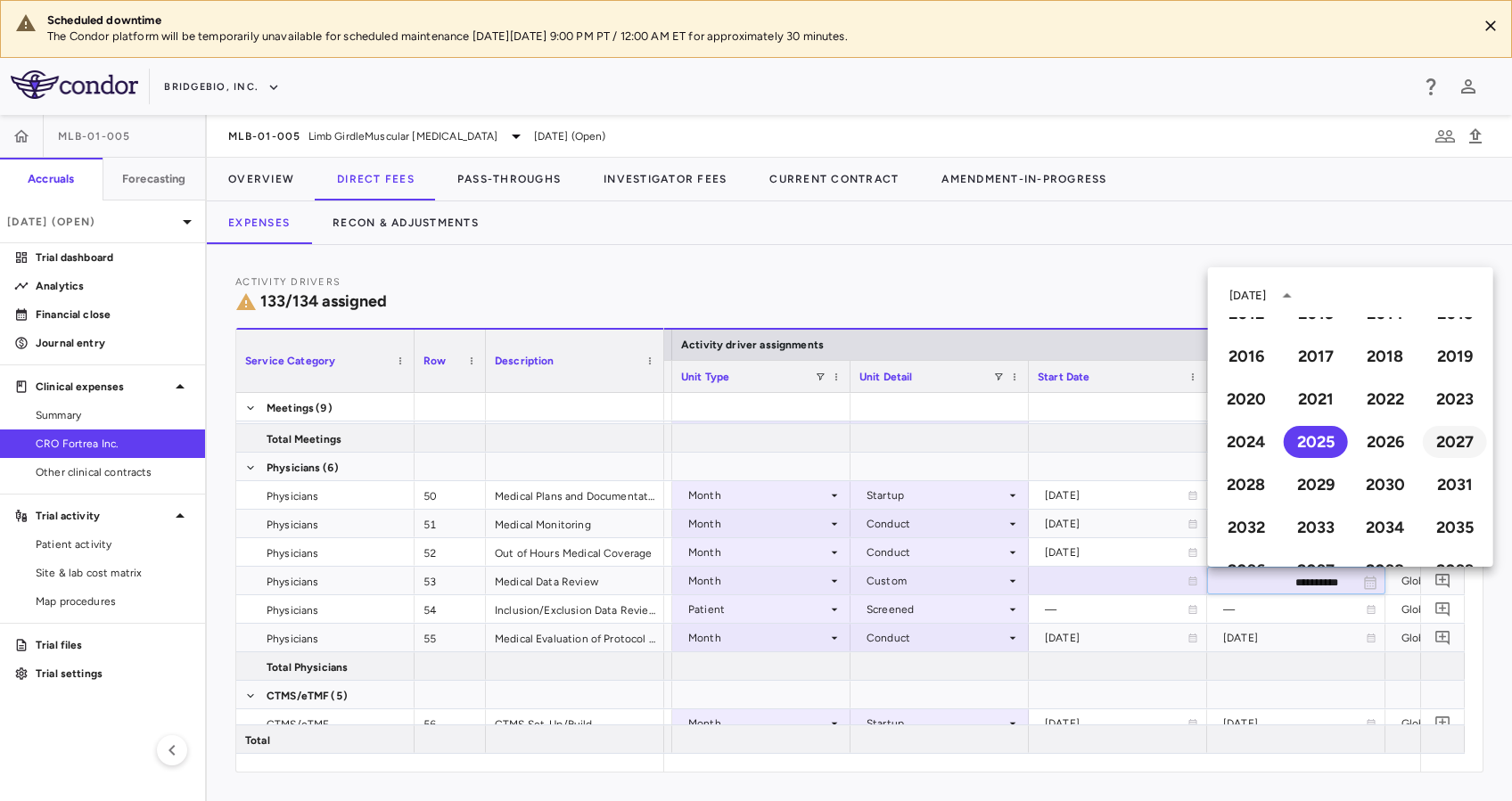
click at [1441, 428] on button "2027" at bounding box center [1455, 442] width 64 height 32
type input "**********"
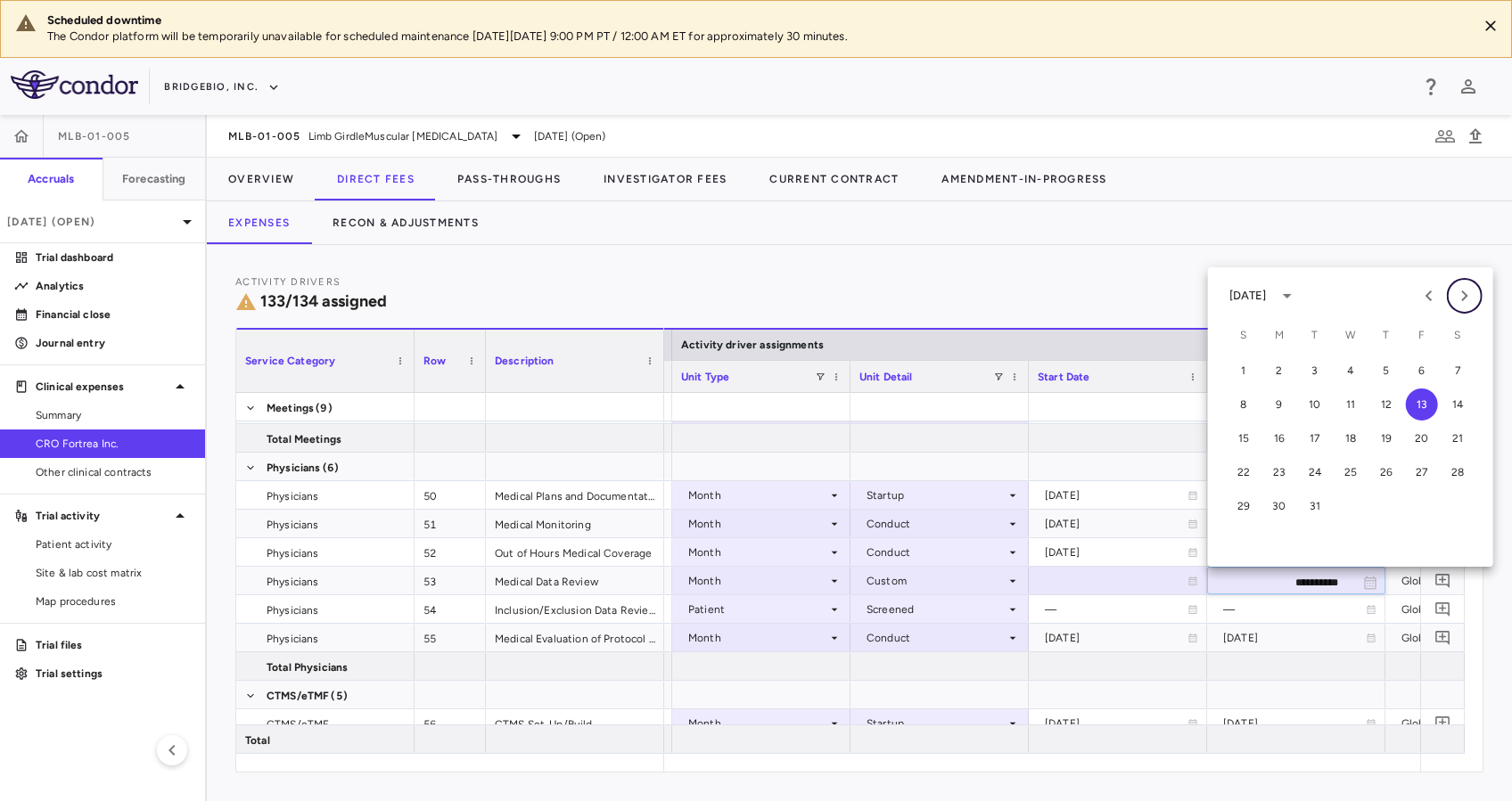
click at [1467, 288] on icon "Next month" at bounding box center [1464, 296] width 21 height 21
click at [1278, 471] on button "22" at bounding box center [1278, 472] width 32 height 32
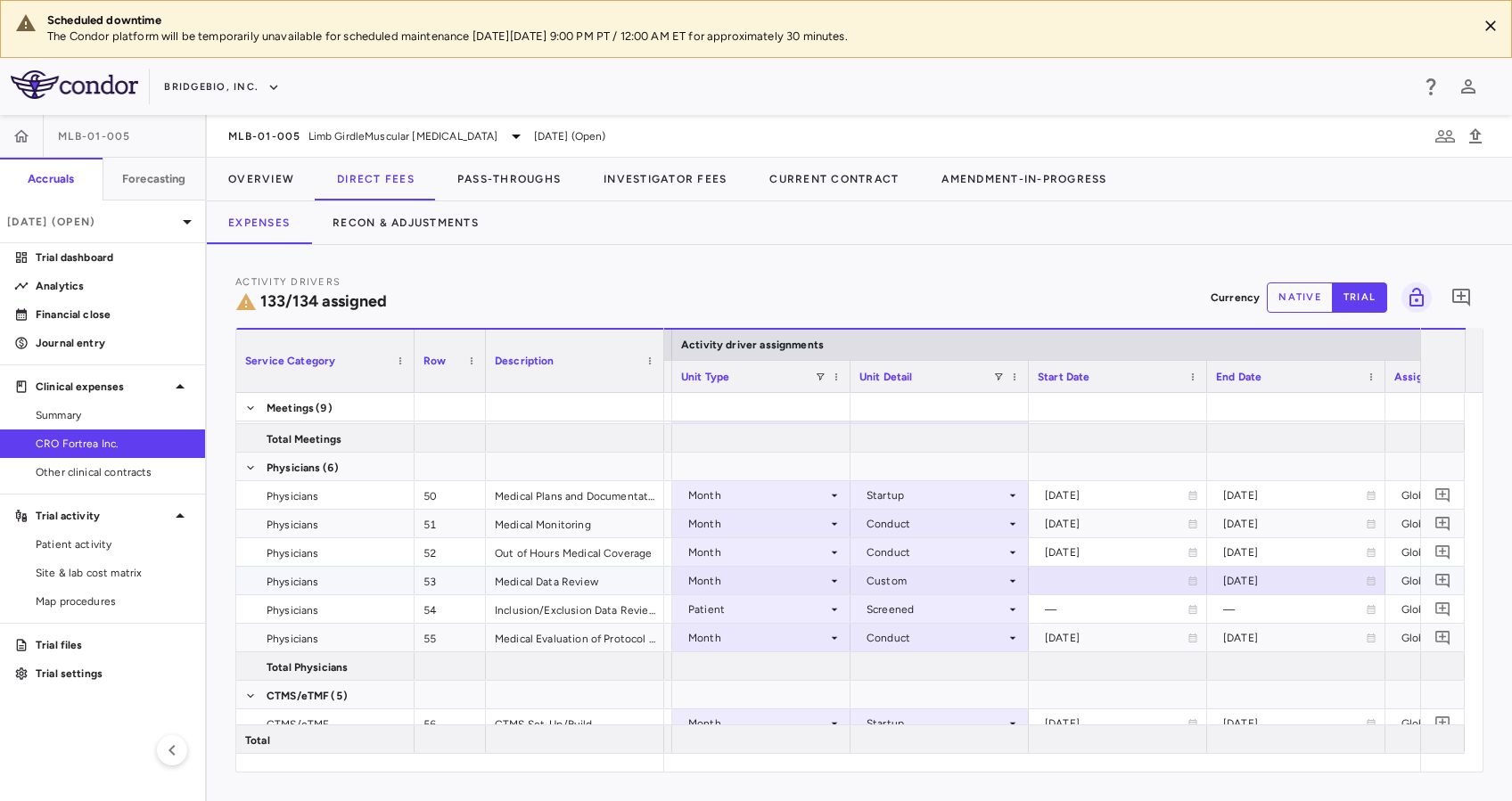
click at [1193, 576] on icon at bounding box center [1193, 581] width 11 height 11
click at [1193, 575] on icon "Choose date, selected date is Aug 13, 2025" at bounding box center [1192, 583] width 16 height 16
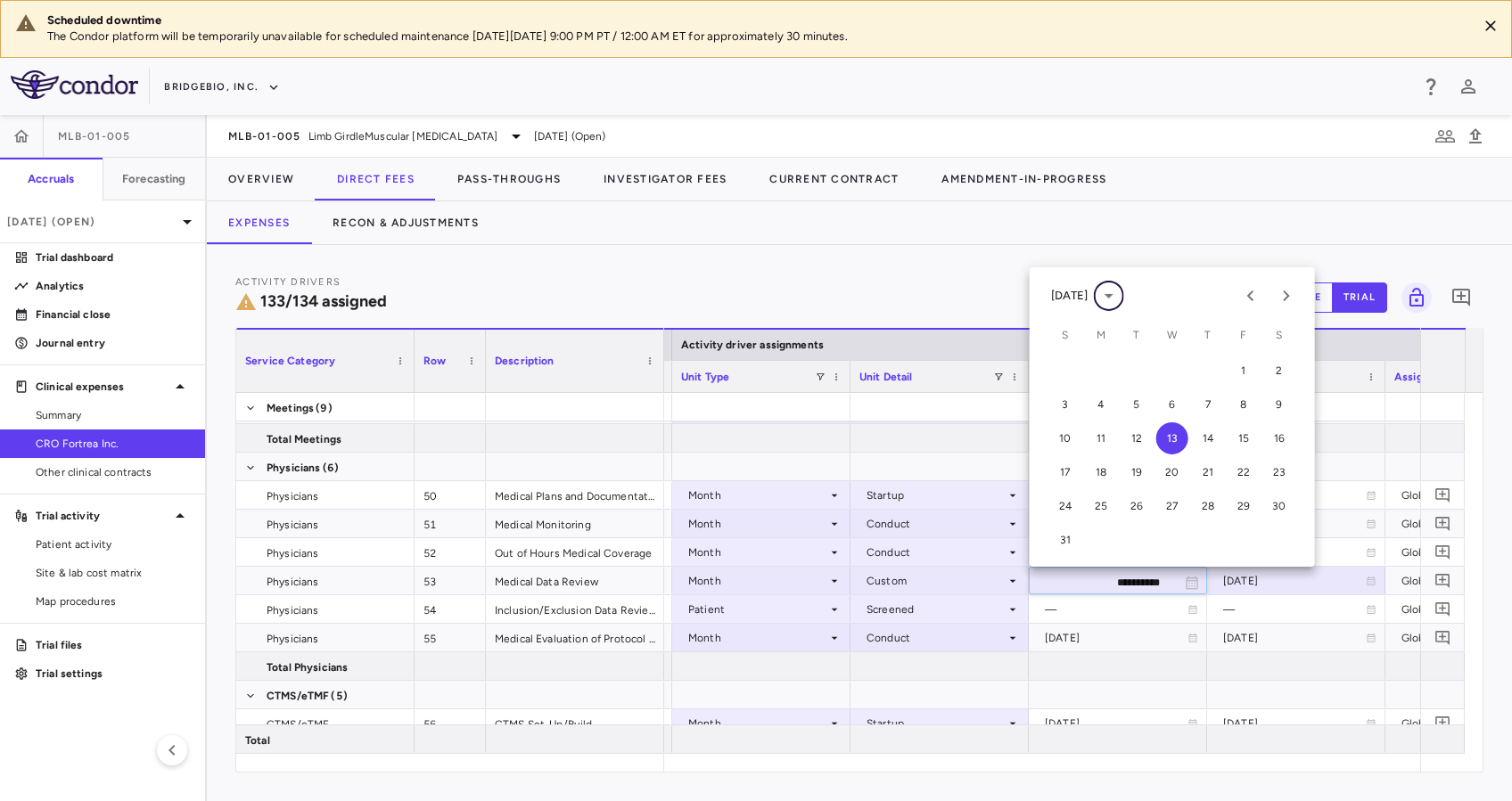
click at [1120, 292] on icon "calendar view is open, switch to year view" at bounding box center [1108, 296] width 21 height 21
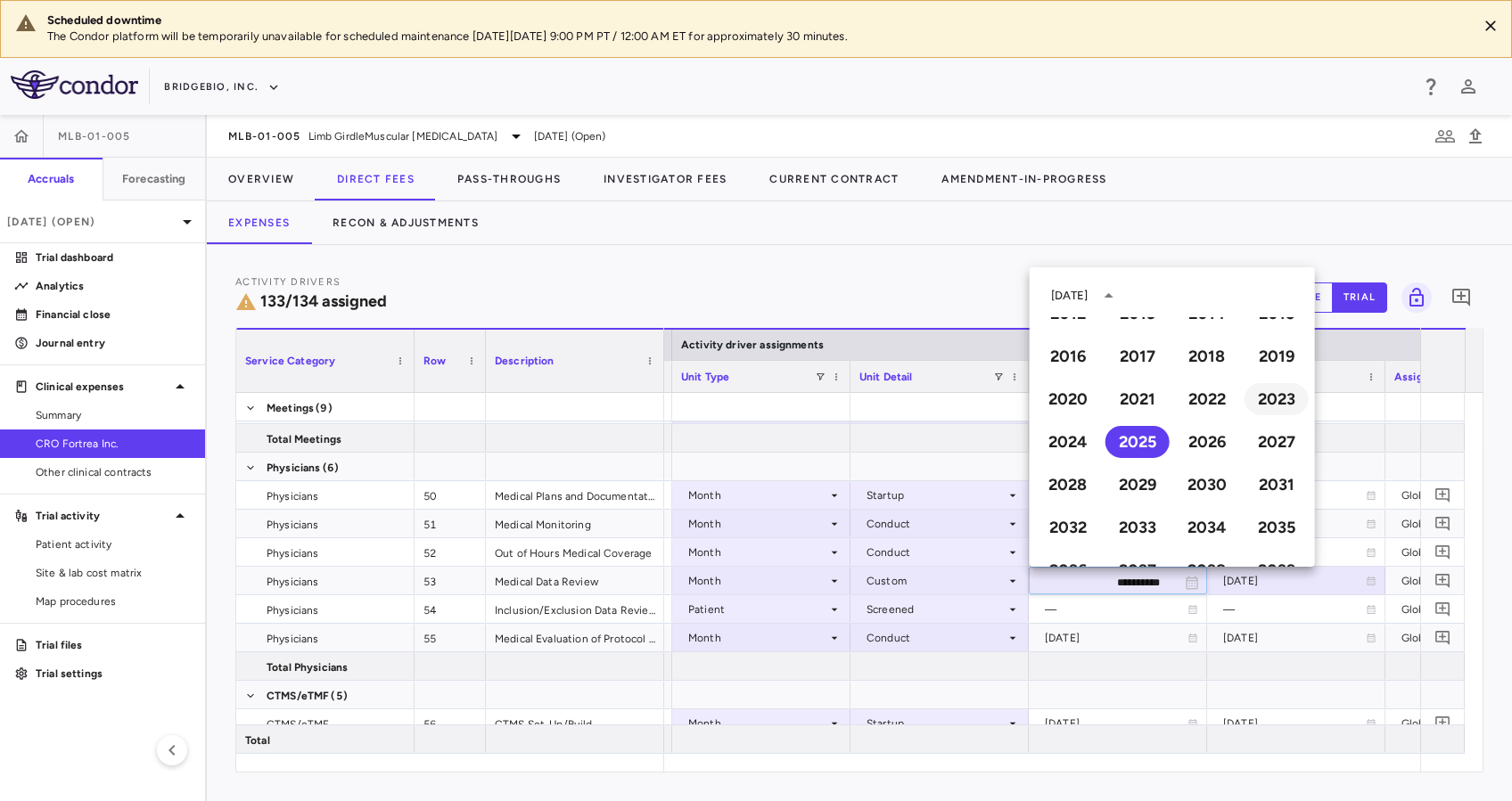
click at [1245, 400] on button "2023" at bounding box center [1277, 399] width 64 height 32
type input "**********"
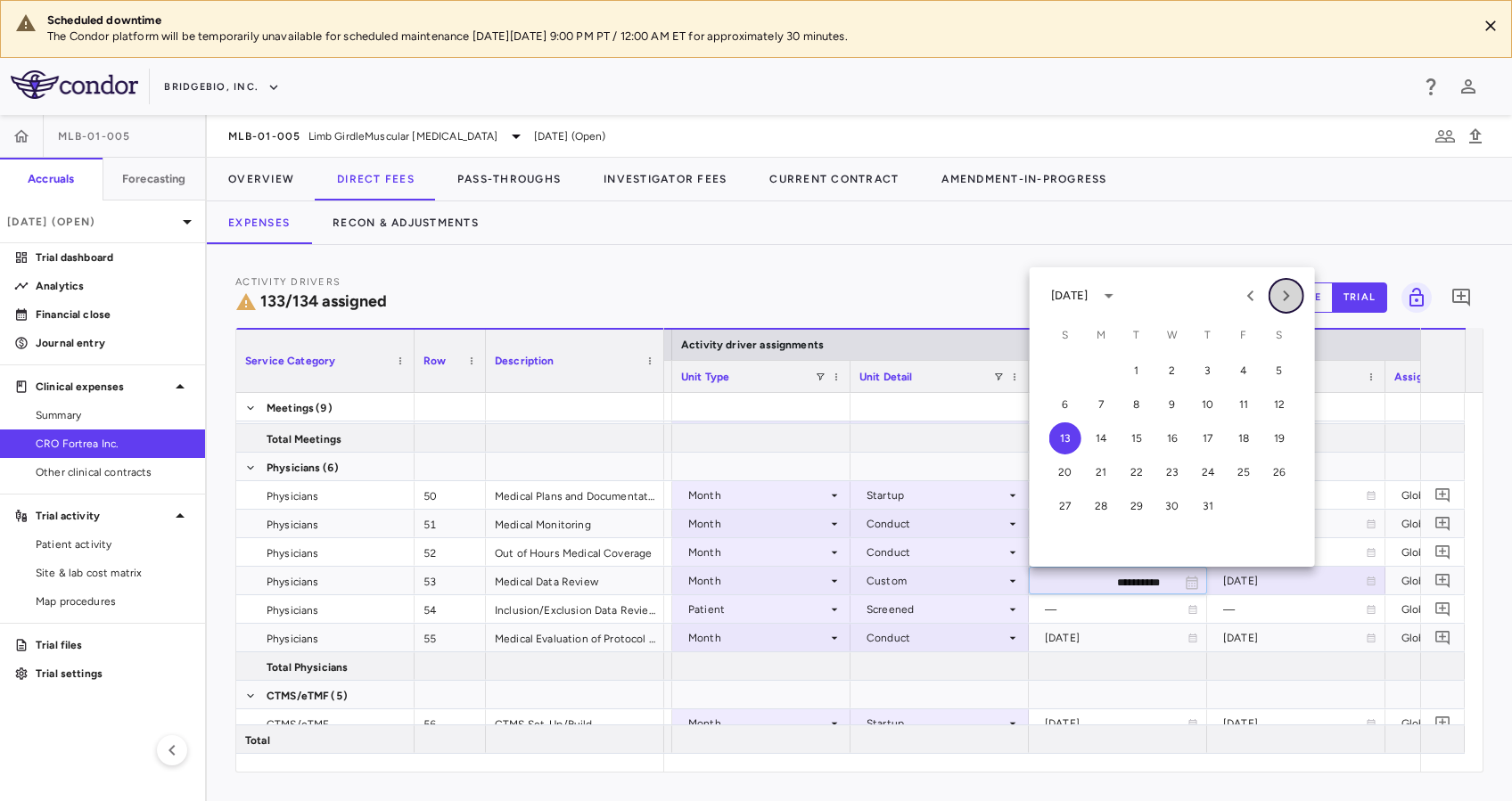
click at [1283, 296] on icon "Next month" at bounding box center [1286, 296] width 21 height 21
click at [1178, 365] on button "1" at bounding box center [1172, 370] width 32 height 32
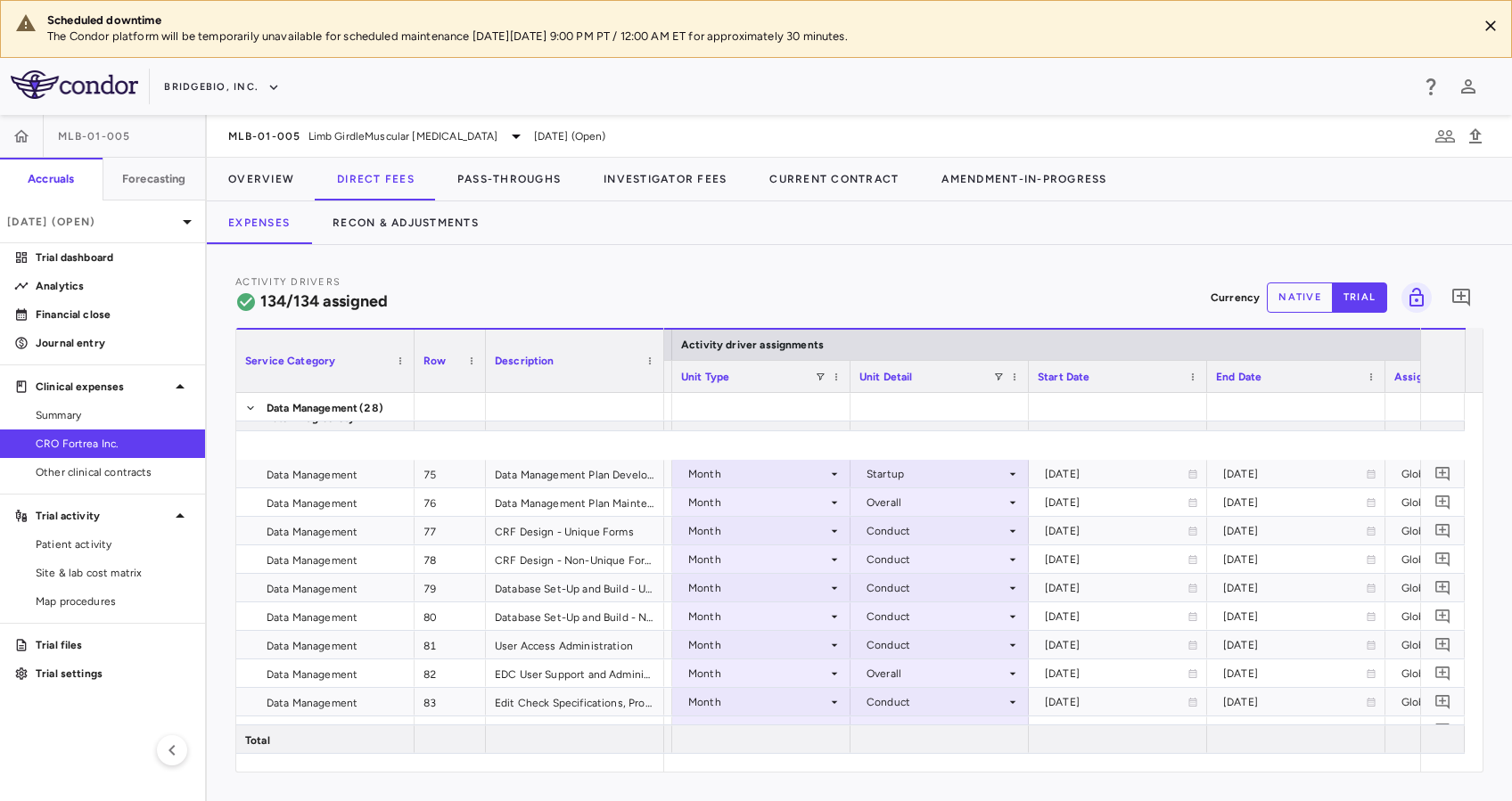
scroll to position [2816, 0]
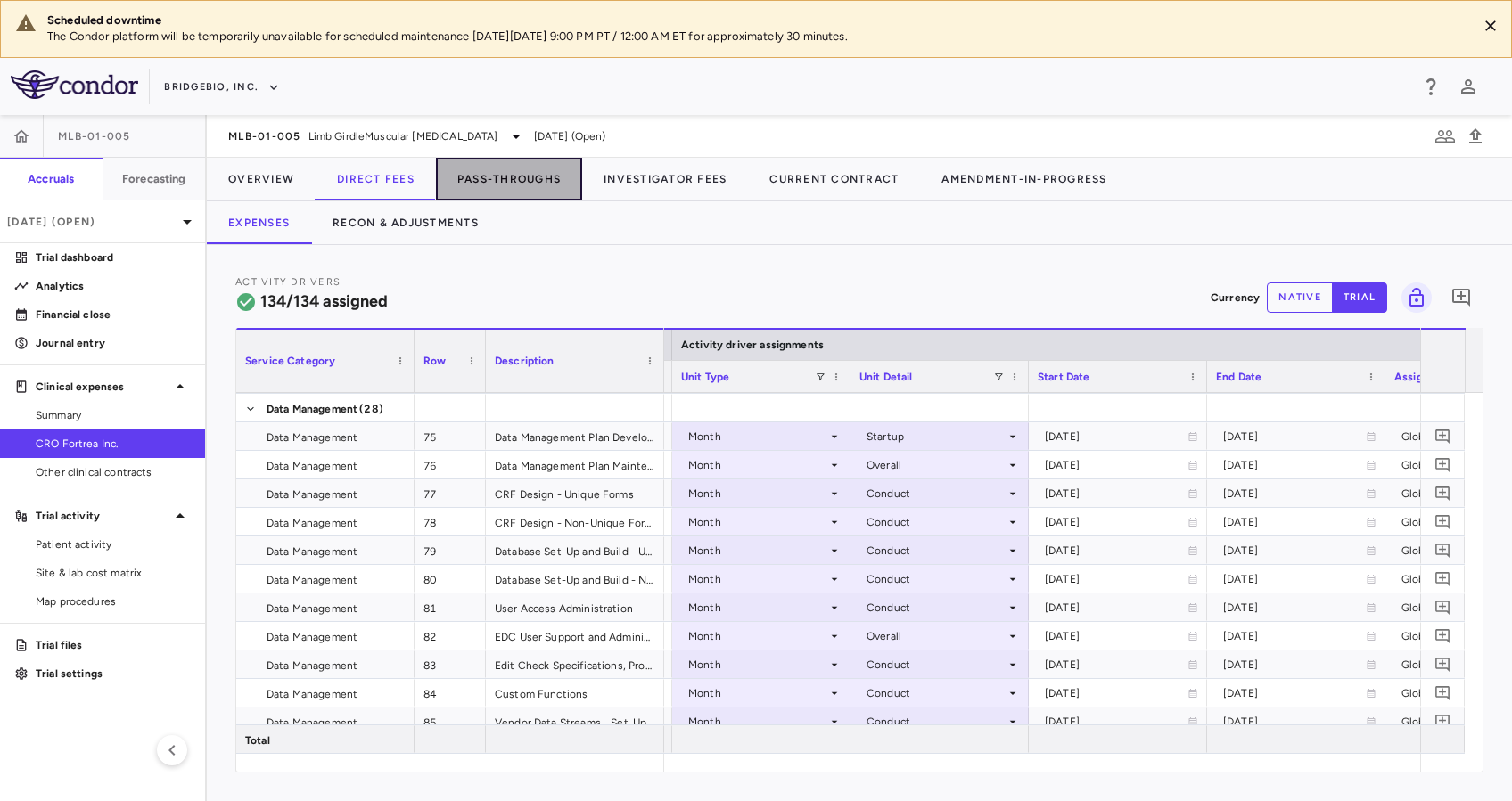
click at [501, 178] on button "Pass-Throughs" at bounding box center [509, 179] width 146 height 43
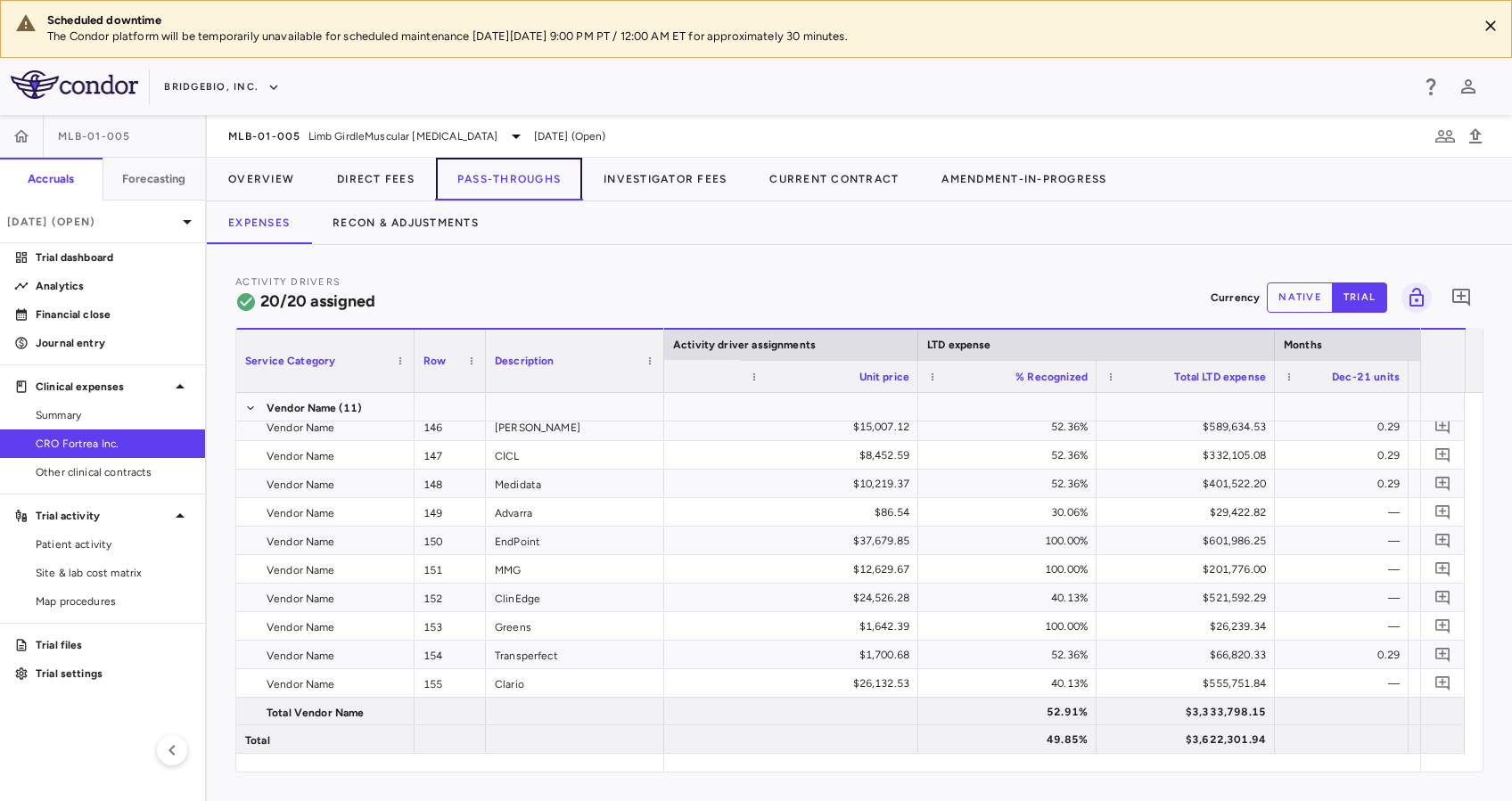
scroll to position [0, 2592]
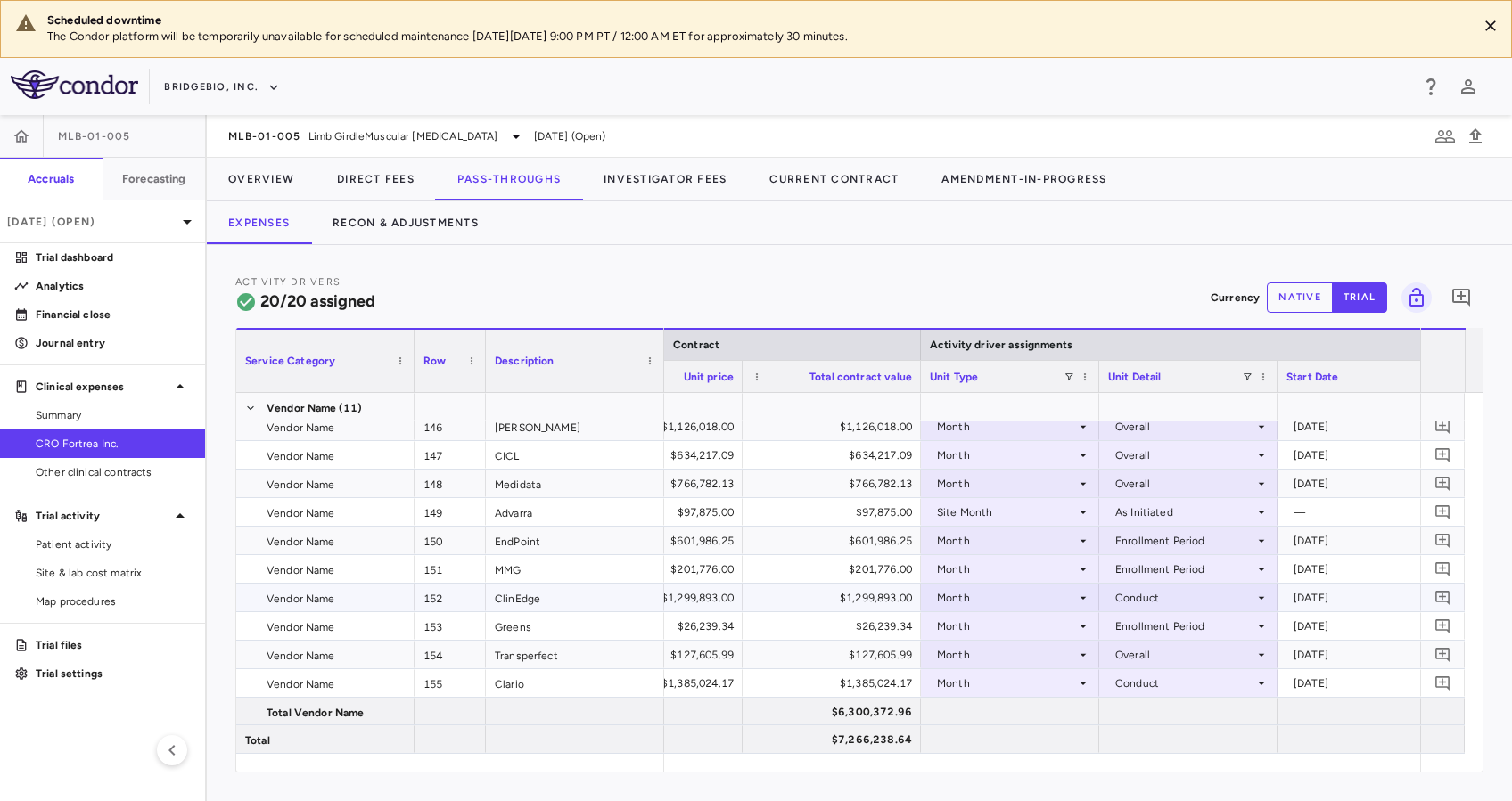
click at [1052, 593] on div "Month" at bounding box center [1006, 598] width 139 height 28
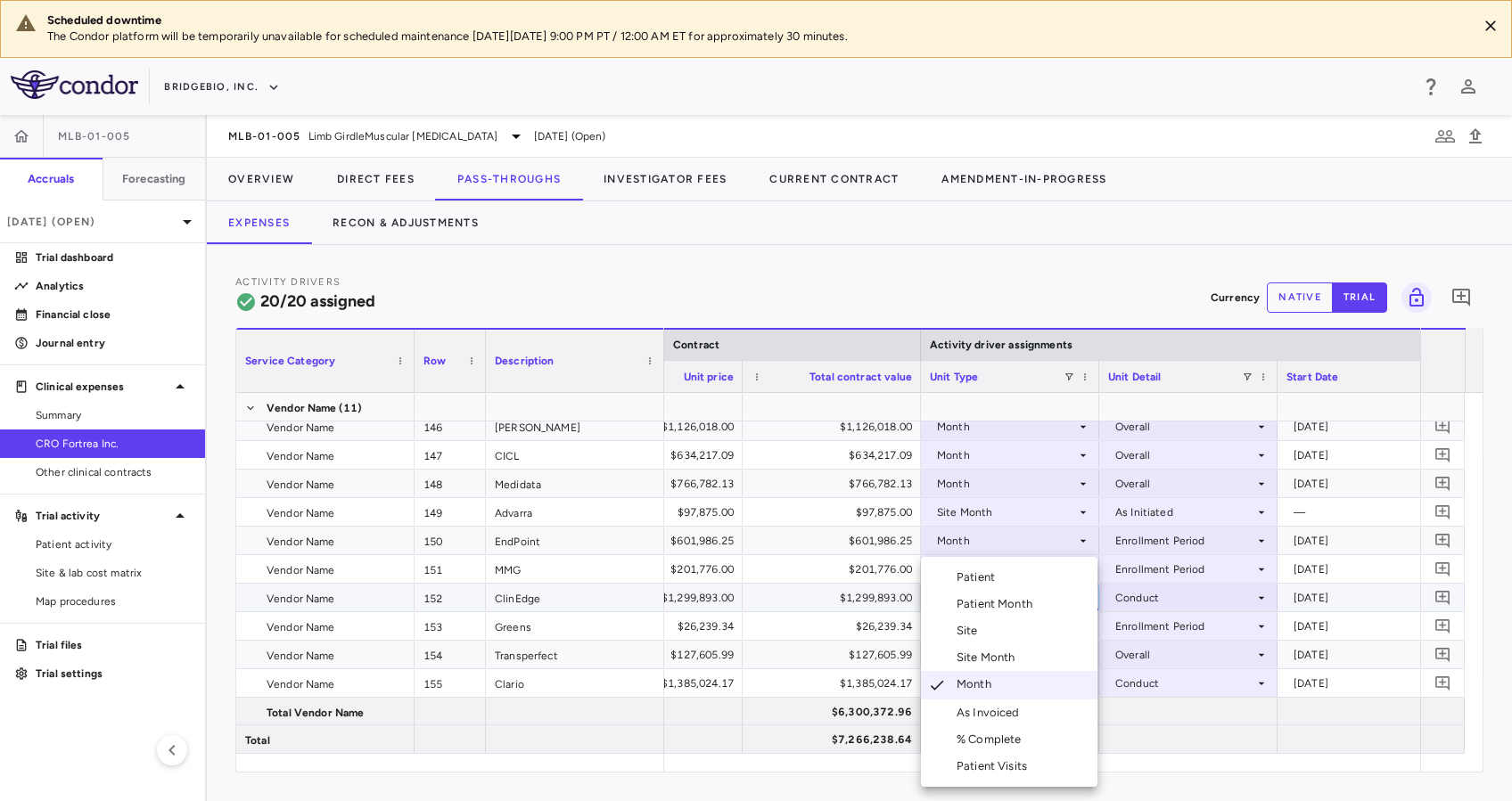
click at [1014, 604] on div "Patient Month" at bounding box center [997, 604] width 83 height 16
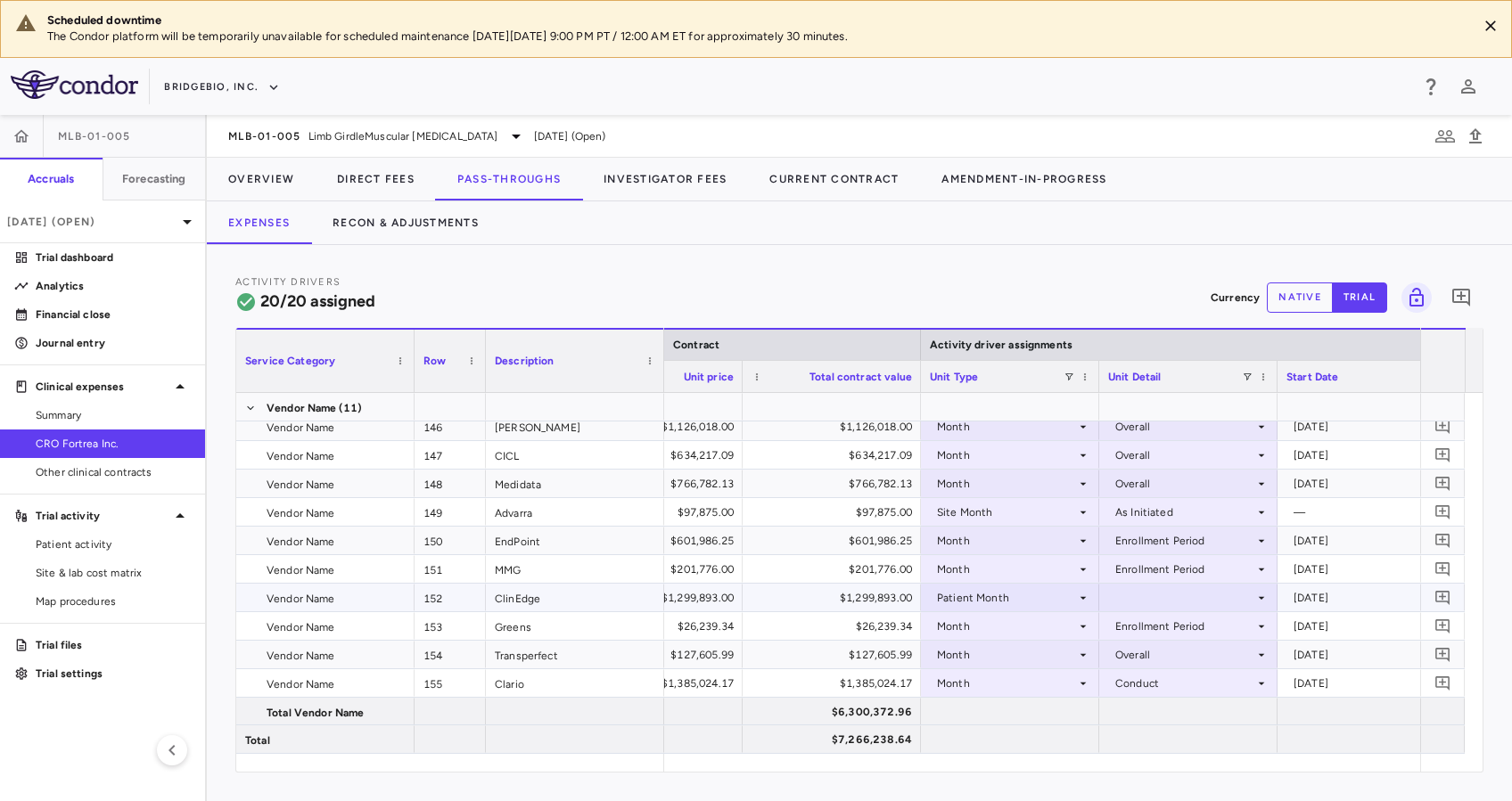
click at [1249, 584] on div at bounding box center [1187, 598] width 178 height 27
click at [1210, 634] on li "As occurred" at bounding box center [1186, 629] width 176 height 26
click at [1080, 680] on icon at bounding box center [1083, 683] width 15 height 15
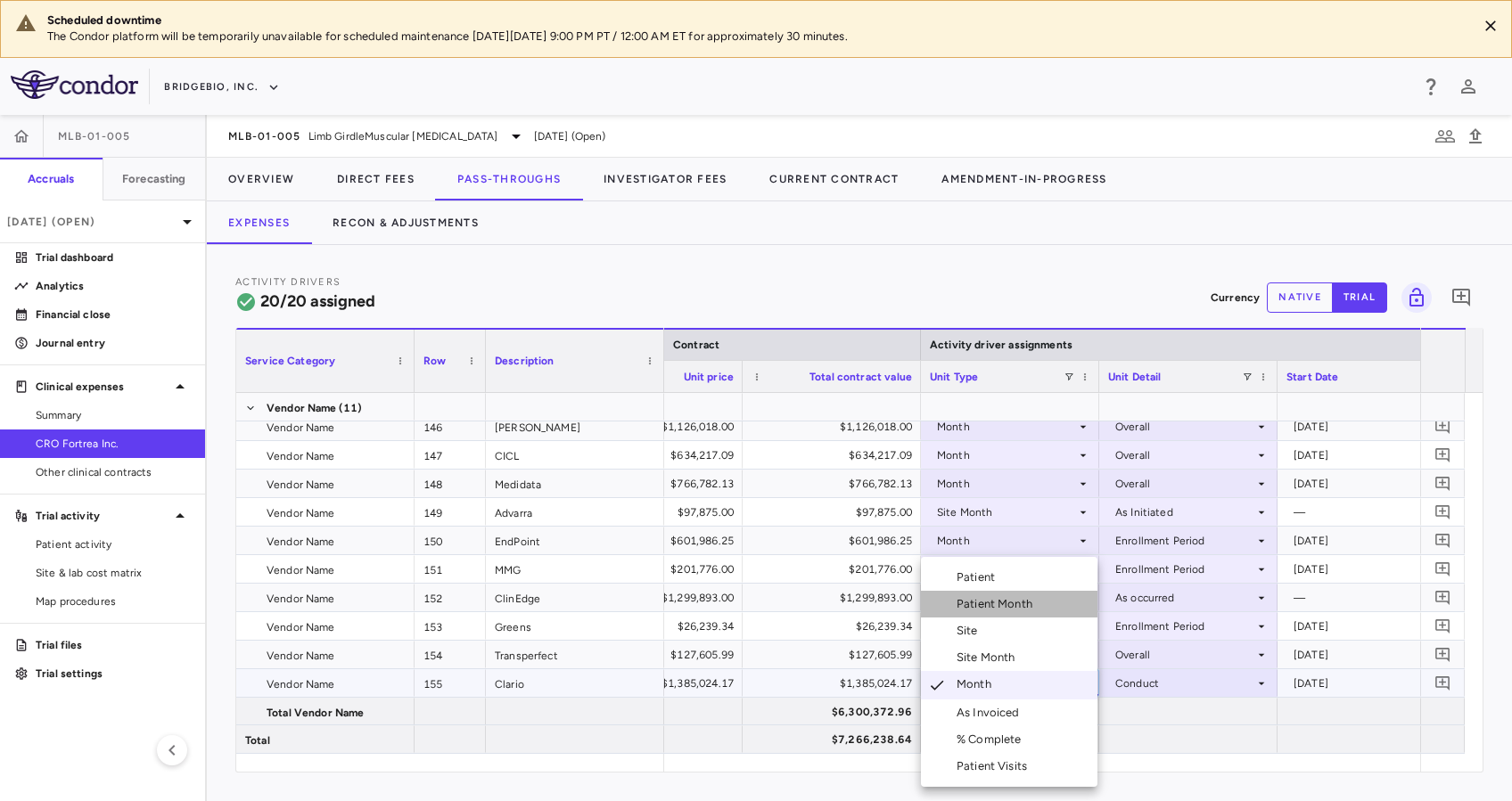
click at [1026, 603] on div "Patient Month" at bounding box center [997, 604] width 83 height 16
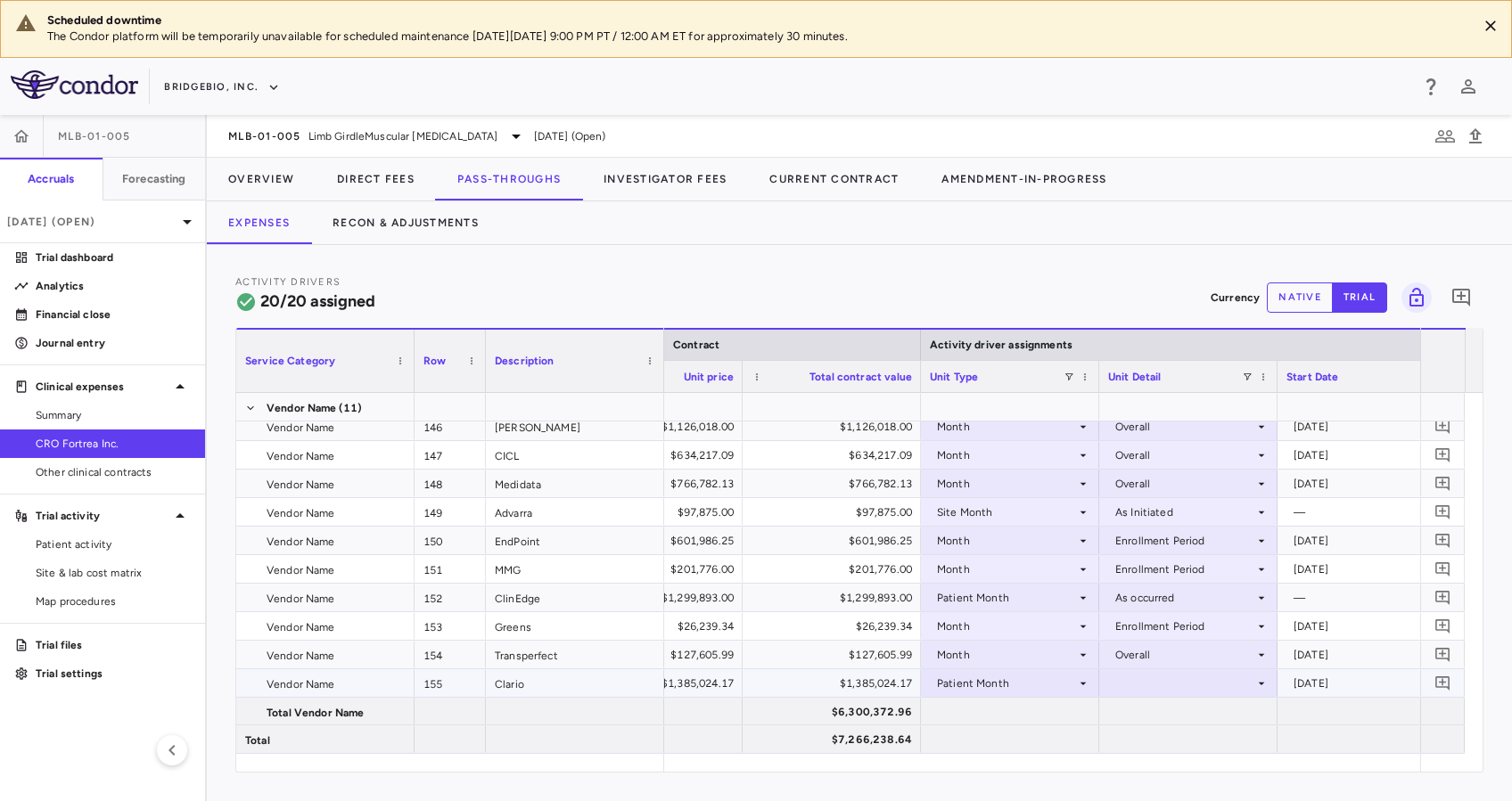
click at [1249, 677] on div at bounding box center [1188, 683] width 161 height 26
click at [1205, 711] on div "As occurred" at bounding box center [1170, 716] width 71 height 16
click at [91, 279] on p "Analytics" at bounding box center [113, 286] width 155 height 16
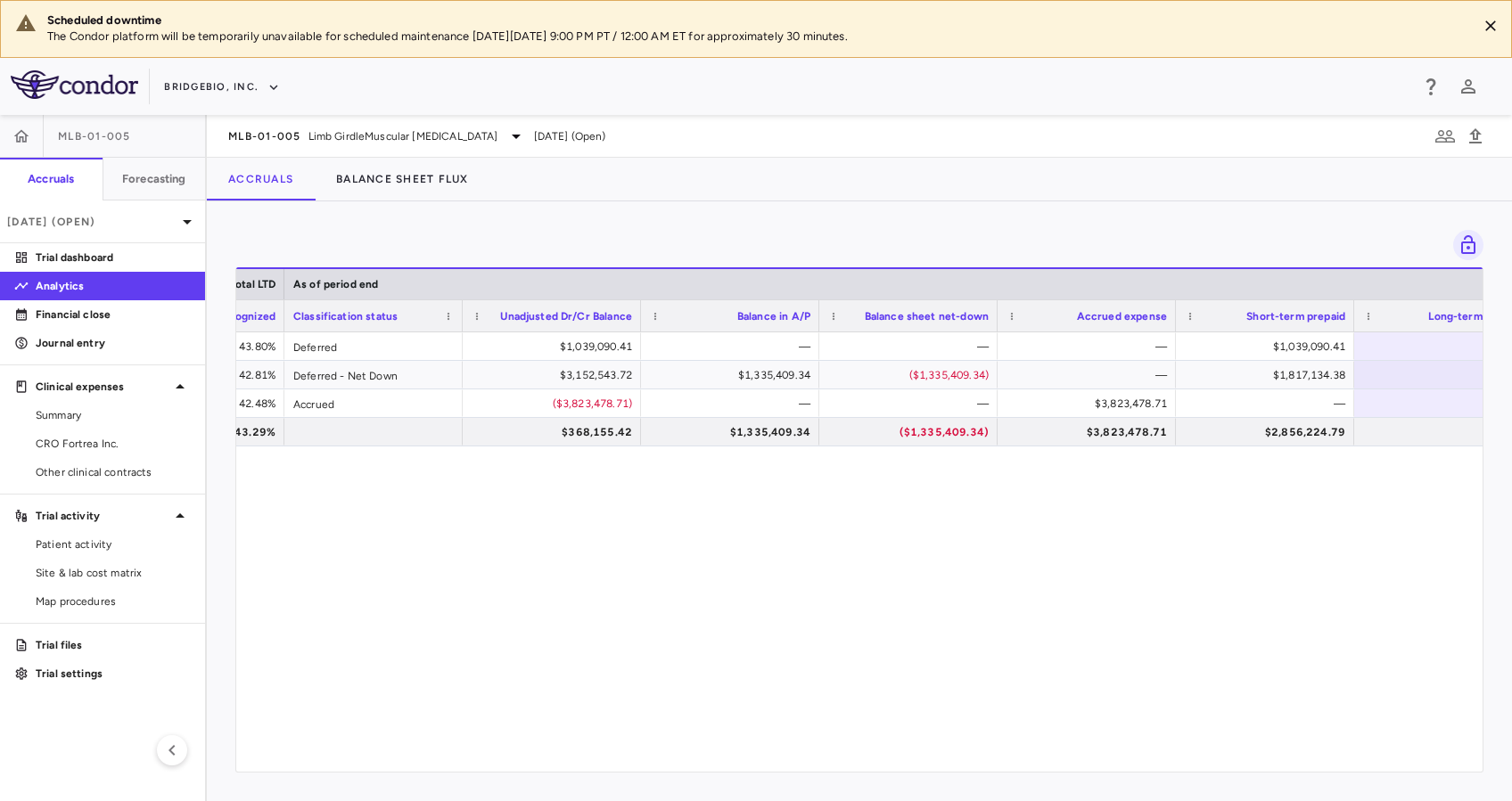
scroll to position [0, 1724]
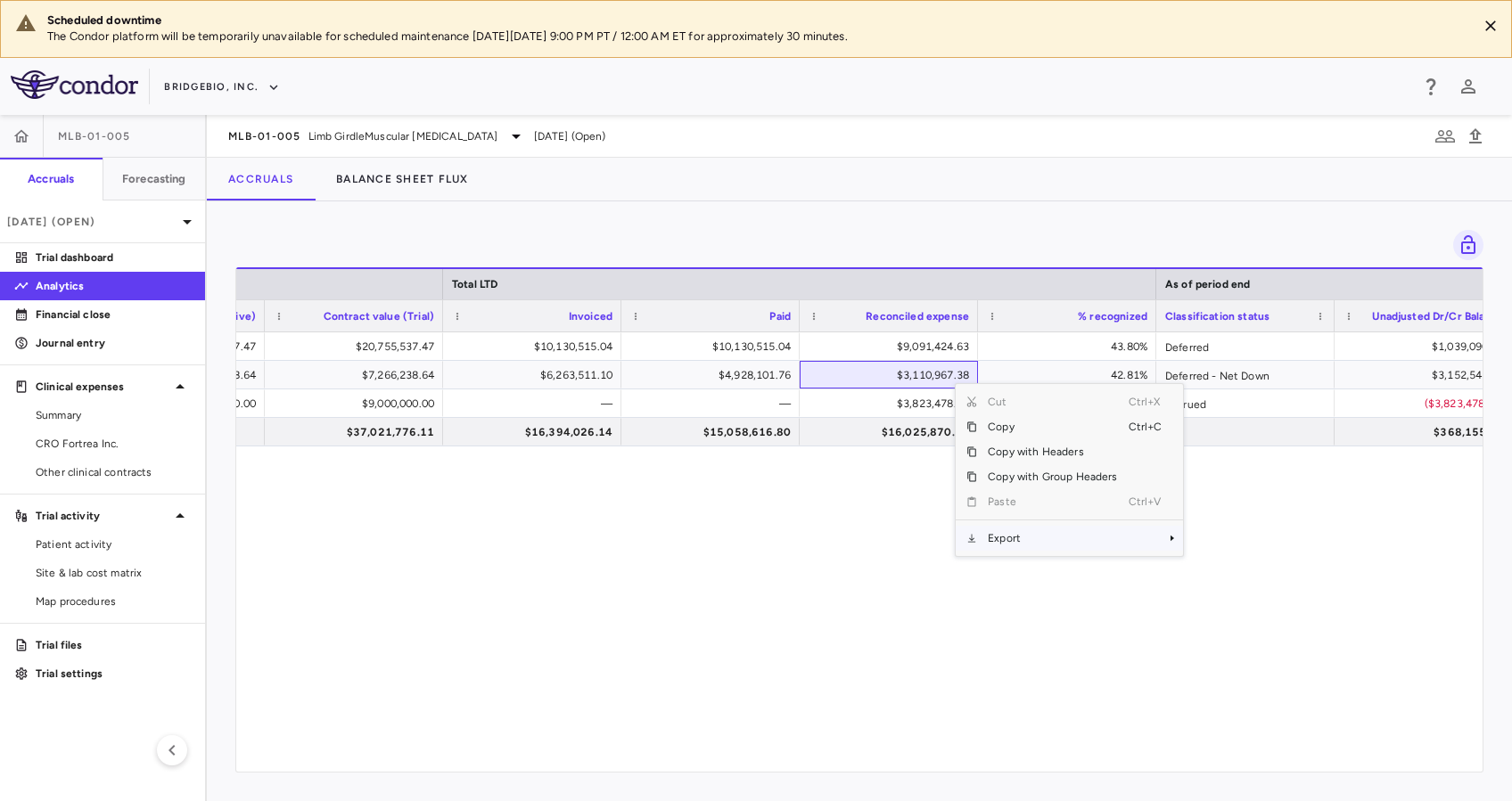
click at [1053, 530] on span "Export" at bounding box center [1052, 537] width 151 height 25
click at [1259, 571] on span "Excel Export" at bounding box center [1243, 569] width 84 height 25
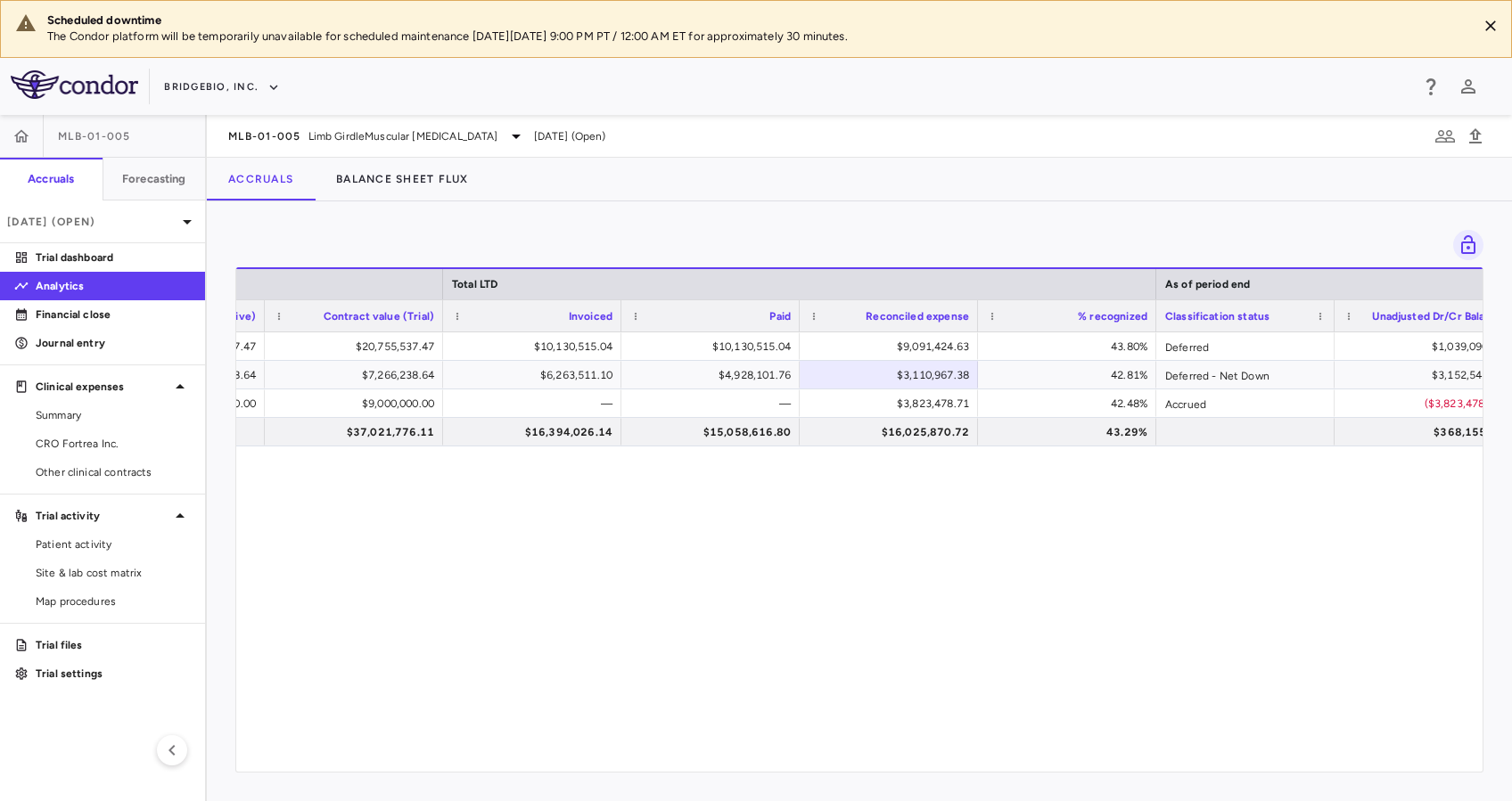
drag, startPoint x: 671, startPoint y: 213, endPoint x: 649, endPoint y: 207, distance: 22.8
click at [671, 213] on div "Drag here to set row groups Drag here to set column labels Total LTD As of peri…" at bounding box center [860, 501] width 1305 height 599
click at [251, 94] on button "BridgeBio, Inc." at bounding box center [222, 87] width 116 height 28
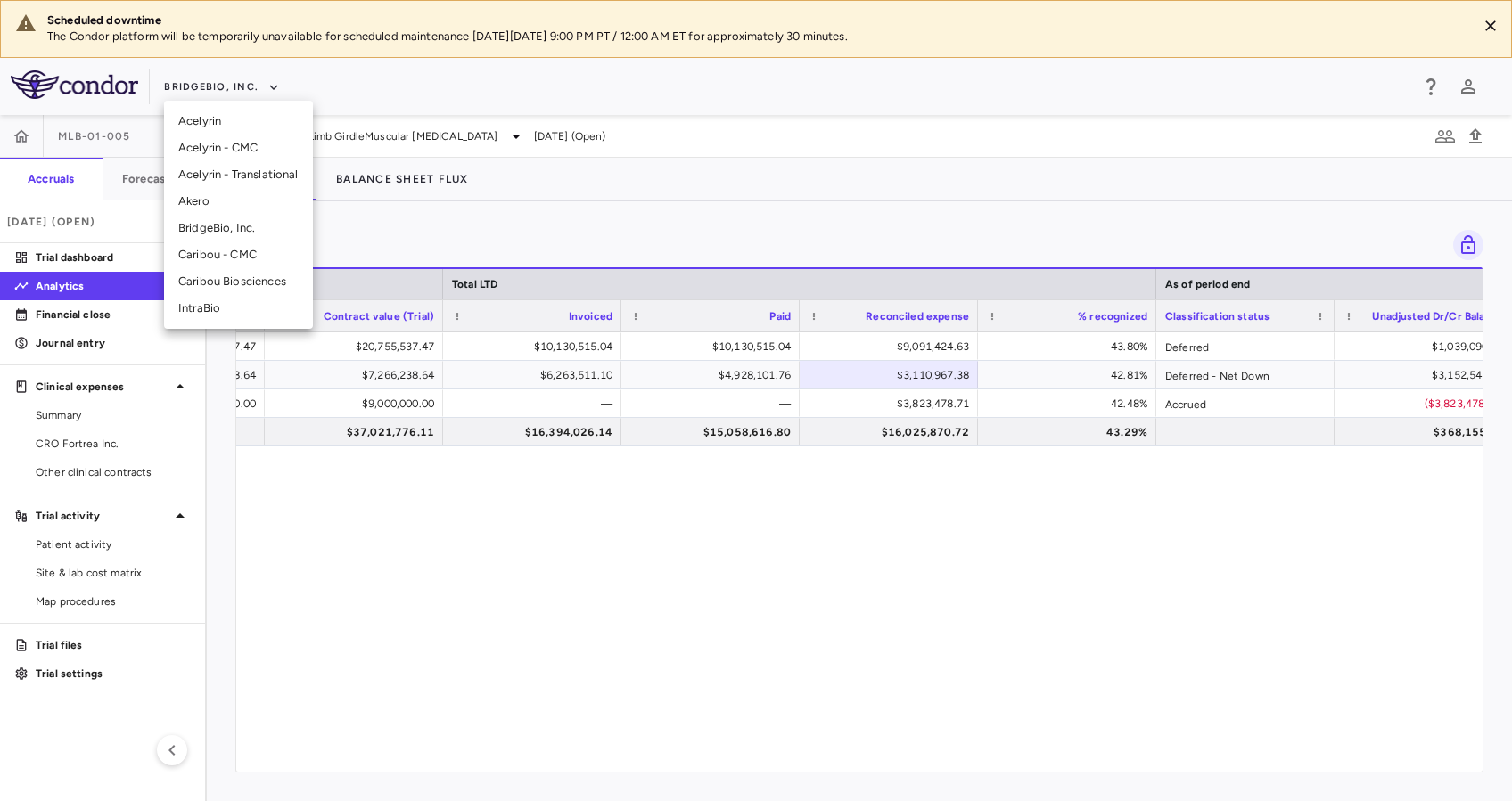
click at [203, 312] on li "IntraBio" at bounding box center [238, 307] width 149 height 26
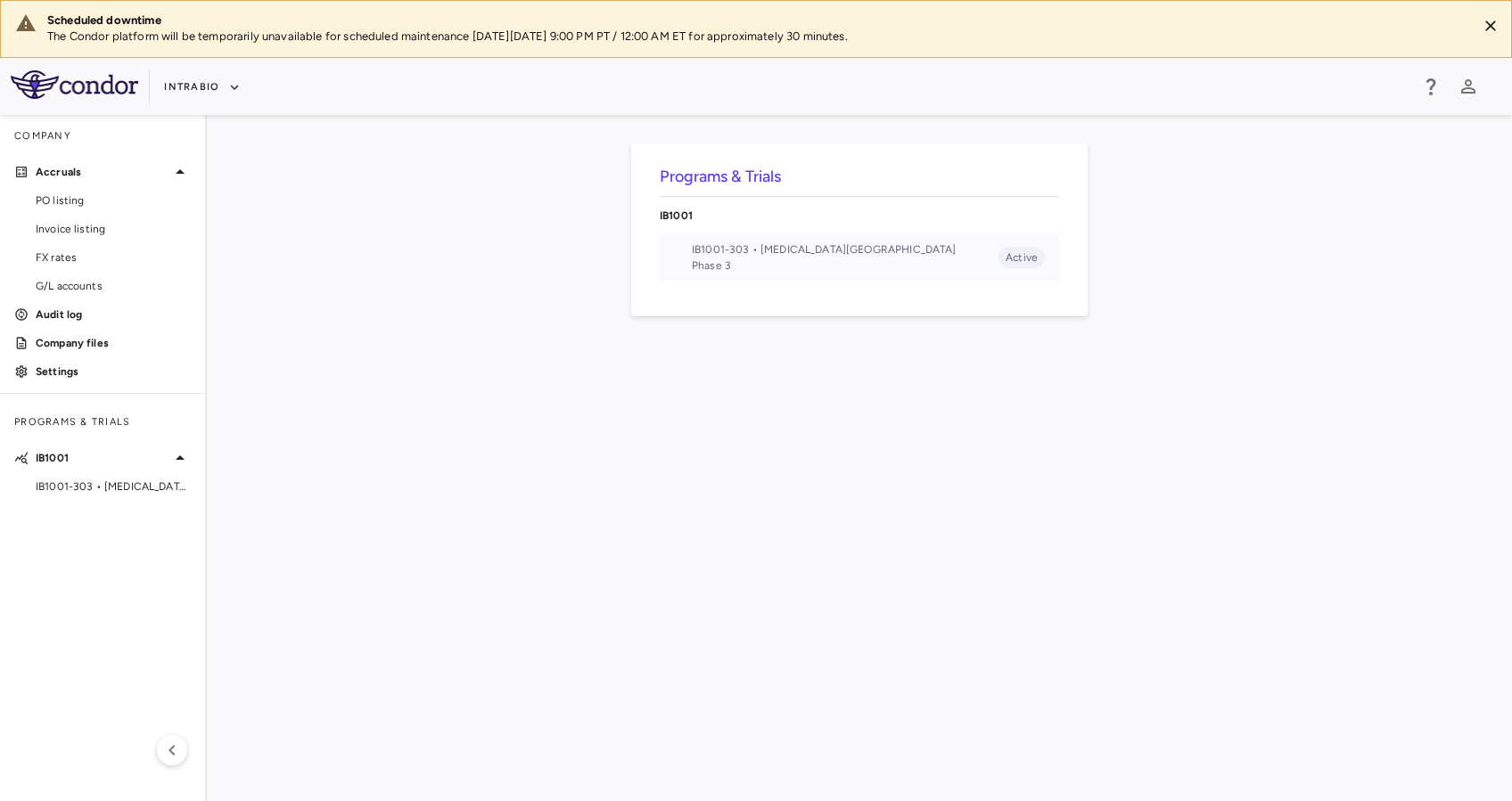
click at [765, 244] on span "IB1001-303 • [MEDICAL_DATA][GEOGRAPHIC_DATA]" at bounding box center [845, 250] width 307 height 16
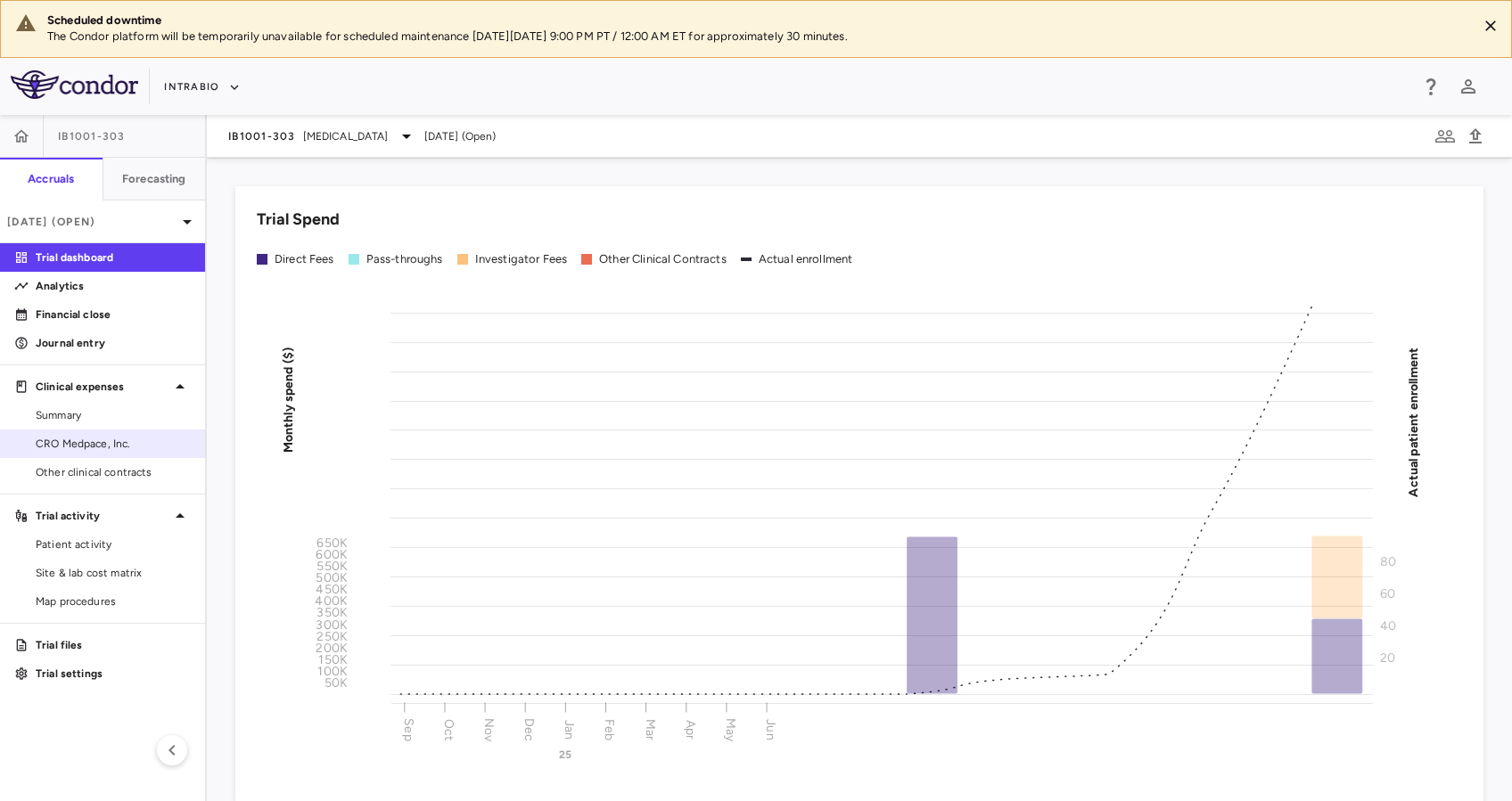
click at [122, 442] on span "CRO Medpace, Inc." at bounding box center [113, 444] width 155 height 16
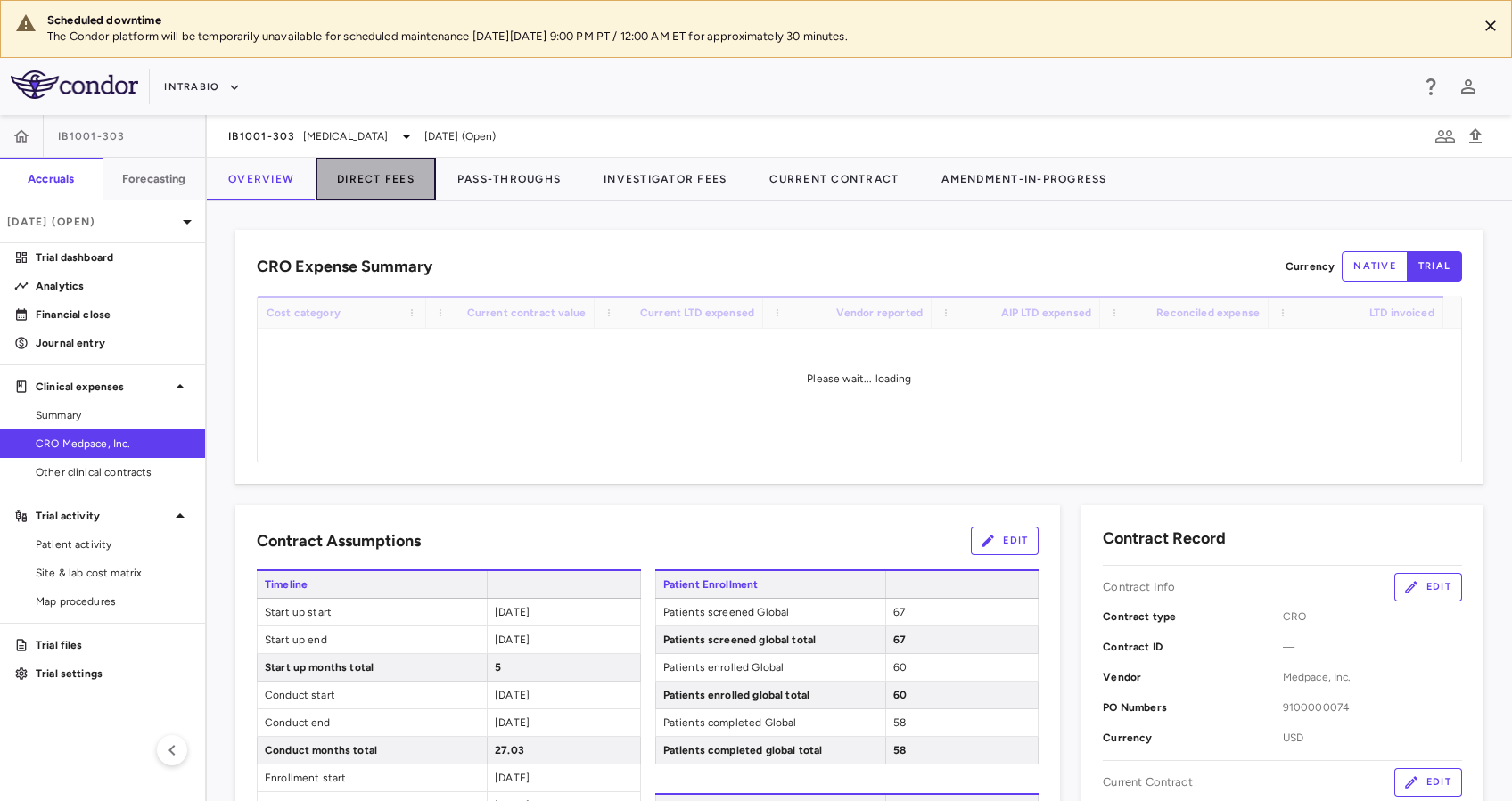
click at [396, 192] on button "Direct Fees" at bounding box center [376, 179] width 120 height 43
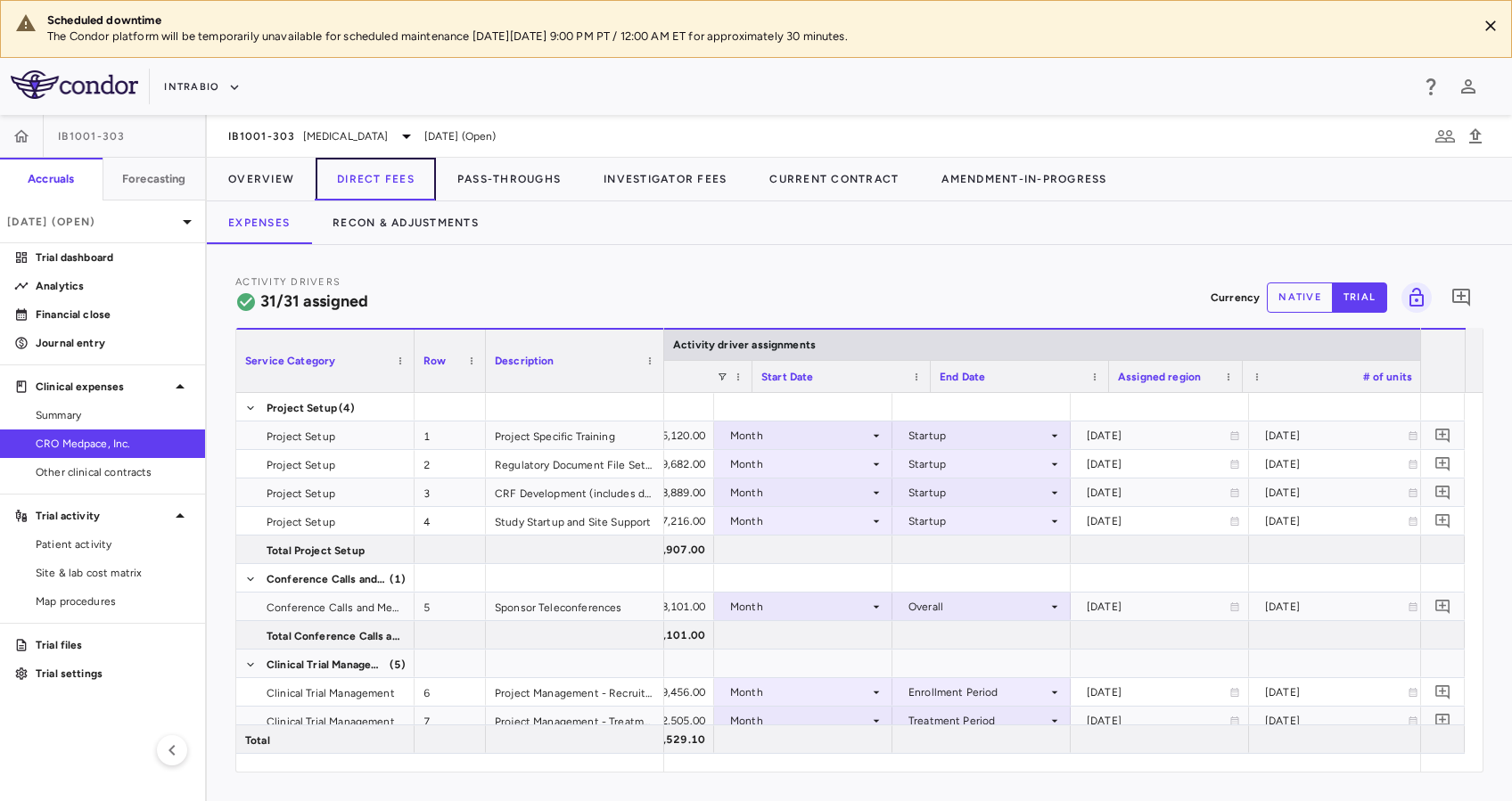
scroll to position [0, 1505]
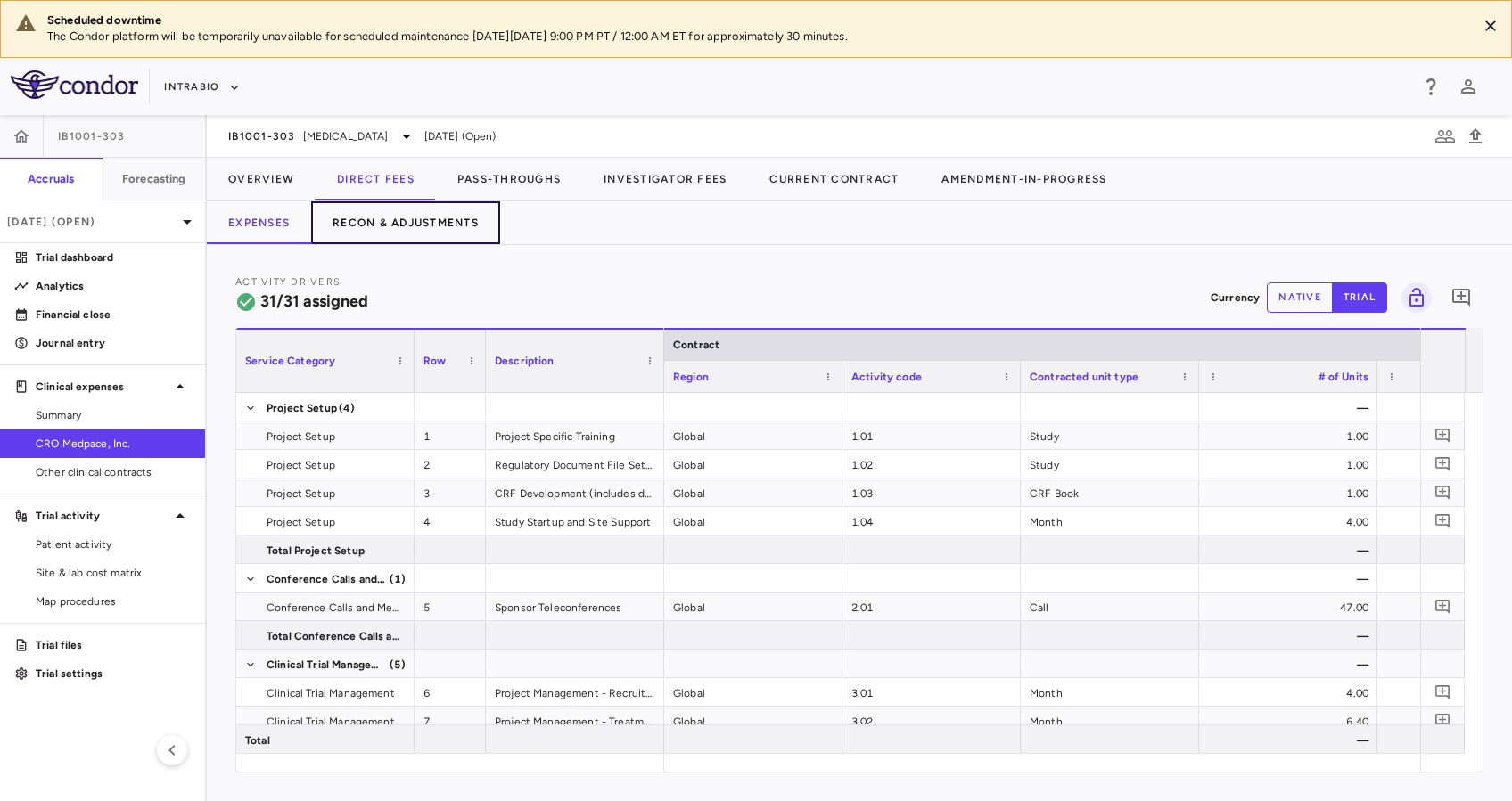
click at [426, 213] on button "Recon & Adjustments" at bounding box center [405, 223] width 189 height 43
